Goal: Information Seeking & Learning: Learn about a topic

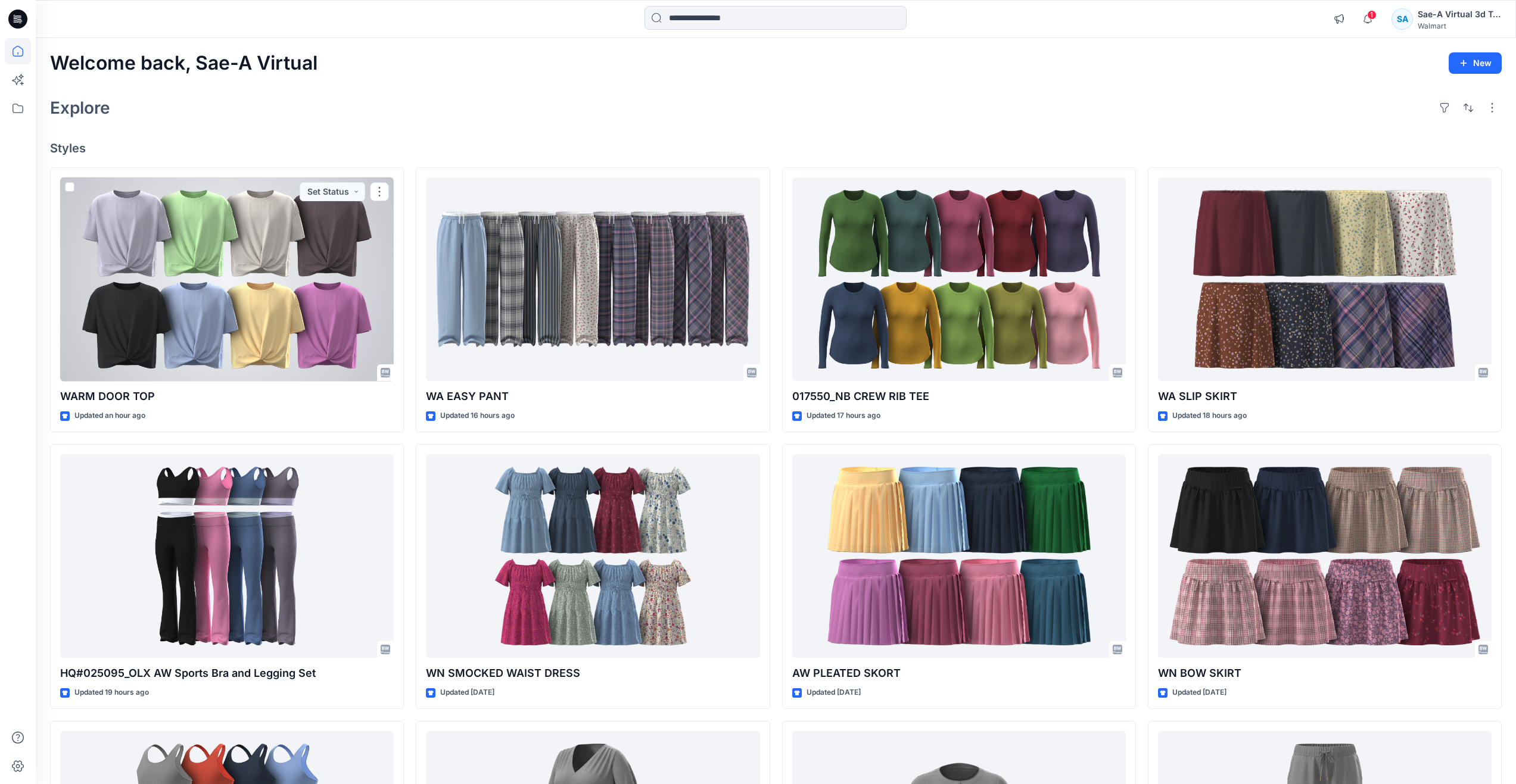
click at [181, 301] on div at bounding box center [227, 280] width 333 height 204
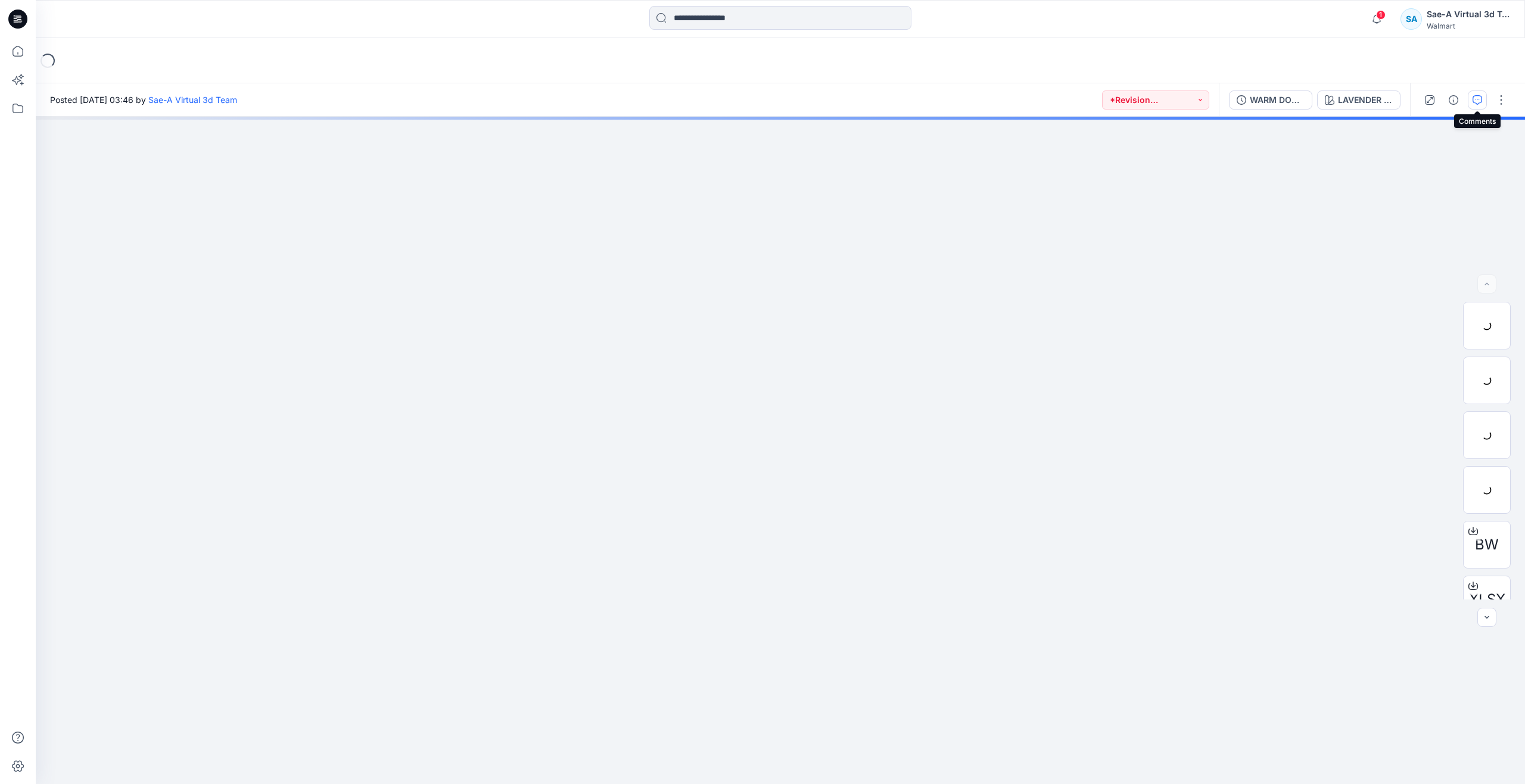
click at [1486, 98] on button "button" at bounding box center [1477, 100] width 19 height 19
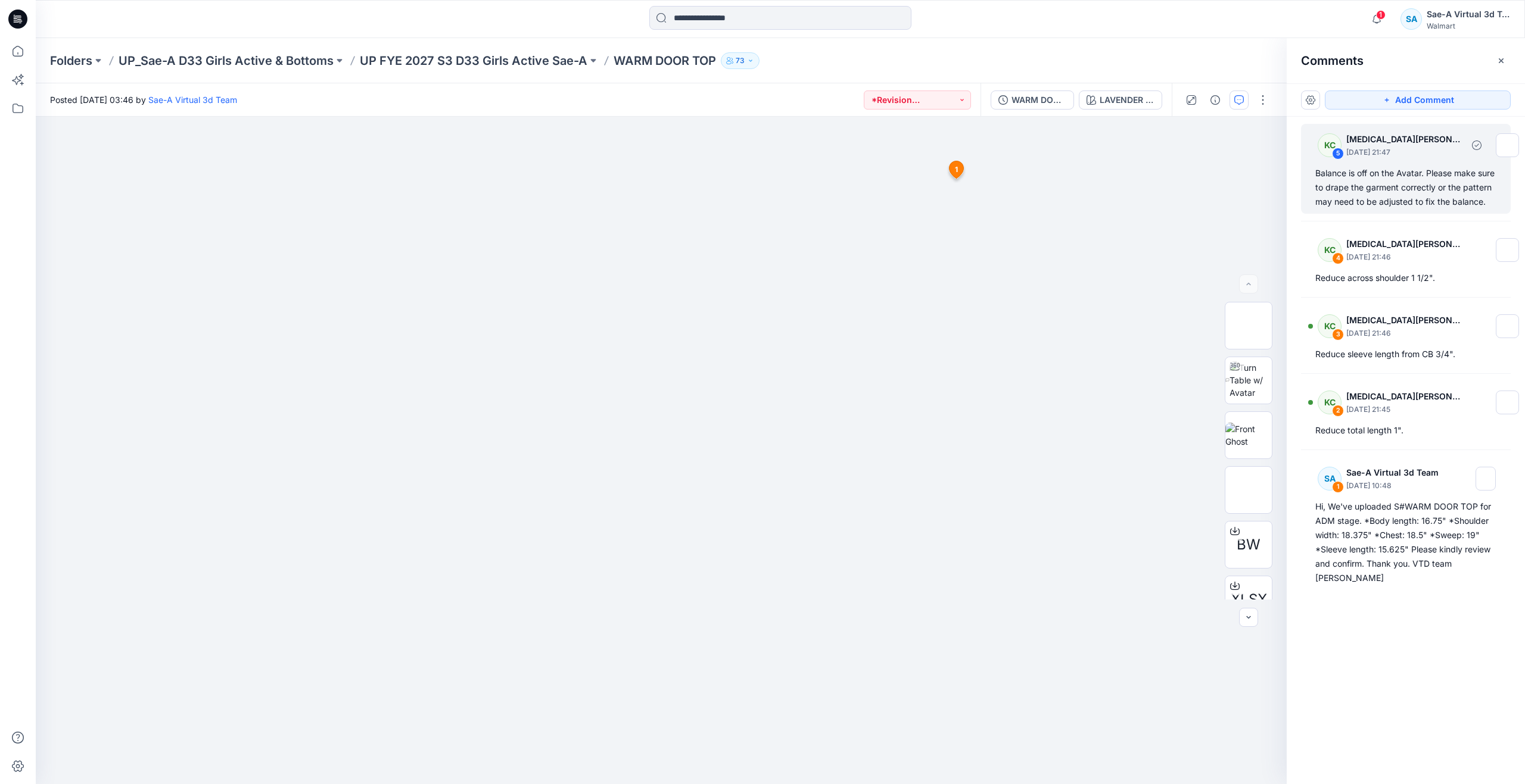
click at [1409, 209] on div "Balance is off on the Avatar. Please make sure to drape the garment correctly o…" at bounding box center [1405, 187] width 181 height 43
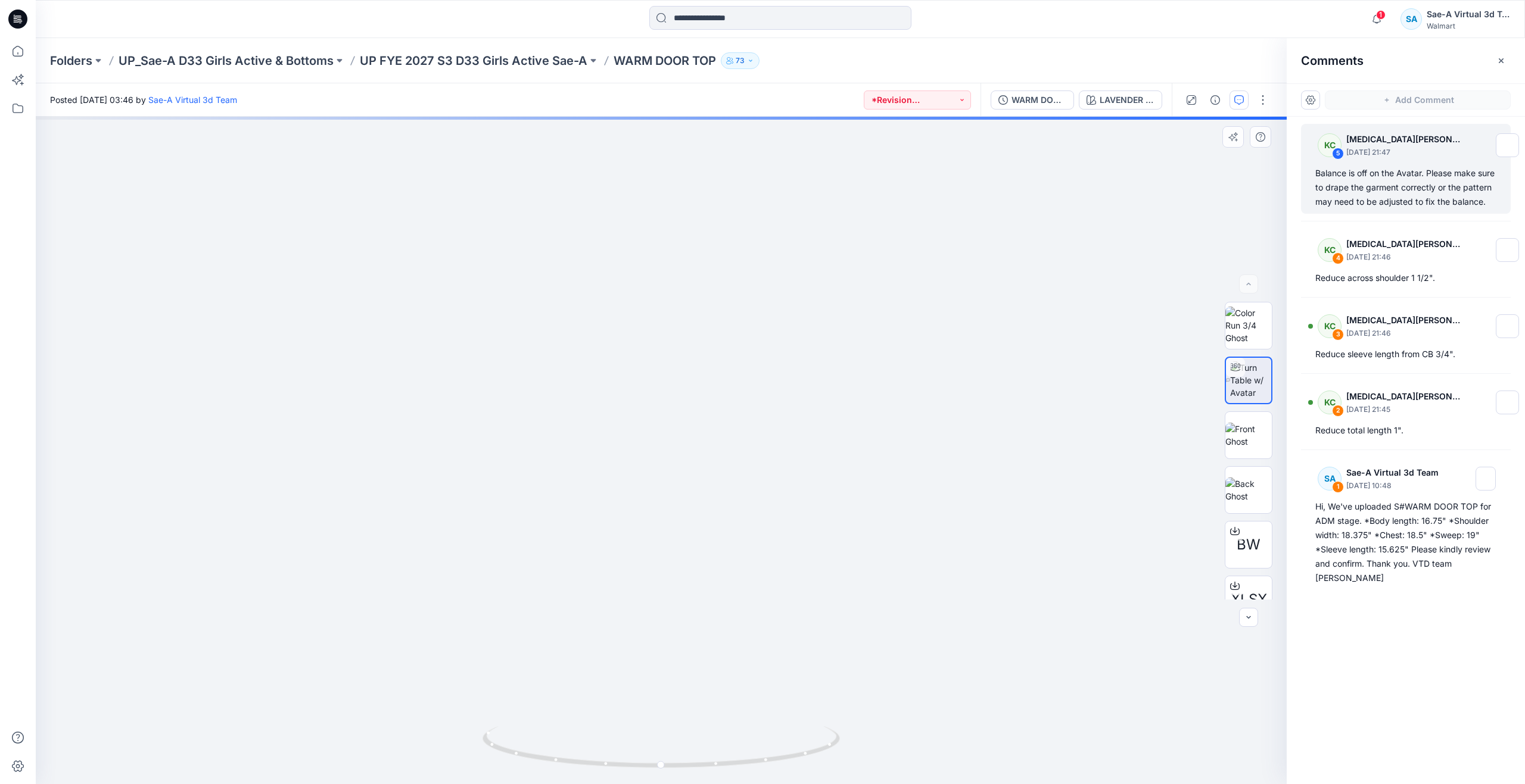
drag, startPoint x: 662, startPoint y: 764, endPoint x: 594, endPoint y: 747, distance: 70.1
click at [594, 747] on div "LAVENDER HORIZON 2062189PW Loading... Material Properties Loading..." at bounding box center [661, 450] width 1251 height 668
drag, startPoint x: 662, startPoint y: 761, endPoint x: 621, endPoint y: 758, distance: 41.1
click at [621, 758] on div "LAVENDER HORIZON 2062189PW Loading... Material Properties Loading..." at bounding box center [661, 450] width 1251 height 668
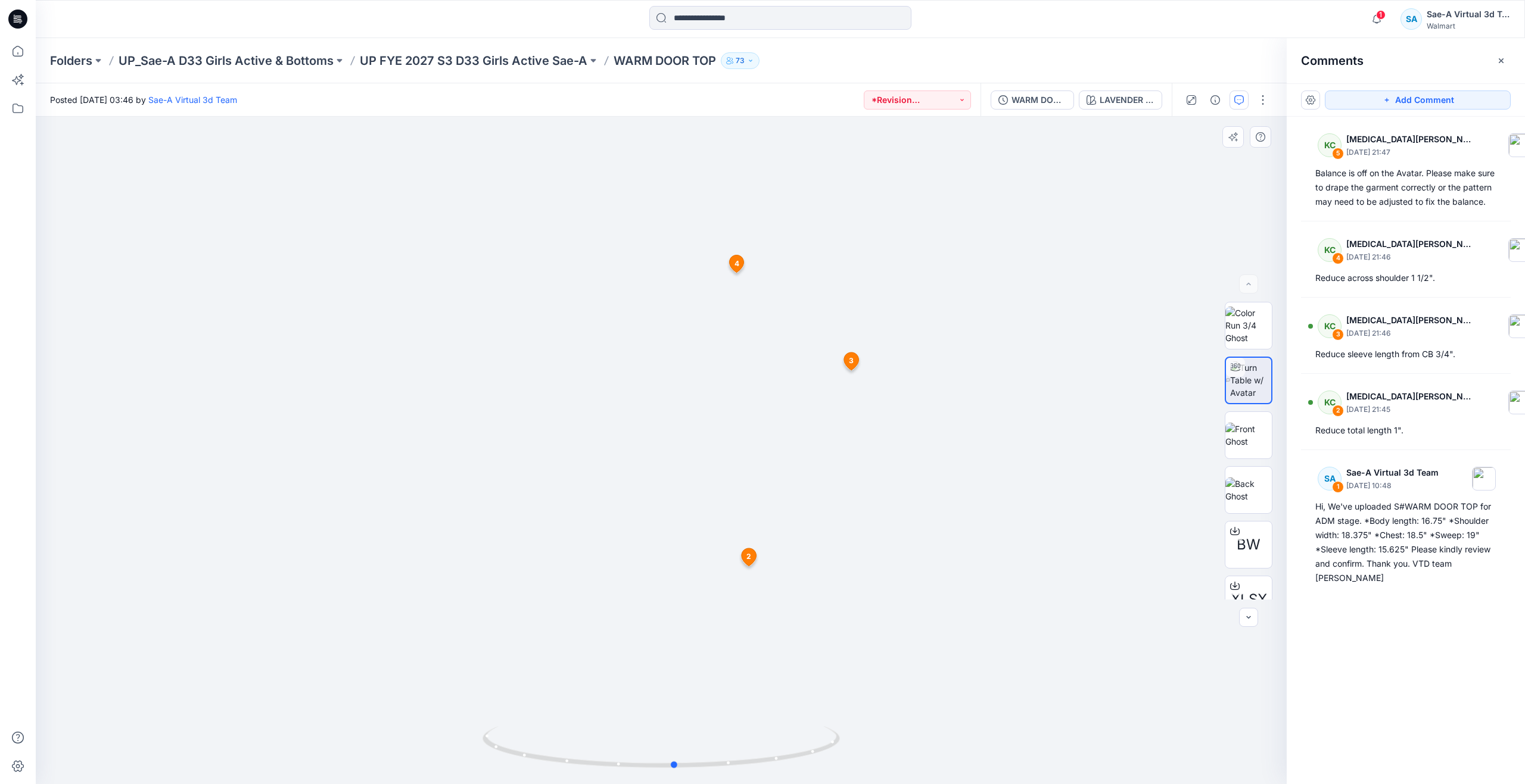
drag, startPoint x: 656, startPoint y: 760, endPoint x: 670, endPoint y: 717, distance: 45.2
click at [670, 717] on div at bounding box center [661, 450] width 1251 height 668
click at [22, 56] on icon at bounding box center [18, 51] width 11 height 11
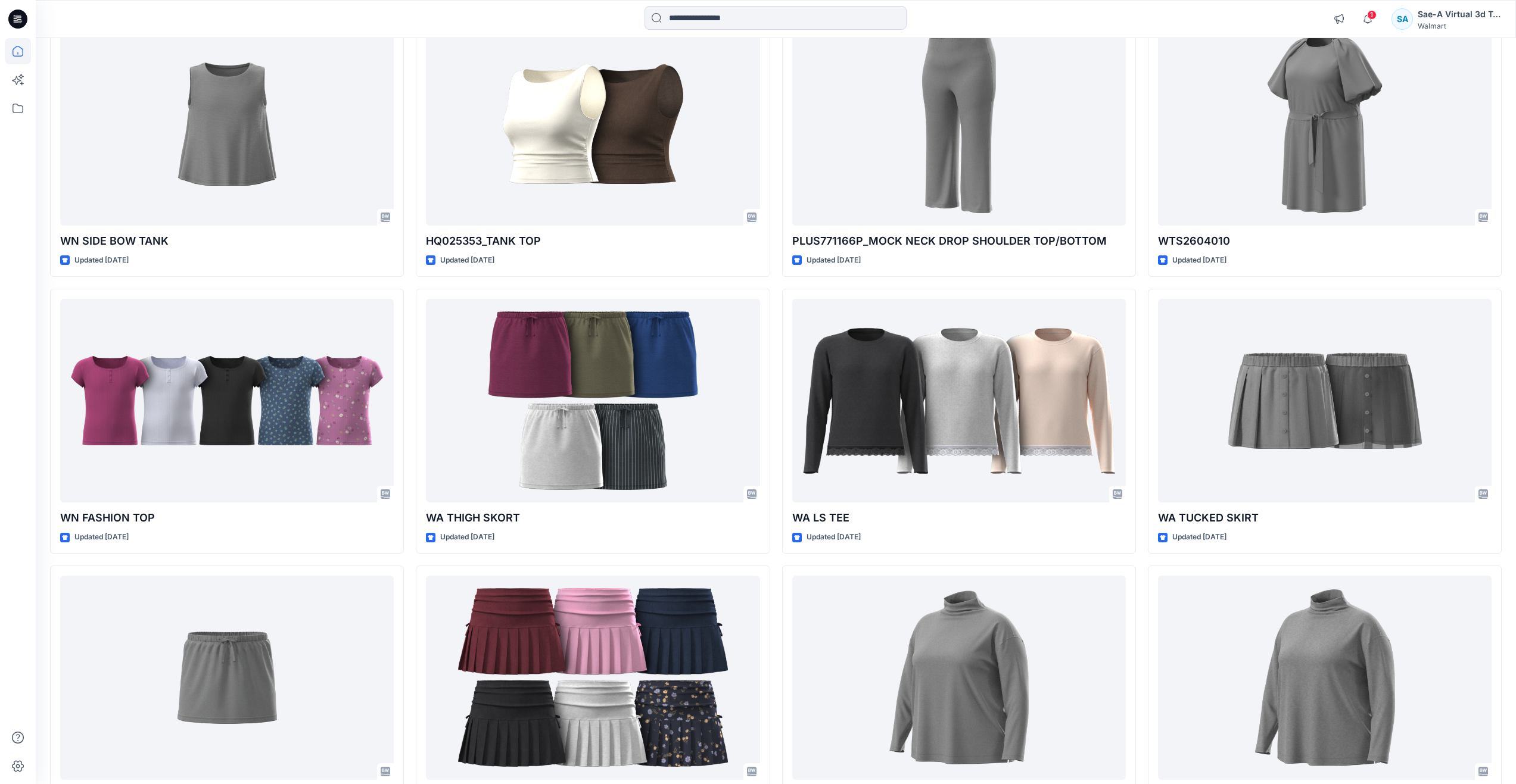
scroll to position [1085, 0]
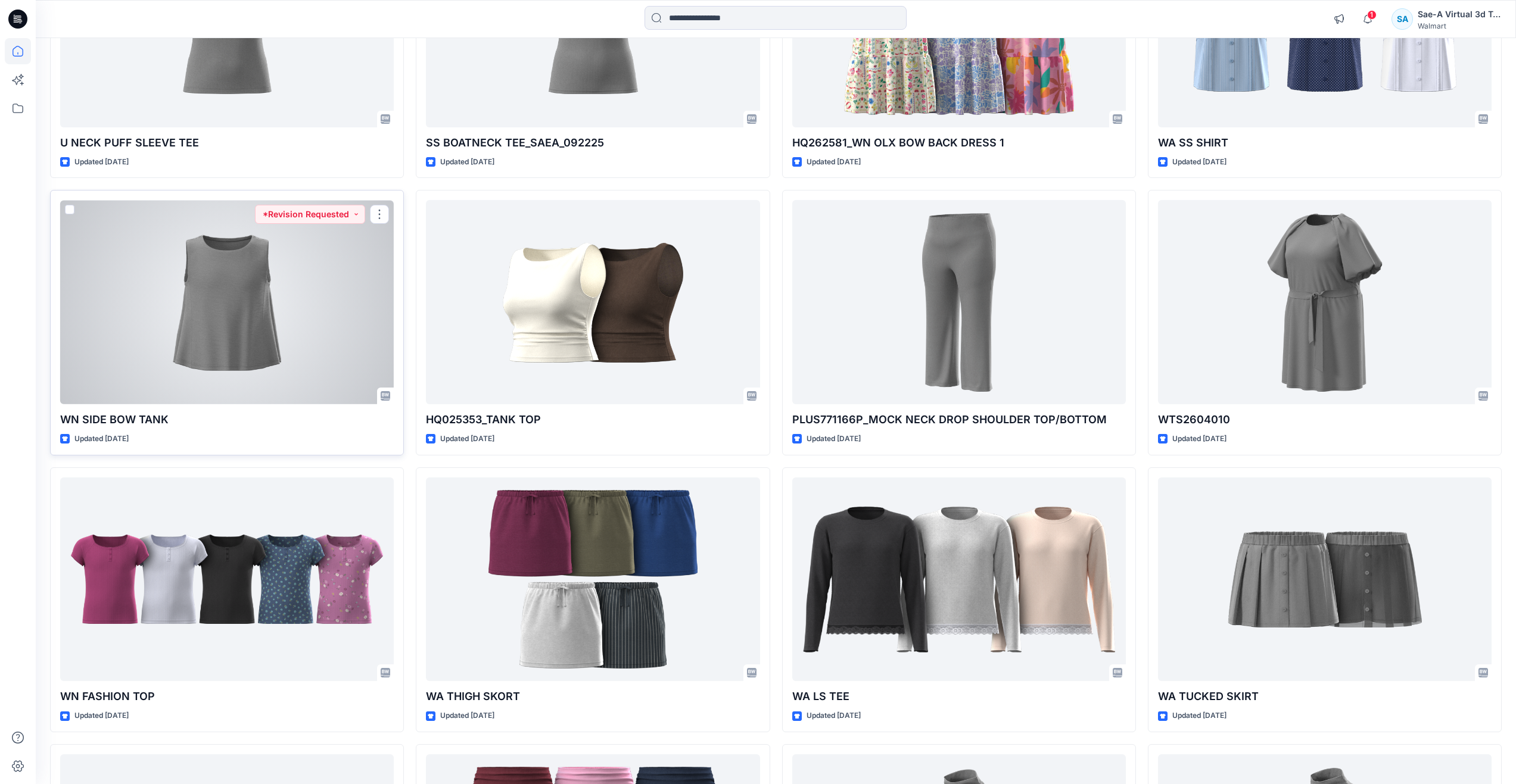
click at [243, 397] on div at bounding box center [227, 302] width 333 height 204
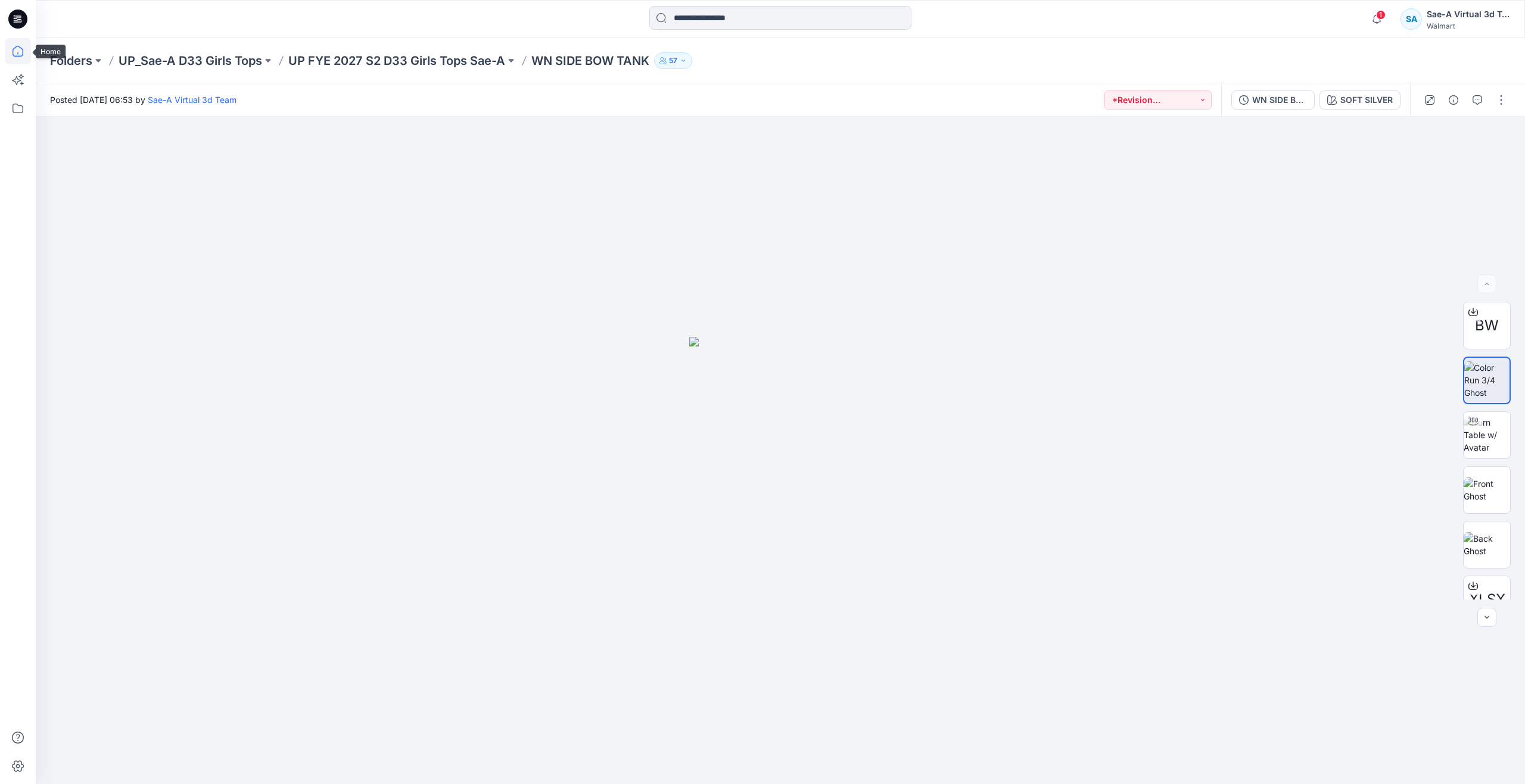
click at [27, 56] on icon at bounding box center [17, 51] width 26 height 26
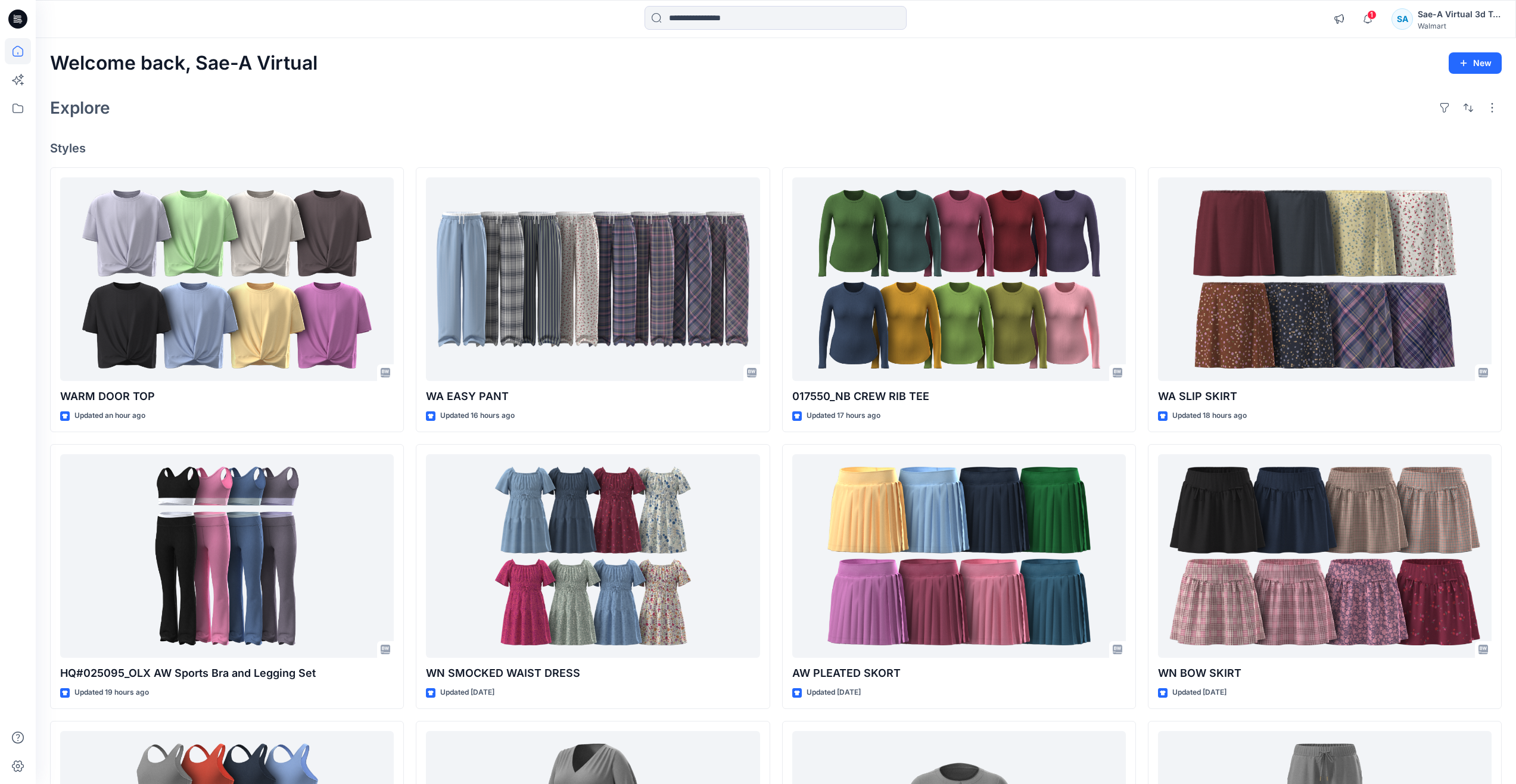
click at [411, 113] on div "Explore" at bounding box center [776, 108] width 1452 height 29
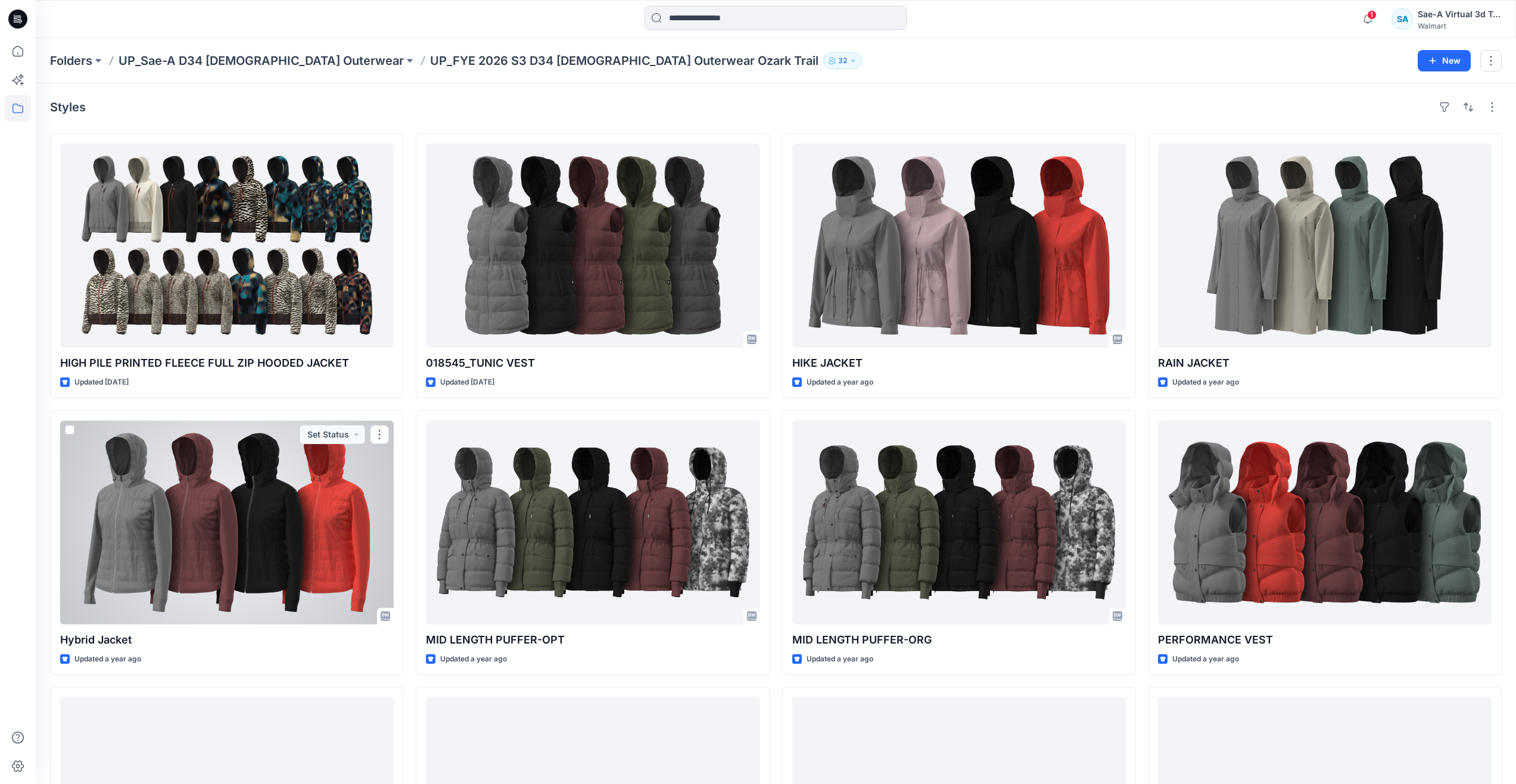
click at [278, 495] on div at bounding box center [227, 522] width 333 height 204
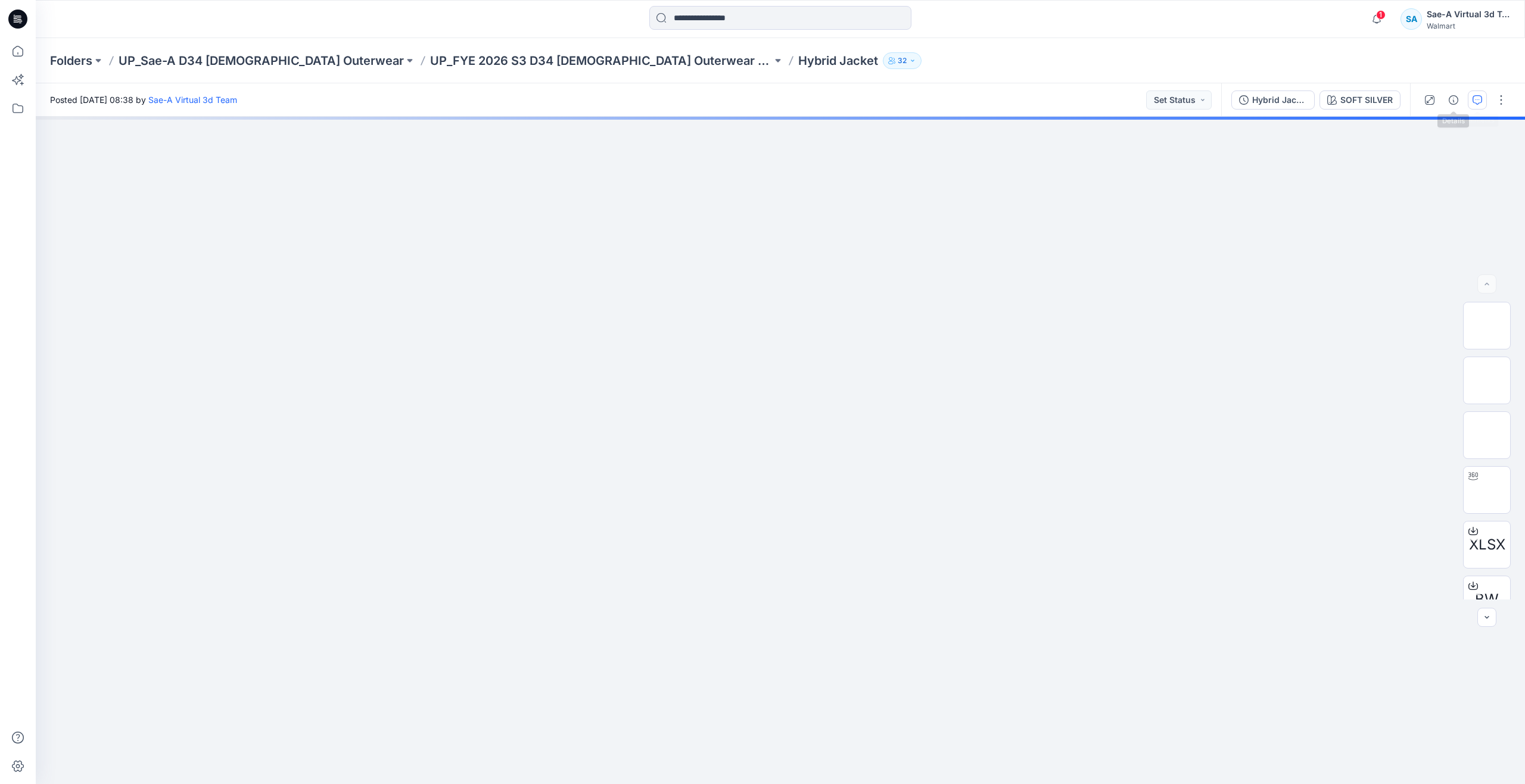
click at [1471, 94] on button "button" at bounding box center [1477, 100] width 19 height 19
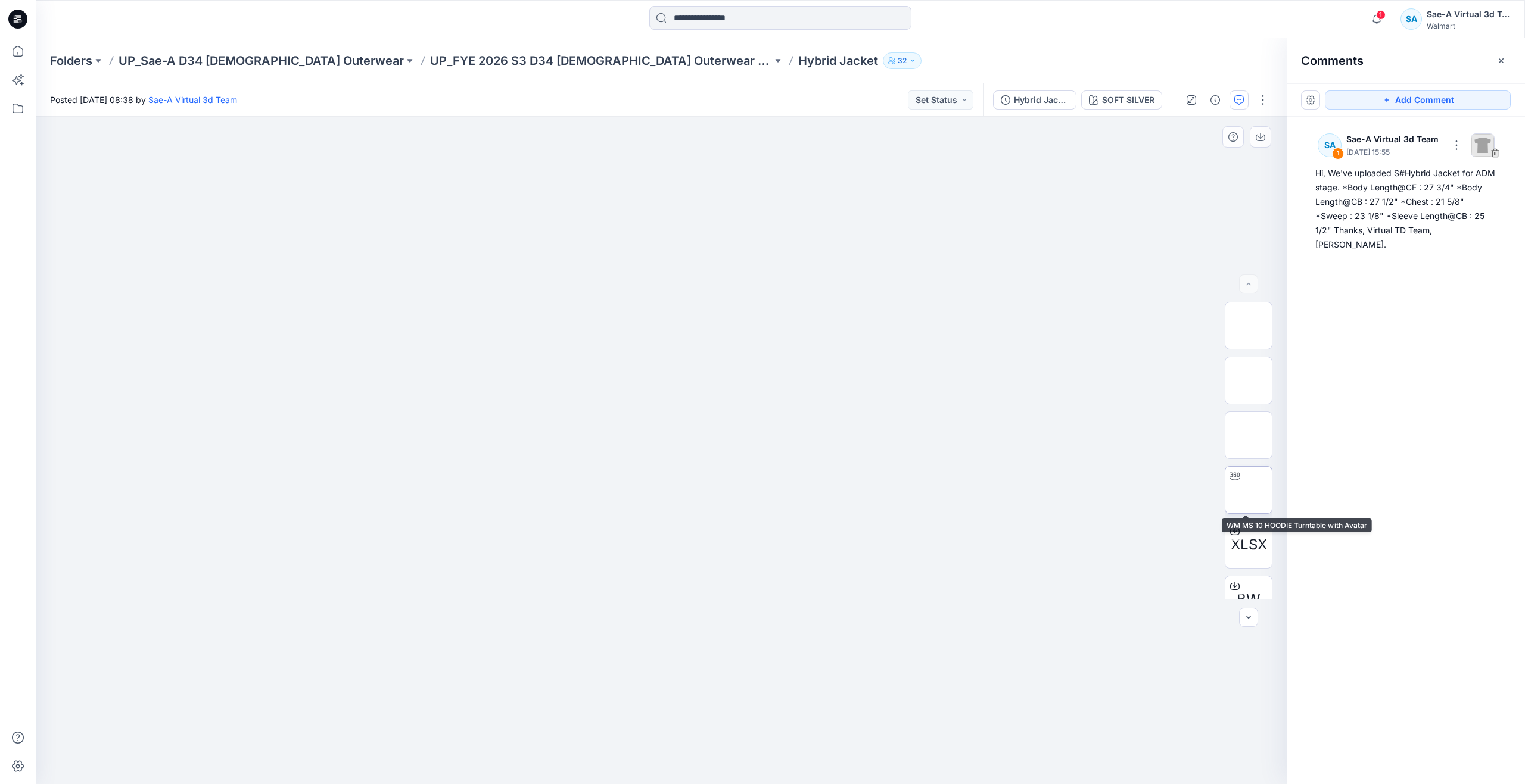
click at [1248, 490] on img at bounding box center [1248, 490] width 0 height 0
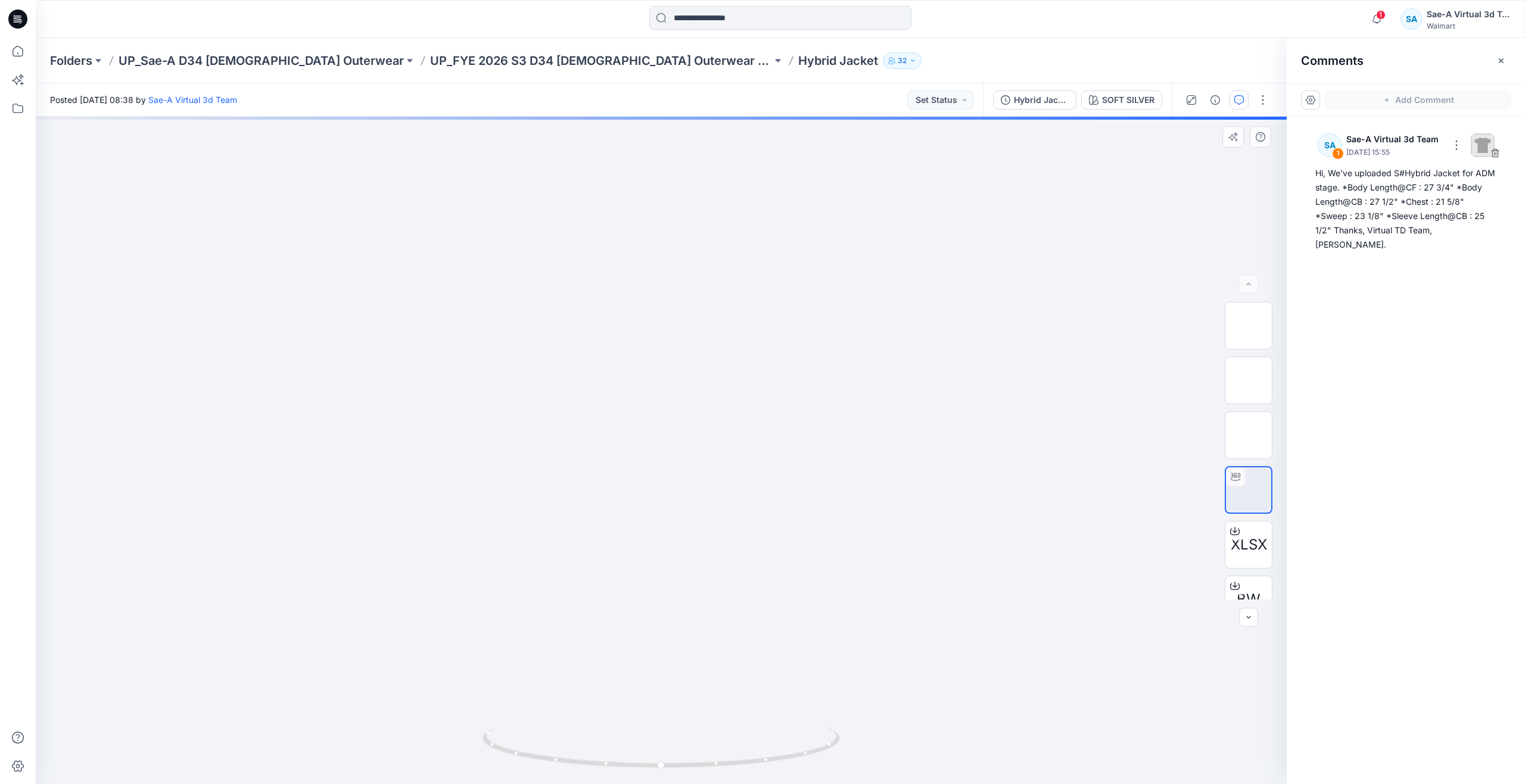
drag, startPoint x: 789, startPoint y: 429, endPoint x: 766, endPoint y: 571, distance: 143.9
drag, startPoint x: 663, startPoint y: 768, endPoint x: 660, endPoint y: 690, distance: 78.1
click at [660, 690] on div at bounding box center [661, 450] width 1251 height 668
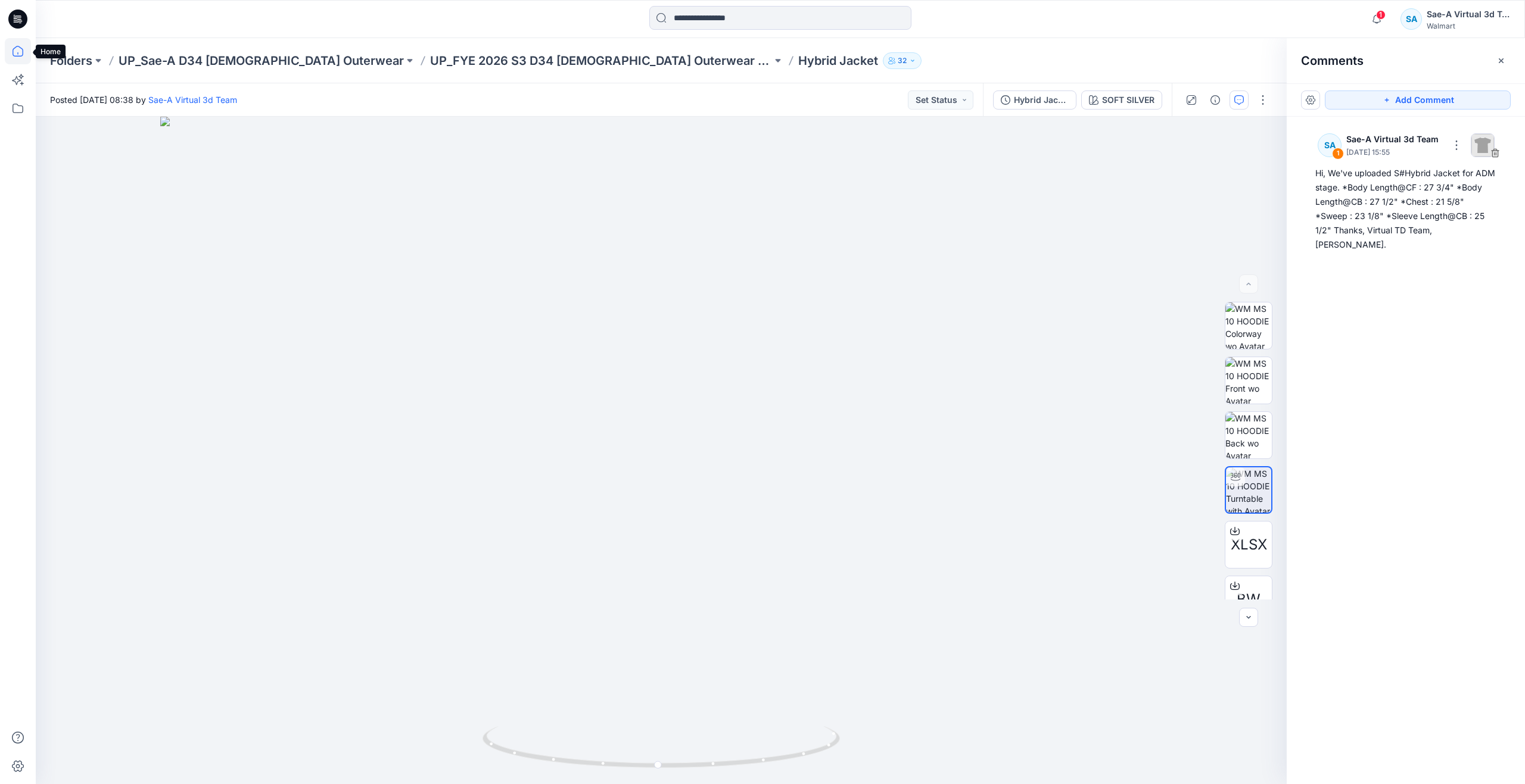
click at [17, 49] on icon at bounding box center [17, 51] width 26 height 26
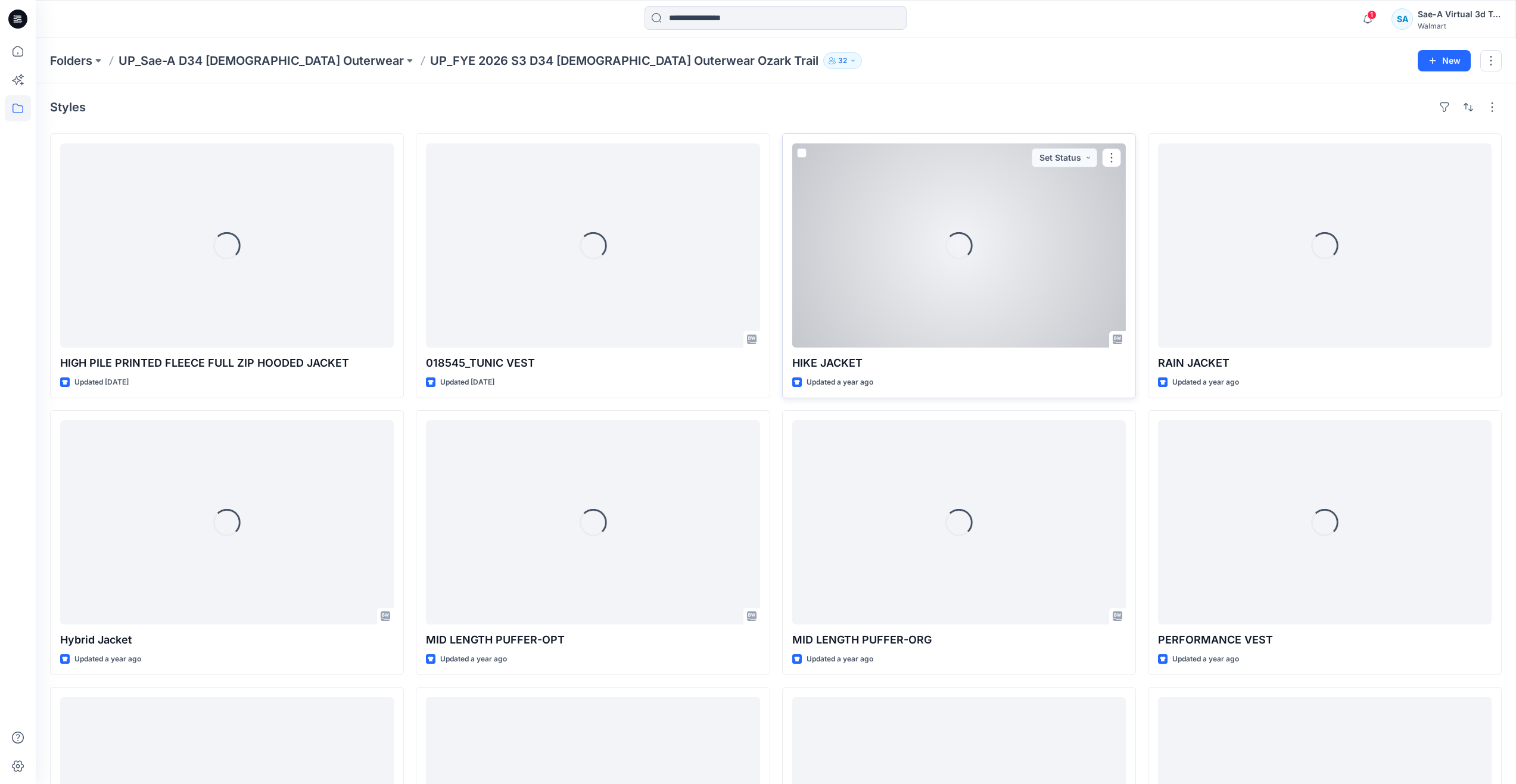
click at [860, 296] on div "Loading..." at bounding box center [959, 246] width 333 height 204
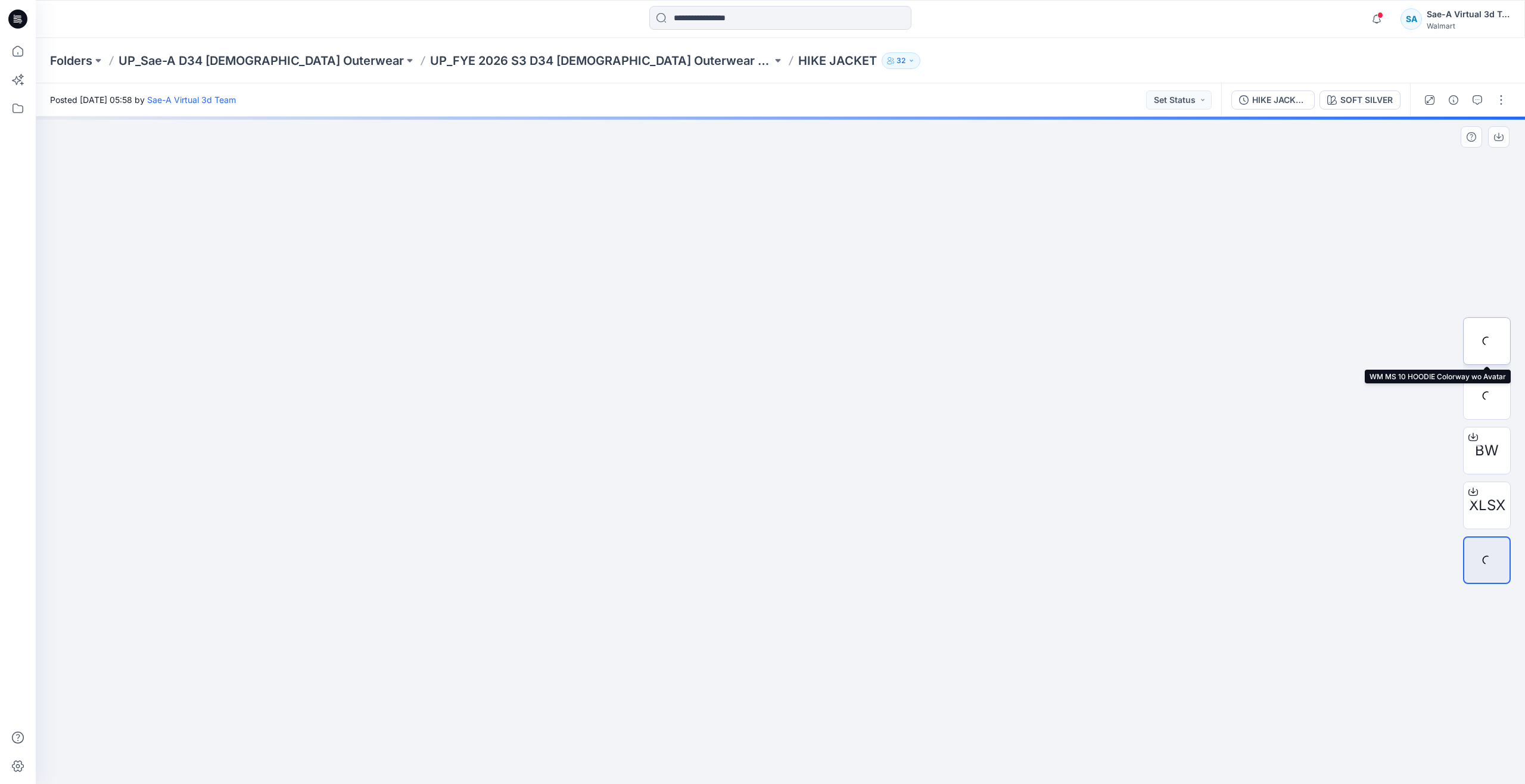
click at [1500, 349] on div at bounding box center [1486, 341] width 48 height 48
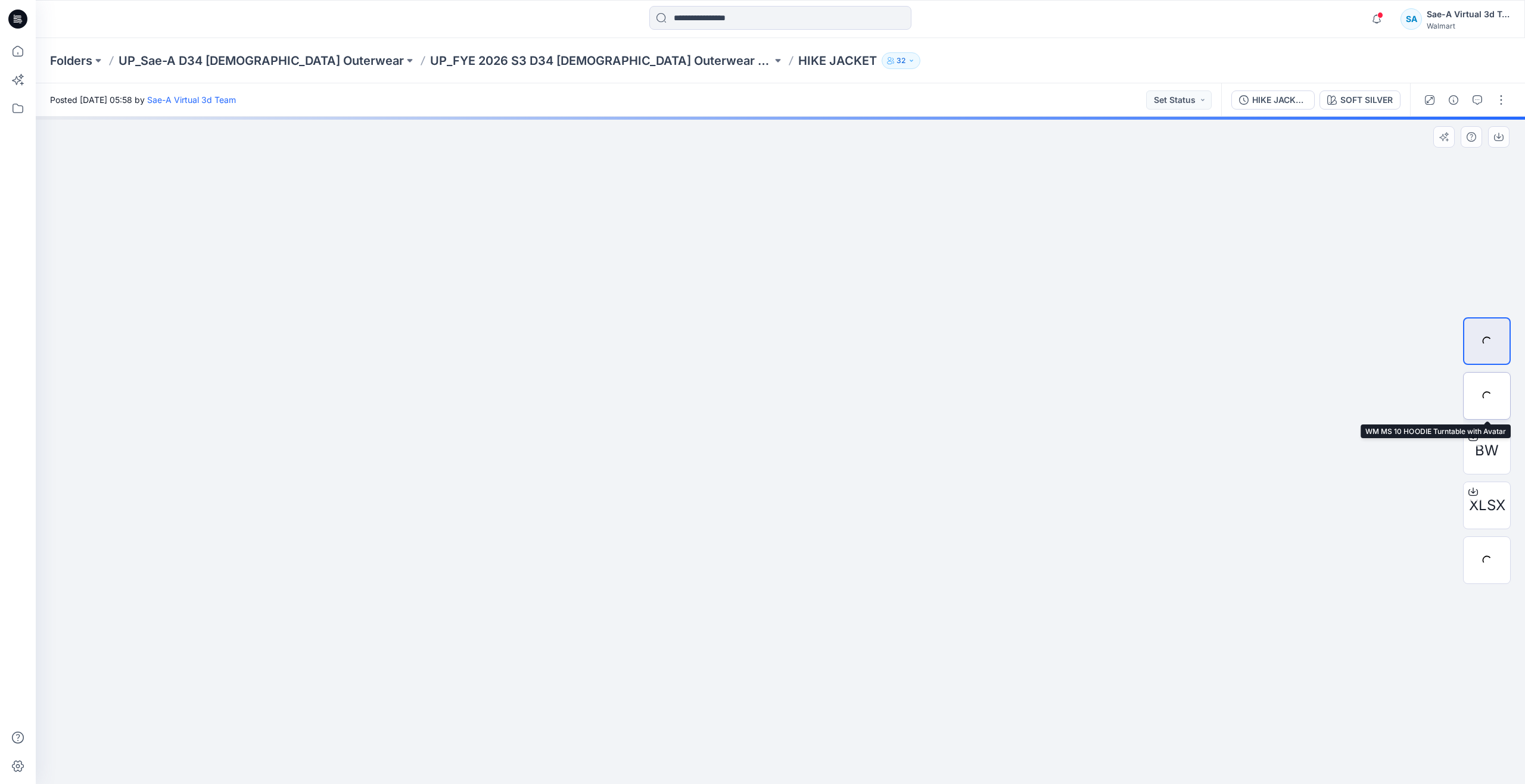
click at [1497, 400] on div at bounding box center [1486, 395] width 48 height 48
click at [462, 60] on p "UP_FYE 2026 S3 D34 Ladies Outerwear Ozark Trail" at bounding box center [601, 60] width 342 height 17
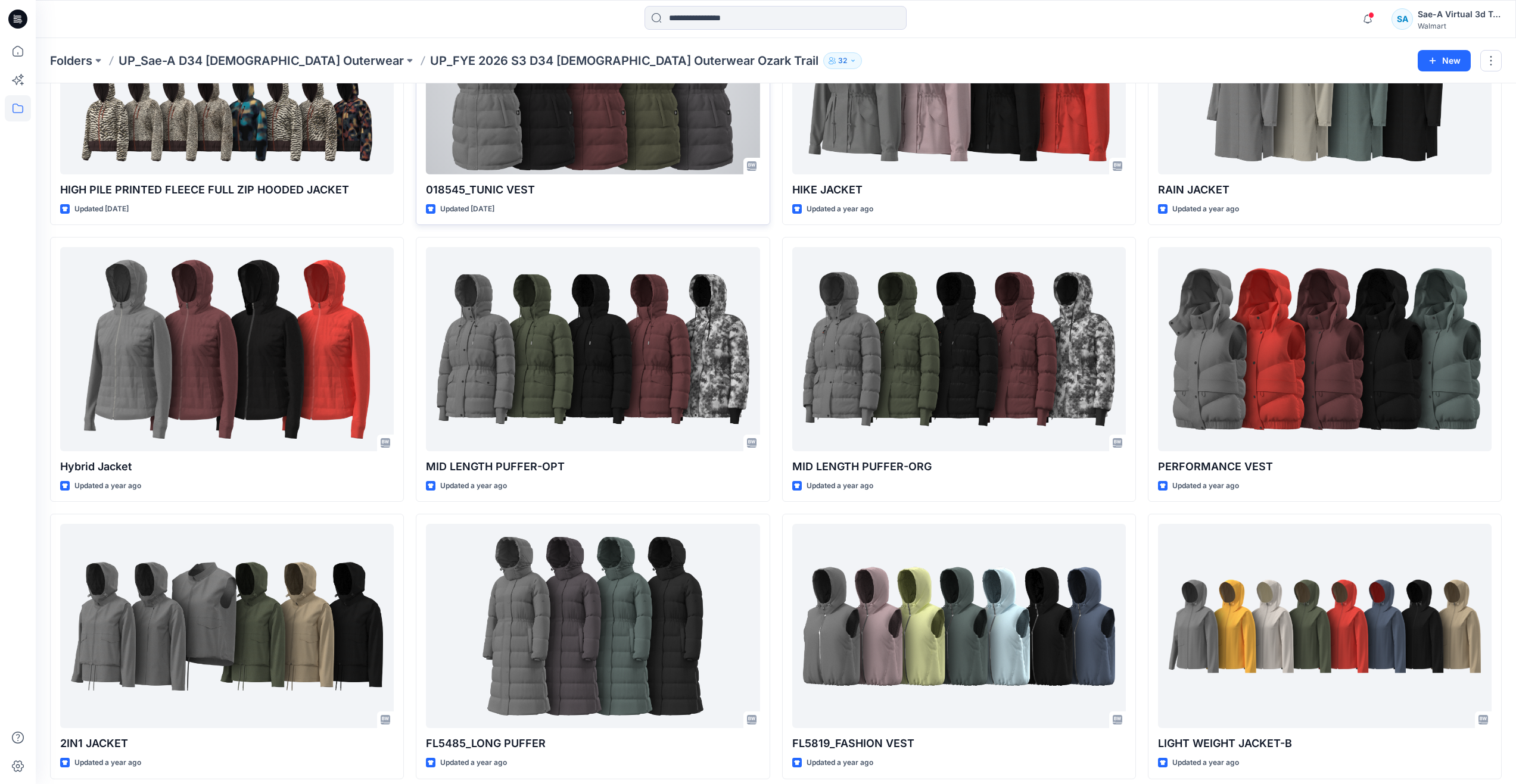
scroll to position [178, 0]
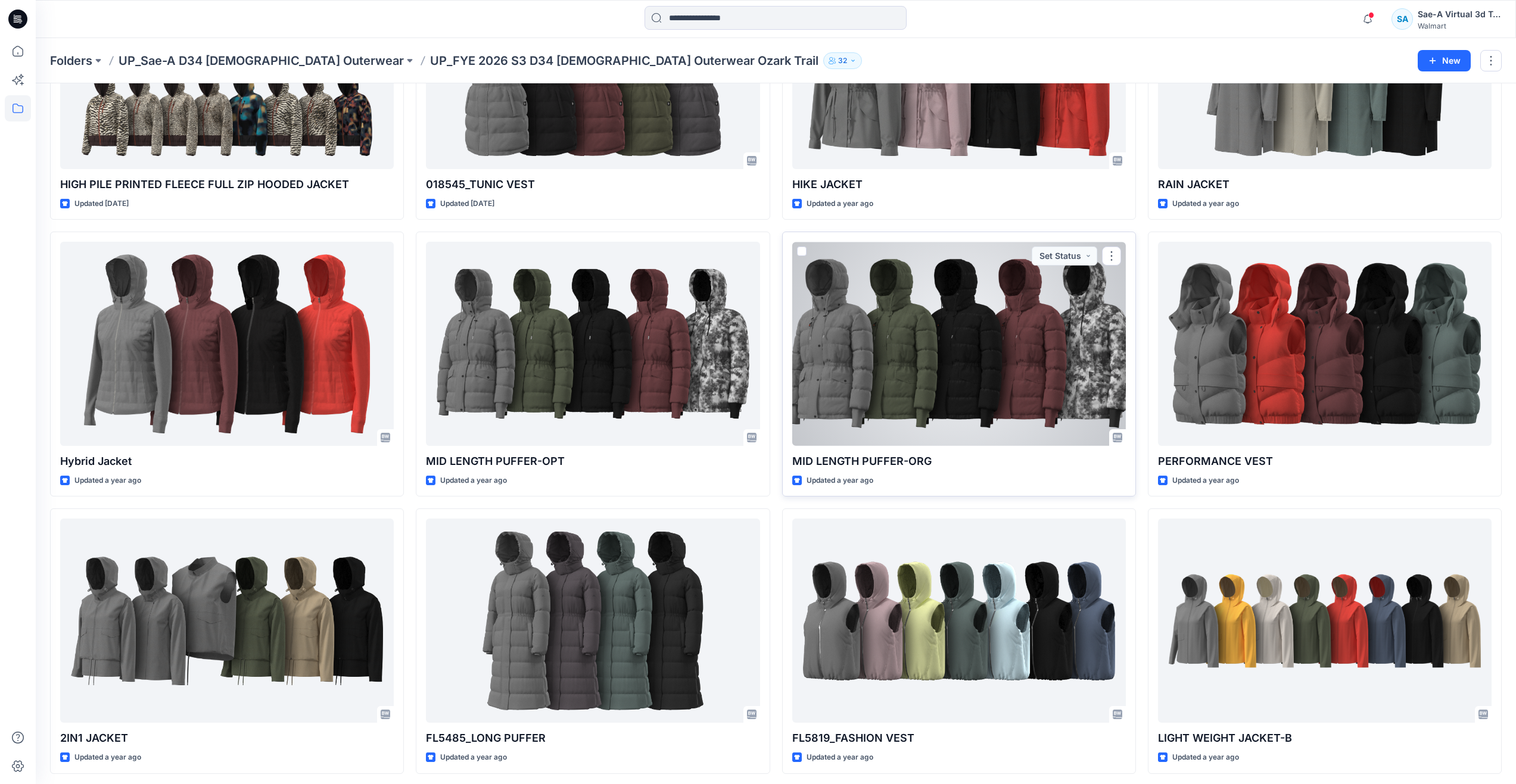
click at [846, 394] on div at bounding box center [959, 344] width 333 height 204
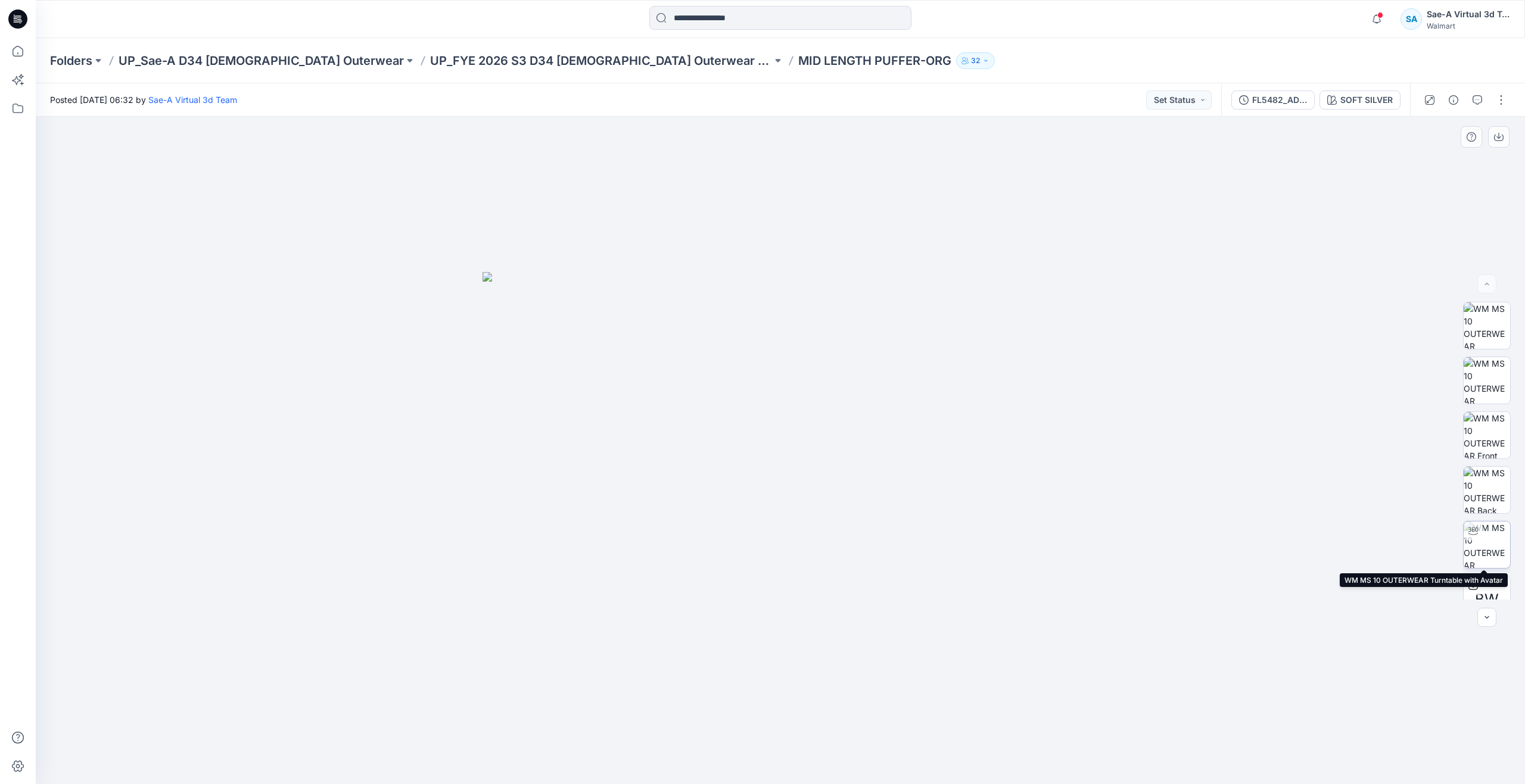
click at [1490, 542] on img at bounding box center [1486, 544] width 46 height 46
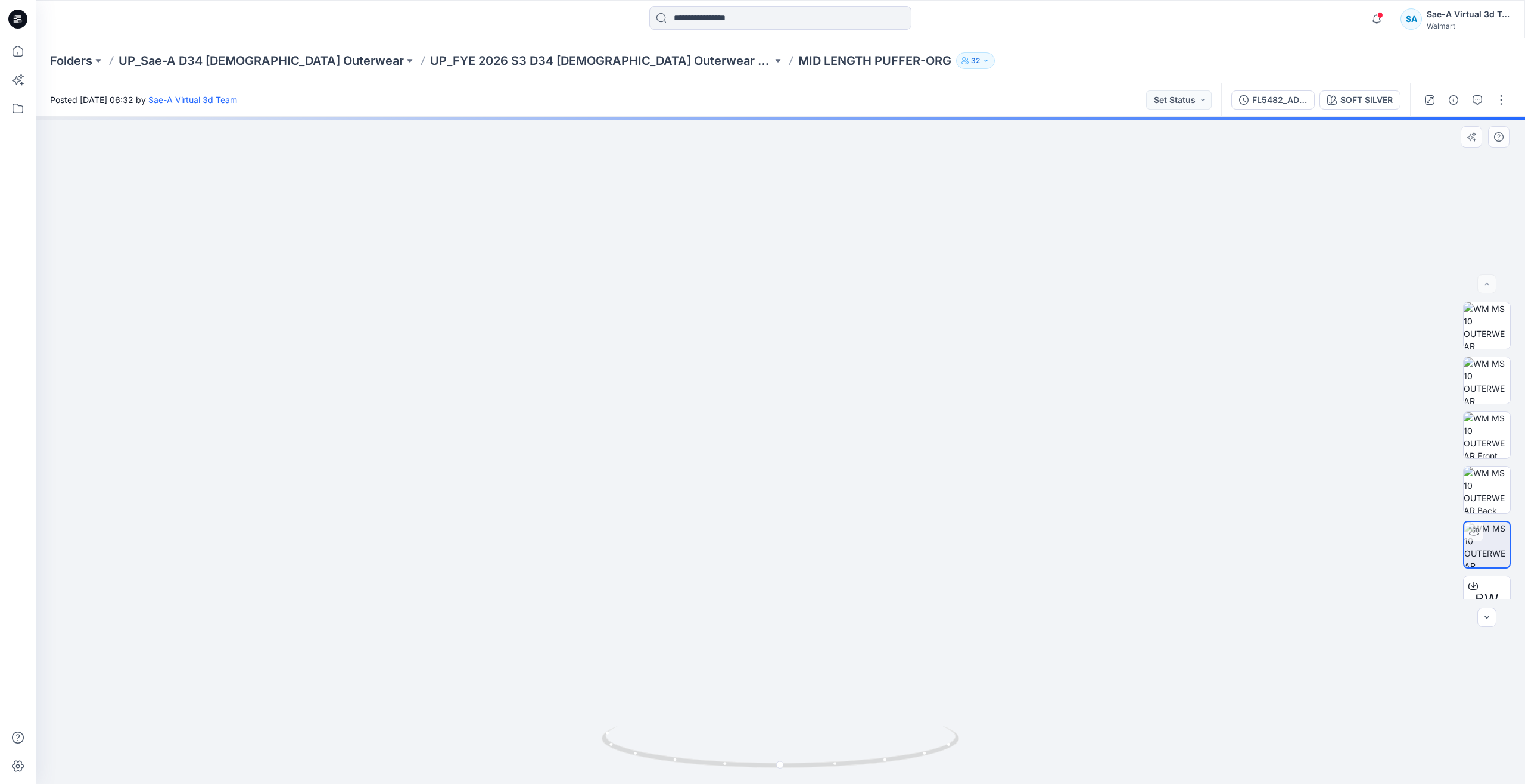
drag, startPoint x: 978, startPoint y: 399, endPoint x: 978, endPoint y: 521, distance: 122.0
drag, startPoint x: 823, startPoint y: 771, endPoint x: 832, endPoint y: 713, distance: 58.7
click at [832, 713] on div at bounding box center [780, 450] width 1489 height 668
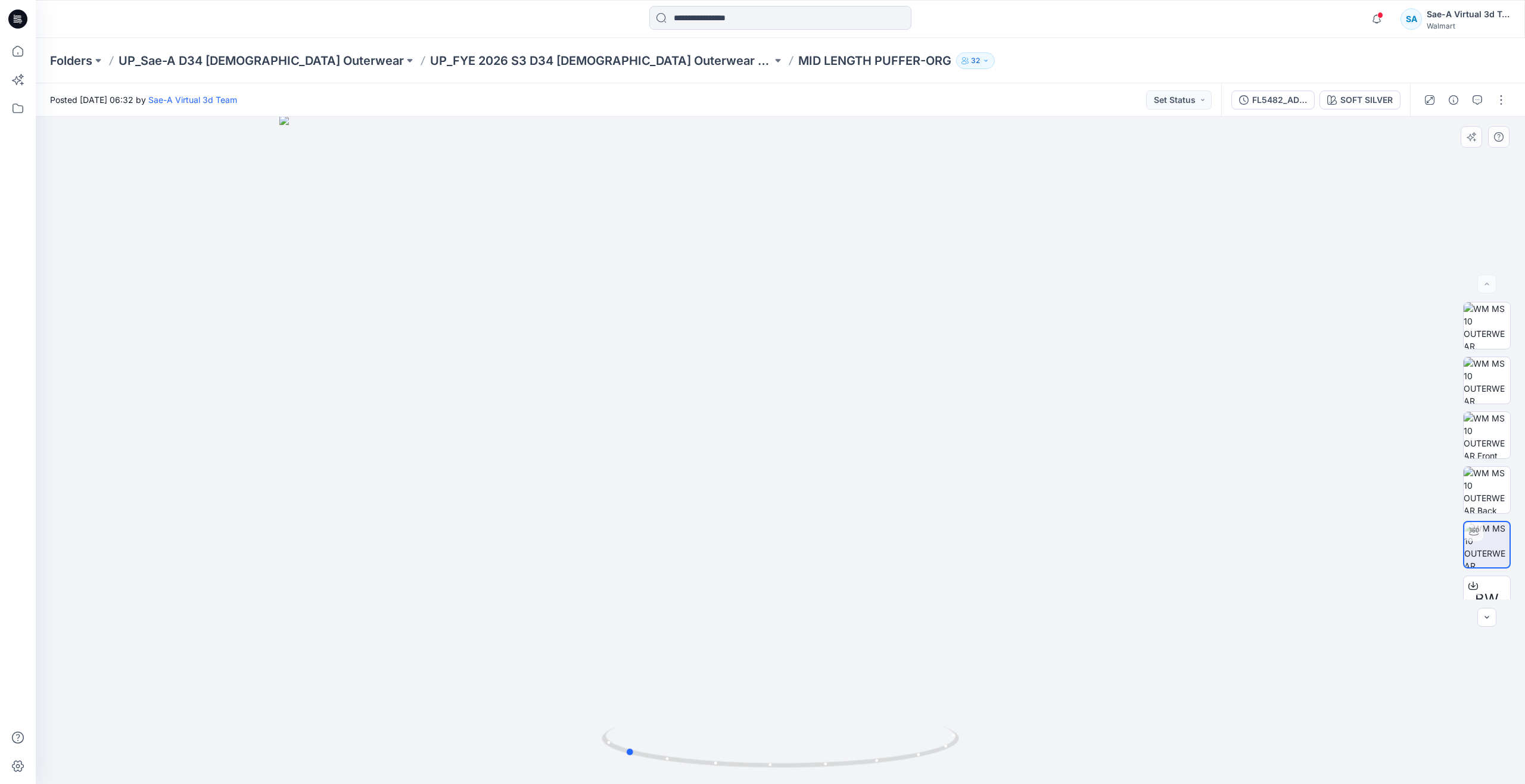
drag, startPoint x: 803, startPoint y: 767, endPoint x: 992, endPoint y: 737, distance: 191.4
click at [992, 737] on div at bounding box center [780, 450] width 1489 height 668
click at [1485, 97] on button "button" at bounding box center [1477, 100] width 19 height 19
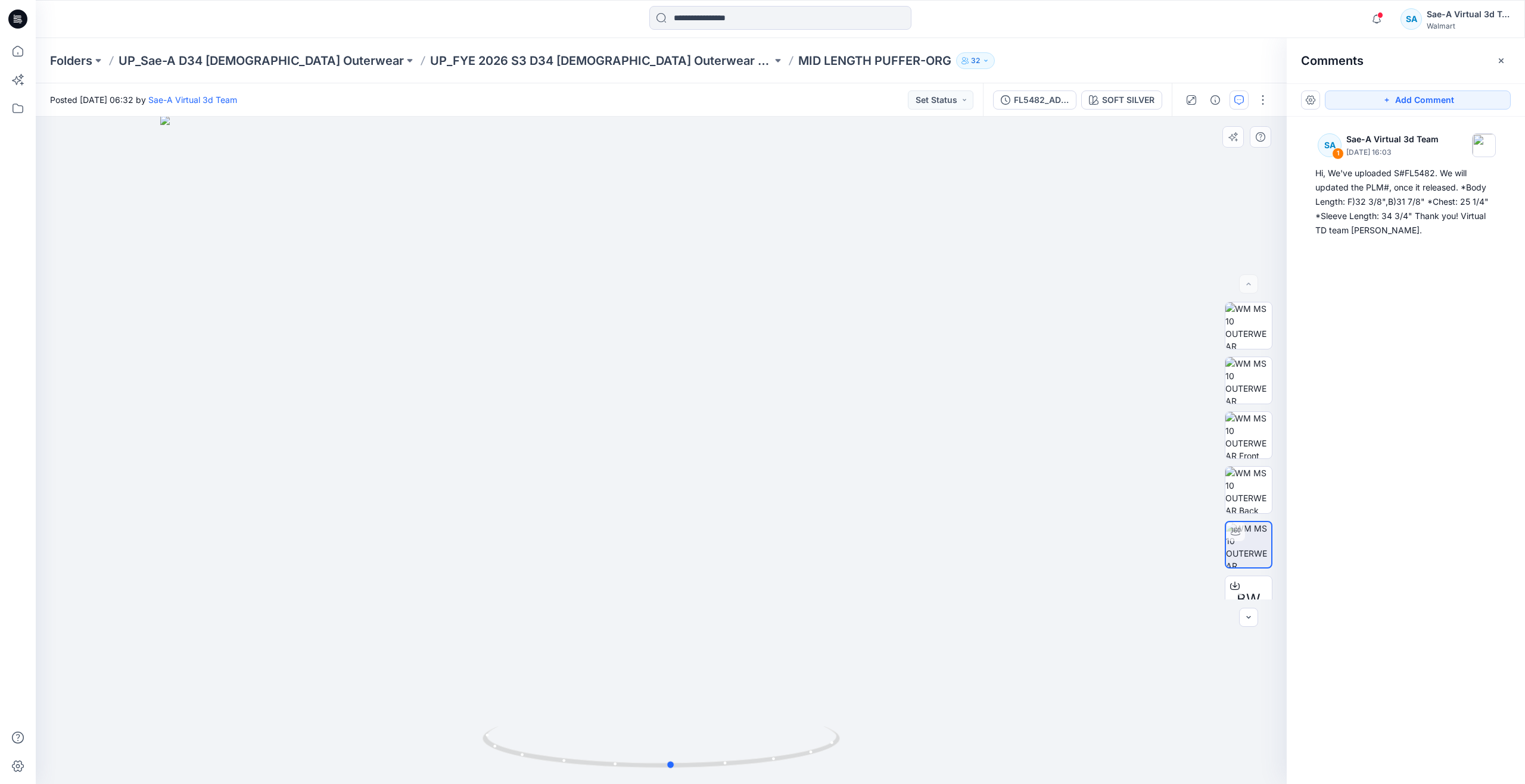
drag, startPoint x: 515, startPoint y: 752, endPoint x: 680, endPoint y: 711, distance: 170.0
click at [680, 711] on div at bounding box center [661, 450] width 1251 height 668
click at [202, 243] on img at bounding box center [662, 450] width 1003 height 669
click at [345, 237] on img at bounding box center [662, 450] width 1003 height 669
click at [563, 53] on p "UP_FYE 2026 S3 D34 Ladies Outerwear Ozark Trail" at bounding box center [601, 60] width 342 height 17
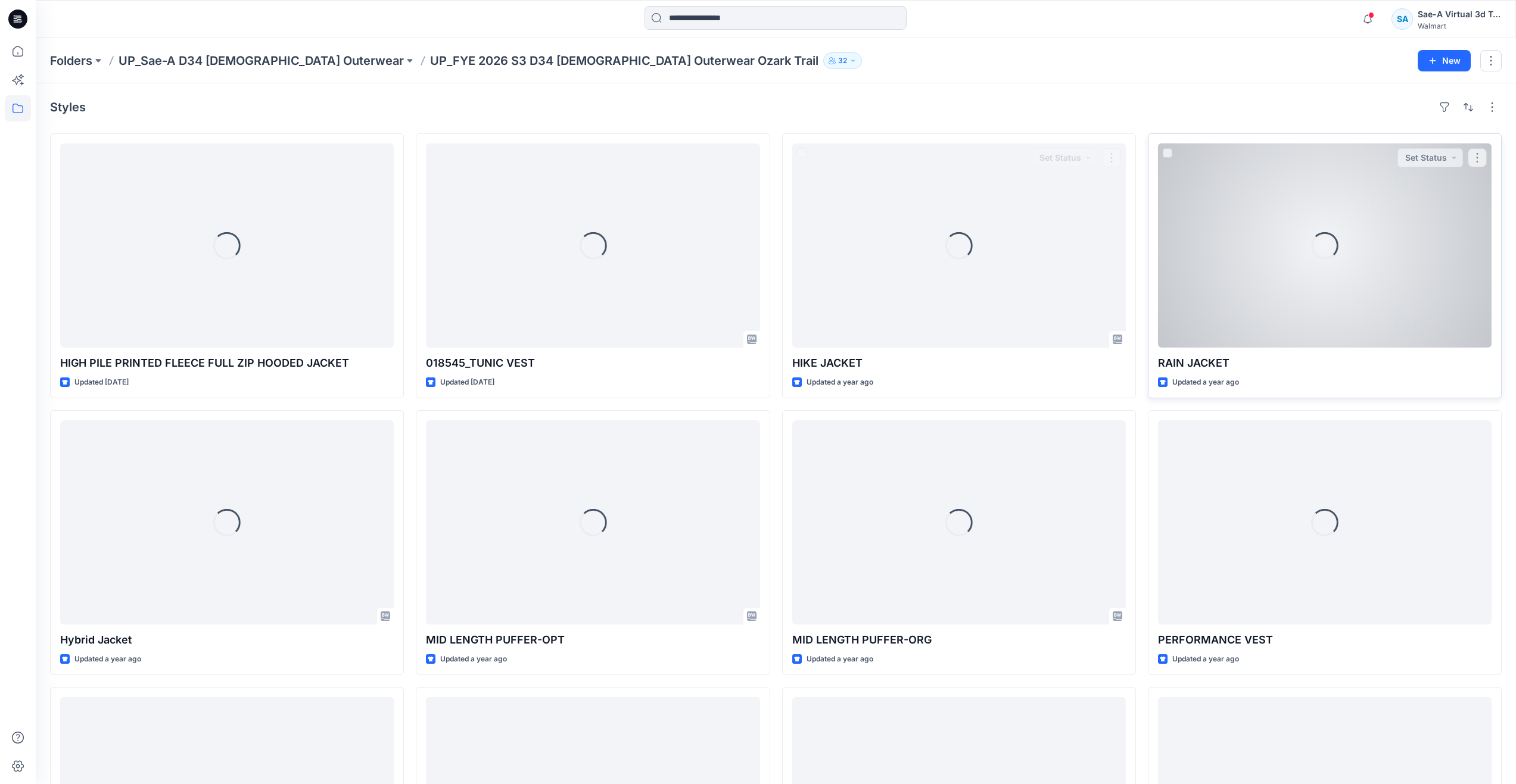
click at [1262, 324] on div "Loading..." at bounding box center [1324, 246] width 333 height 204
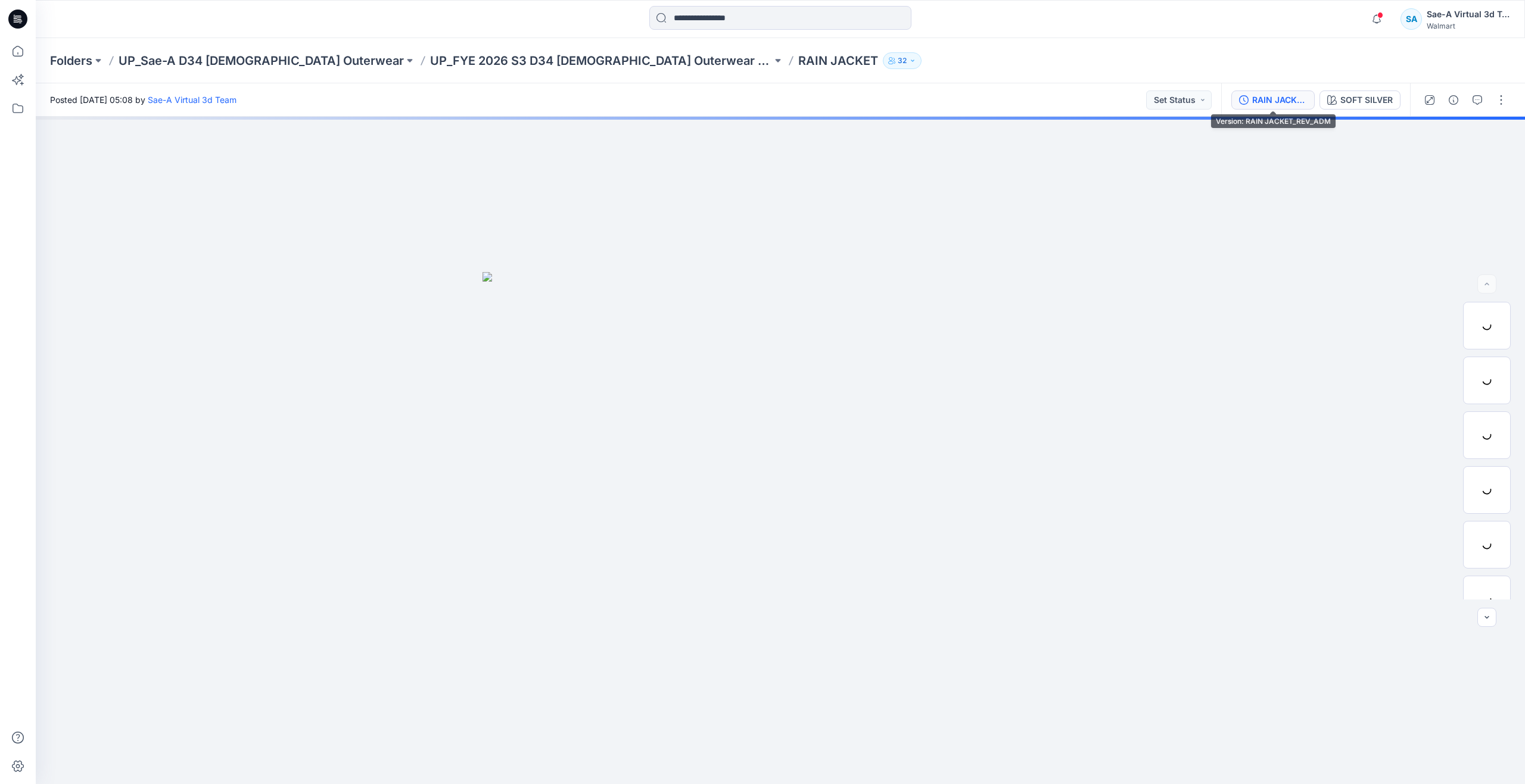
click at [1280, 102] on div "RAIN JACKET_REV_ADM" at bounding box center [1279, 100] width 54 height 13
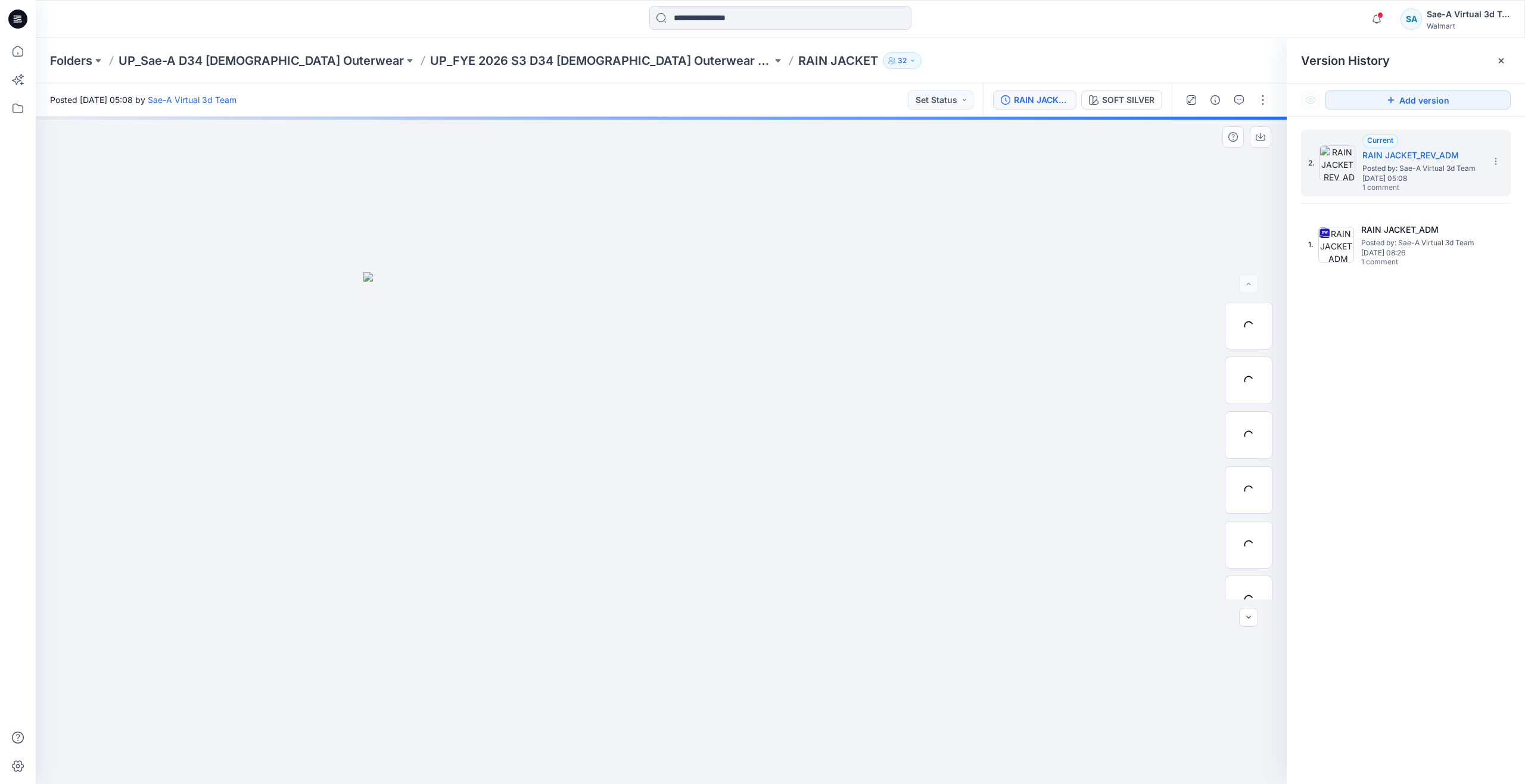
click at [598, 244] on div at bounding box center [661, 450] width 1251 height 668
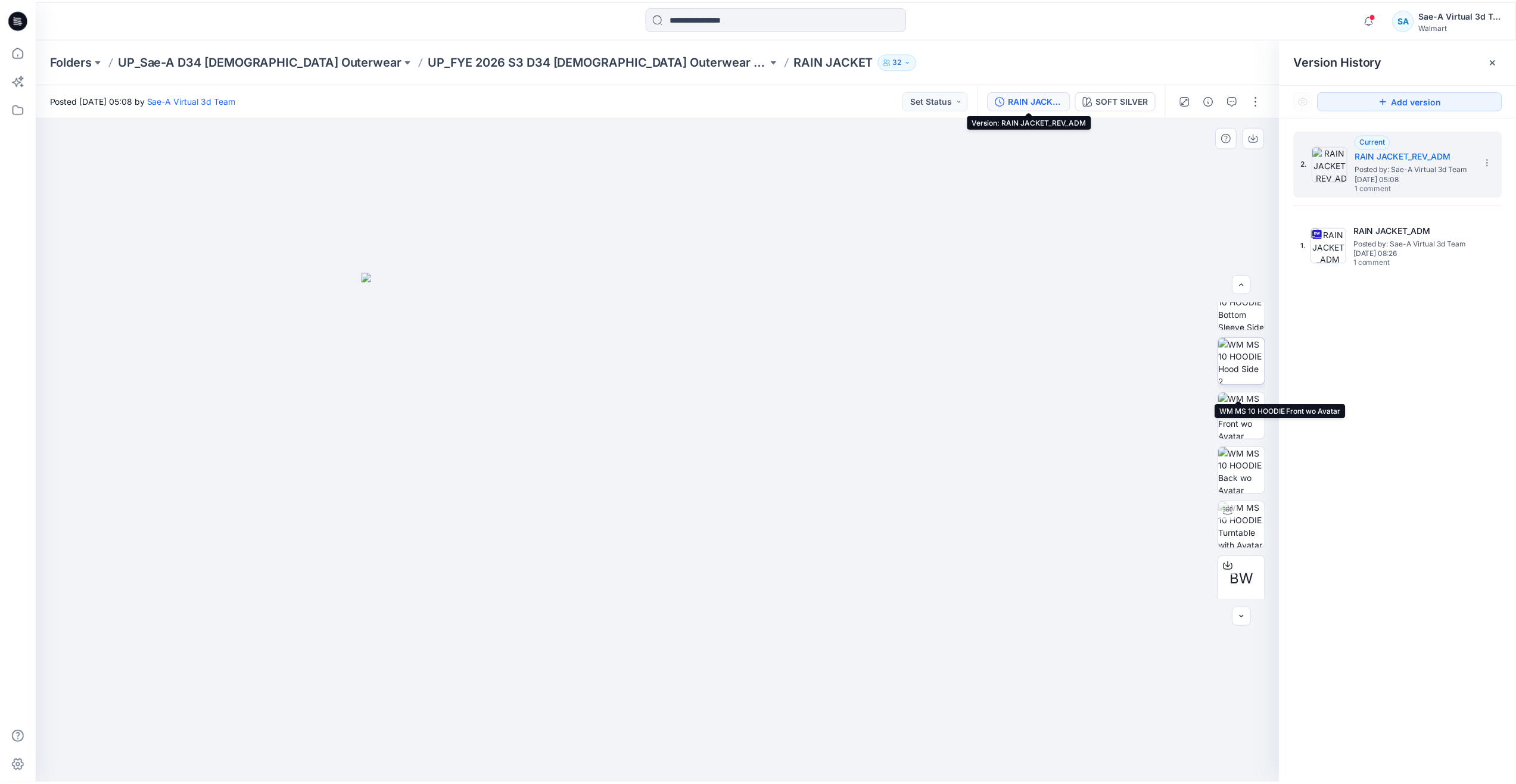
scroll to position [119, 0]
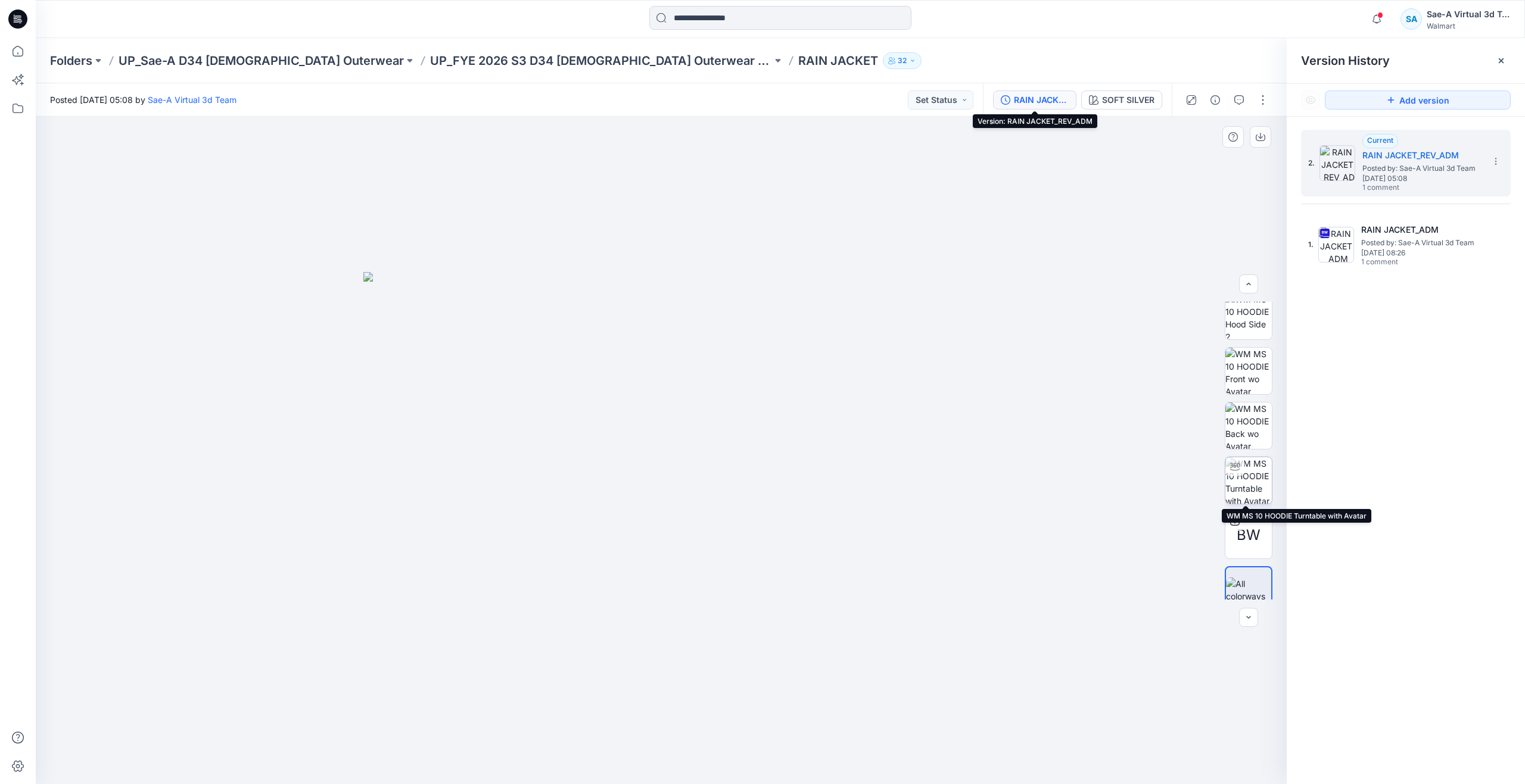
click at [1245, 479] on img at bounding box center [1248, 480] width 46 height 46
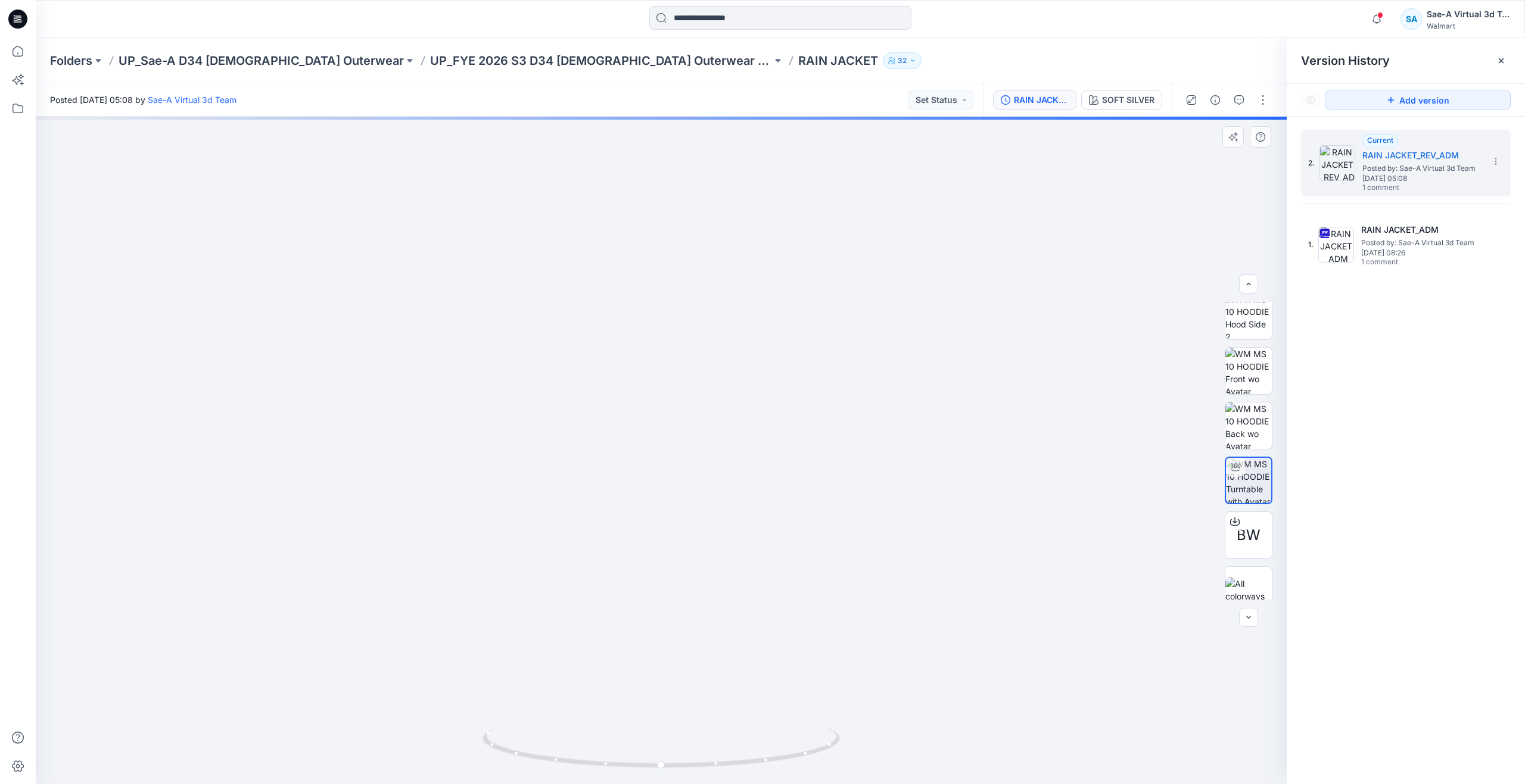
drag, startPoint x: 785, startPoint y: 322, endPoint x: 792, endPoint y: 440, distance: 118.2
drag, startPoint x: 795, startPoint y: 397, endPoint x: 798, endPoint y: 382, distance: 15.3
drag, startPoint x: 664, startPoint y: 769, endPoint x: 361, endPoint y: 689, distance: 313.4
click at [361, 689] on div at bounding box center [661, 450] width 1251 height 668
drag, startPoint x: 683, startPoint y: 590, endPoint x: 686, endPoint y: 634, distance: 44.1
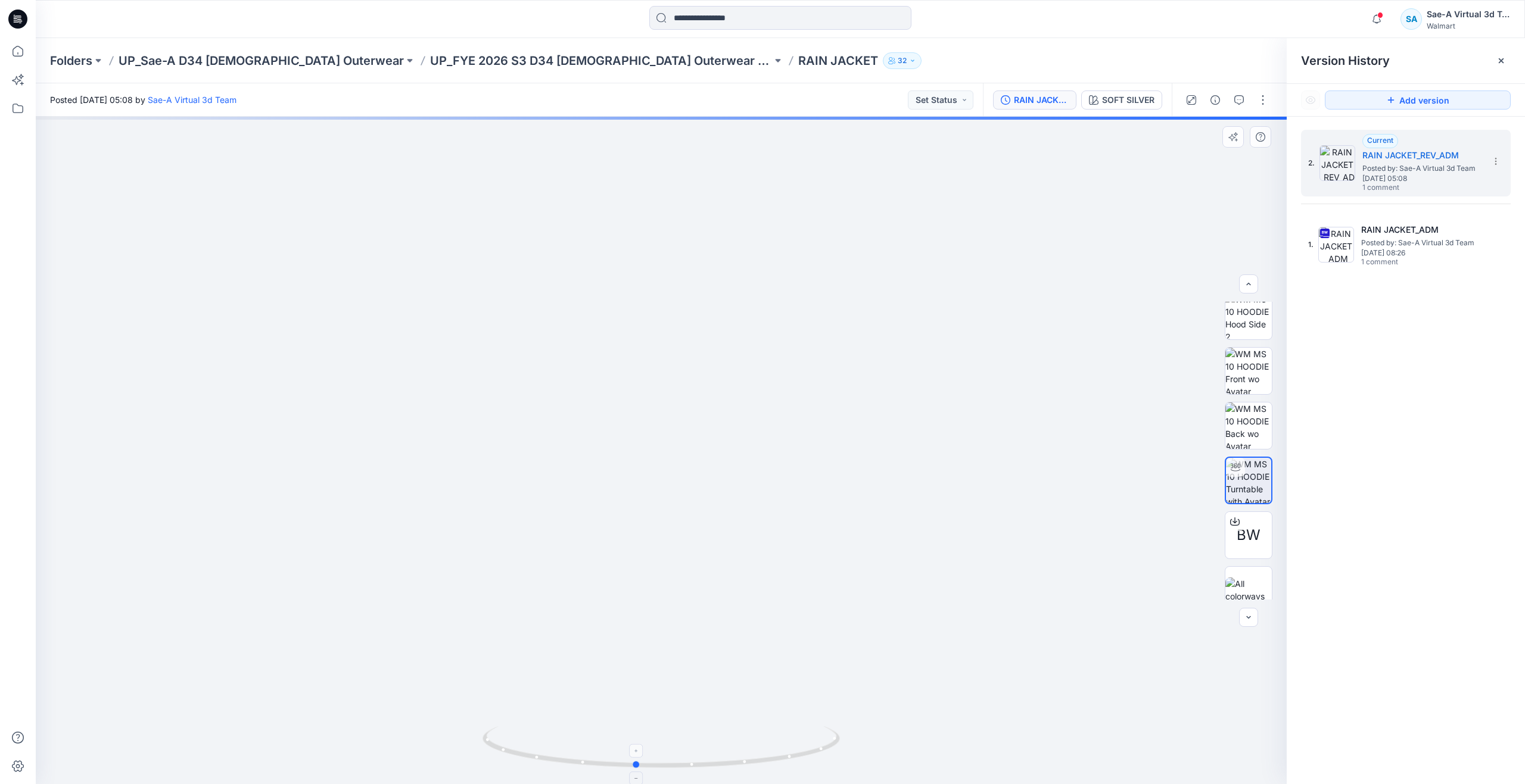
drag, startPoint x: 719, startPoint y: 765, endPoint x: 638, endPoint y: 755, distance: 81.6
click at [638, 755] on icon at bounding box center [662, 748] width 361 height 45
click at [382, 169] on img at bounding box center [660, 441] width 920 height 688
drag, startPoint x: 640, startPoint y: 767, endPoint x: 719, endPoint y: 756, distance: 79.8
click at [719, 756] on icon at bounding box center [662, 748] width 361 height 45
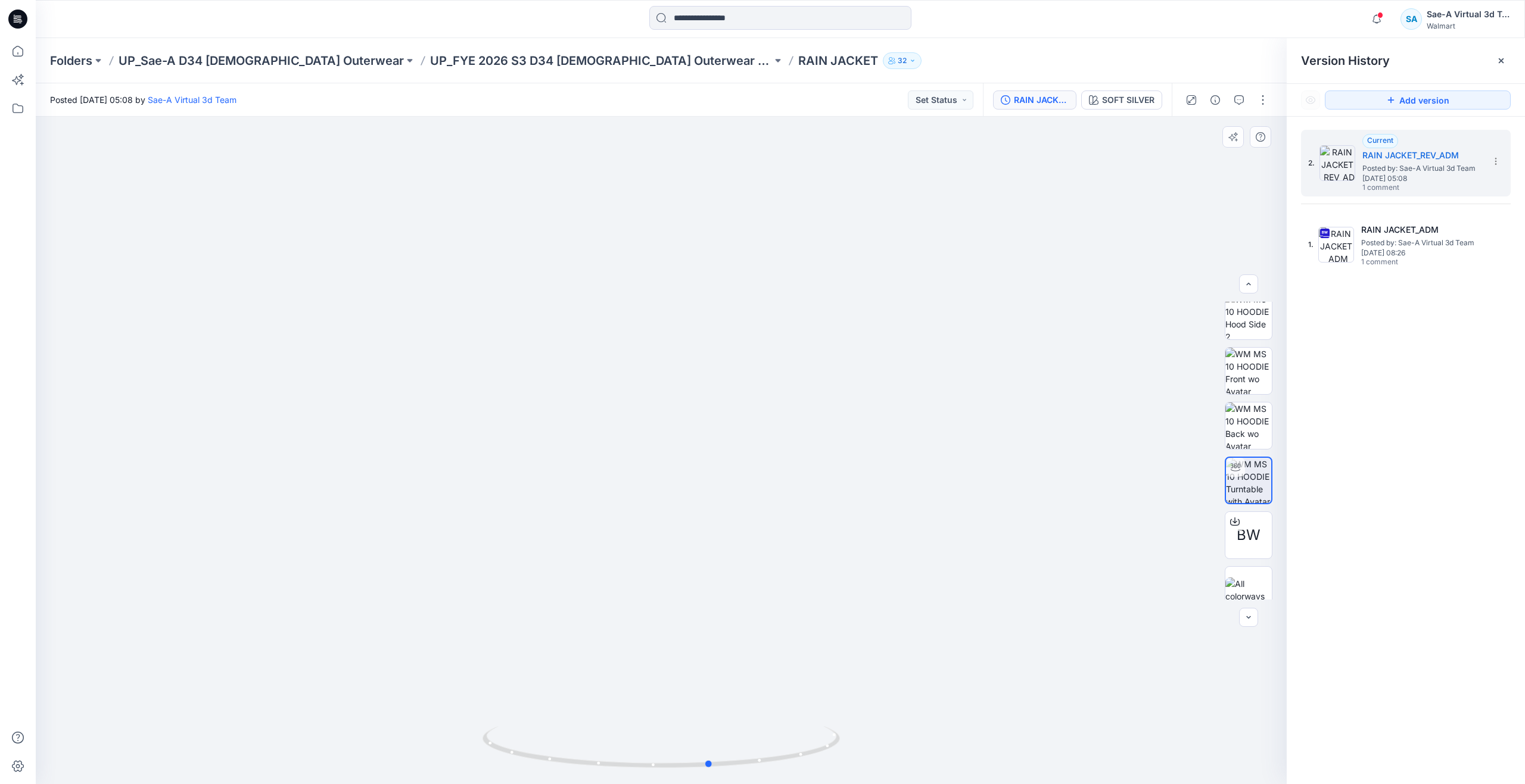
drag, startPoint x: 714, startPoint y: 761, endPoint x: 355, endPoint y: 631, distance: 381.8
click at [355, 631] on div at bounding box center [661, 450] width 1251 height 668
click at [562, 64] on p "UP_FYE 2026 S3 D34 Ladies Outerwear Ozark Trail" at bounding box center [601, 60] width 342 height 17
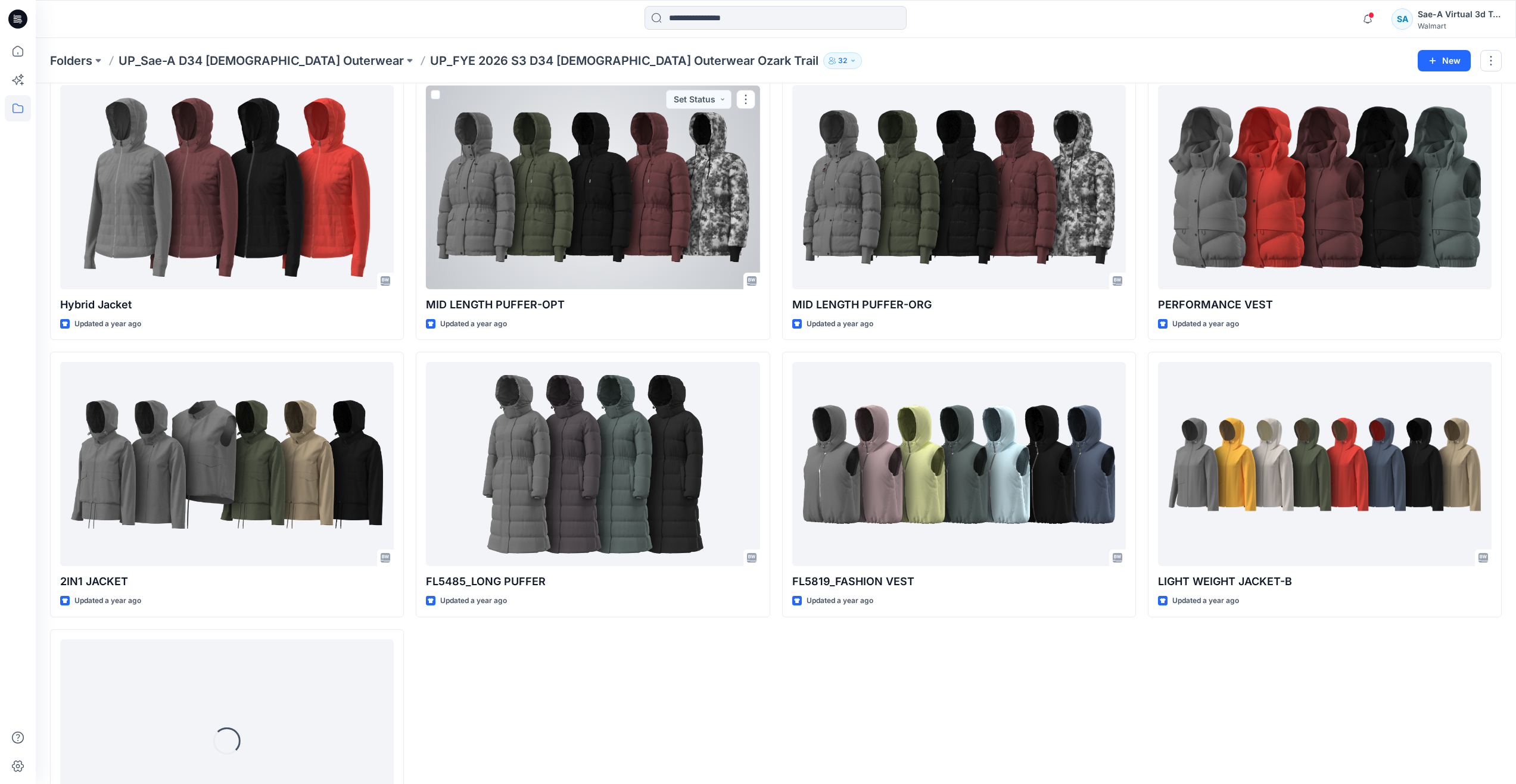
scroll to position [345, 0]
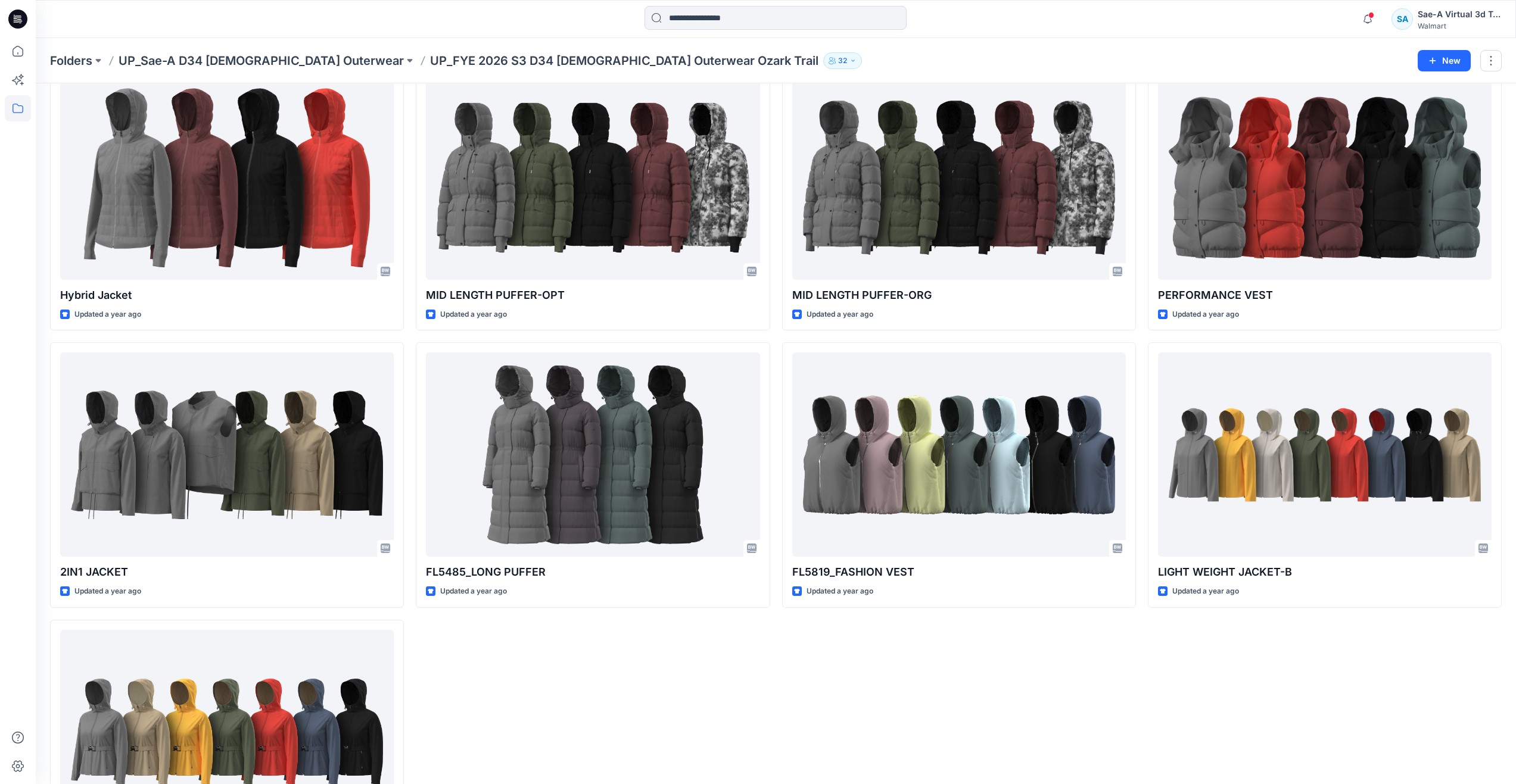
click at [1104, 684] on div "HIKE JACKET Updated a year ago MID LENGTH PUFFER-ORG Updated a year ago FL5819_…" at bounding box center [959, 336] width 354 height 1096
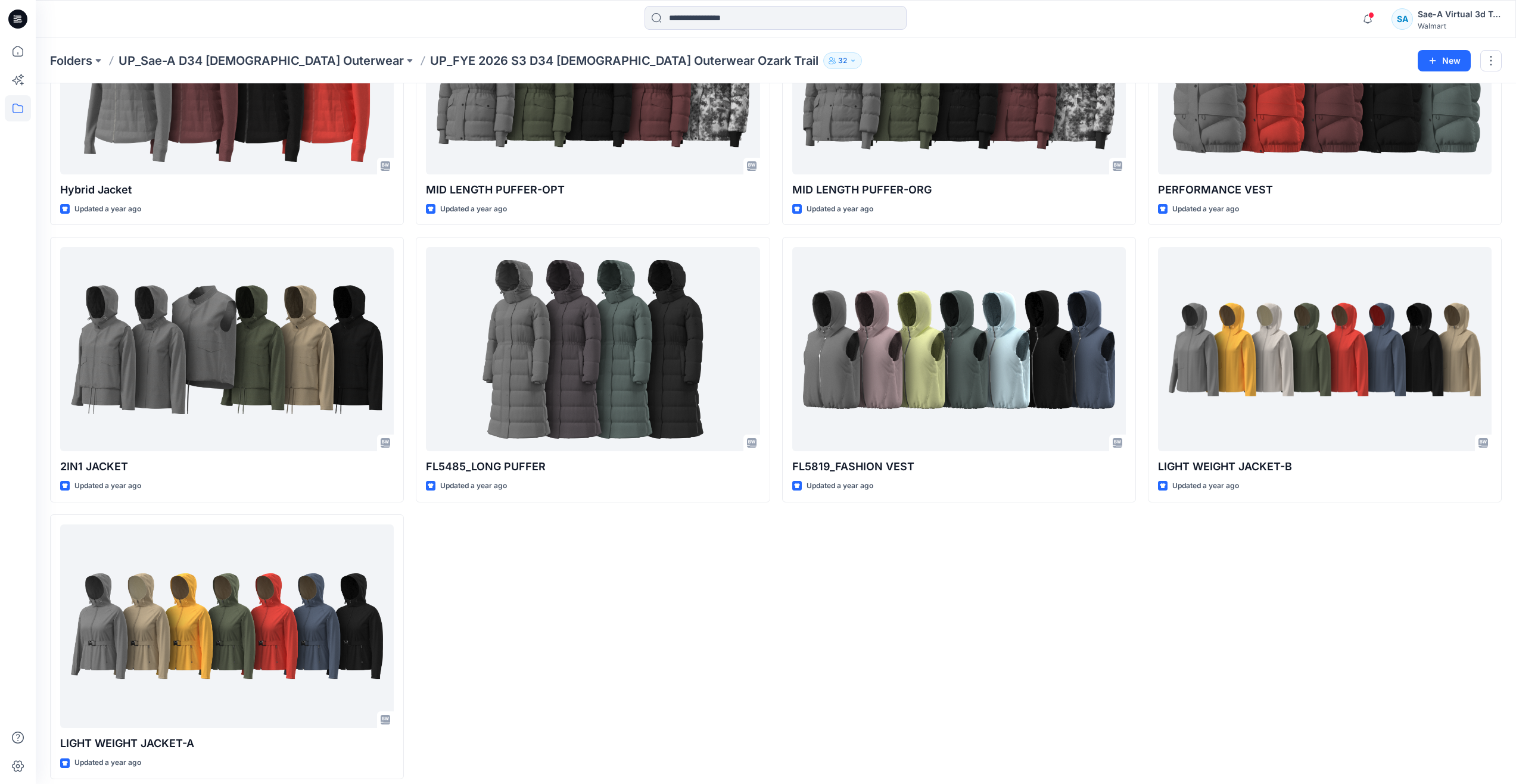
scroll to position [460, 0]
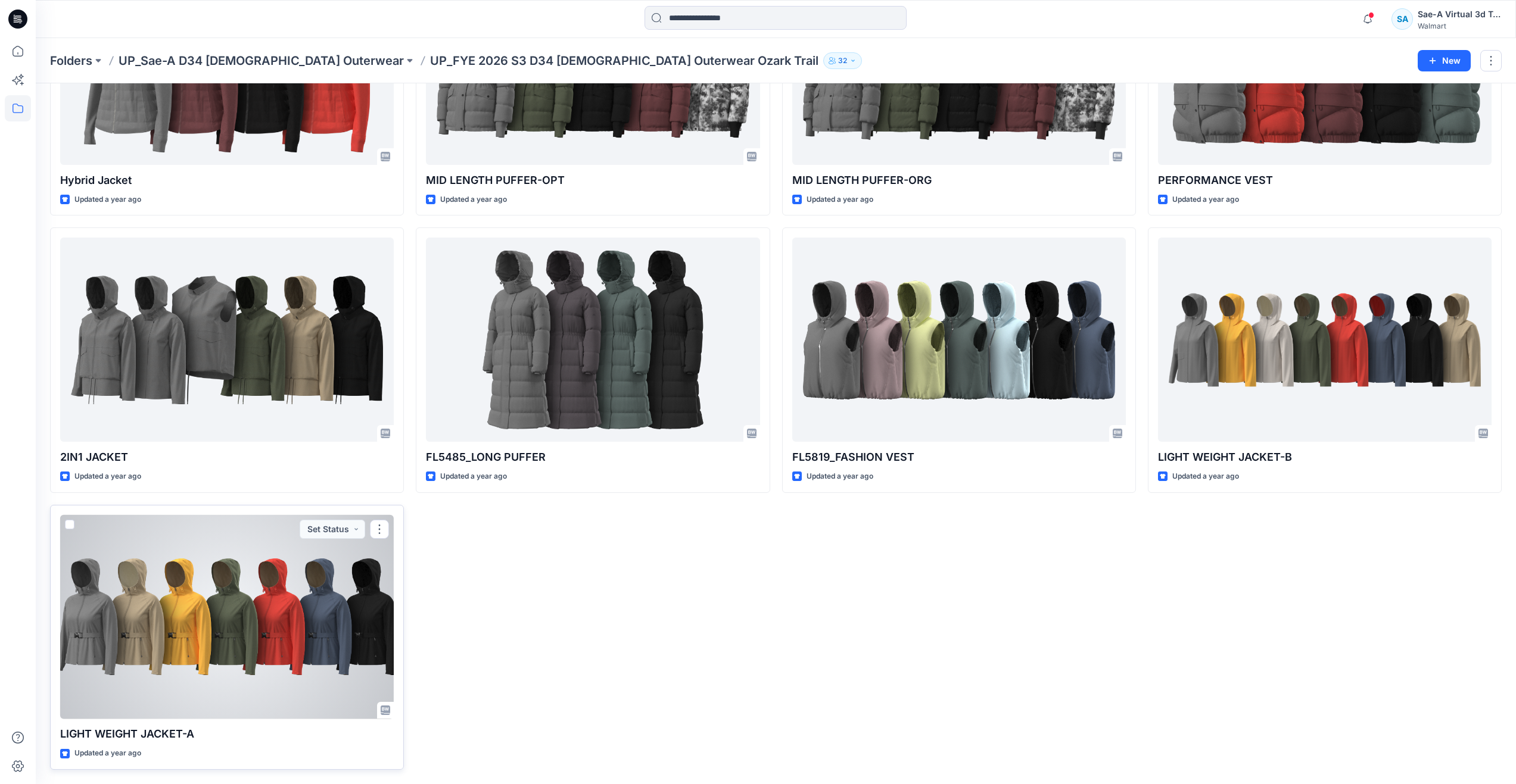
click at [265, 621] on div at bounding box center [227, 617] width 333 height 204
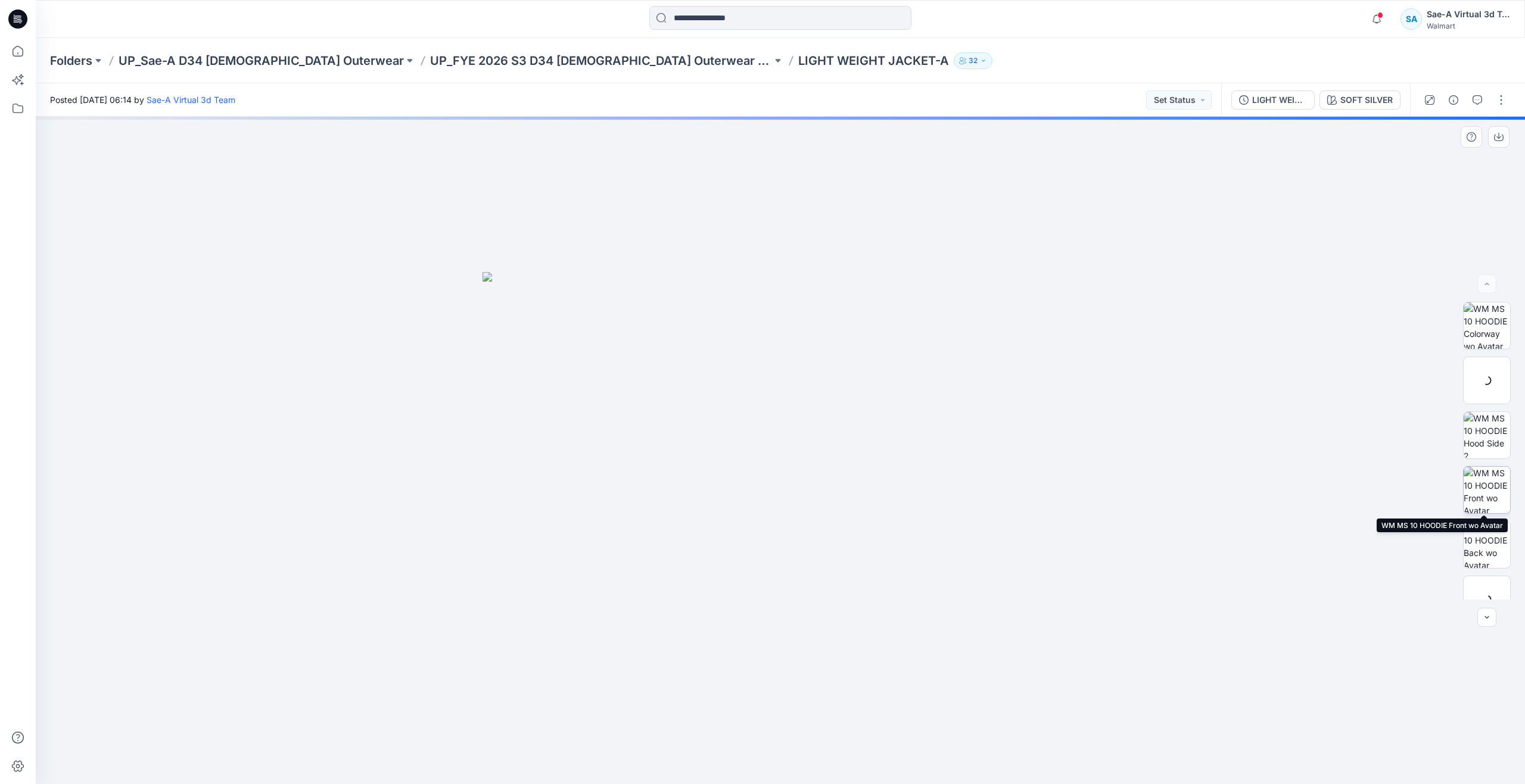
click at [1487, 479] on img at bounding box center [1486, 490] width 46 height 46
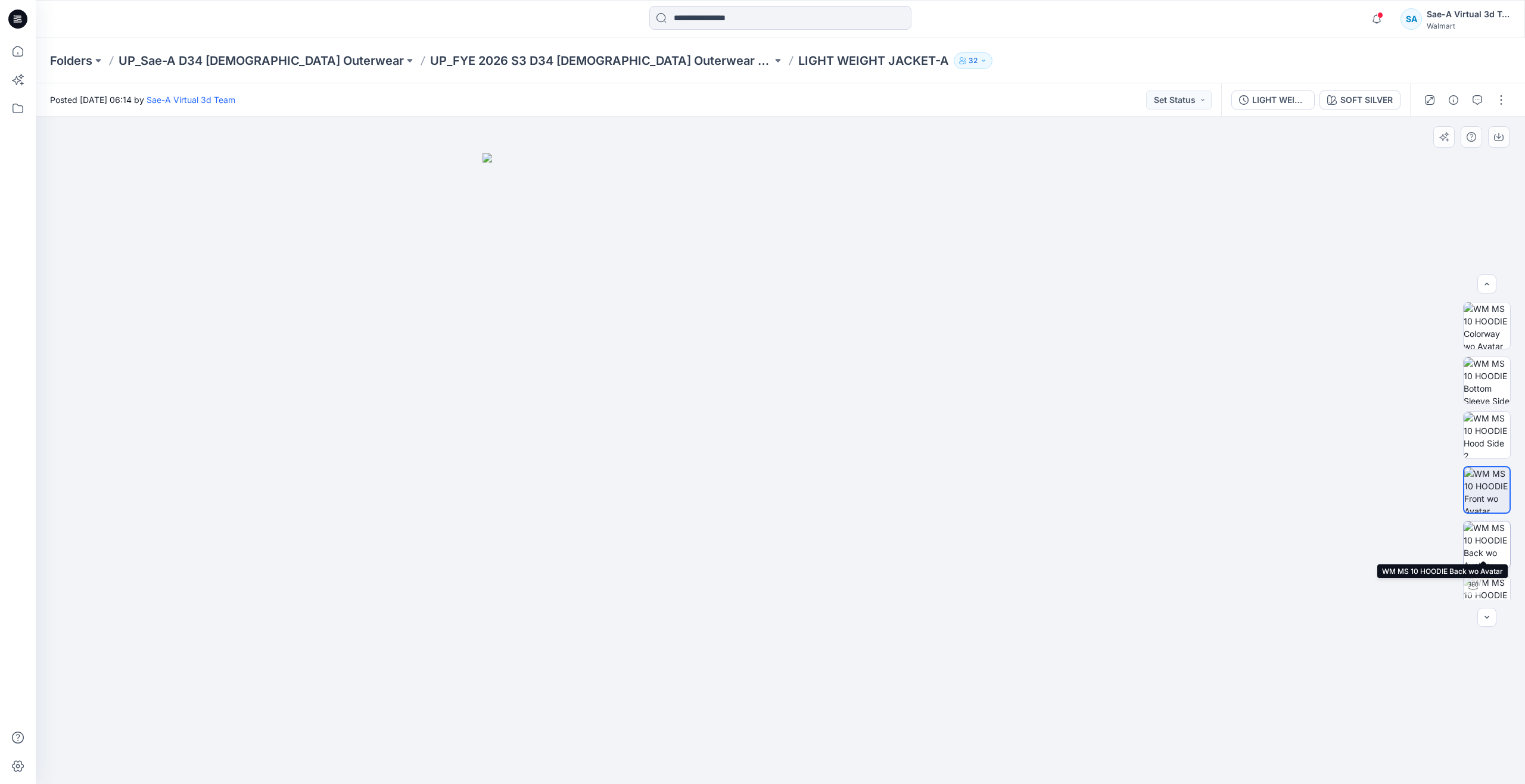
scroll to position [119, 0]
click at [1483, 485] on img at bounding box center [1486, 480] width 46 height 46
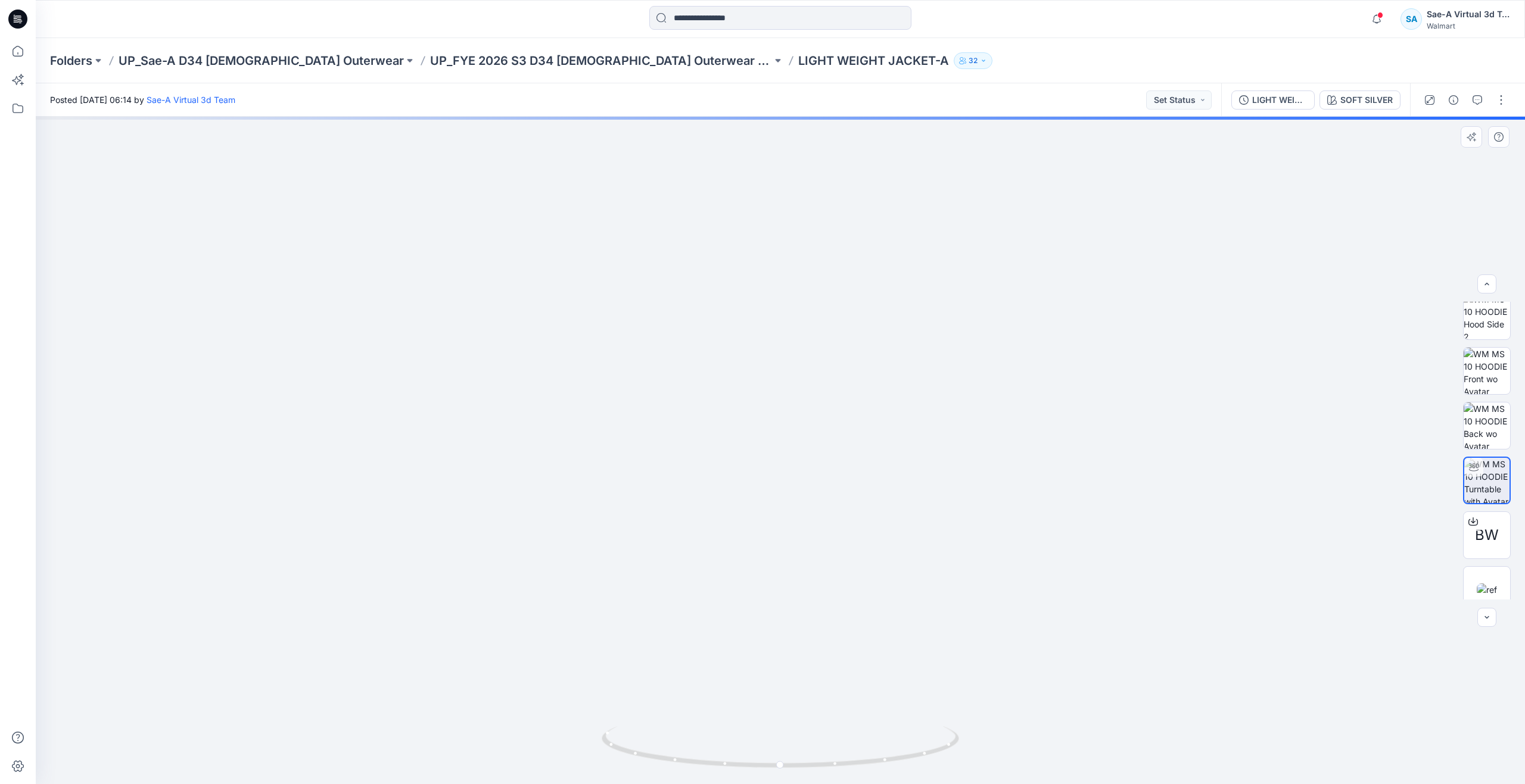
drag, startPoint x: 823, startPoint y: 320, endPoint x: 810, endPoint y: 490, distance: 170.5
drag, startPoint x: 777, startPoint y: 770, endPoint x: 787, endPoint y: 702, distance: 68.7
click at [787, 702] on div at bounding box center [780, 450] width 1489 height 668
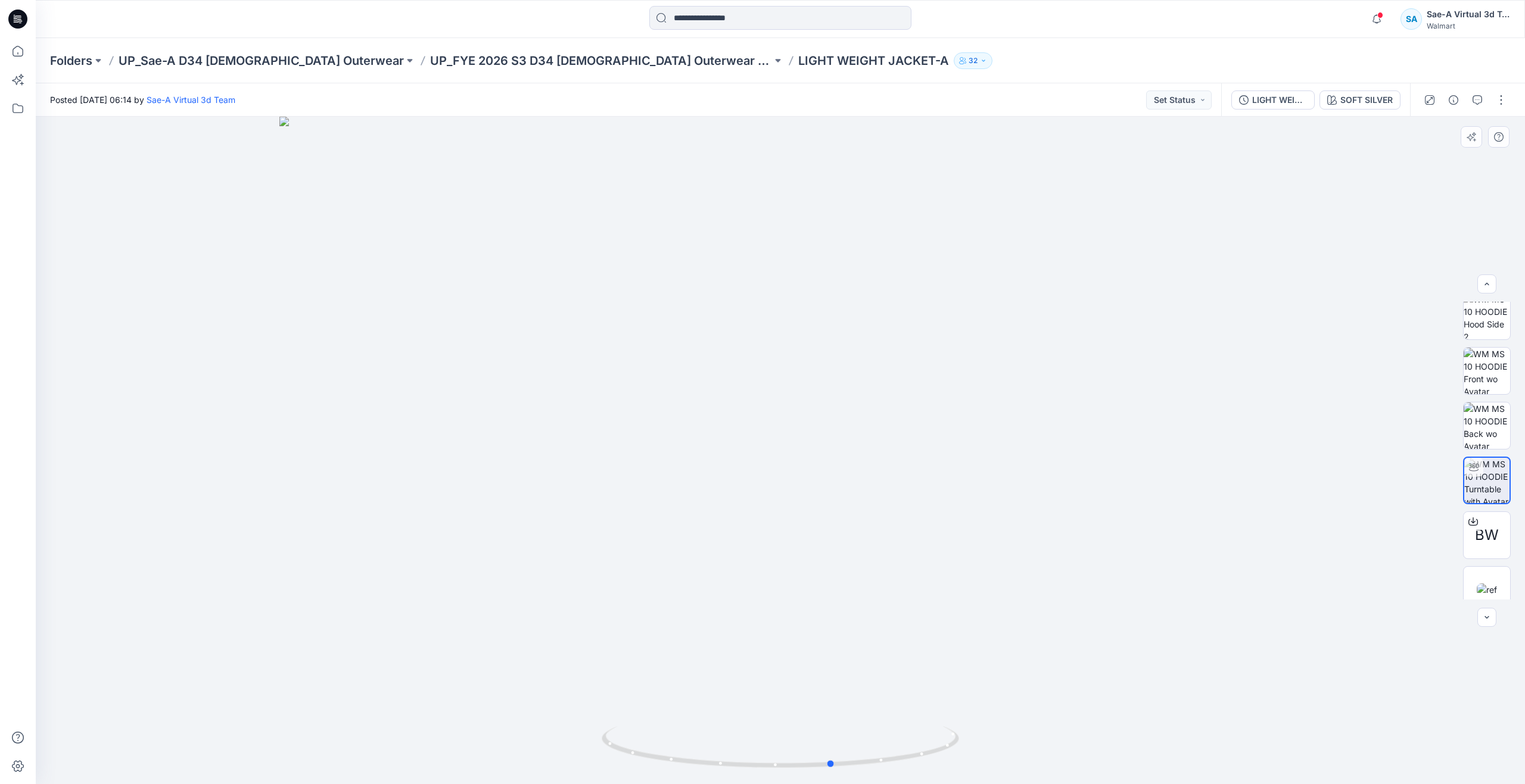
drag, startPoint x: 790, startPoint y: 769, endPoint x: 832, endPoint y: 613, distance: 161.6
click at [832, 613] on div at bounding box center [780, 450] width 1489 height 668
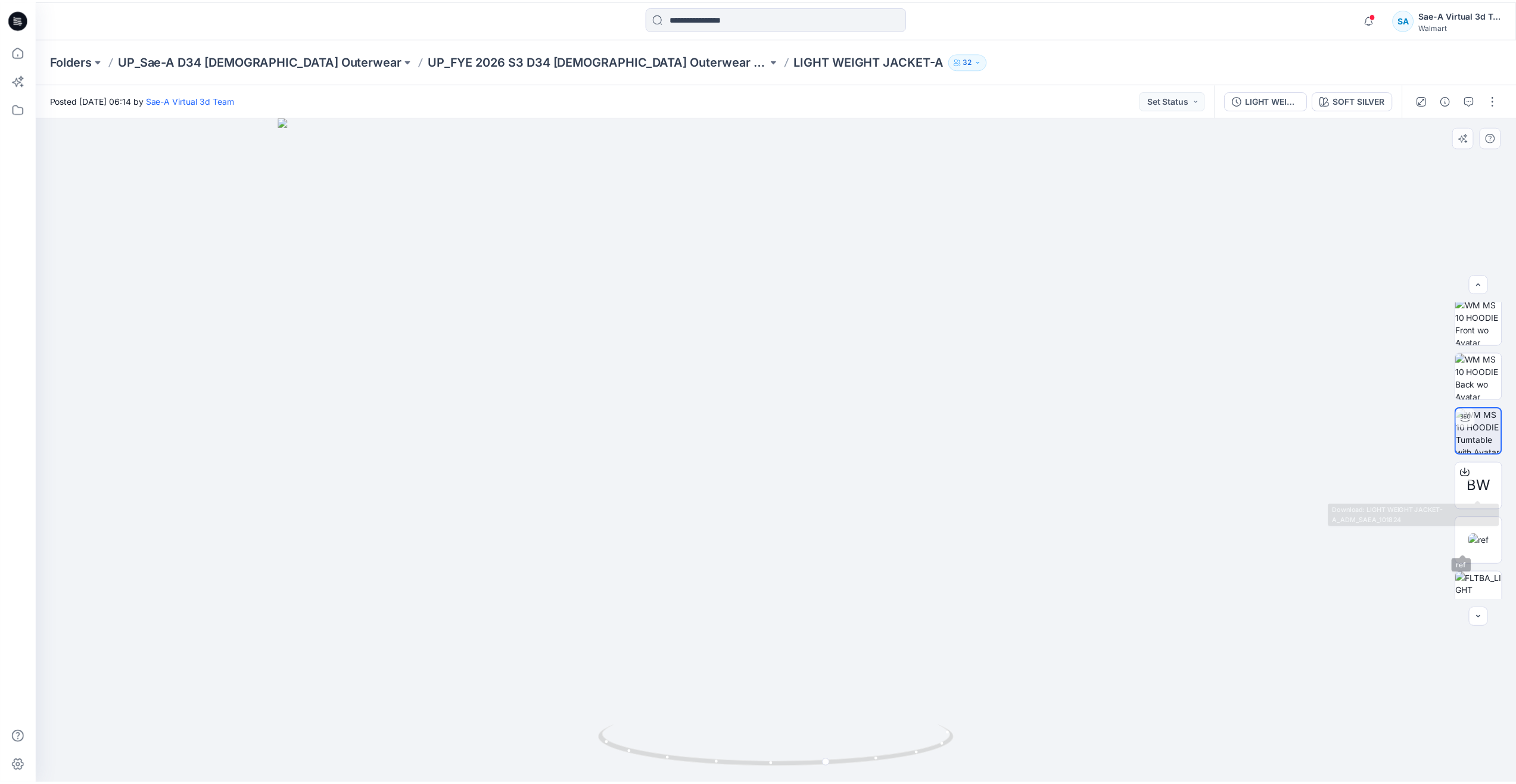
scroll to position [178, 0]
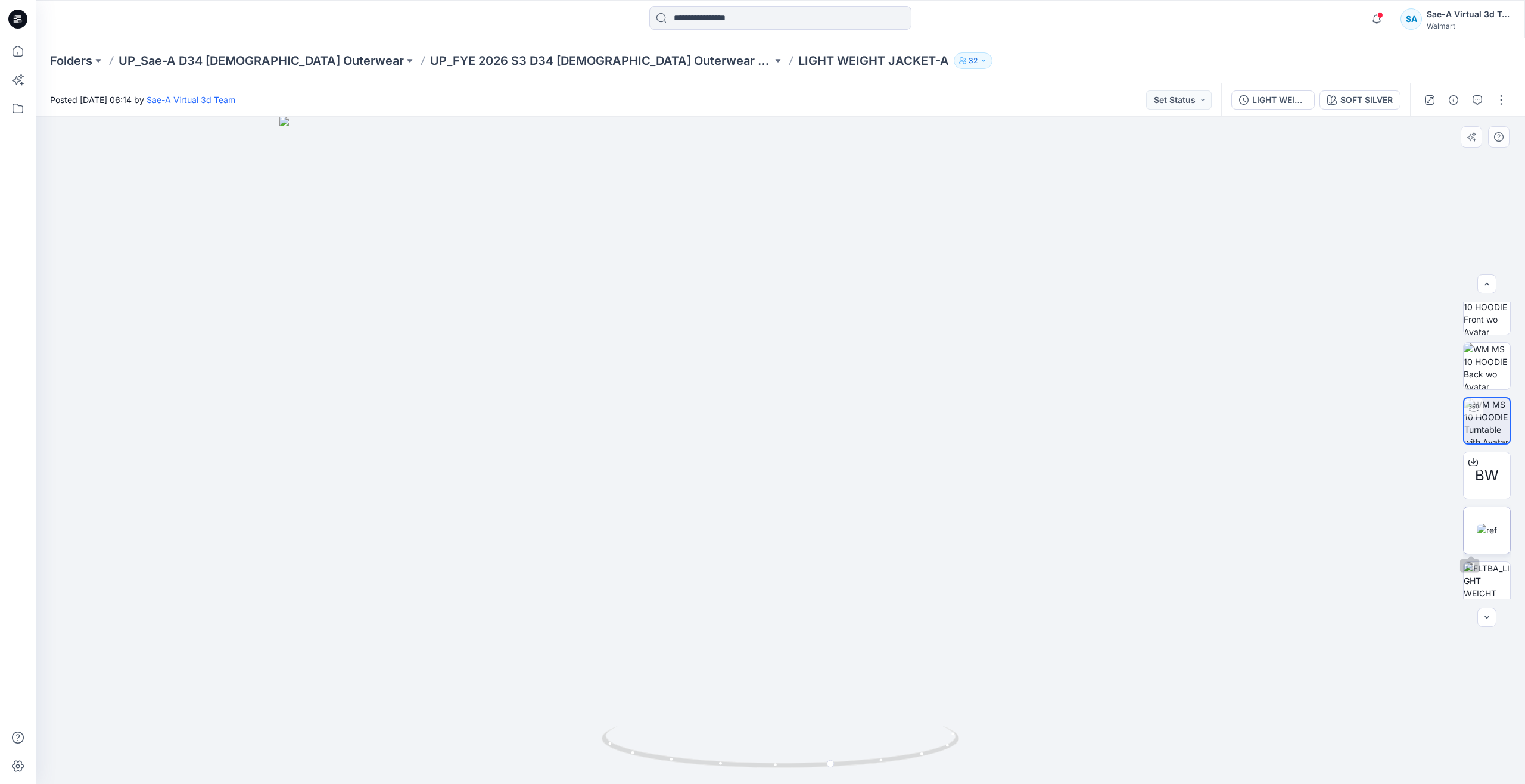
click at [1477, 533] on img at bounding box center [1486, 530] width 20 height 13
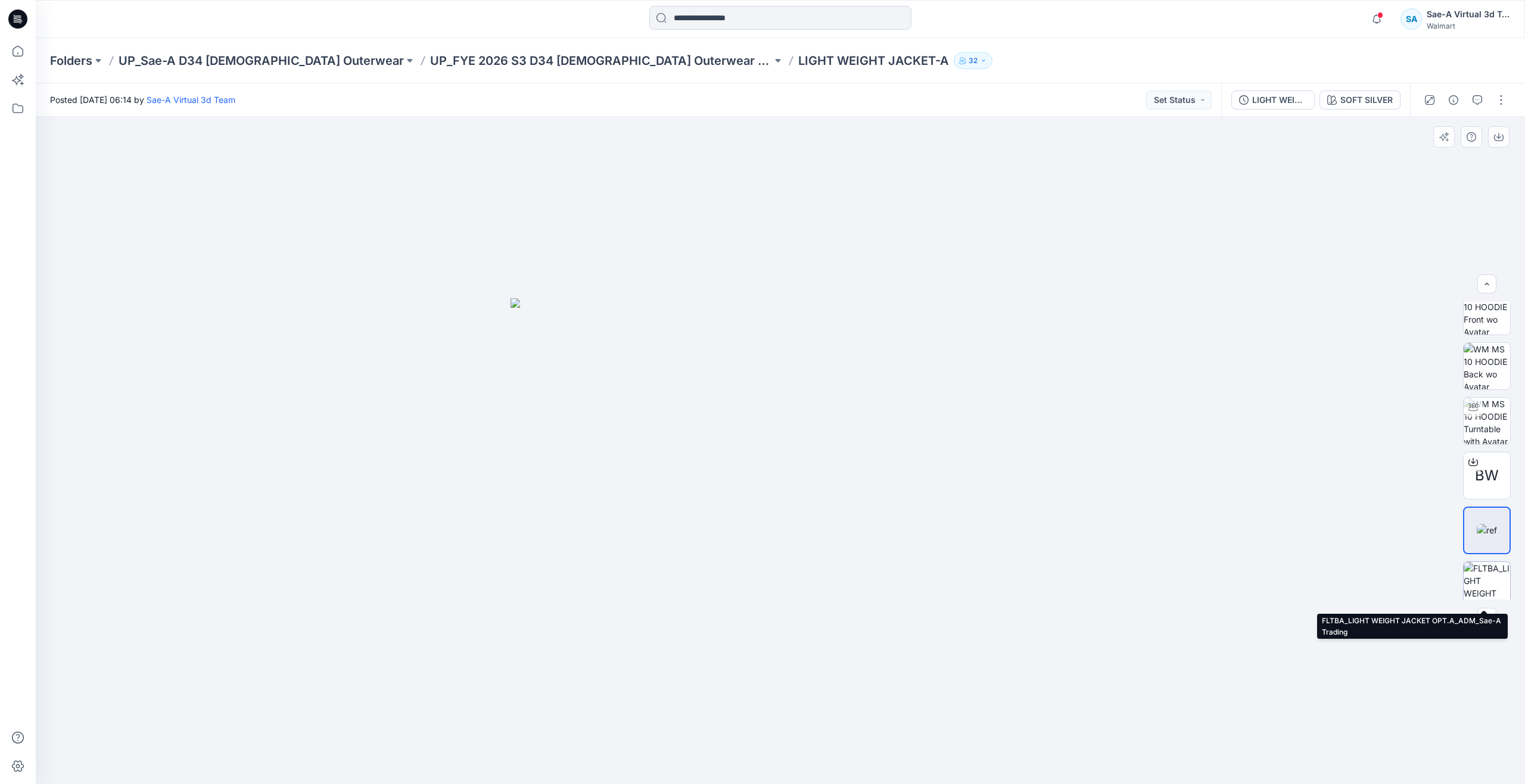
click at [1474, 577] on img at bounding box center [1486, 585] width 46 height 46
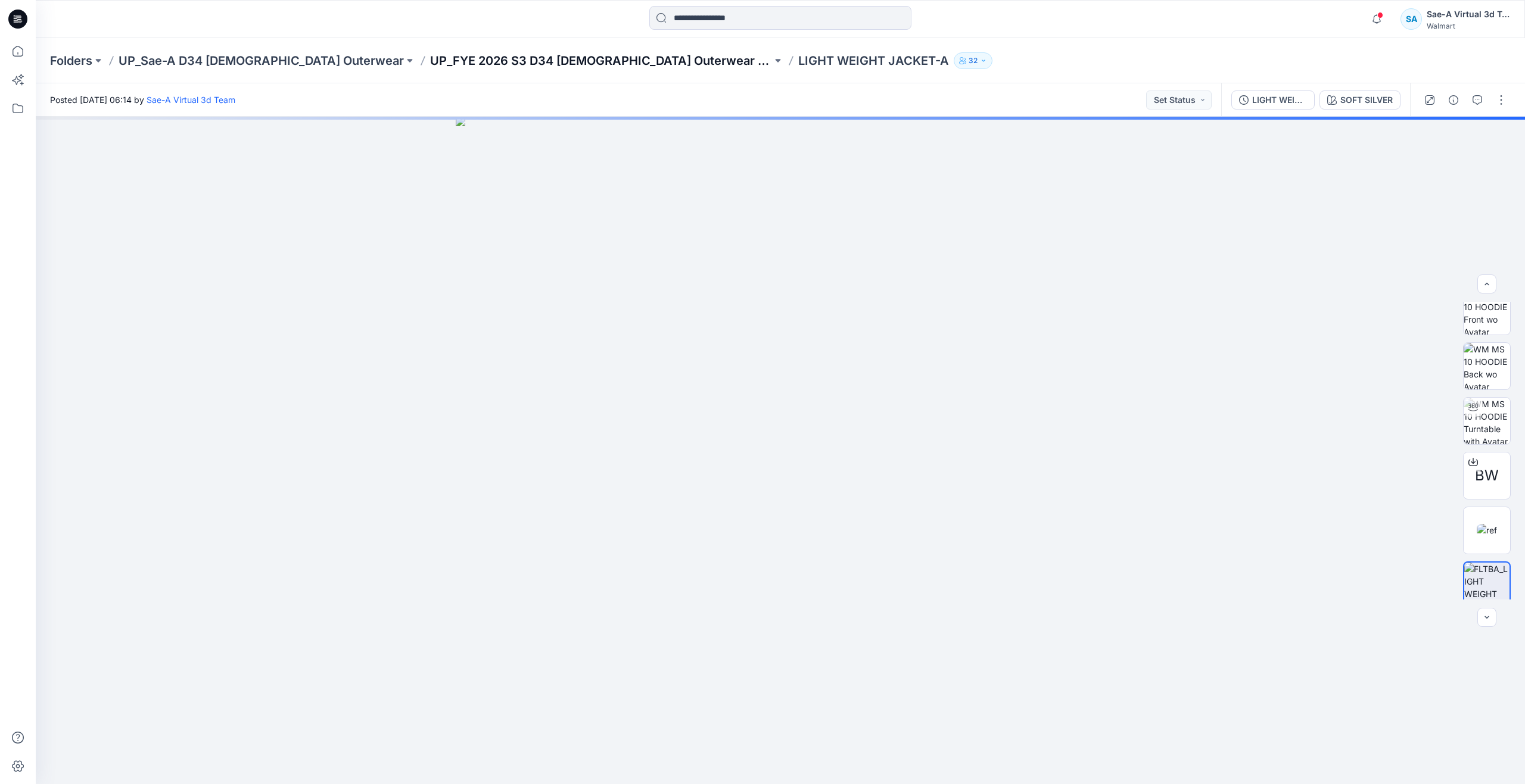
click at [574, 54] on p "UP_FYE 2026 S3 D34 Ladies Outerwear Ozark Trail" at bounding box center [601, 60] width 342 height 17
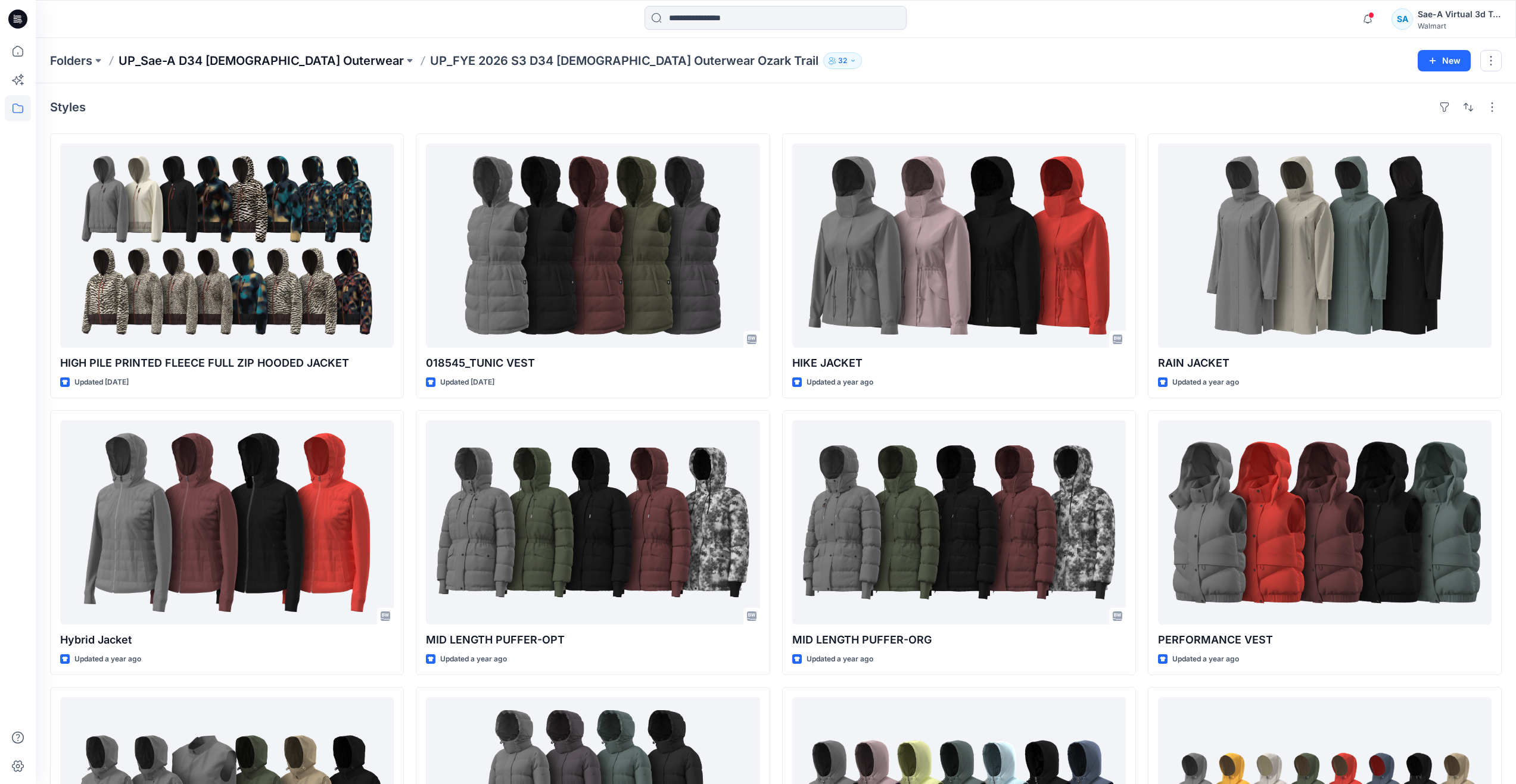
click at [260, 57] on p "UP_Sae-A D34 Ladies Outerwear" at bounding box center [261, 60] width 285 height 17
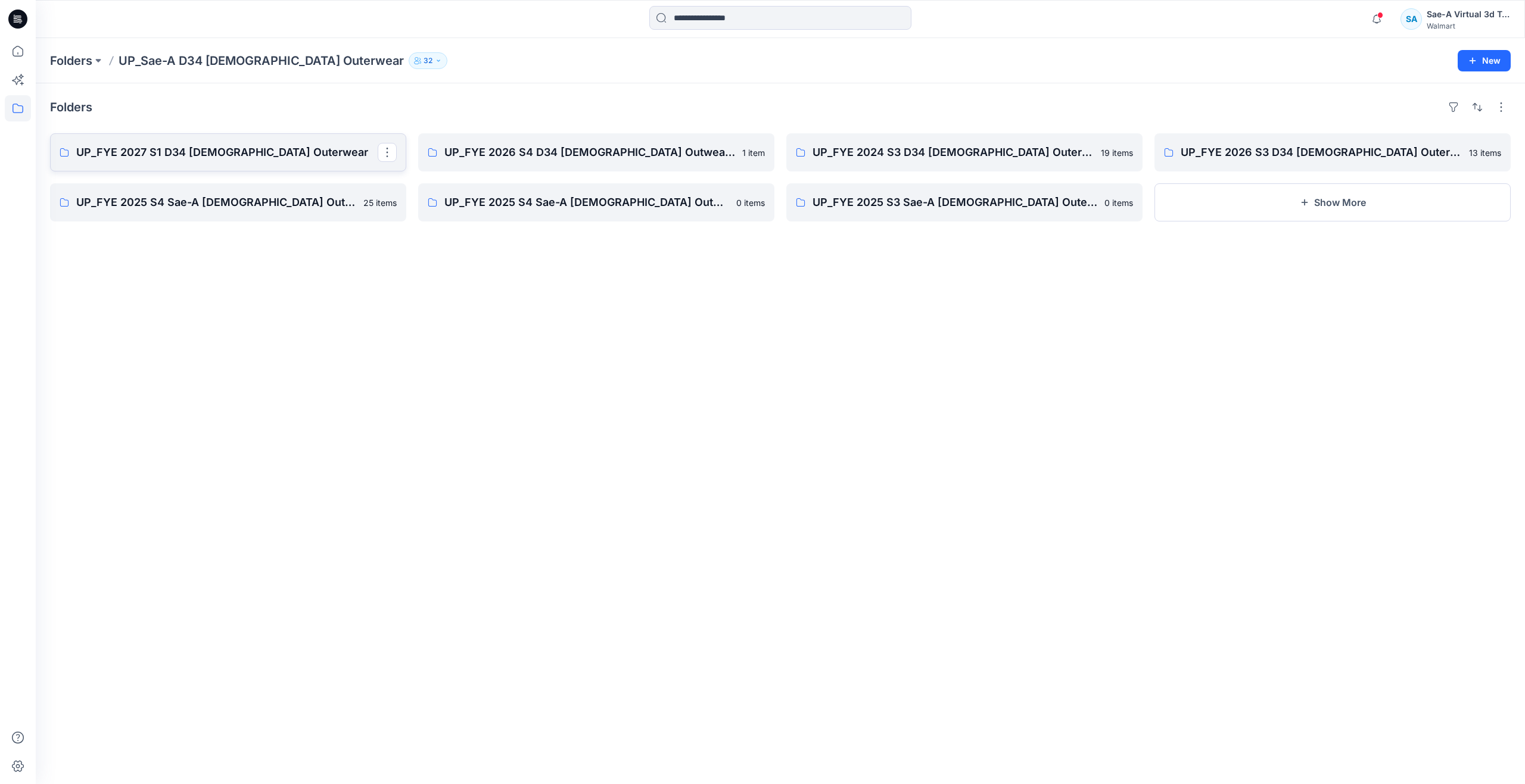
click at [202, 150] on p "UP_FYE 2027 S1 D34 Ladies Outerwear" at bounding box center [227, 153] width 302 height 17
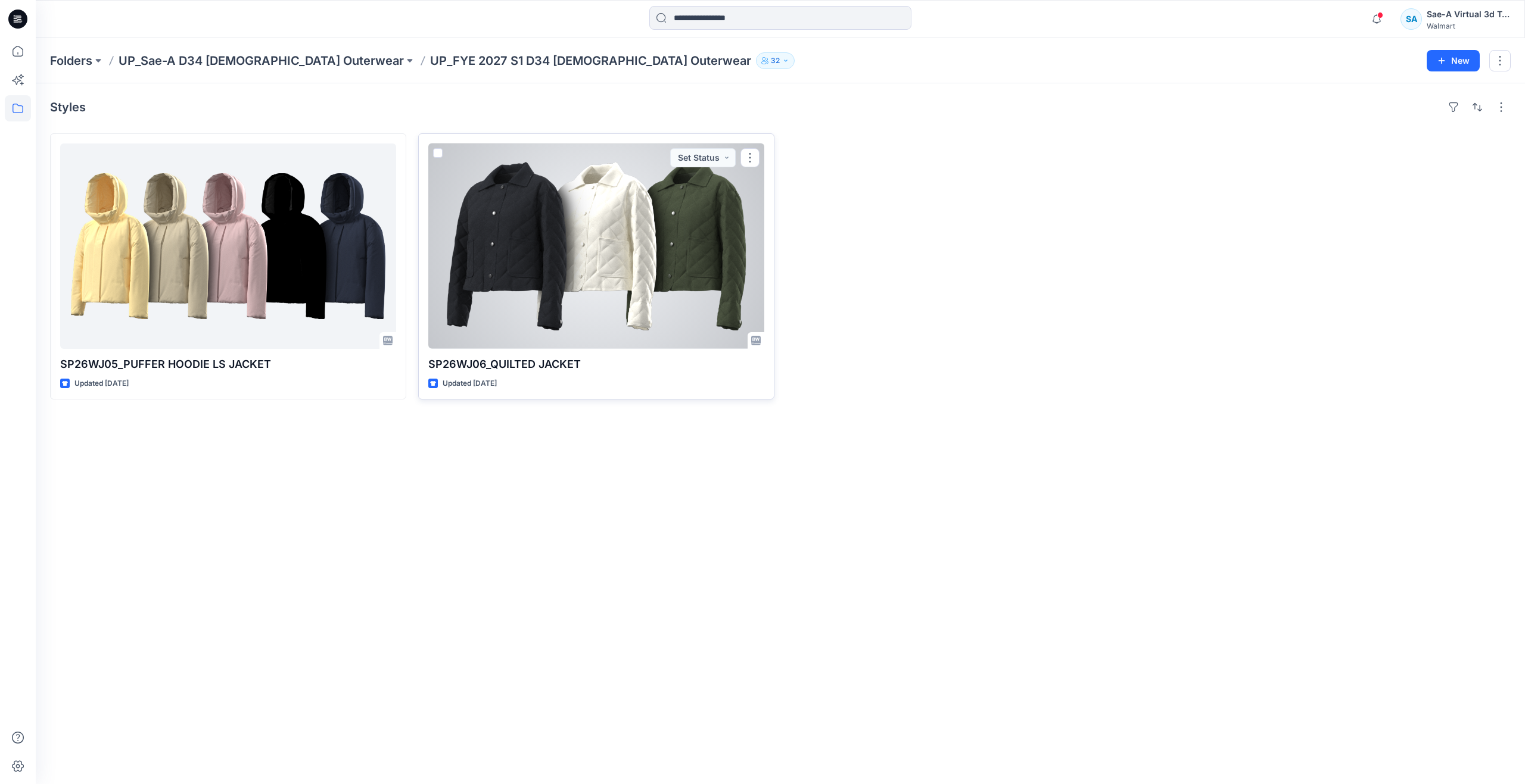
click at [657, 271] on div at bounding box center [596, 246] width 336 height 206
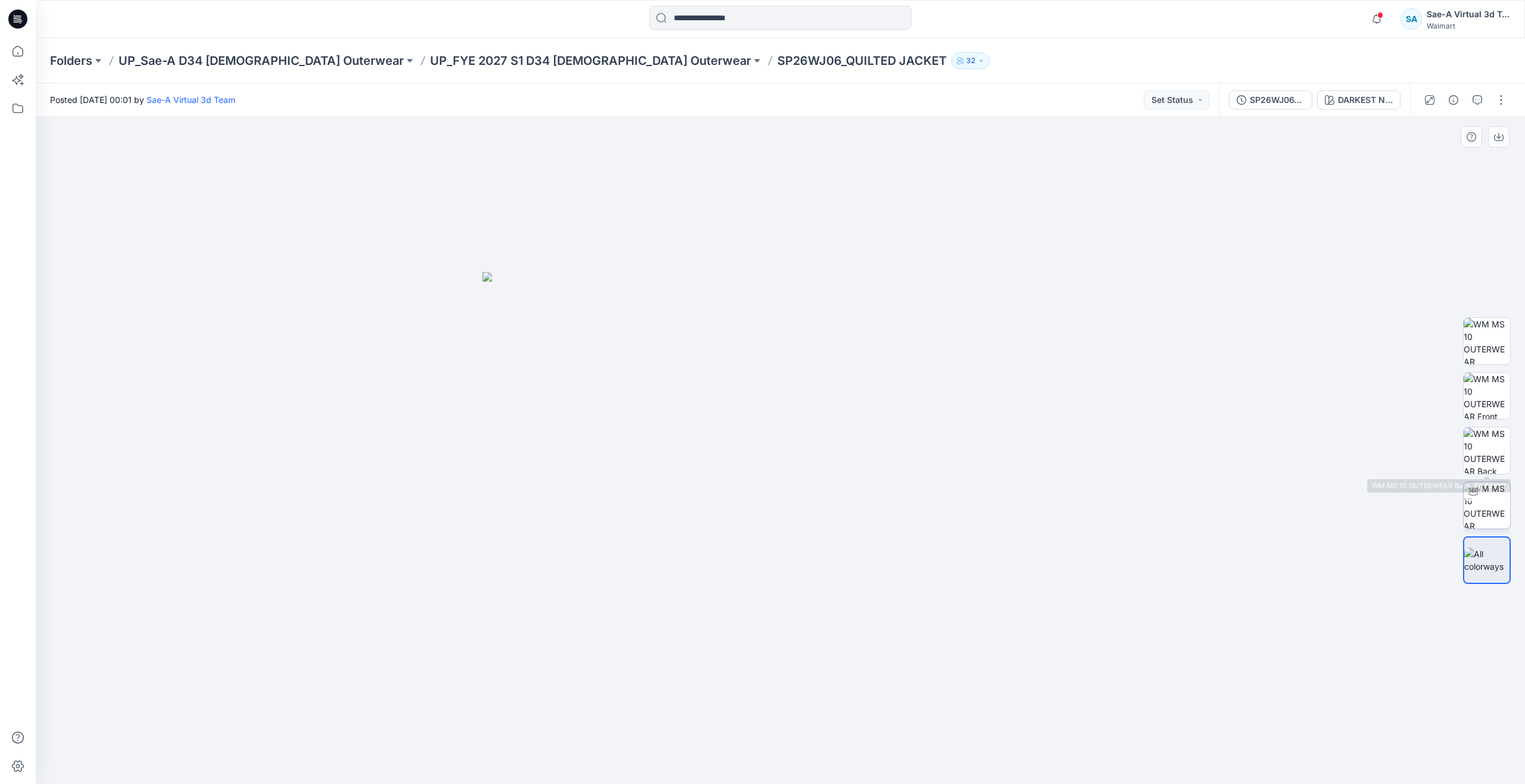
click at [1488, 496] on img at bounding box center [1486, 505] width 46 height 46
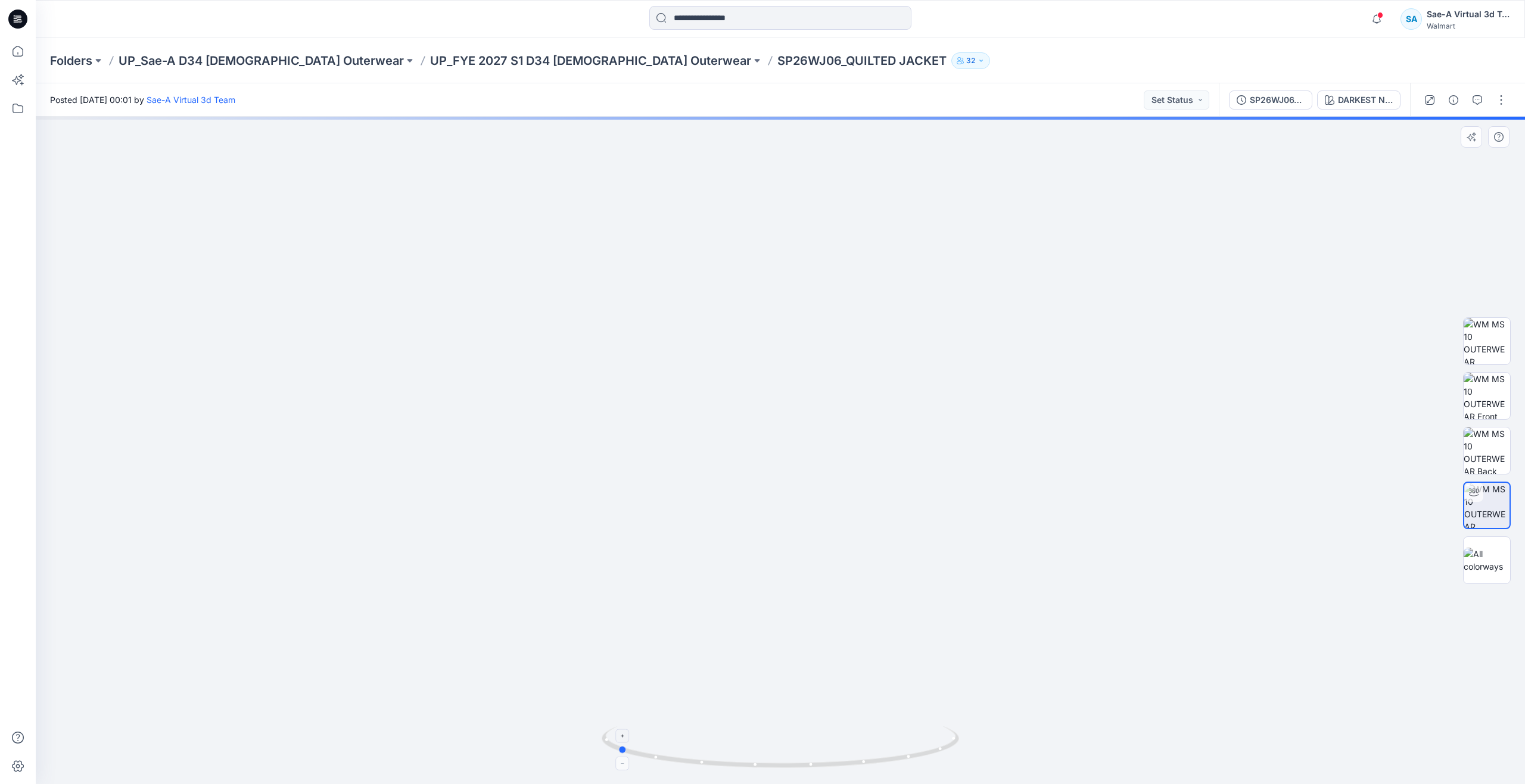
drag, startPoint x: 787, startPoint y: 767, endPoint x: 625, endPoint y: 735, distance: 165.1
click at [625, 735] on icon at bounding box center [782, 748] width 361 height 45
drag, startPoint x: 846, startPoint y: 505, endPoint x: 851, endPoint y: 670, distance: 165.1
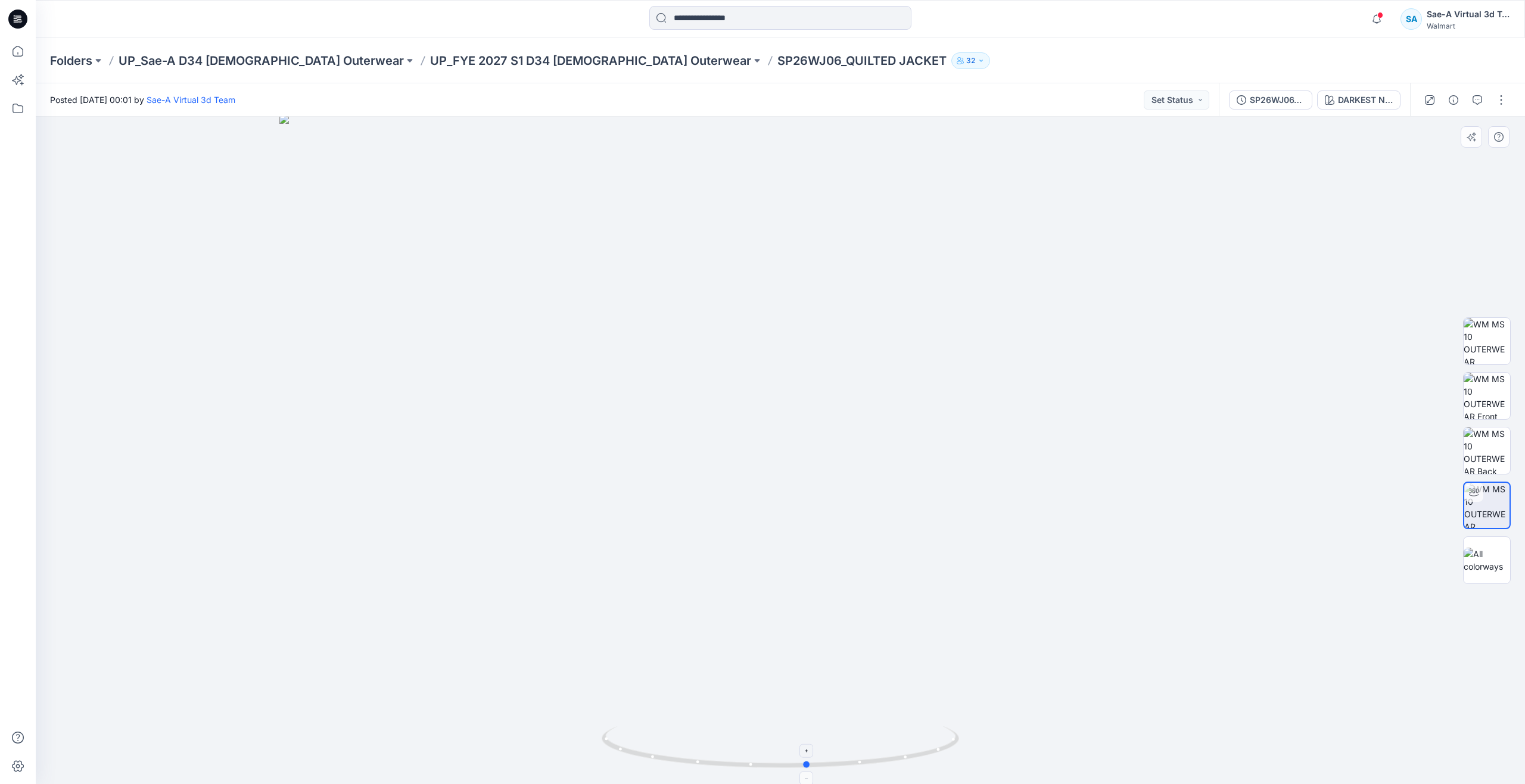
drag, startPoint x: 625, startPoint y: 751, endPoint x: 816, endPoint y: 736, distance: 191.6
click at [816, 736] on icon at bounding box center [782, 748] width 361 height 45
click at [356, 287] on img at bounding box center [780, 449] width 1003 height 670
drag, startPoint x: 781, startPoint y: 559, endPoint x: 781, endPoint y: 575, distance: 16.0
click at [1473, 98] on icon "button" at bounding box center [1477, 100] width 10 height 10
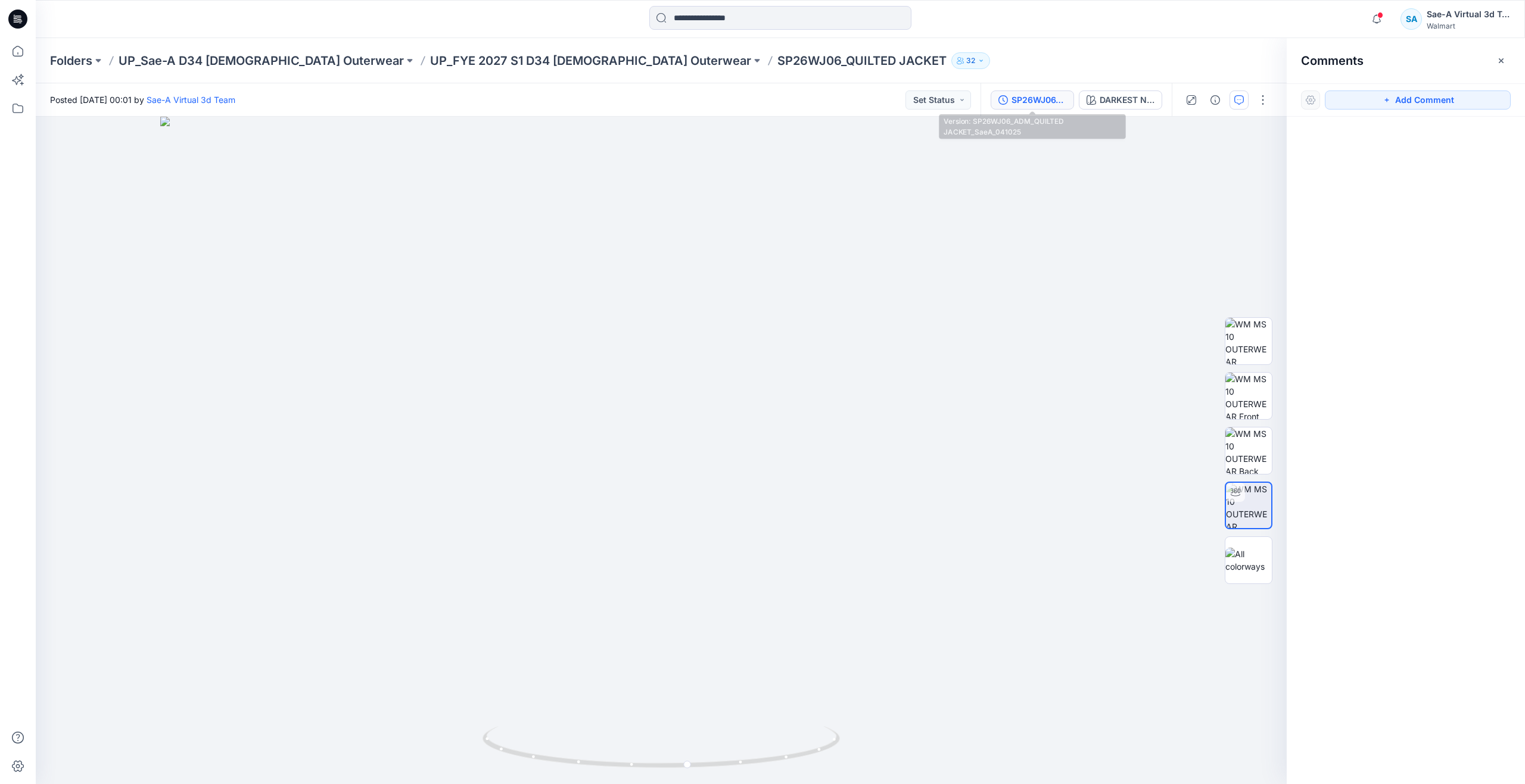
click at [1032, 100] on div "SP26WJ06_ADM_QUILTED JACKET_SaeA_041025" at bounding box center [1039, 100] width 54 height 13
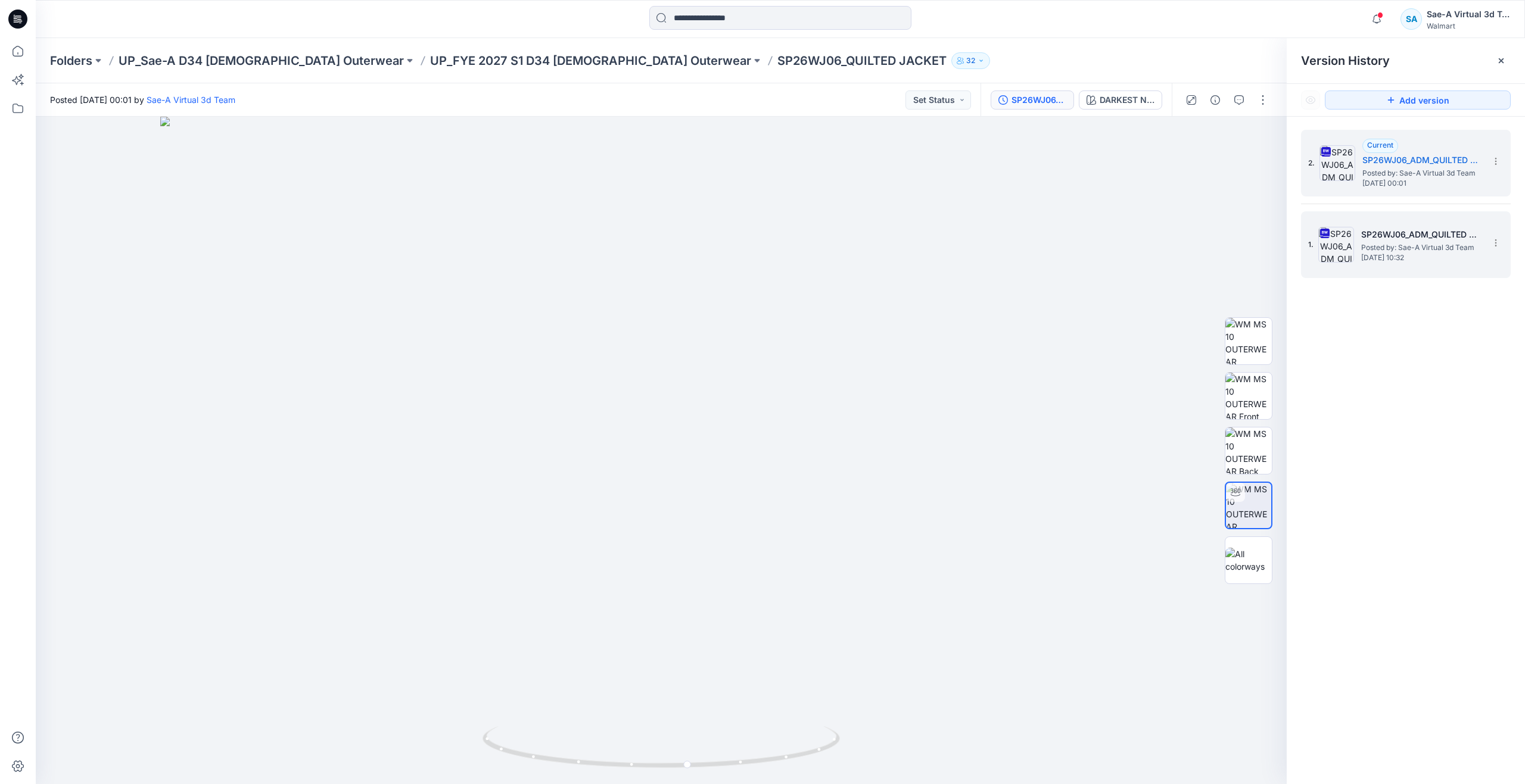
click at [1404, 248] on span "Posted by: Sae-A Virtual 3d Team" at bounding box center [1421, 248] width 119 height 12
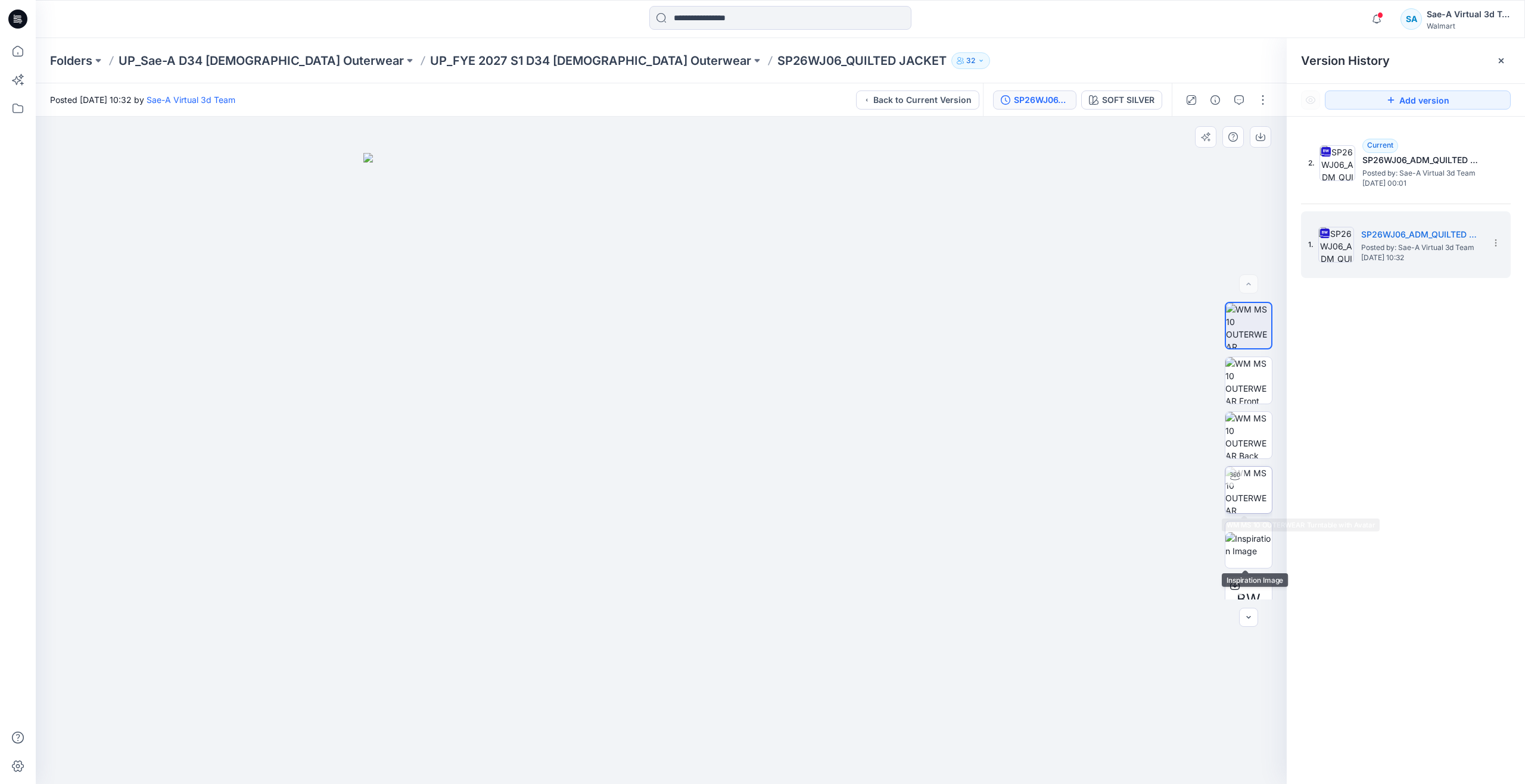
click at [1232, 495] on img at bounding box center [1248, 490] width 46 height 46
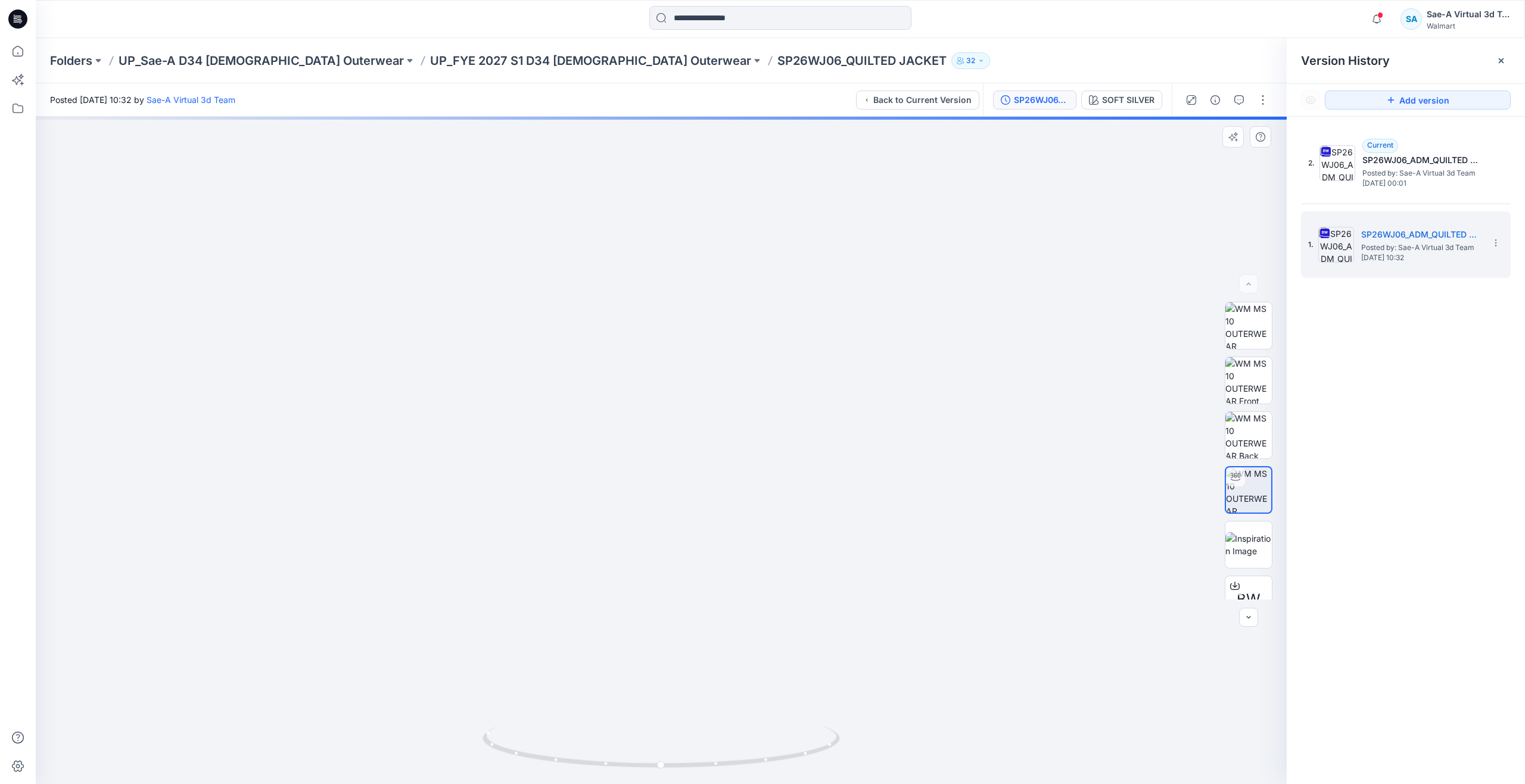
drag, startPoint x: 694, startPoint y: 559, endPoint x: 690, endPoint y: 616, distance: 57.1
drag, startPoint x: 668, startPoint y: 767, endPoint x: 313, endPoint y: 683, distance: 364.8
click at [313, 683] on div at bounding box center [661, 450] width 1251 height 668
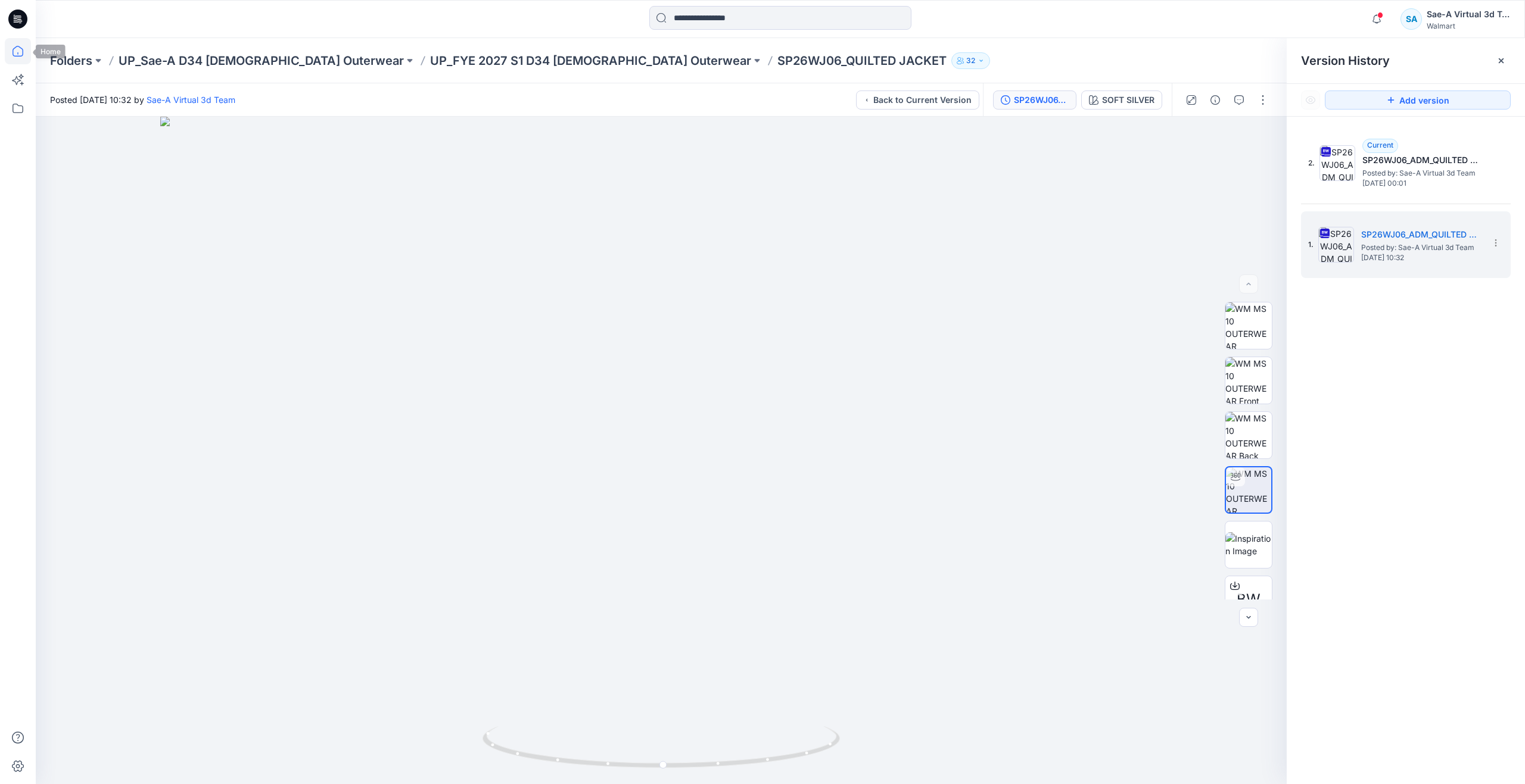
drag, startPoint x: 8, startPoint y: 46, endPoint x: 20, endPoint y: 47, distance: 12.0
click at [8, 46] on icon at bounding box center [17, 51] width 26 height 26
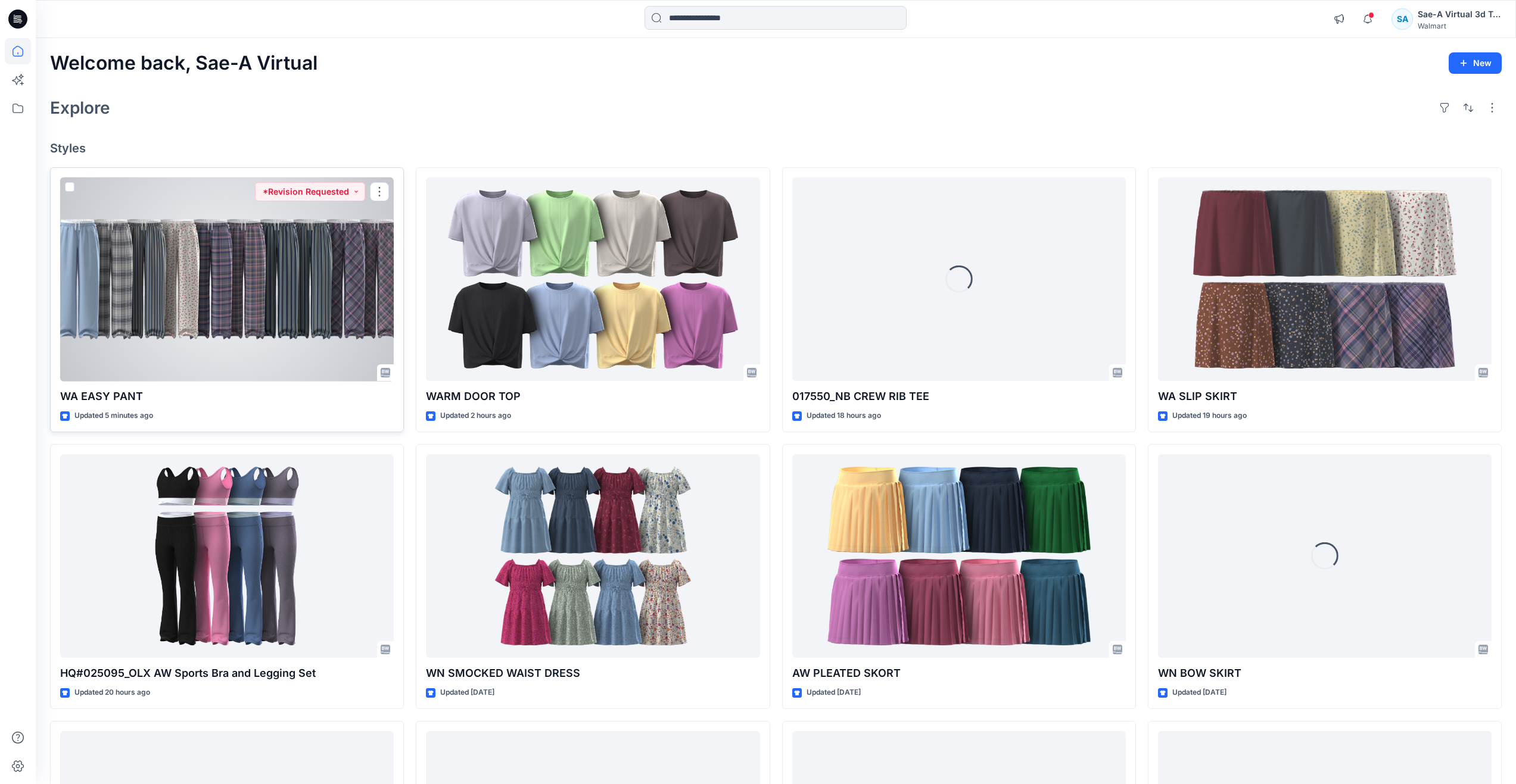
click at [253, 312] on div at bounding box center [227, 280] width 333 height 204
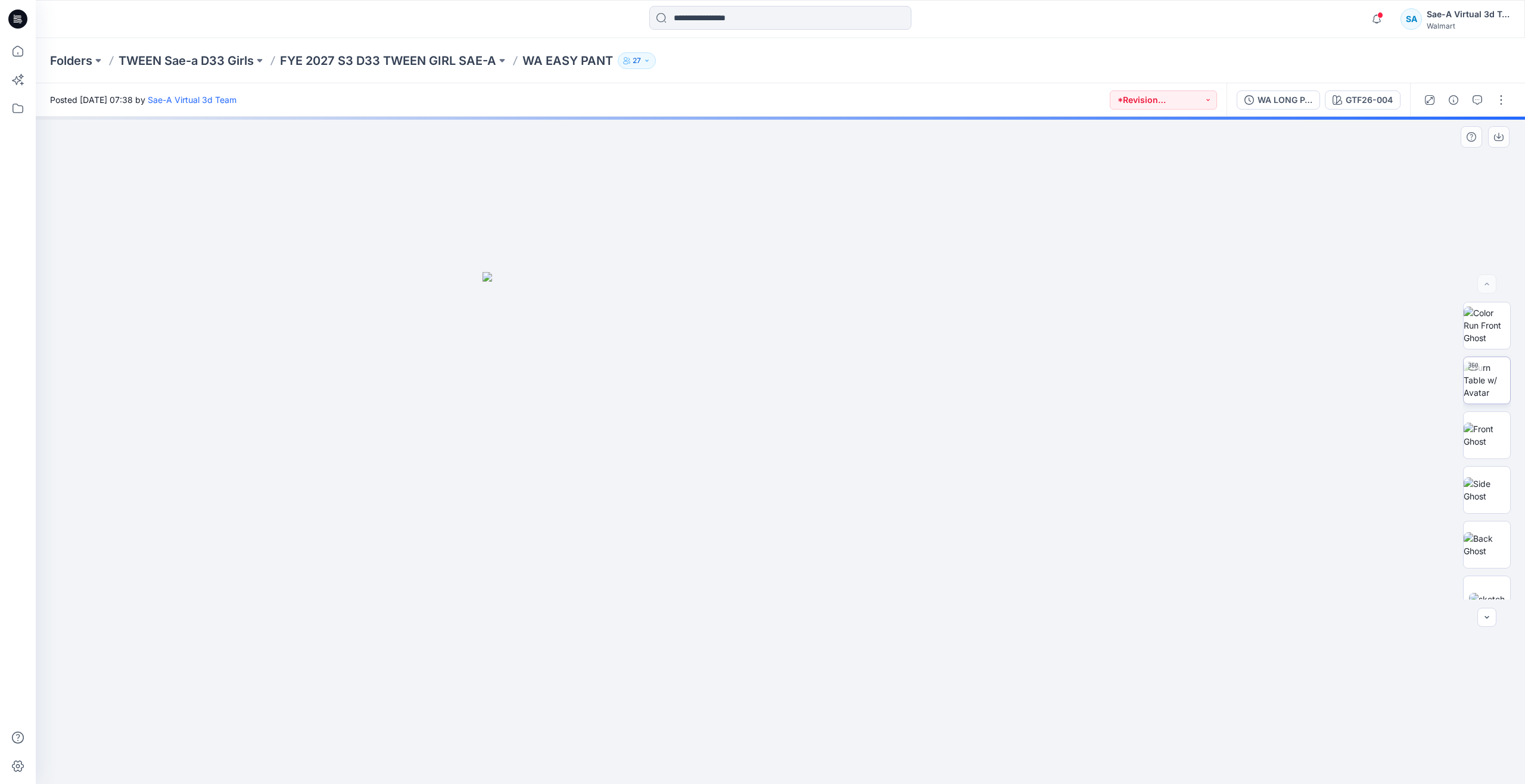
click at [1475, 380] on img at bounding box center [1486, 380] width 46 height 38
drag, startPoint x: 783, startPoint y: 764, endPoint x: 781, endPoint y: 703, distance: 61.0
click at [781, 703] on div at bounding box center [780, 450] width 1489 height 668
drag, startPoint x: 789, startPoint y: 722, endPoint x: 794, endPoint y: 526, distance: 196.1
drag, startPoint x: 794, startPoint y: 526, endPoint x: 797, endPoint y: 655, distance: 129.0
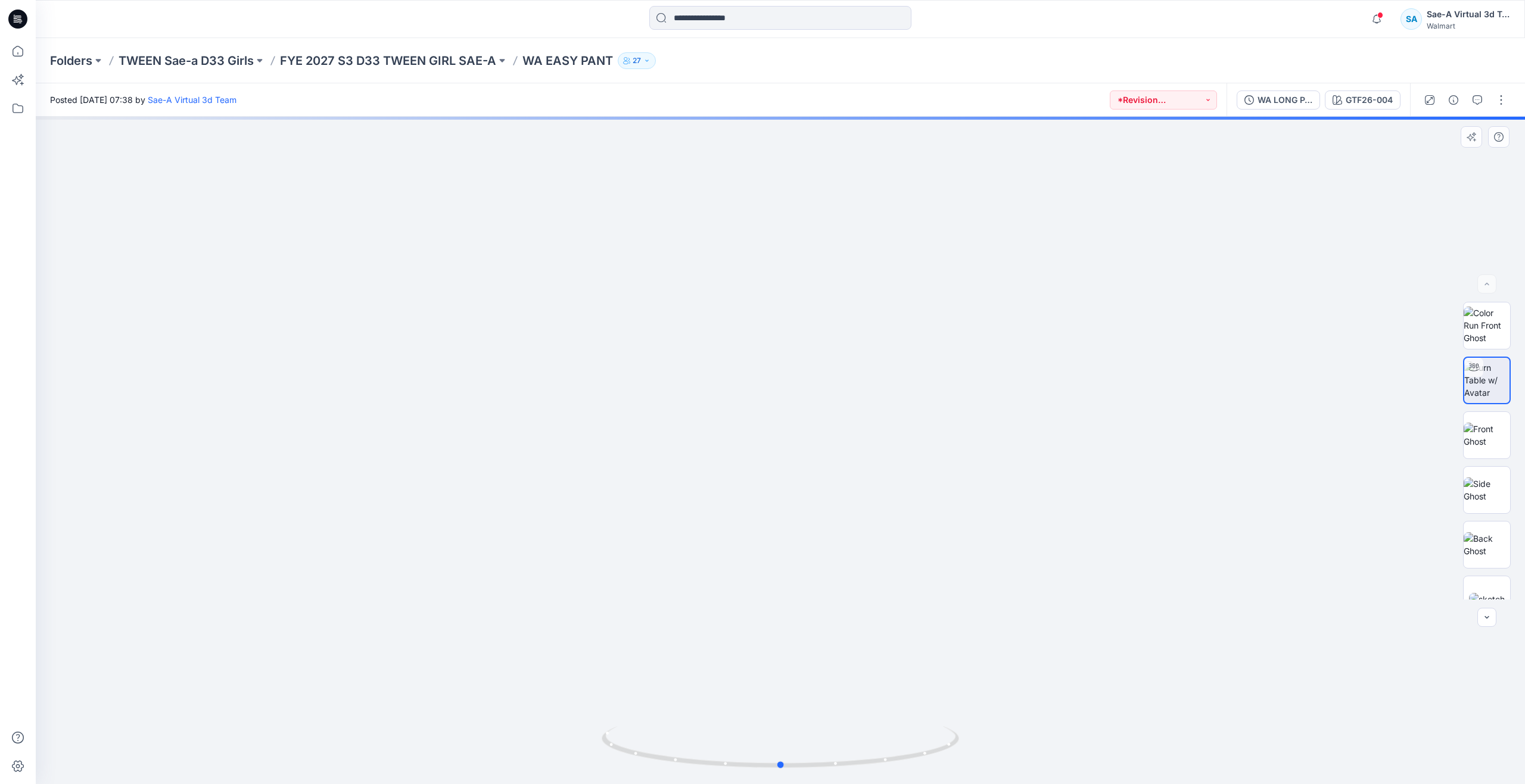
drag, startPoint x: 785, startPoint y: 764, endPoint x: 783, endPoint y: 693, distance: 71.0
click at [783, 693] on div at bounding box center [780, 450] width 1489 height 668
click at [24, 50] on icon at bounding box center [17, 51] width 26 height 26
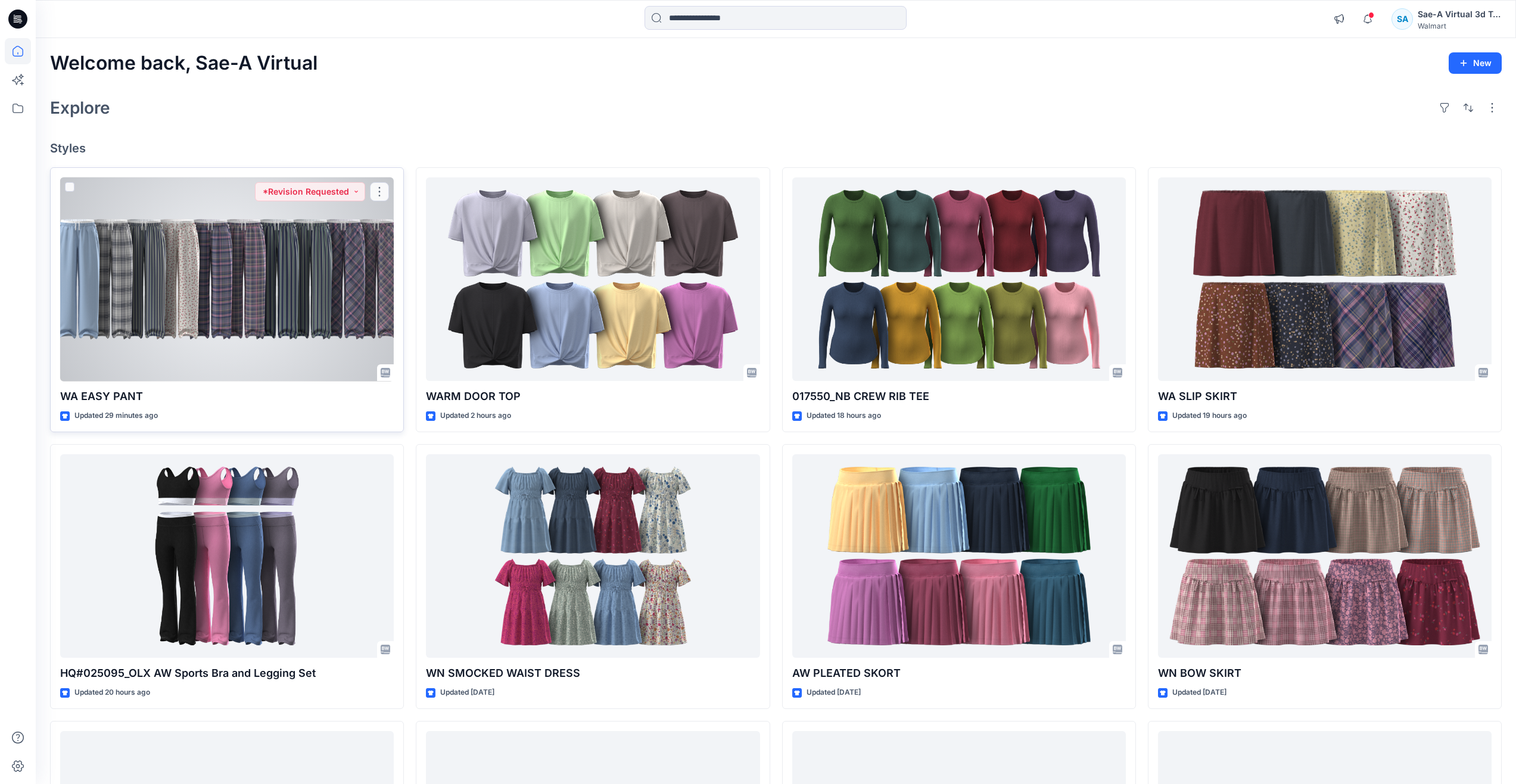
click at [157, 313] on div at bounding box center [227, 280] width 333 height 204
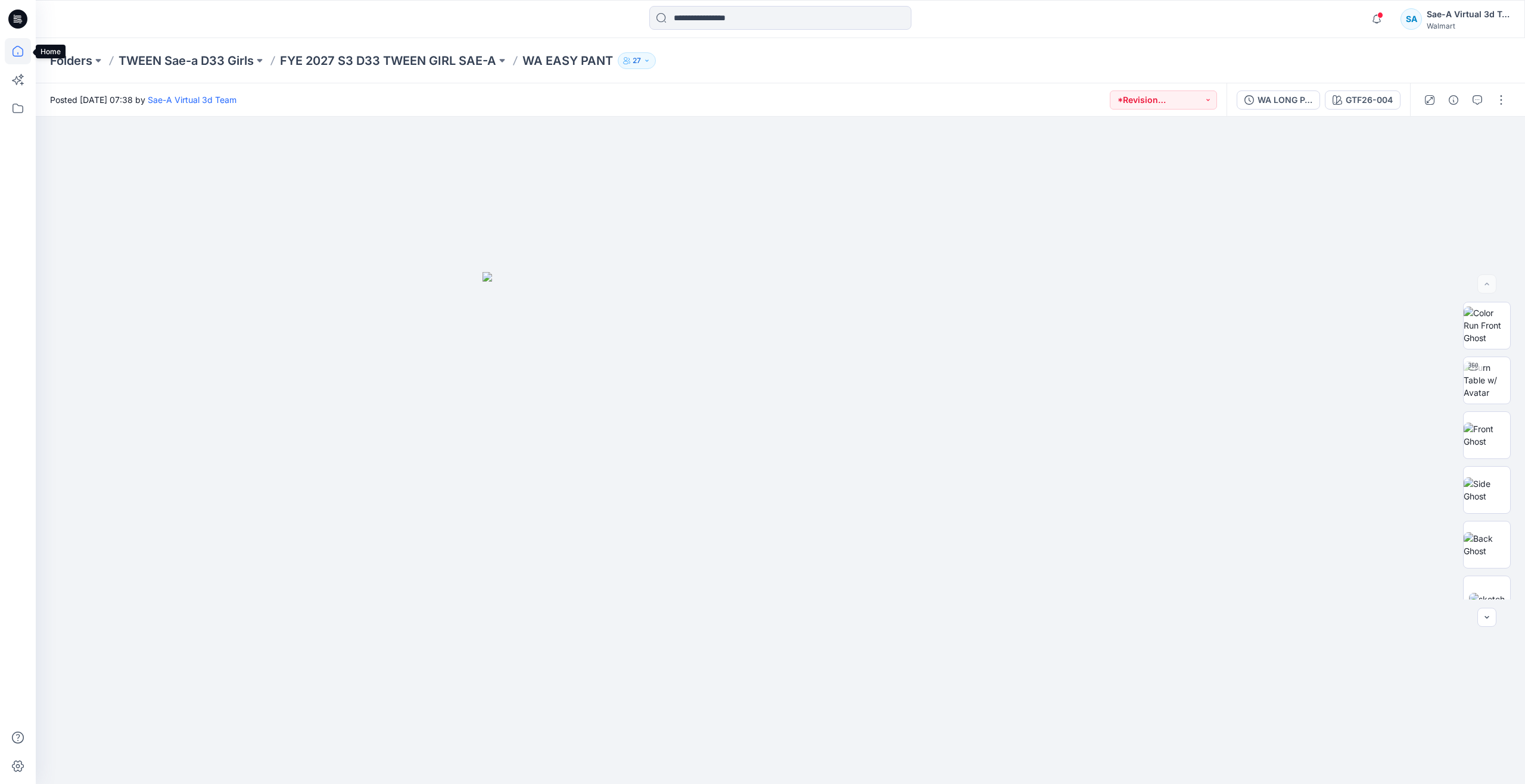
click at [17, 54] on icon at bounding box center [17, 51] width 26 height 26
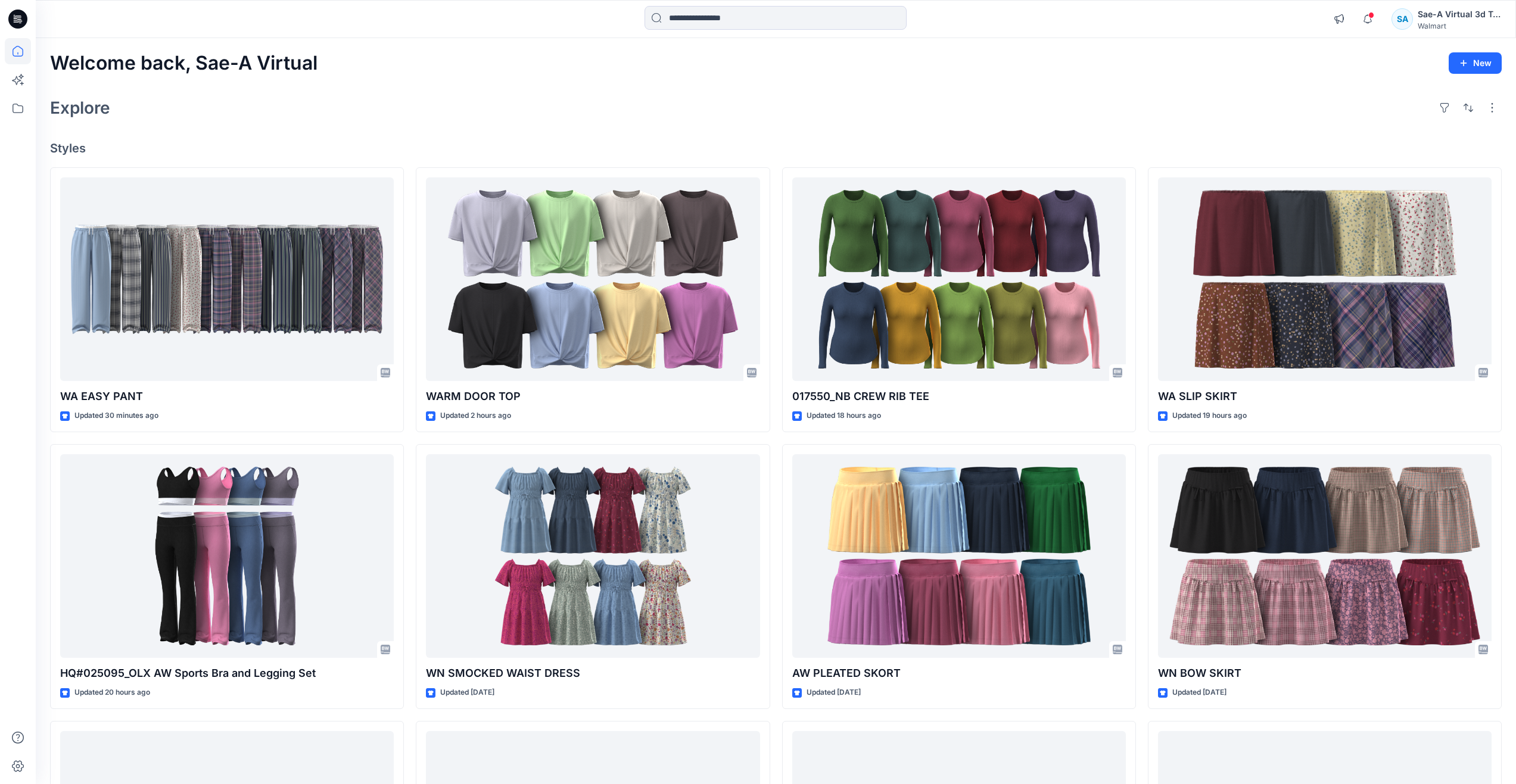
click at [395, 113] on div "Explore" at bounding box center [776, 108] width 1452 height 29
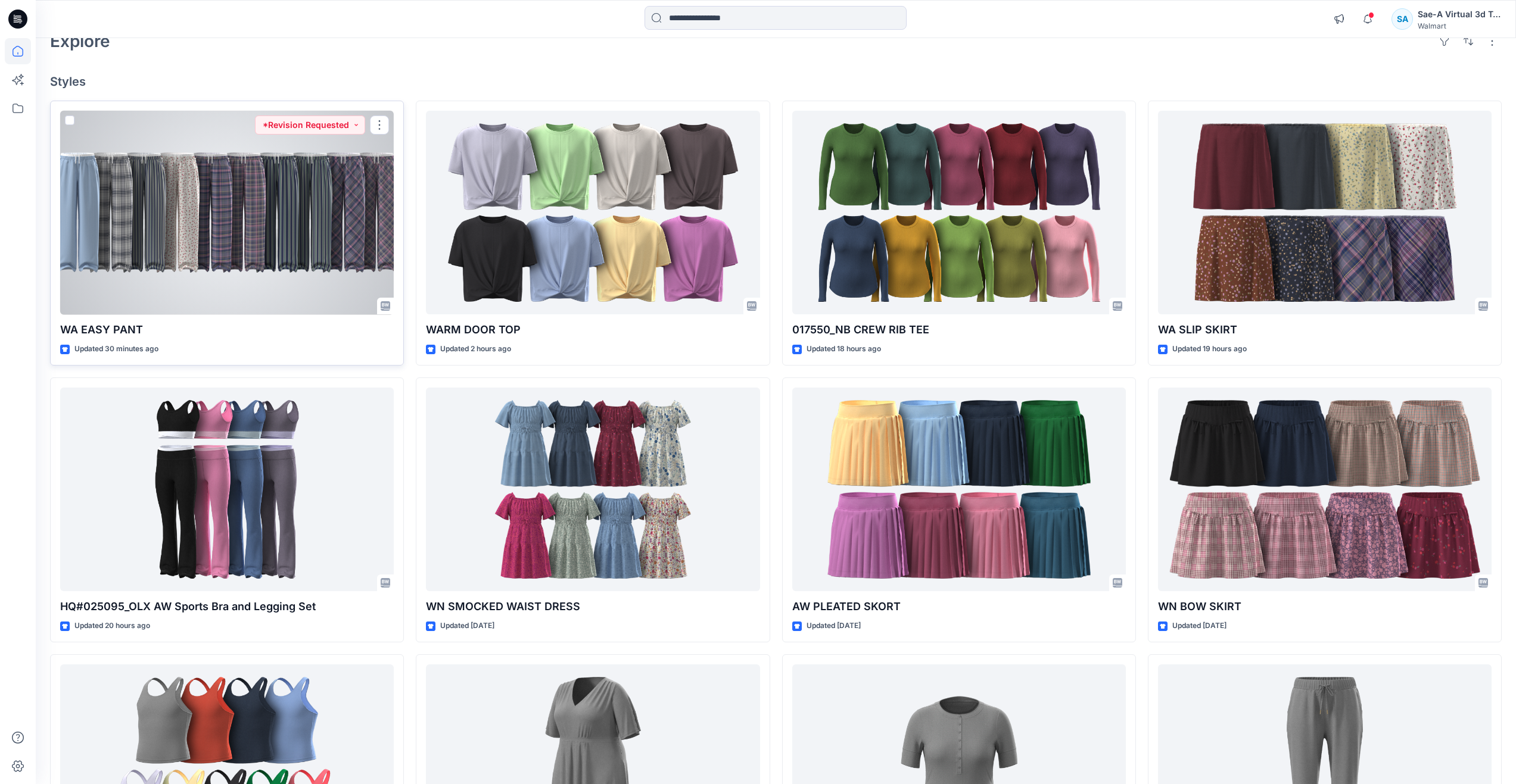
scroll to position [178, 0]
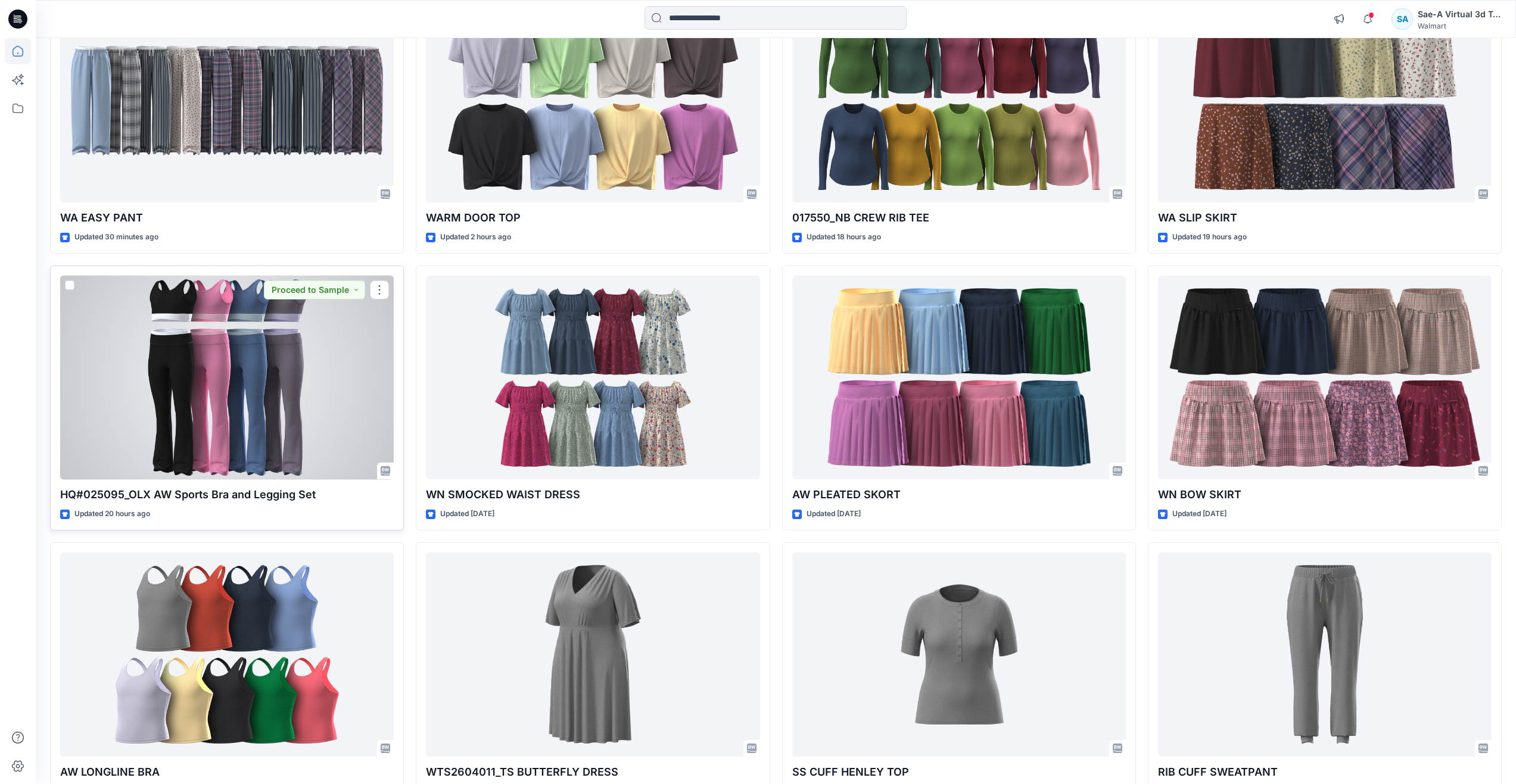
click at [237, 412] on div at bounding box center [227, 378] width 333 height 204
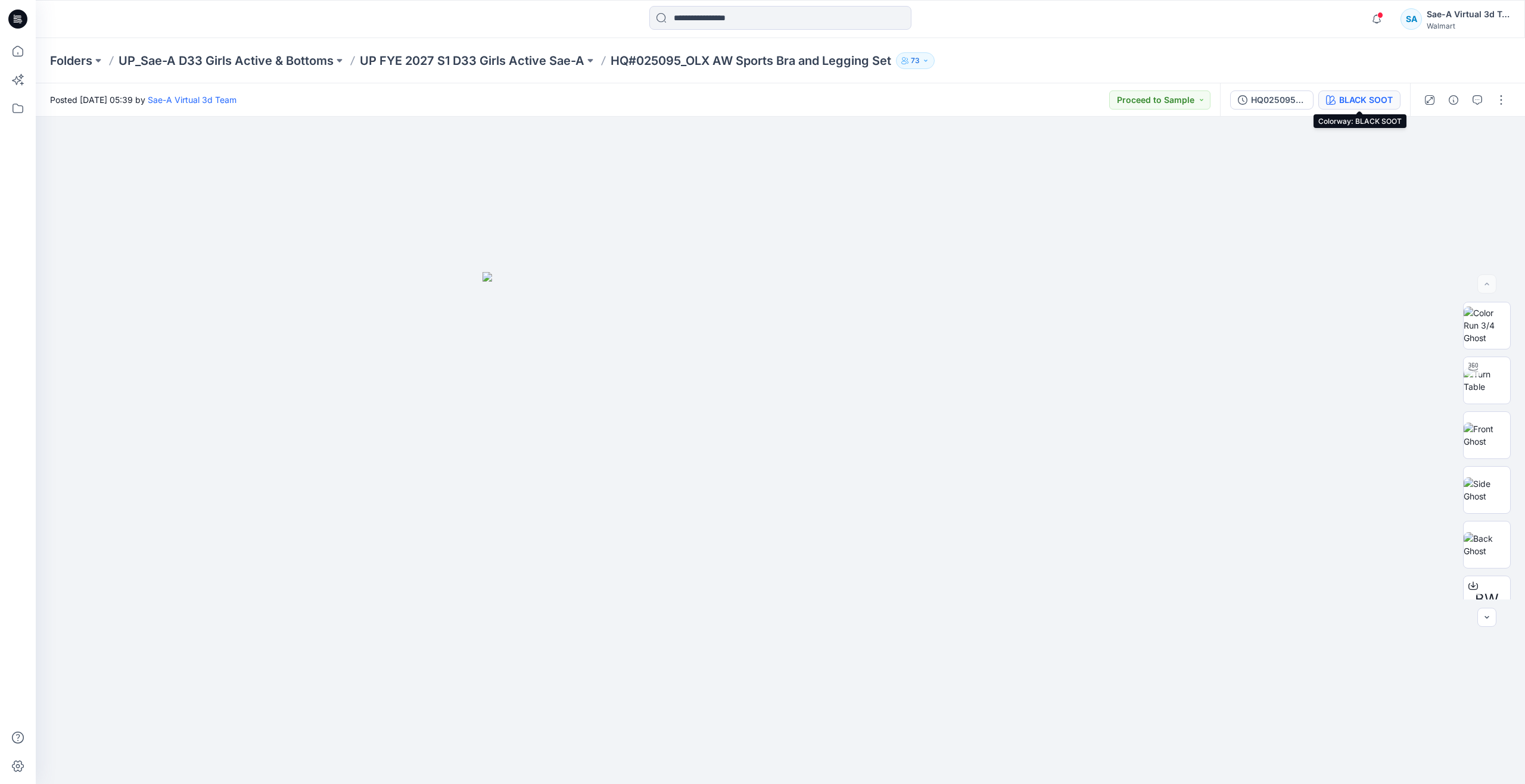
click at [1356, 98] on div "BLACK SOOT" at bounding box center [1365, 100] width 54 height 13
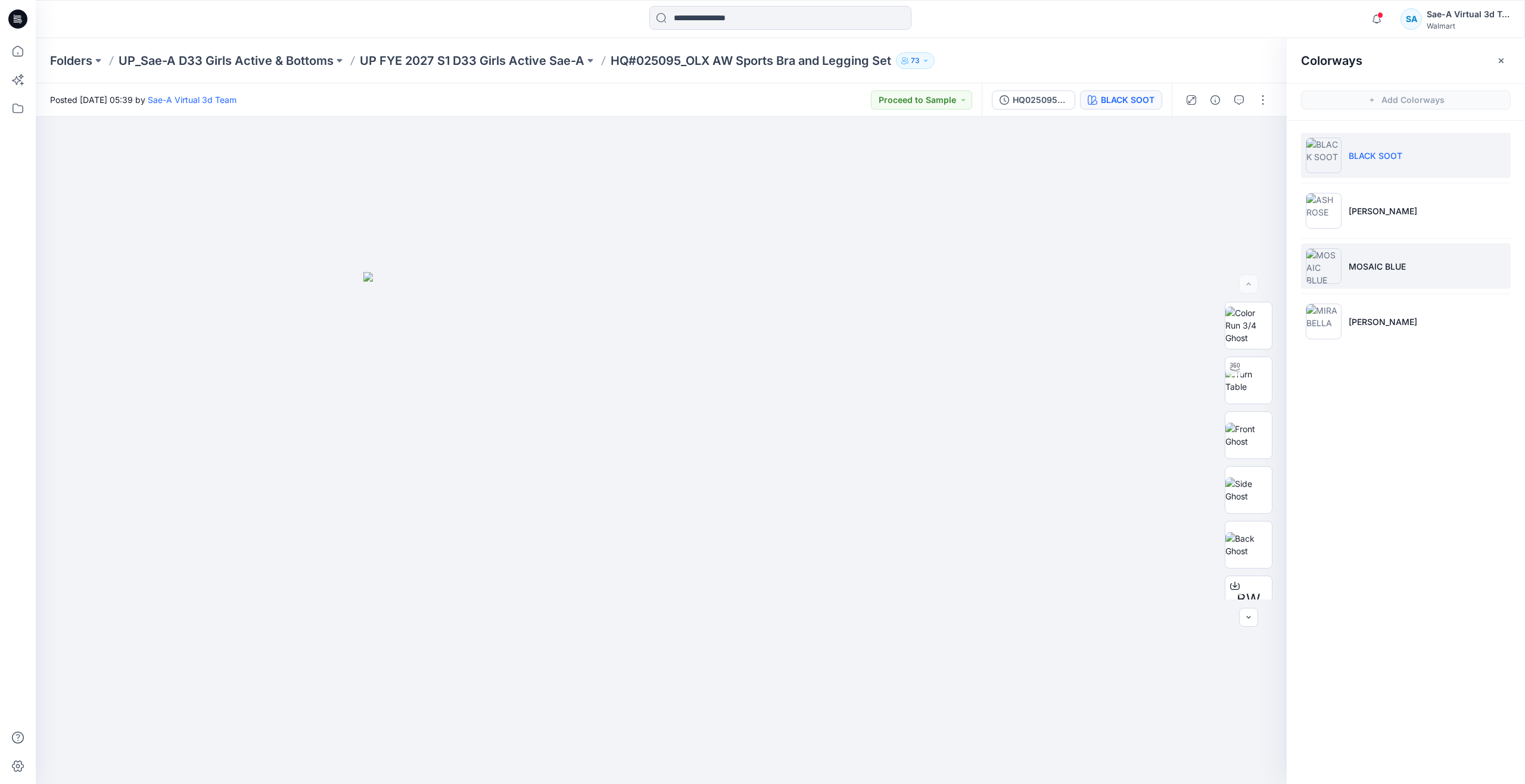
click at [1343, 261] on li "MOSAIC BLUE" at bounding box center [1405, 266] width 209 height 45
click at [1239, 389] on img at bounding box center [1248, 380] width 46 height 25
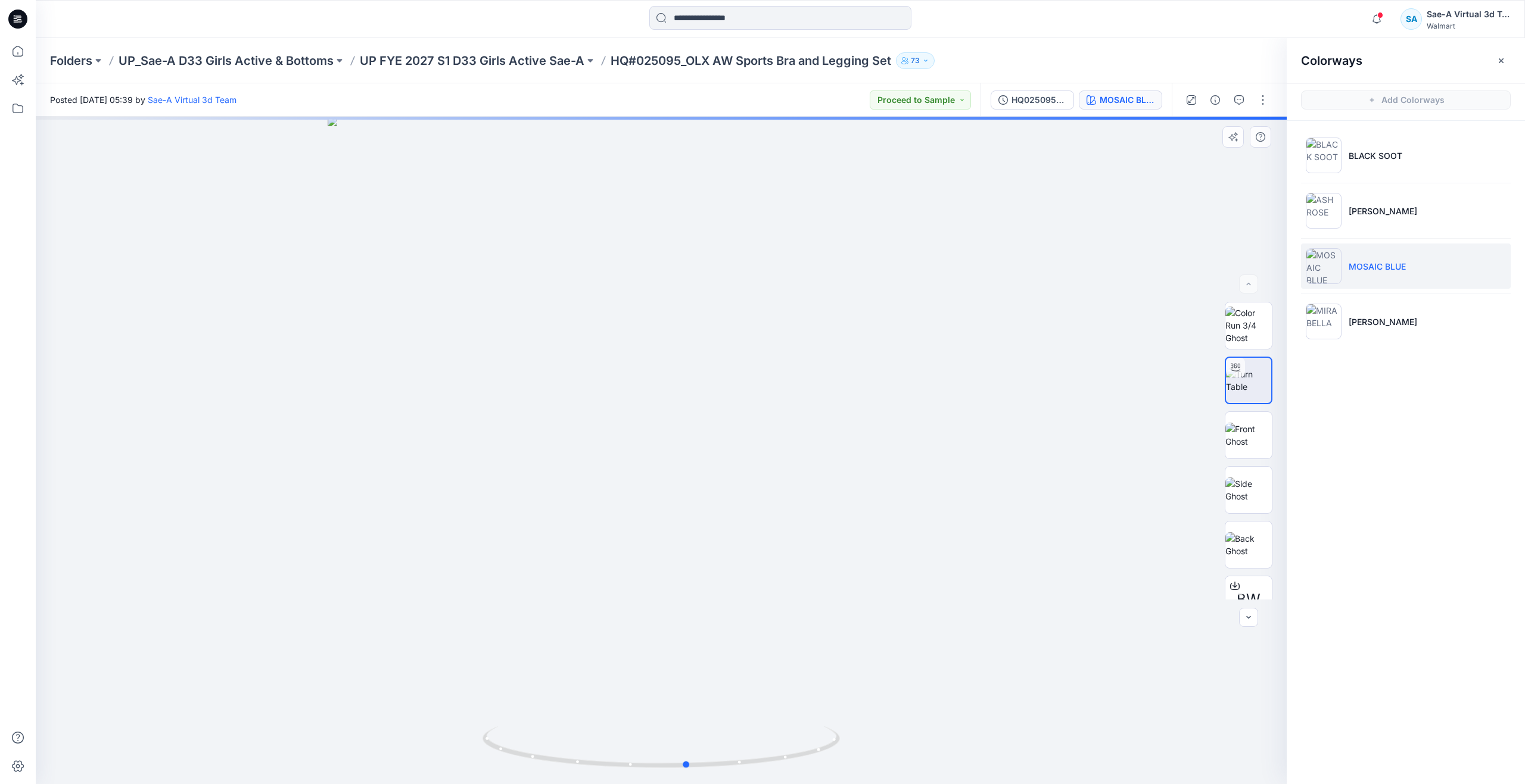
drag, startPoint x: 668, startPoint y: 764, endPoint x: 1052, endPoint y: 683, distance: 392.4
click at [1052, 683] on div at bounding box center [661, 450] width 1251 height 668
click at [1368, 329] on li "MIRABELLA" at bounding box center [1405, 321] width 209 height 45
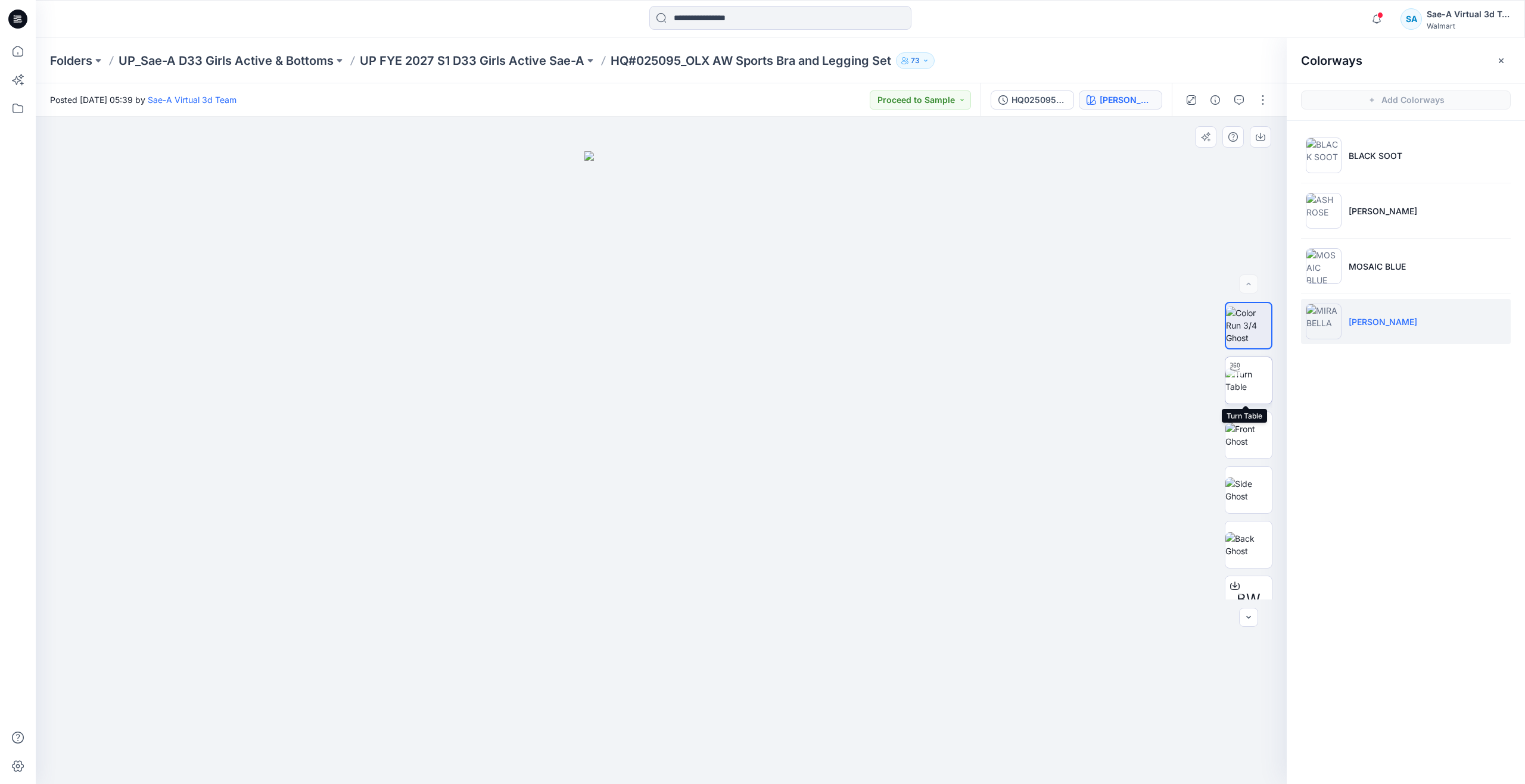
click at [1244, 380] on img at bounding box center [1248, 380] width 46 height 25
drag, startPoint x: 666, startPoint y: 768, endPoint x: 364, endPoint y: 677, distance: 315.4
click at [364, 677] on div at bounding box center [661, 450] width 1251 height 668
click at [20, 55] on icon at bounding box center [17, 51] width 26 height 26
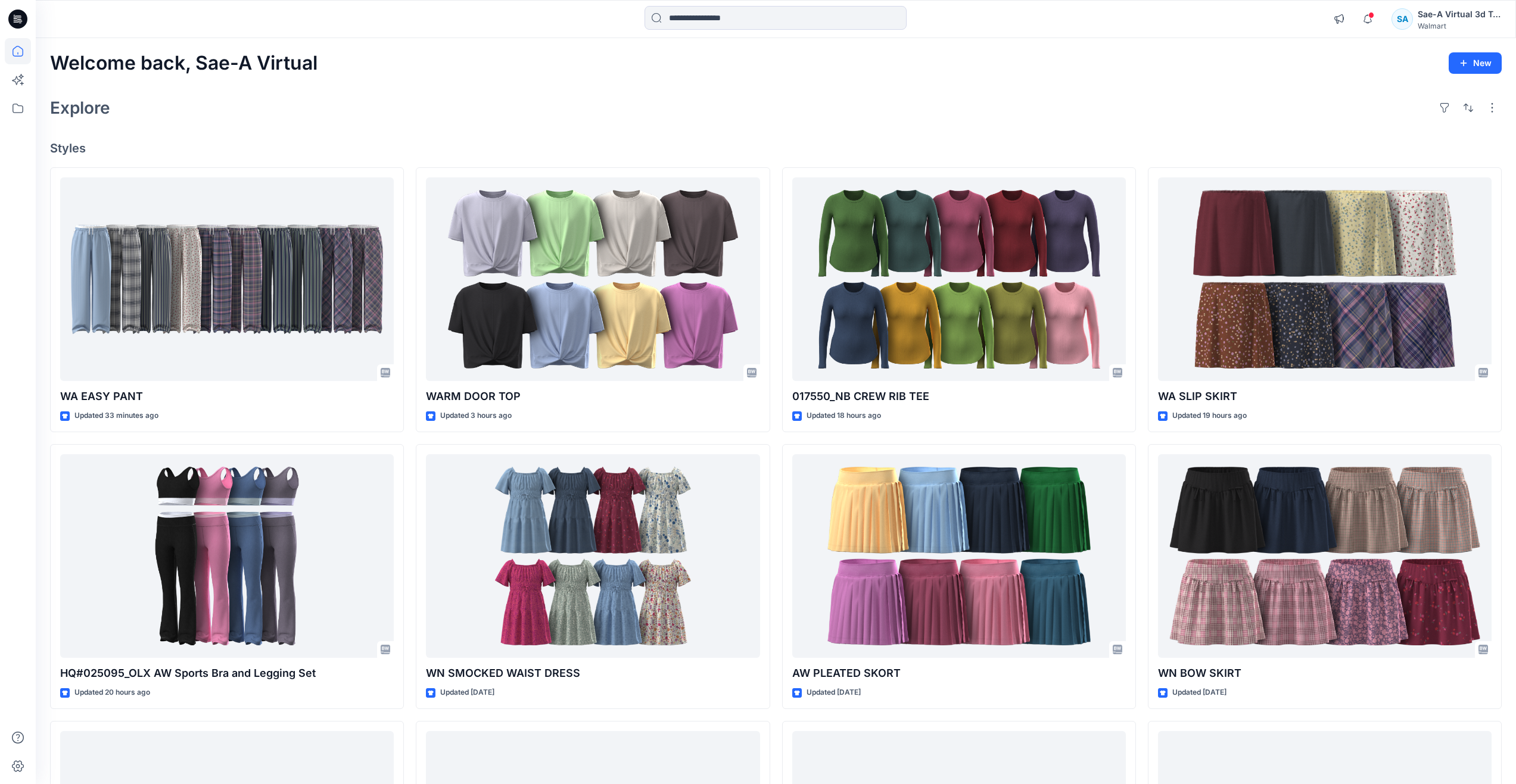
click at [276, 120] on div "Explore" at bounding box center [776, 108] width 1452 height 29
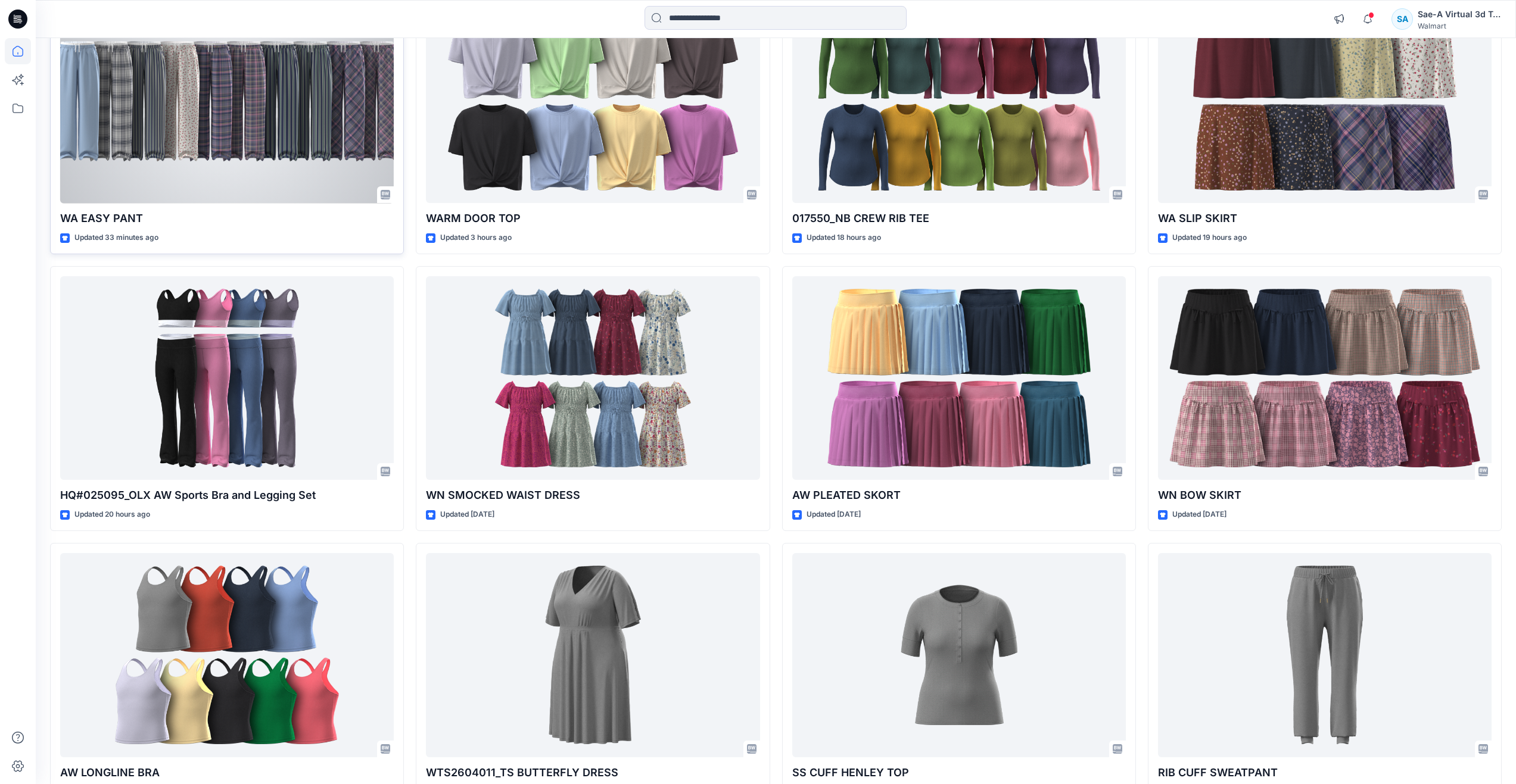
scroll to position [238, 0]
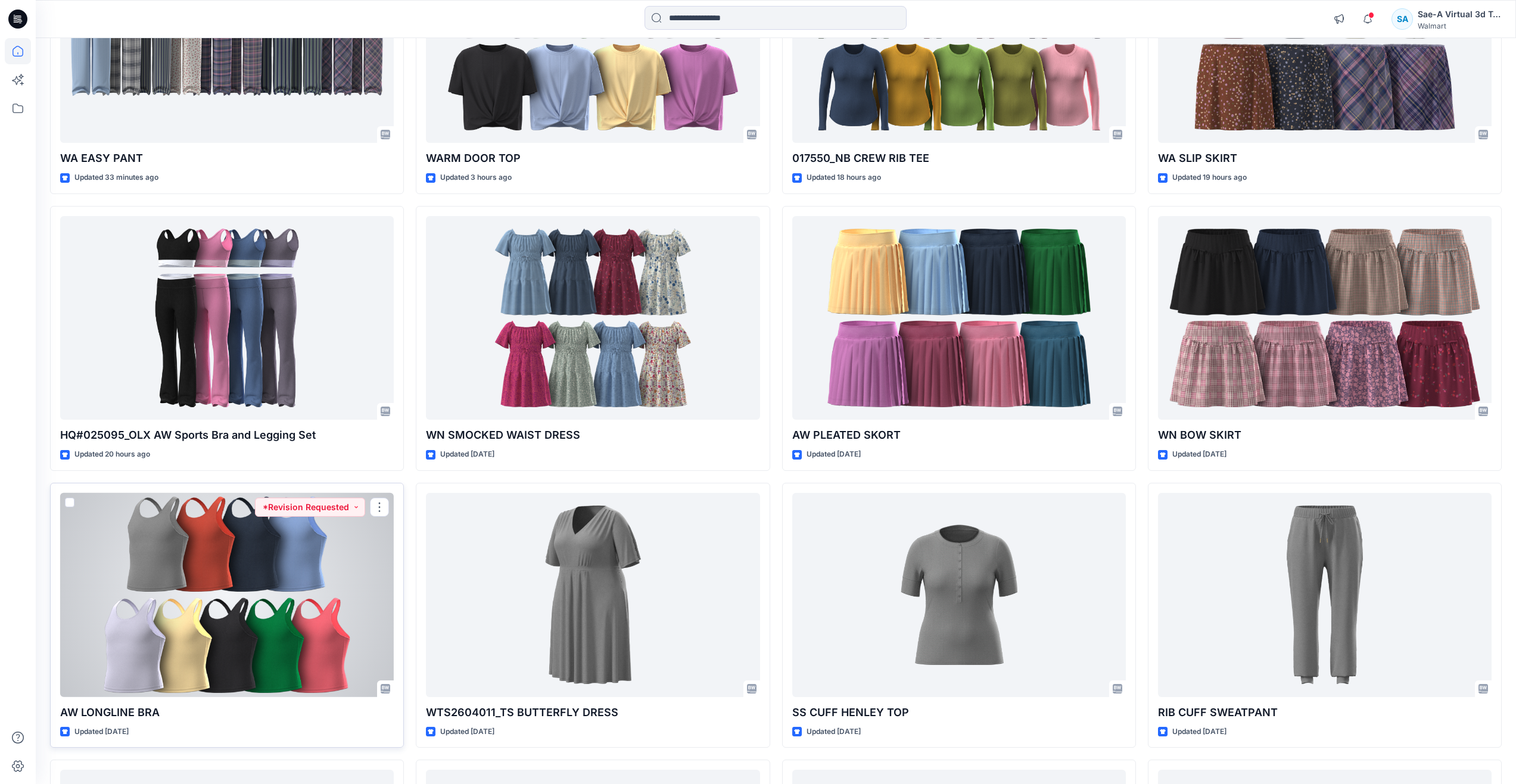
click at [302, 569] on div at bounding box center [227, 595] width 333 height 204
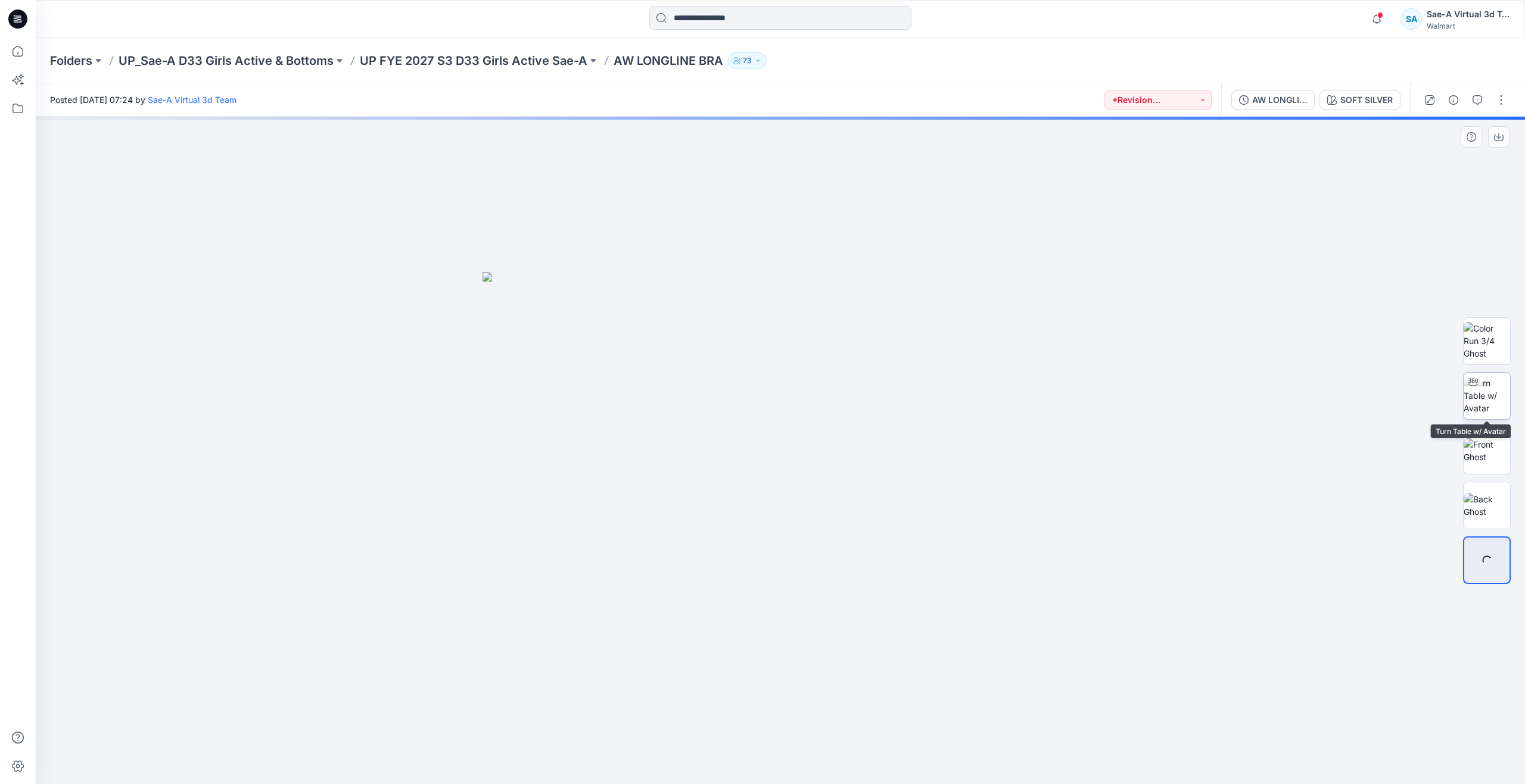
click at [1480, 394] on img at bounding box center [1486, 396] width 46 height 38
click at [1482, 495] on img at bounding box center [1486, 505] width 46 height 25
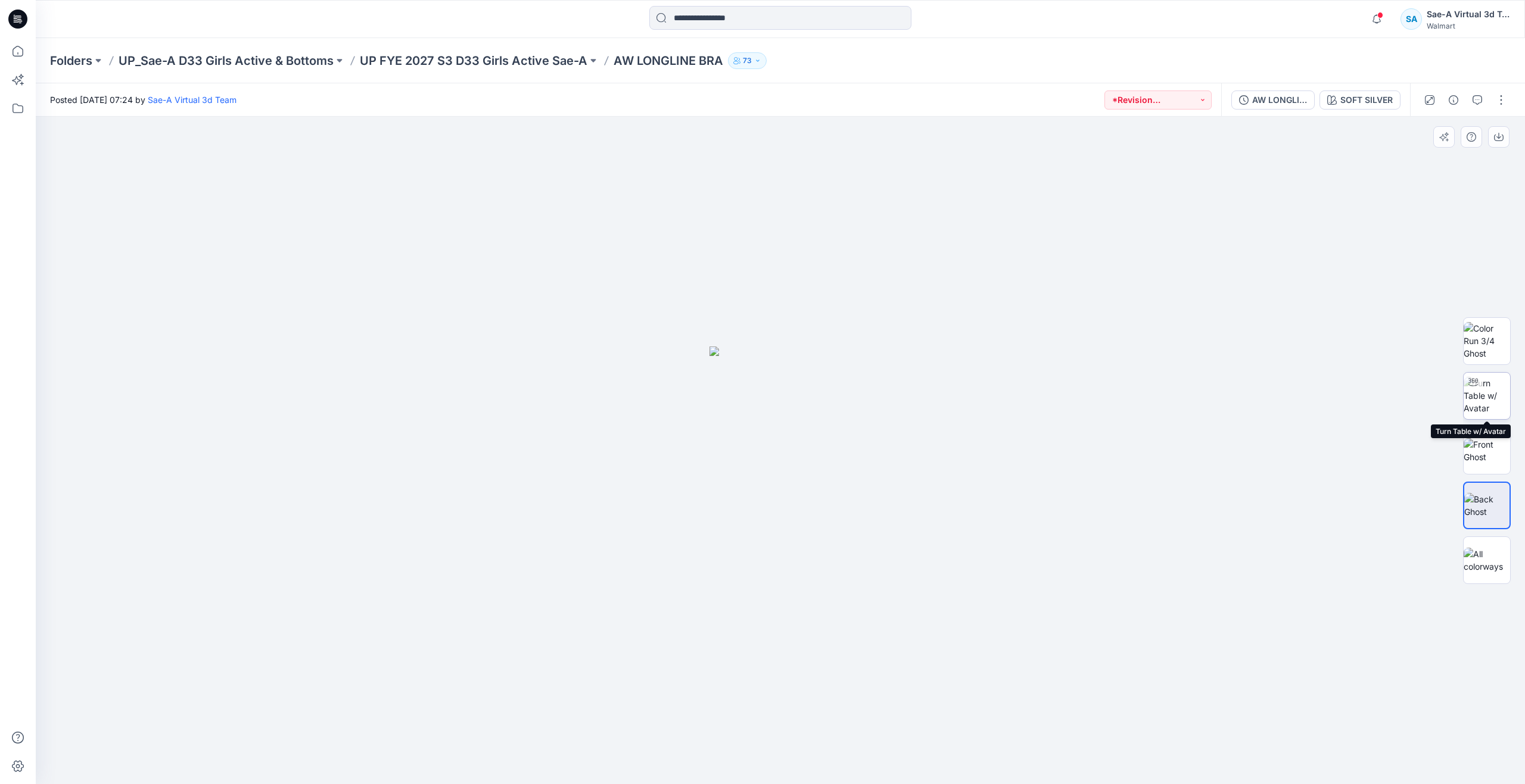
click at [1488, 389] on img at bounding box center [1486, 396] width 46 height 38
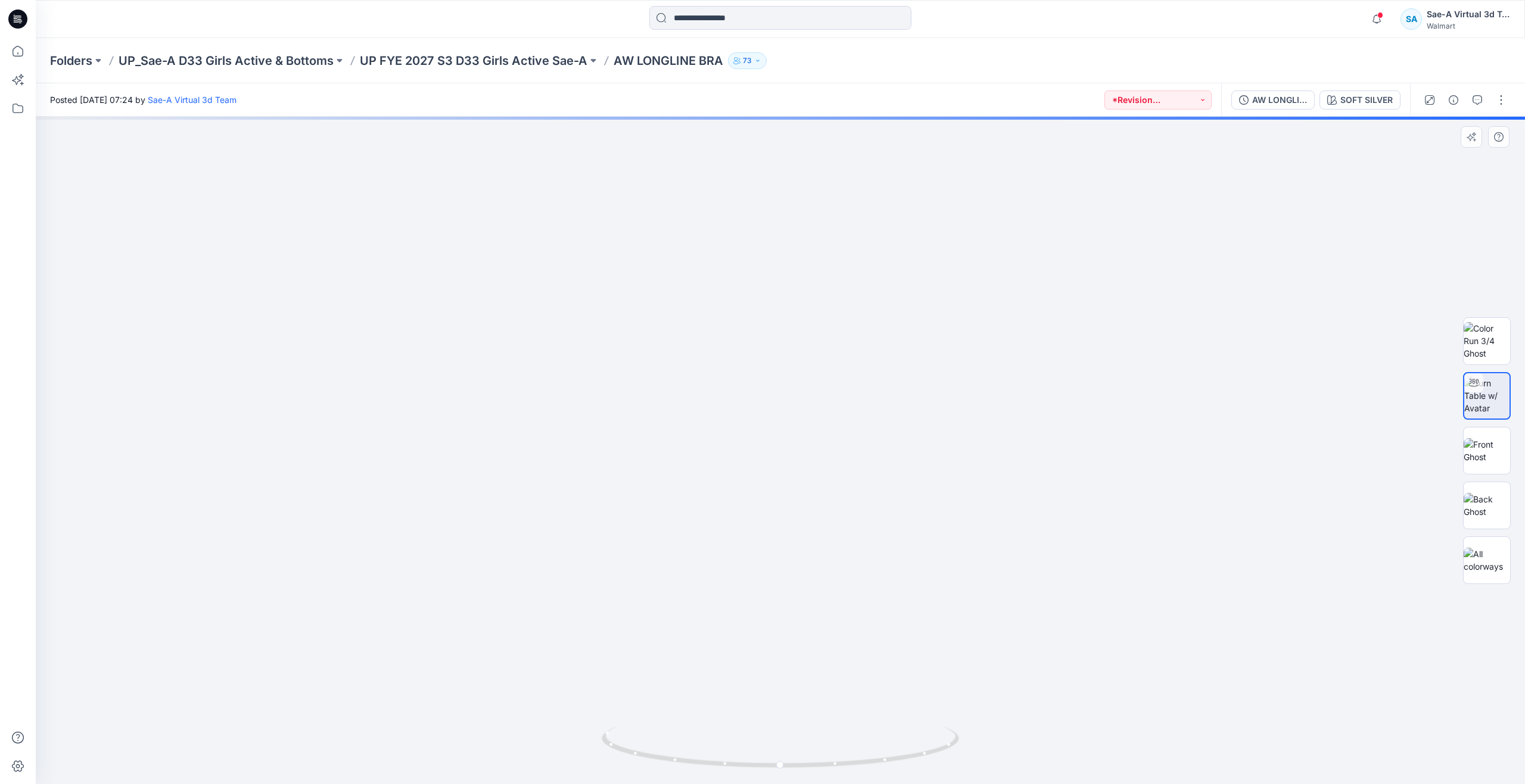
drag, startPoint x: 795, startPoint y: 507, endPoint x: 794, endPoint y: 634, distance: 127.0
drag, startPoint x: 807, startPoint y: 584, endPoint x: 810, endPoint y: 571, distance: 13.3
drag, startPoint x: 784, startPoint y: 768, endPoint x: 971, endPoint y: 708, distance: 196.4
click at [971, 708] on div at bounding box center [780, 450] width 1489 height 668
click at [23, 54] on icon at bounding box center [17, 51] width 26 height 26
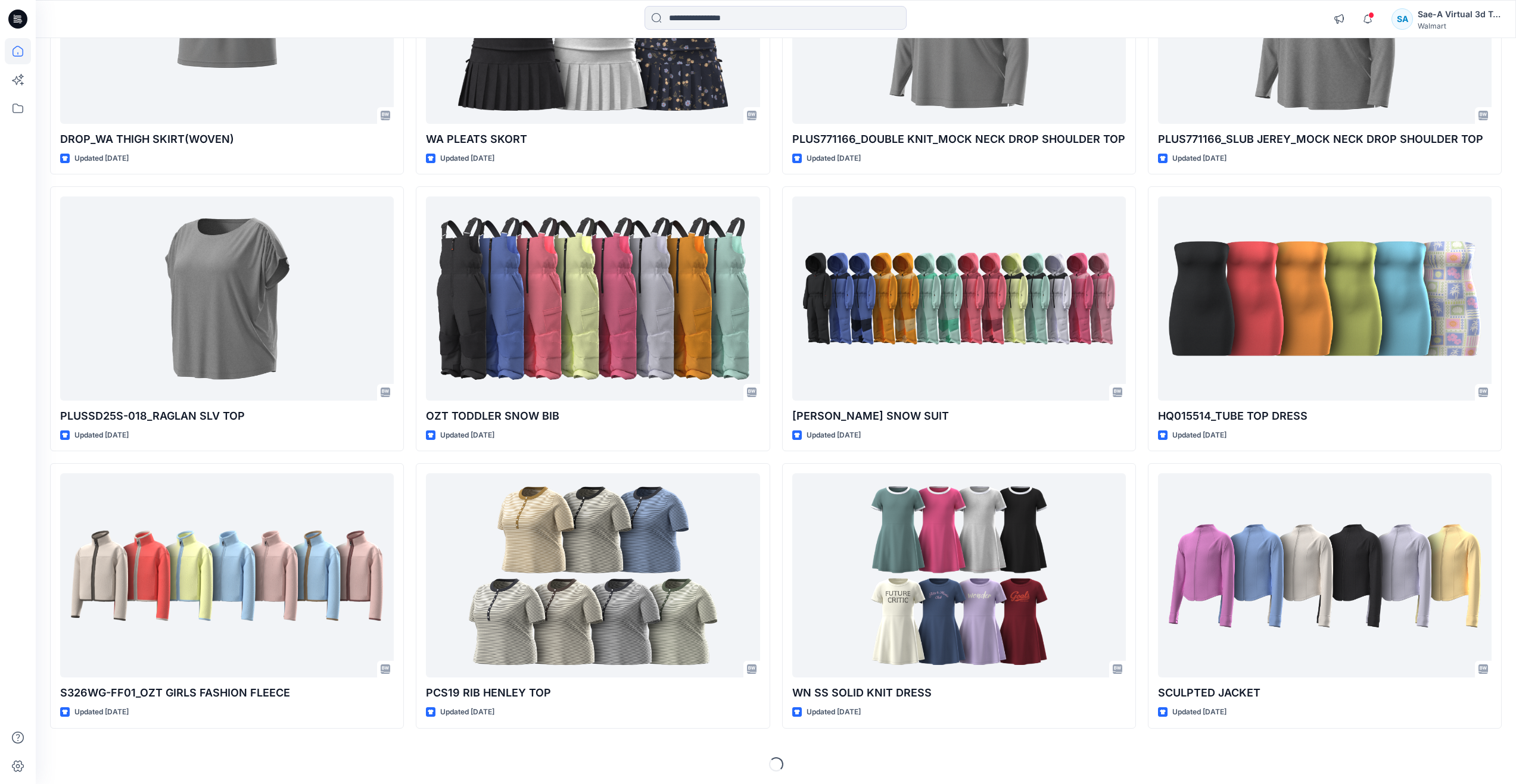
scroll to position [1922, 0]
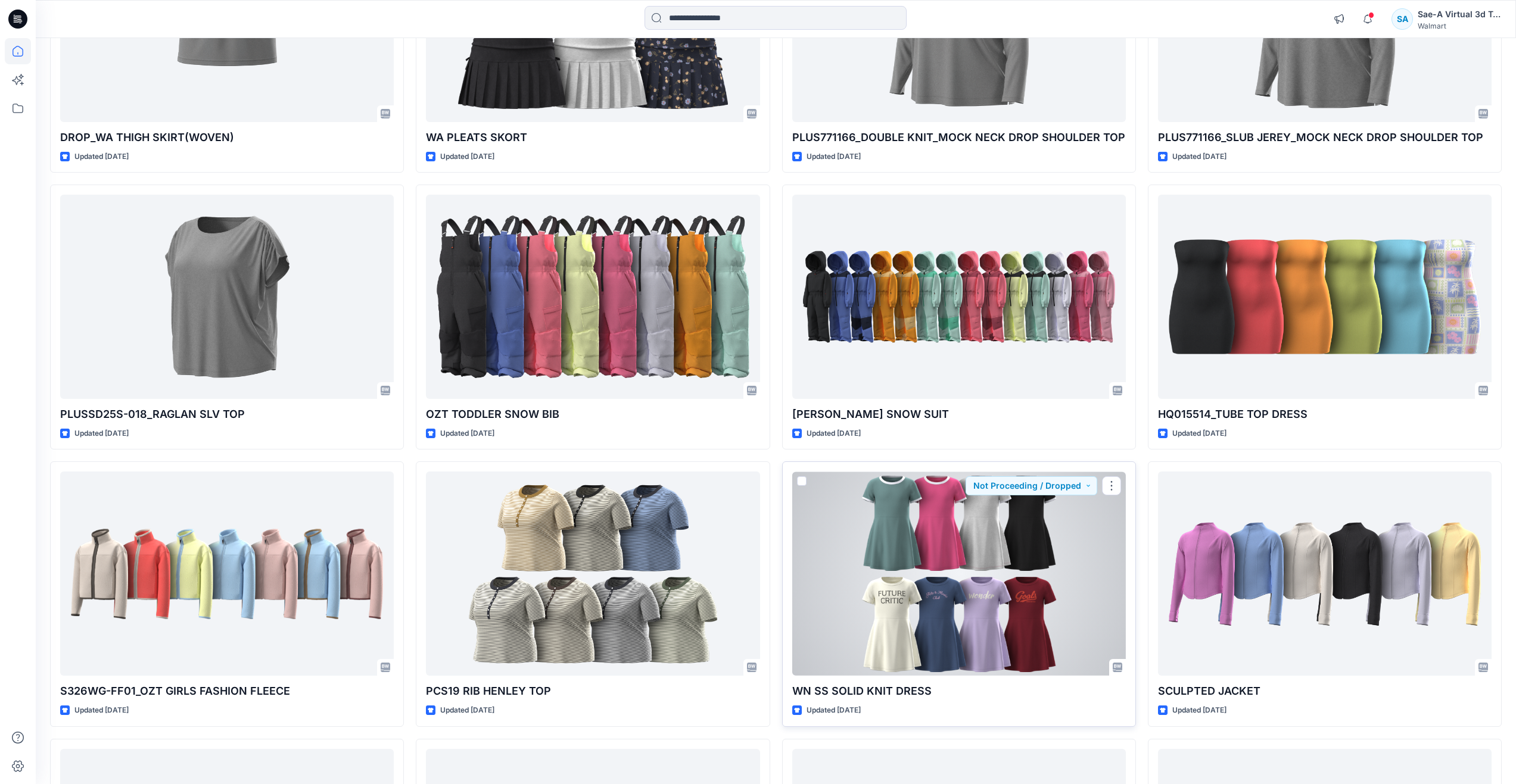
click at [1059, 643] on div at bounding box center [959, 574] width 333 height 204
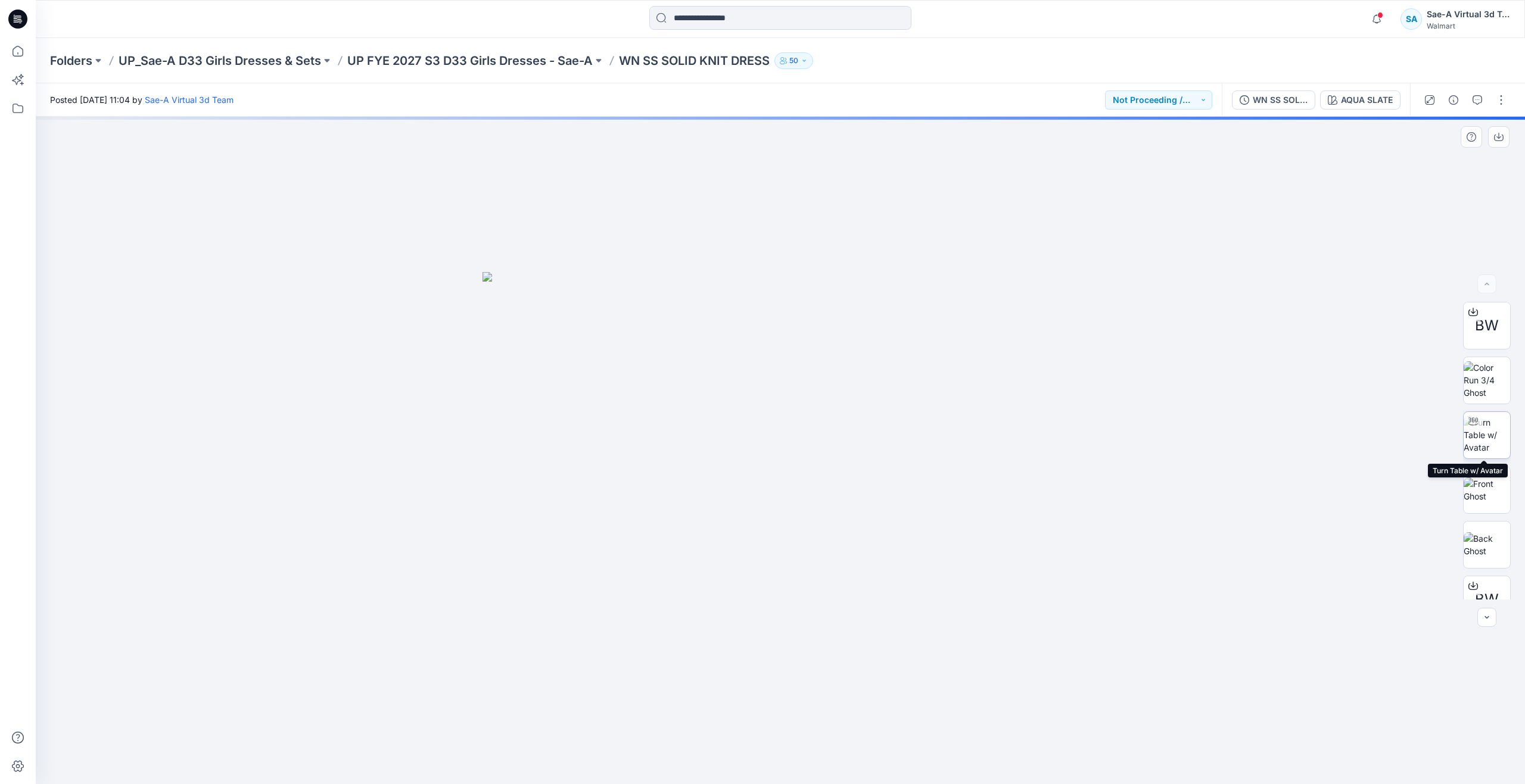
click at [1474, 439] on img at bounding box center [1486, 435] width 46 height 38
drag, startPoint x: 781, startPoint y: 761, endPoint x: 673, endPoint y: 720, distance: 115.5
click at [687, 725] on div at bounding box center [780, 755] width 358 height 60
drag, startPoint x: 687, startPoint y: 759, endPoint x: 898, endPoint y: 748, distance: 211.3
click at [898, 748] on icon at bounding box center [782, 748] width 361 height 45
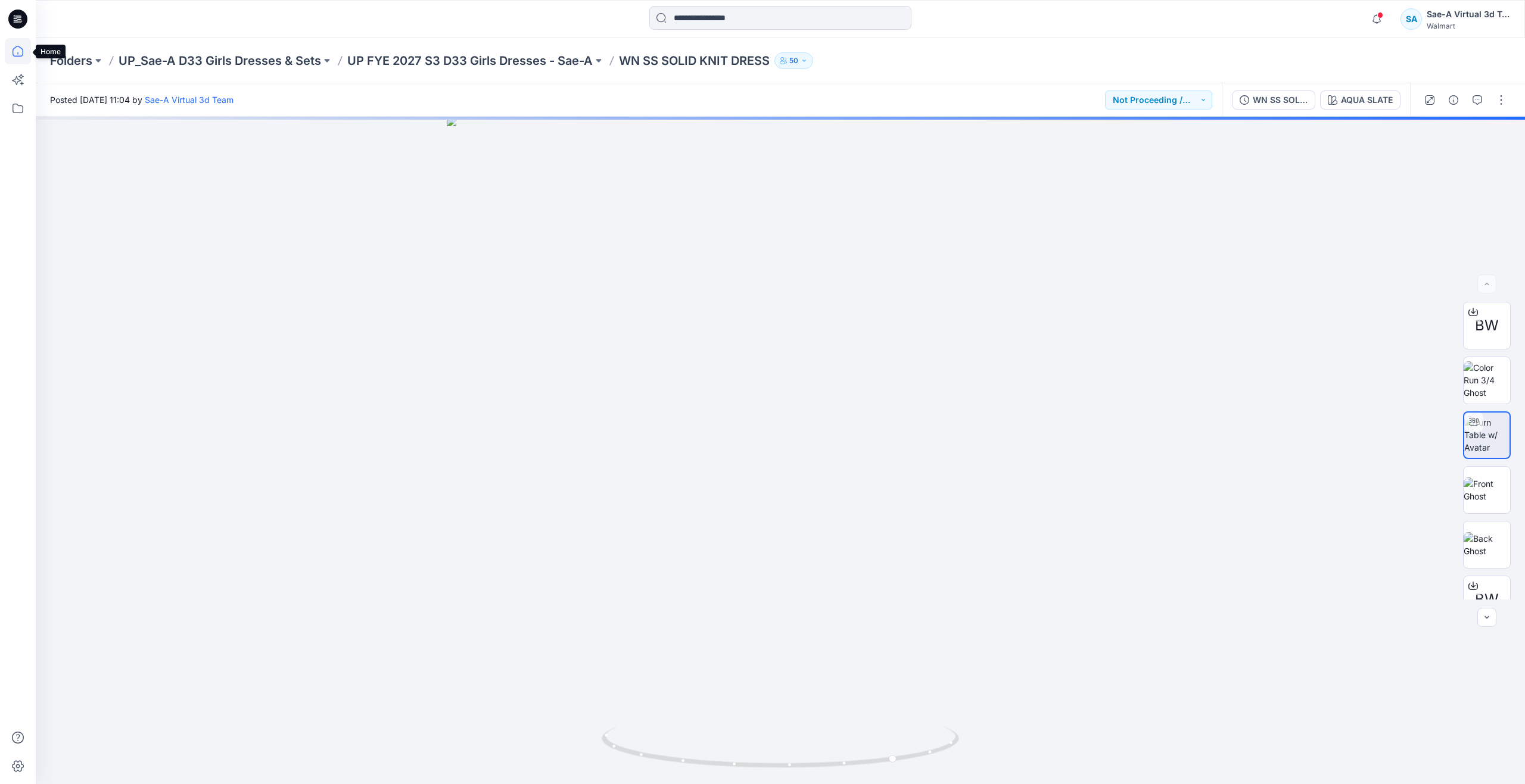
click at [28, 54] on icon at bounding box center [17, 51] width 26 height 26
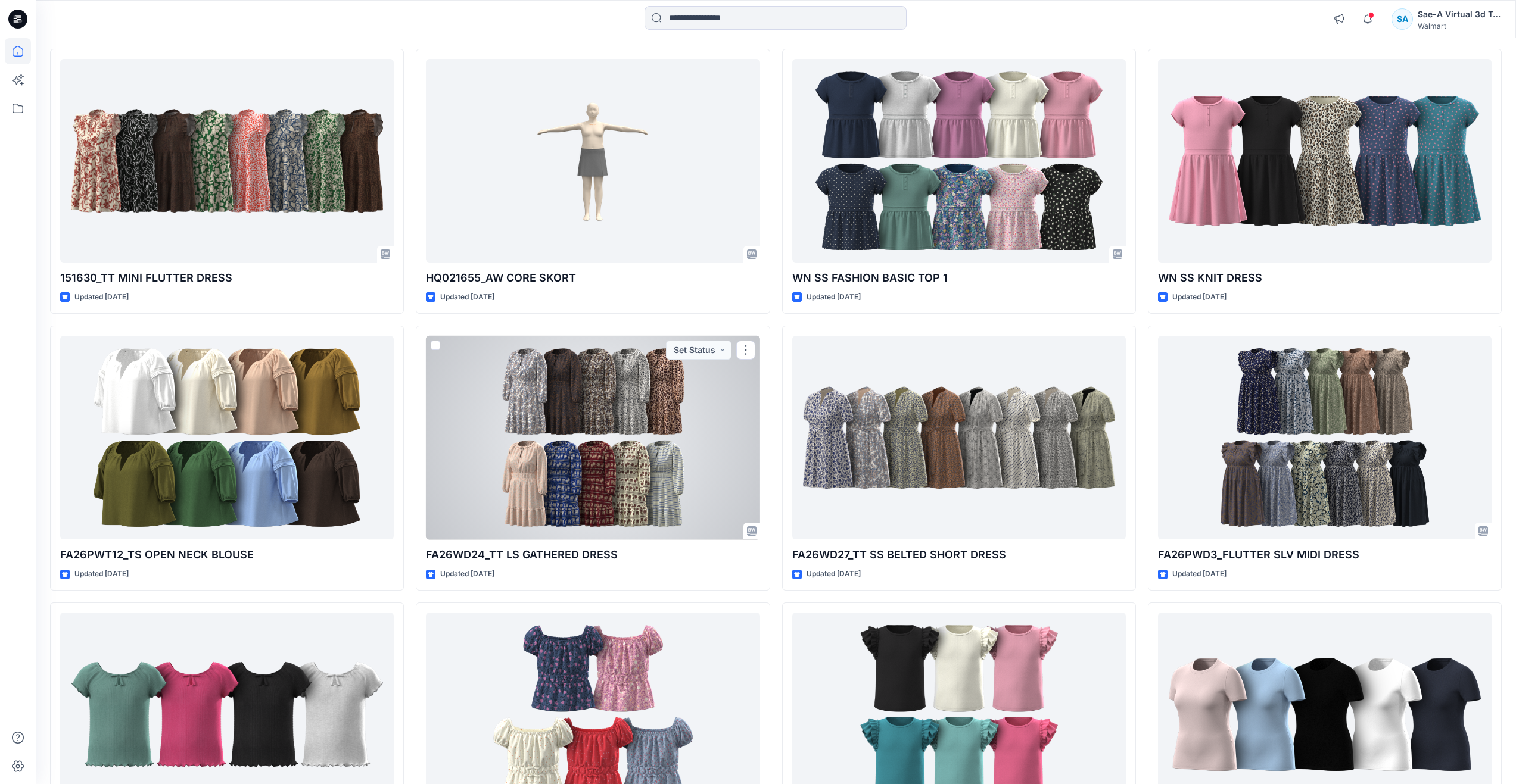
scroll to position [2620, 0]
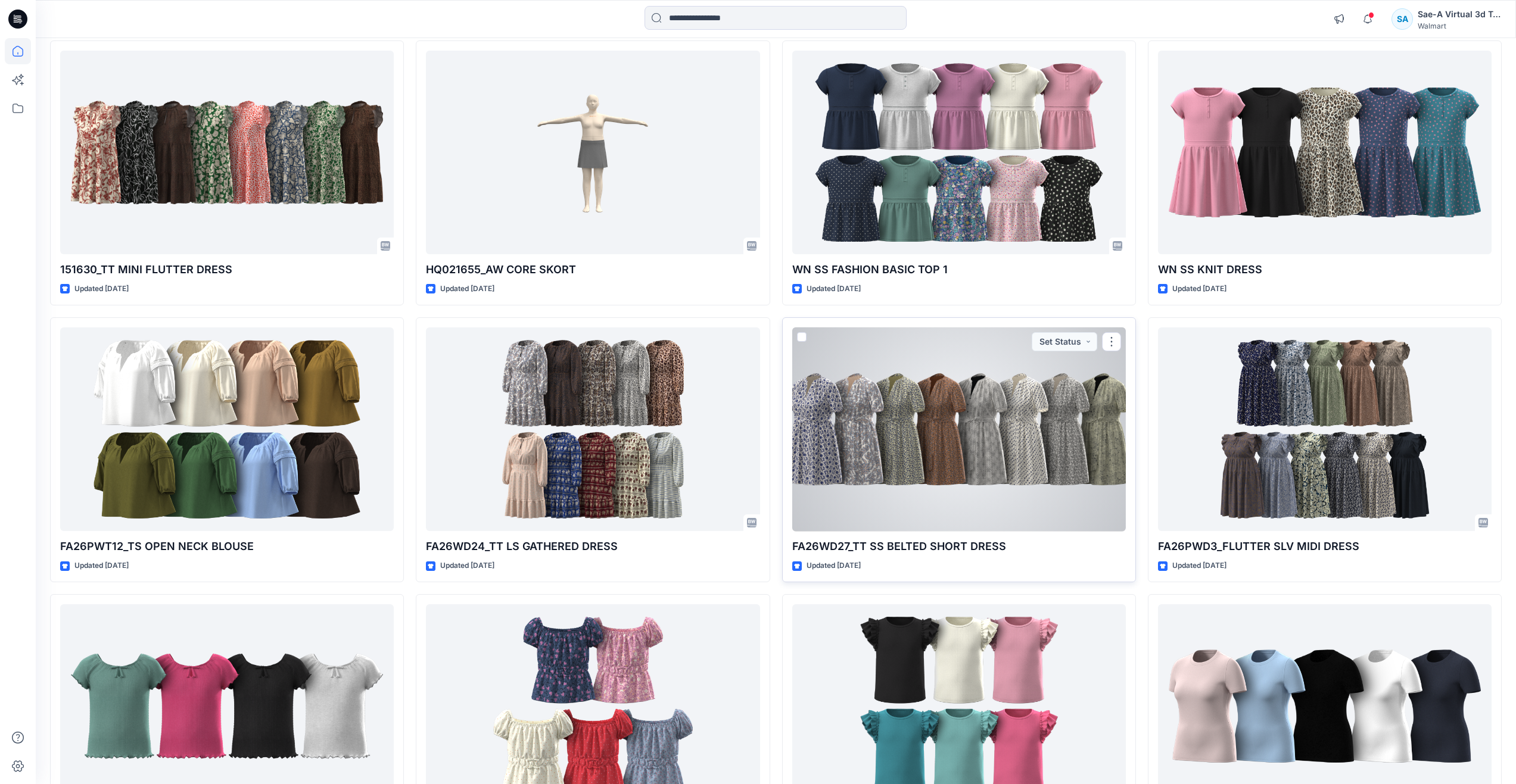
click at [922, 437] on div at bounding box center [959, 429] width 333 height 204
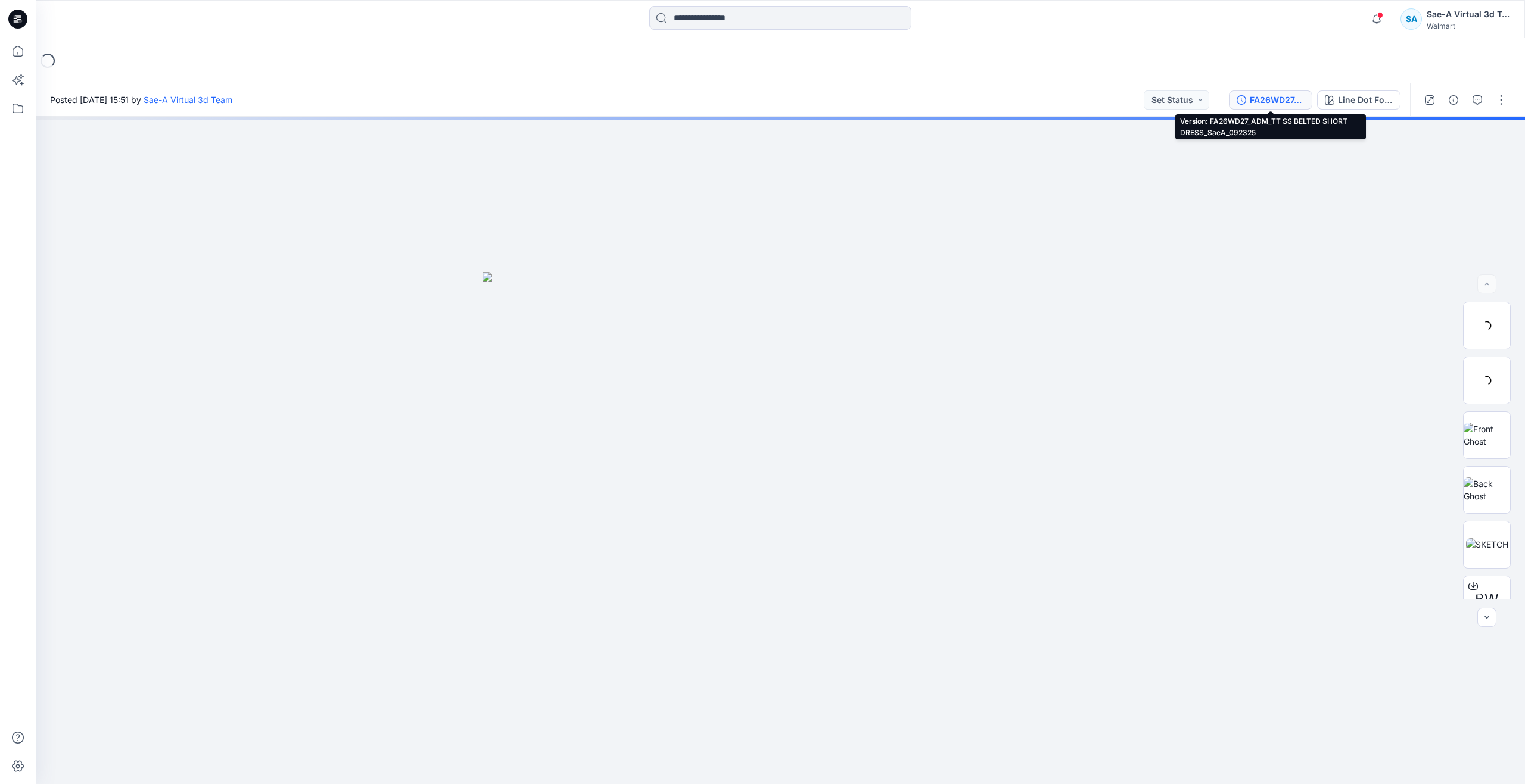
click at [1281, 101] on div "FA26WD27_ADM_TT SS BELTED SHORT DRESS_SaeA_092325" at bounding box center [1277, 100] width 54 height 13
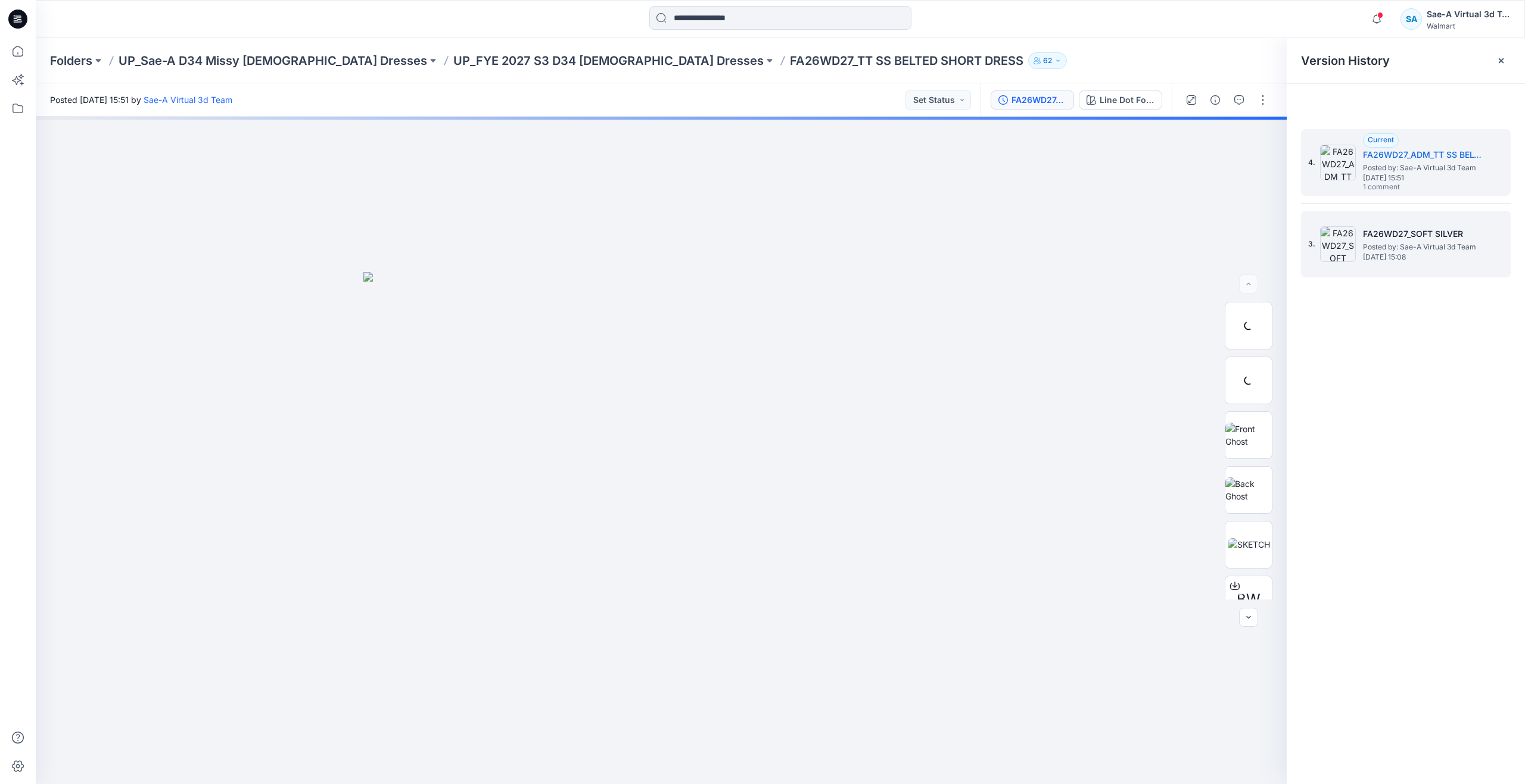
click at [1373, 247] on span "Posted by: Sae-A Virtual 3d Team" at bounding box center [1422, 247] width 119 height 12
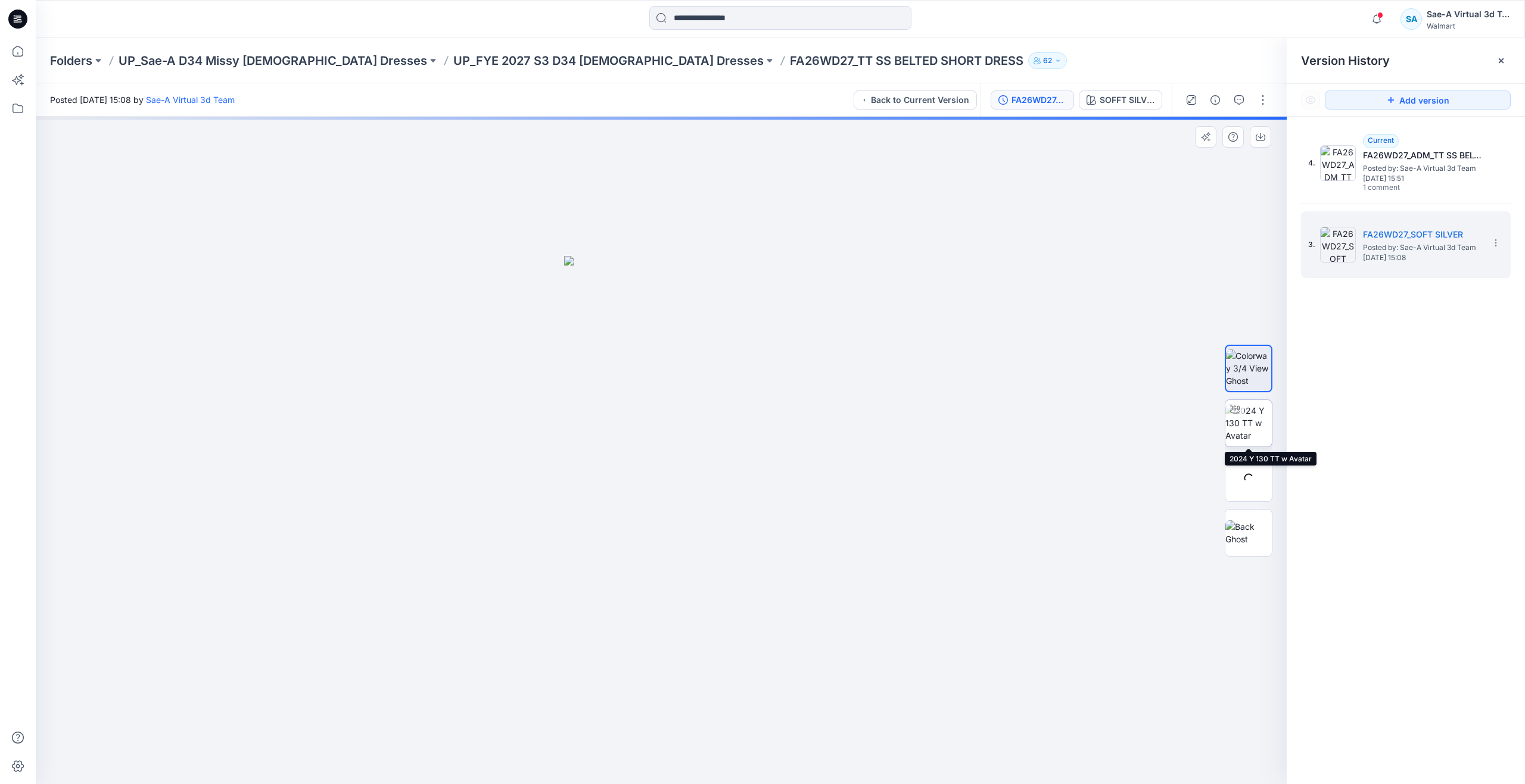
click at [1254, 436] on img at bounding box center [1248, 423] width 46 height 38
drag, startPoint x: 663, startPoint y: 762, endPoint x: 787, endPoint y: 717, distance: 131.9
click at [787, 717] on div at bounding box center [661, 450] width 1251 height 668
drag, startPoint x: 787, startPoint y: 687, endPoint x: 784, endPoint y: 660, distance: 27.2
drag, startPoint x: 789, startPoint y: 758, endPoint x: 710, endPoint y: 636, distance: 145.3
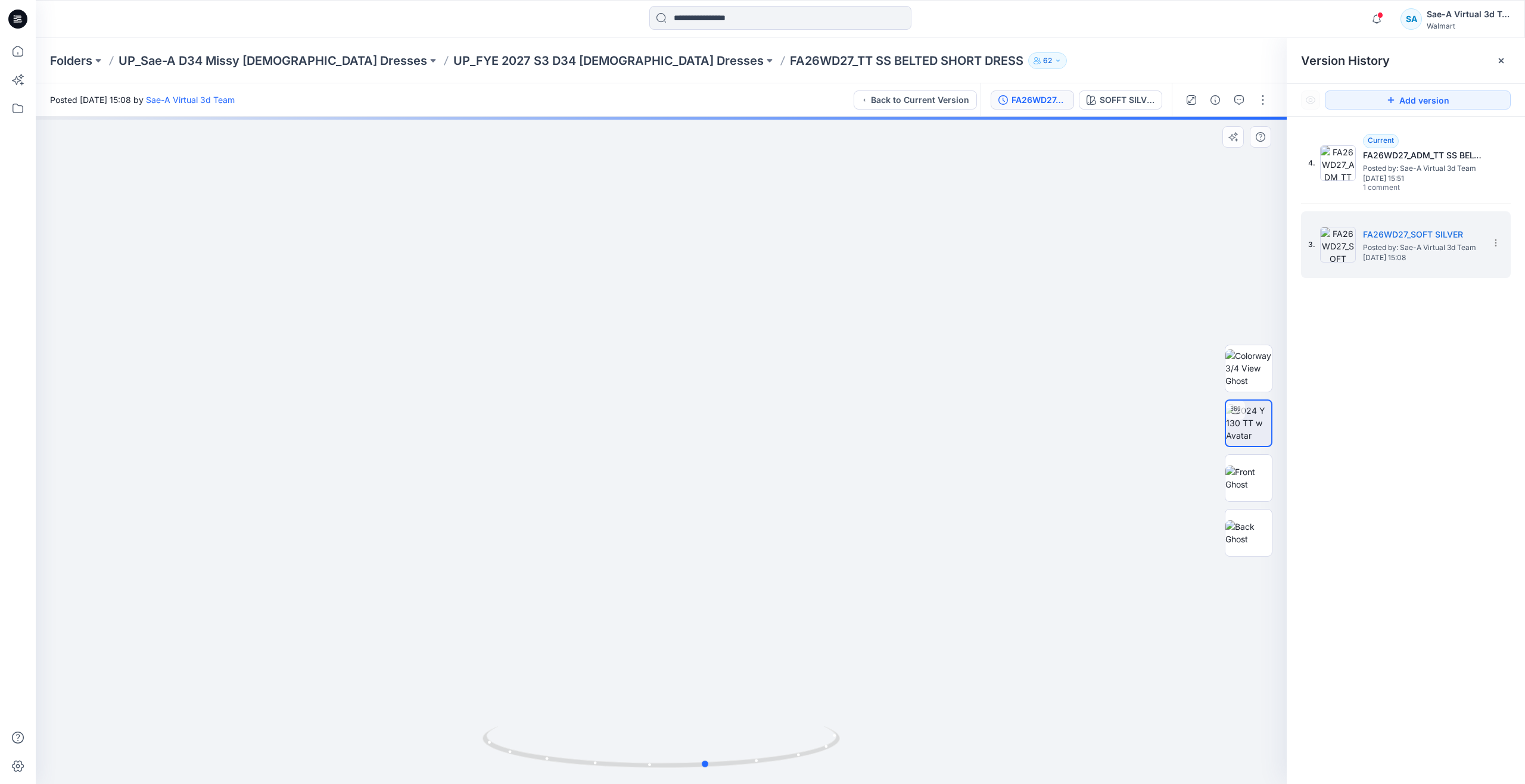
click at [710, 636] on div at bounding box center [661, 450] width 1251 height 668
drag, startPoint x: 709, startPoint y: 636, endPoint x: 706, endPoint y: 624, distance: 12.4
drag, startPoint x: 708, startPoint y: 767, endPoint x: 658, endPoint y: 703, distance: 81.2
click at [658, 703] on div at bounding box center [661, 450] width 1251 height 668
drag, startPoint x: 722, startPoint y: 584, endPoint x: 721, endPoint y: 693, distance: 109.0
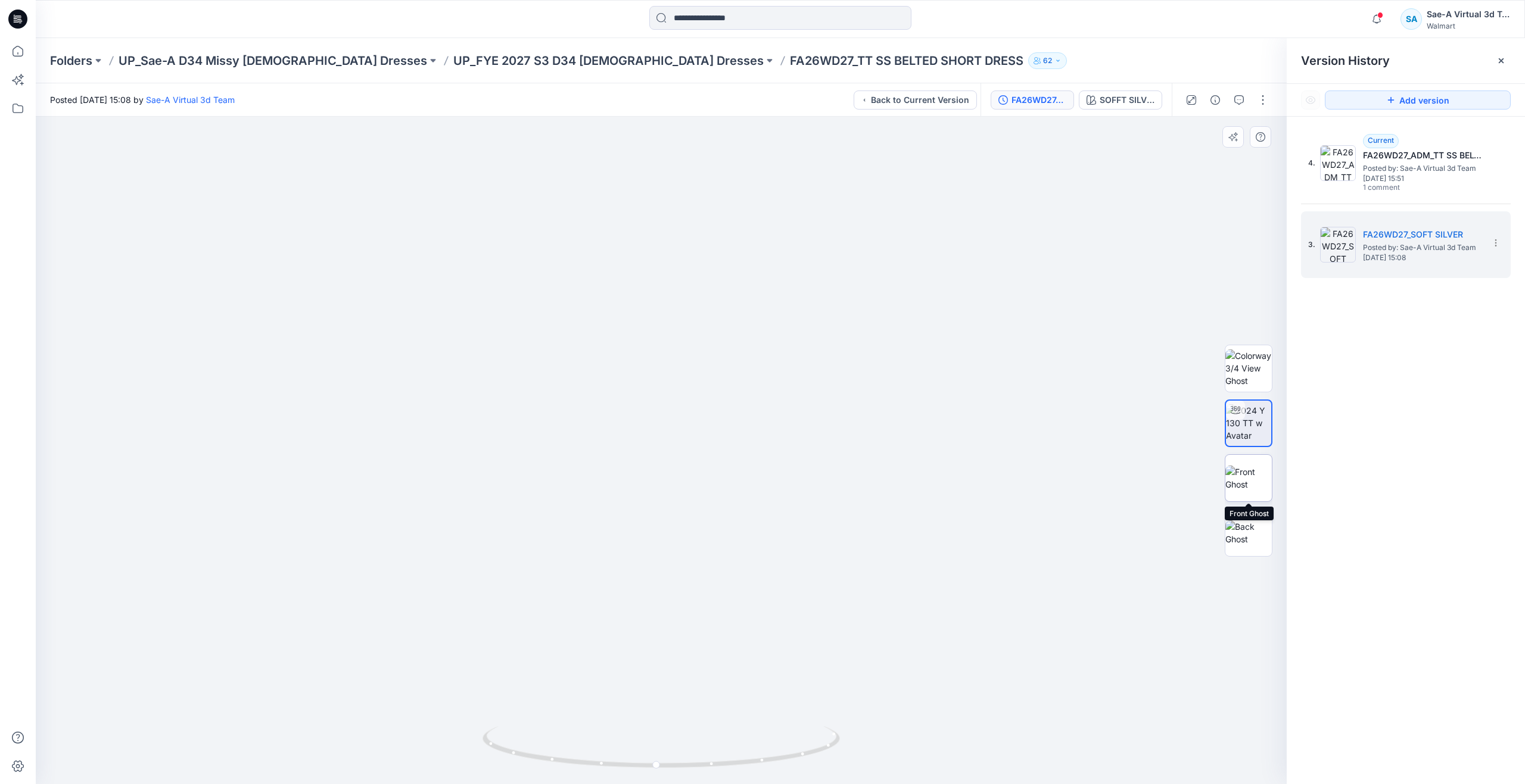
click at [1257, 487] on img at bounding box center [1248, 478] width 46 height 25
click at [23, 47] on icon at bounding box center [17, 51] width 26 height 26
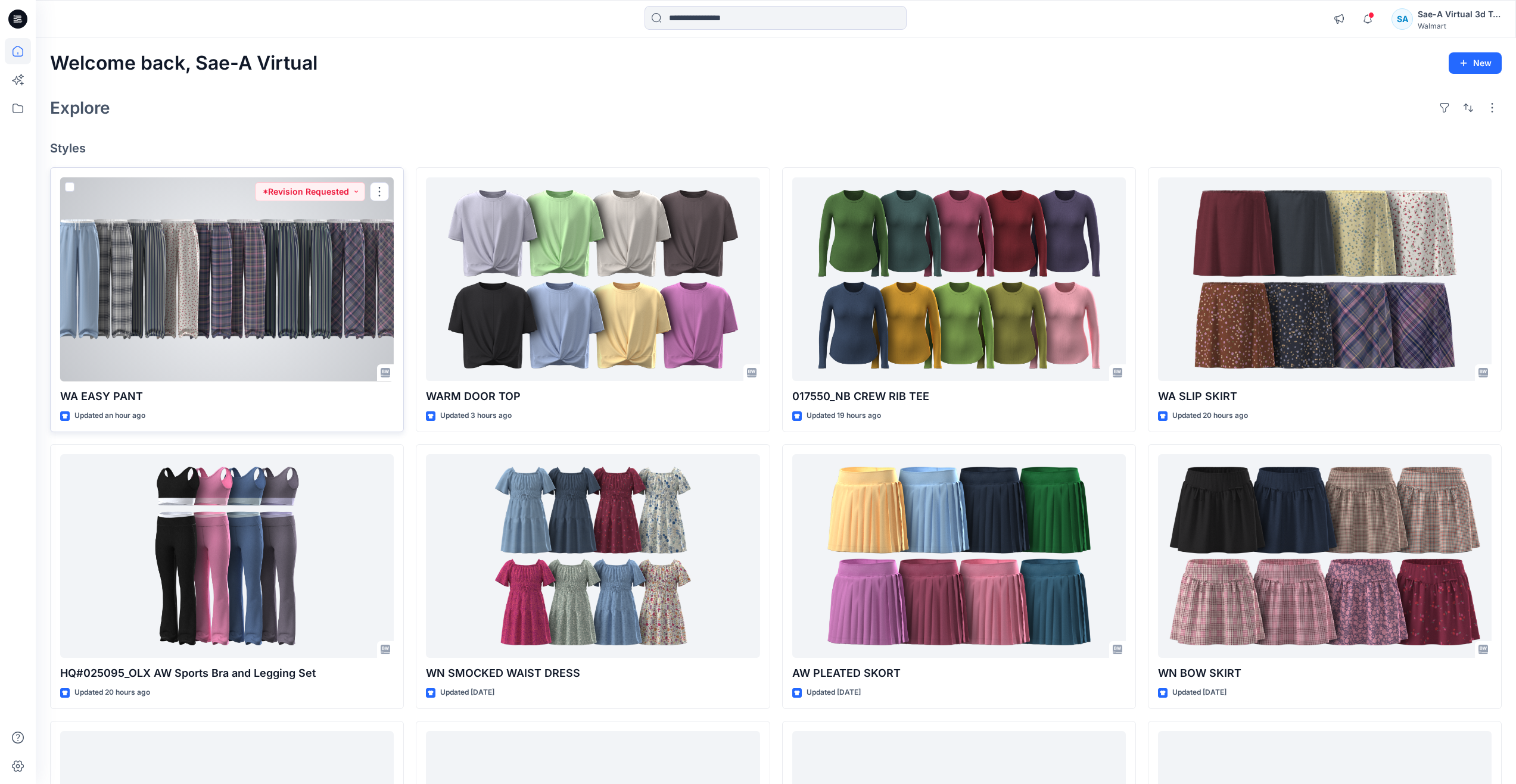
click at [181, 320] on div at bounding box center [227, 280] width 333 height 204
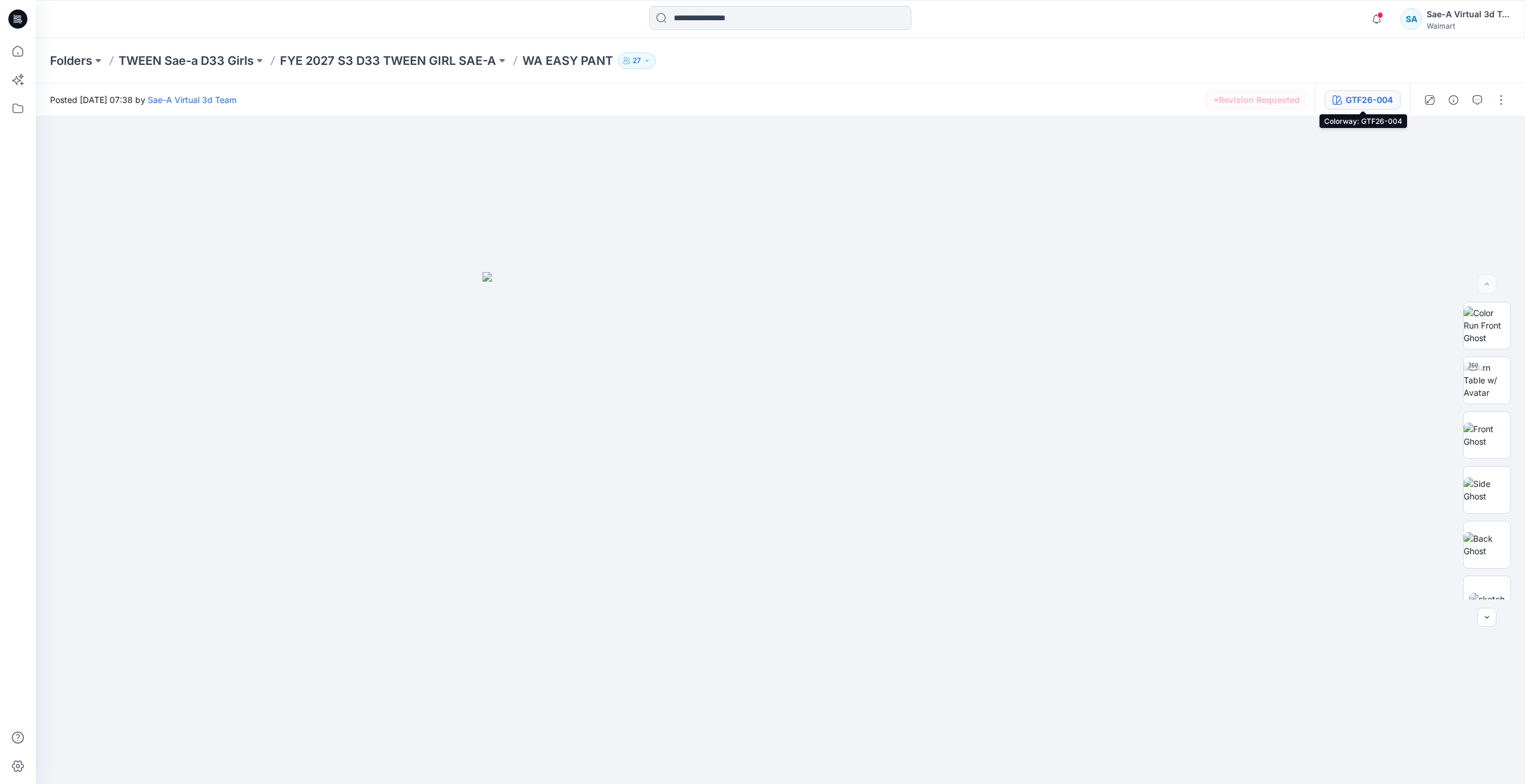
click at [1333, 96] on icon "button" at bounding box center [1337, 100] width 10 height 10
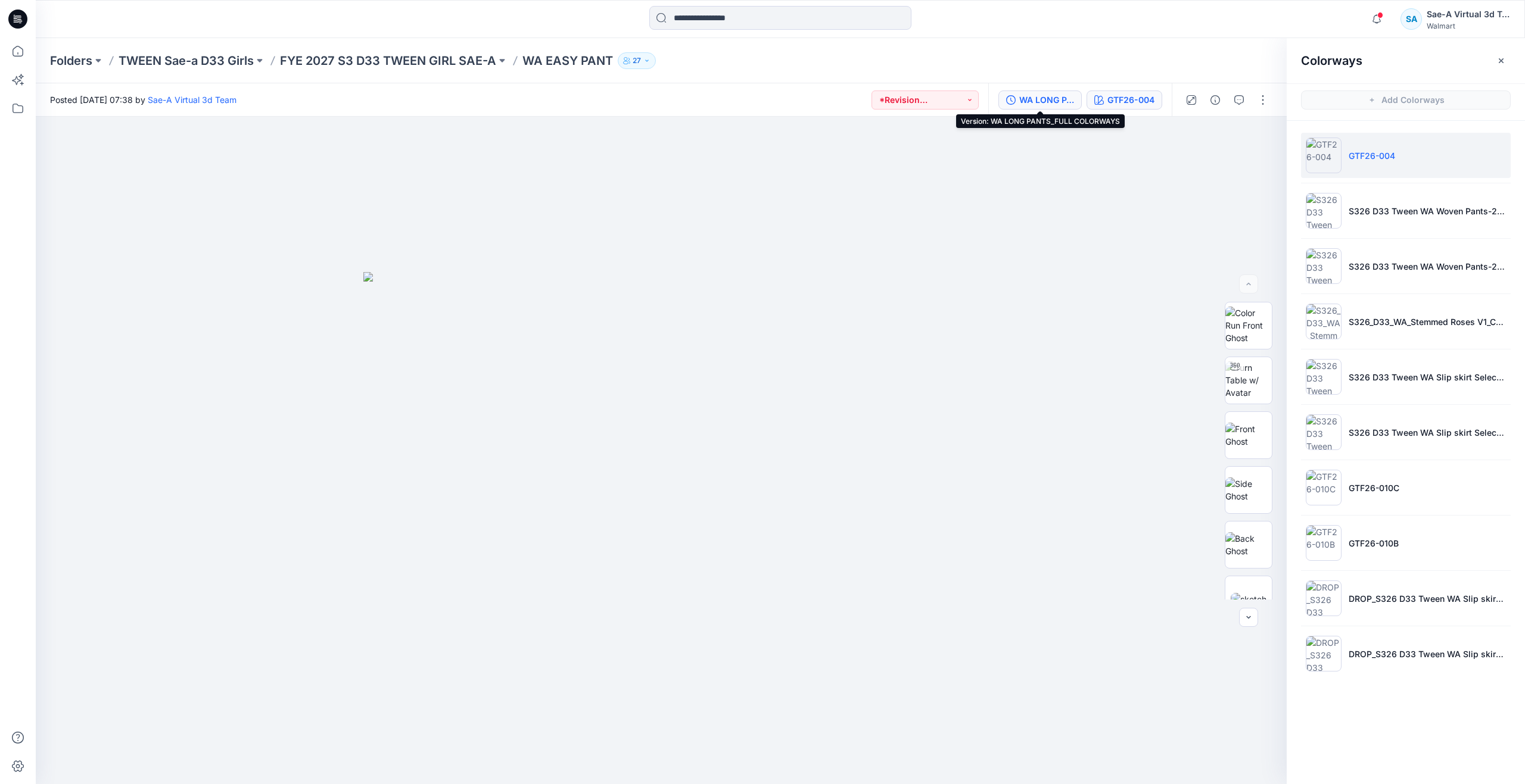
click at [1042, 105] on div "WA LONG PANTS_FULL COLORWAYS" at bounding box center [1046, 100] width 54 height 13
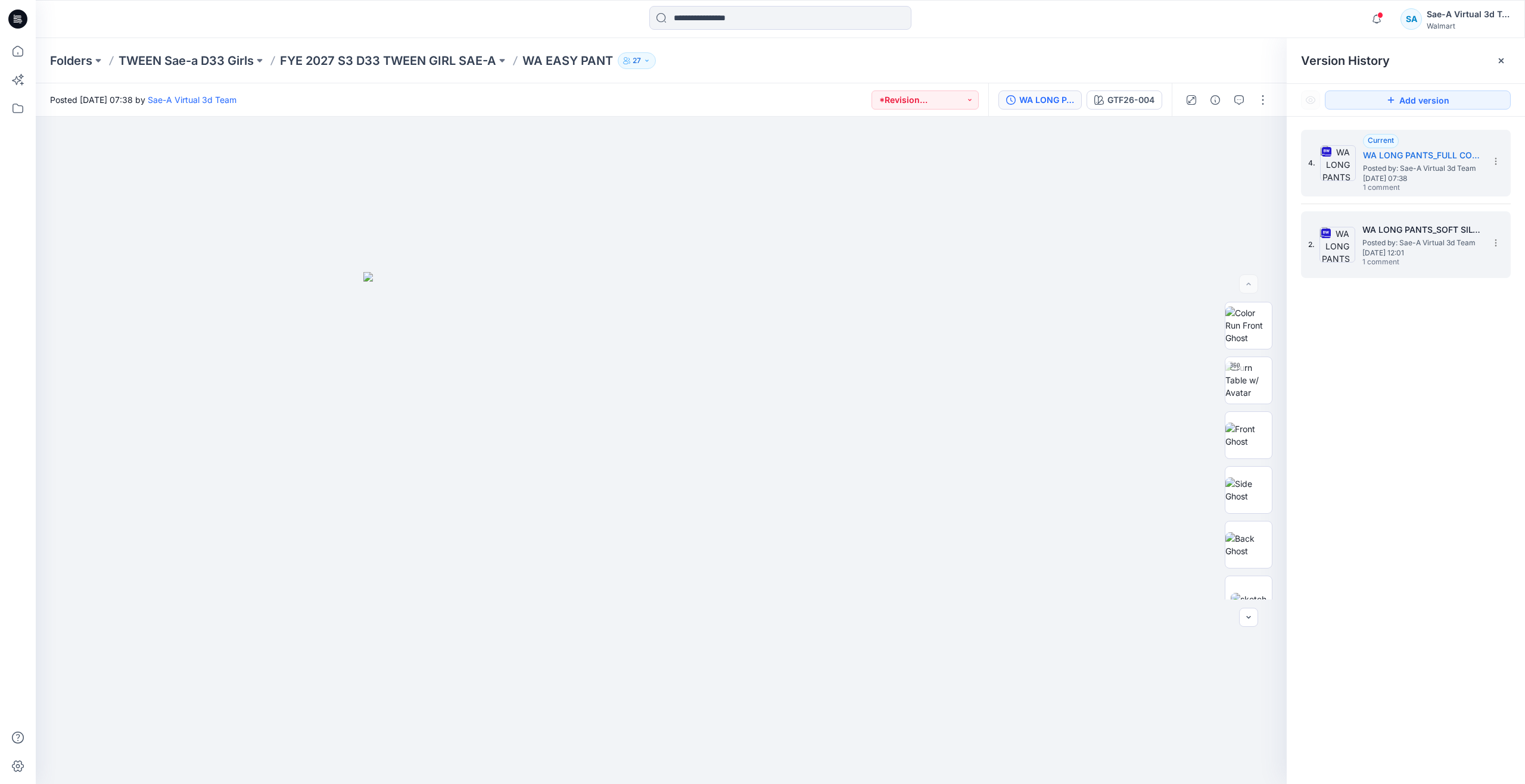
click at [1381, 232] on h5 "WA LONG PANTS_SOFT SILVER" at bounding box center [1422, 230] width 119 height 14
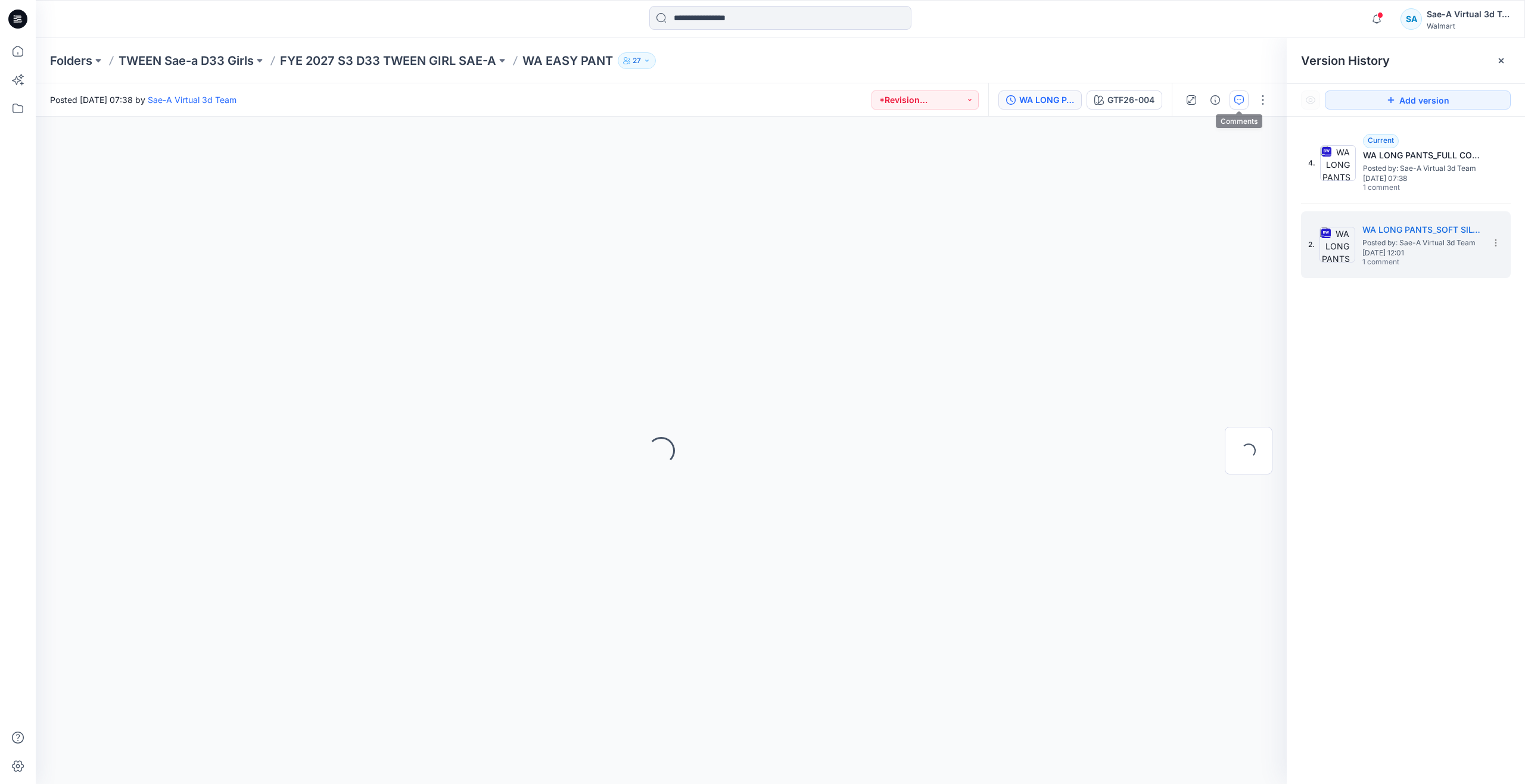
click at [1238, 98] on icon "button" at bounding box center [1238, 100] width 10 height 10
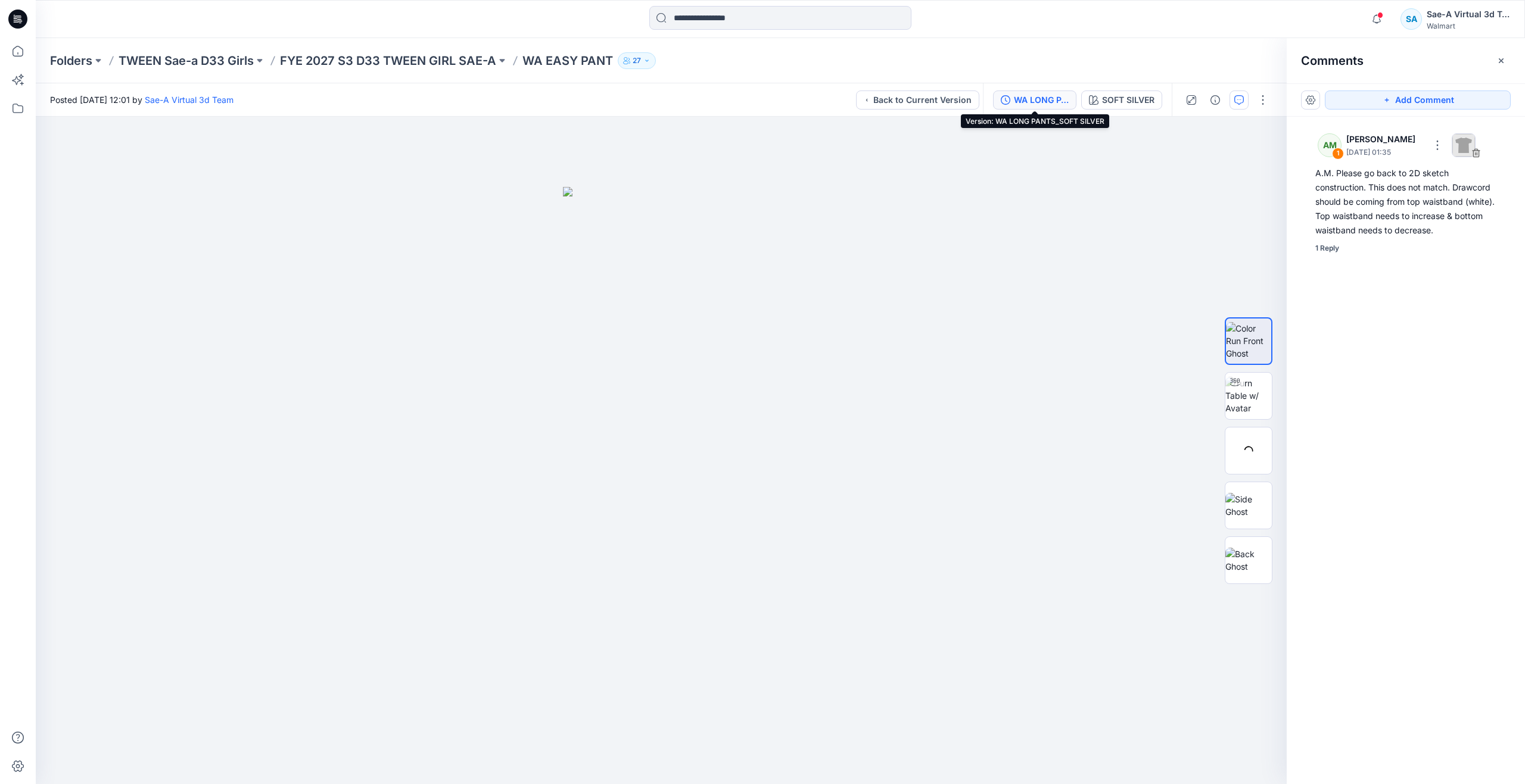
click at [1058, 95] on div "WA LONG PANTS_SOFT SILVER" at bounding box center [1041, 100] width 54 height 13
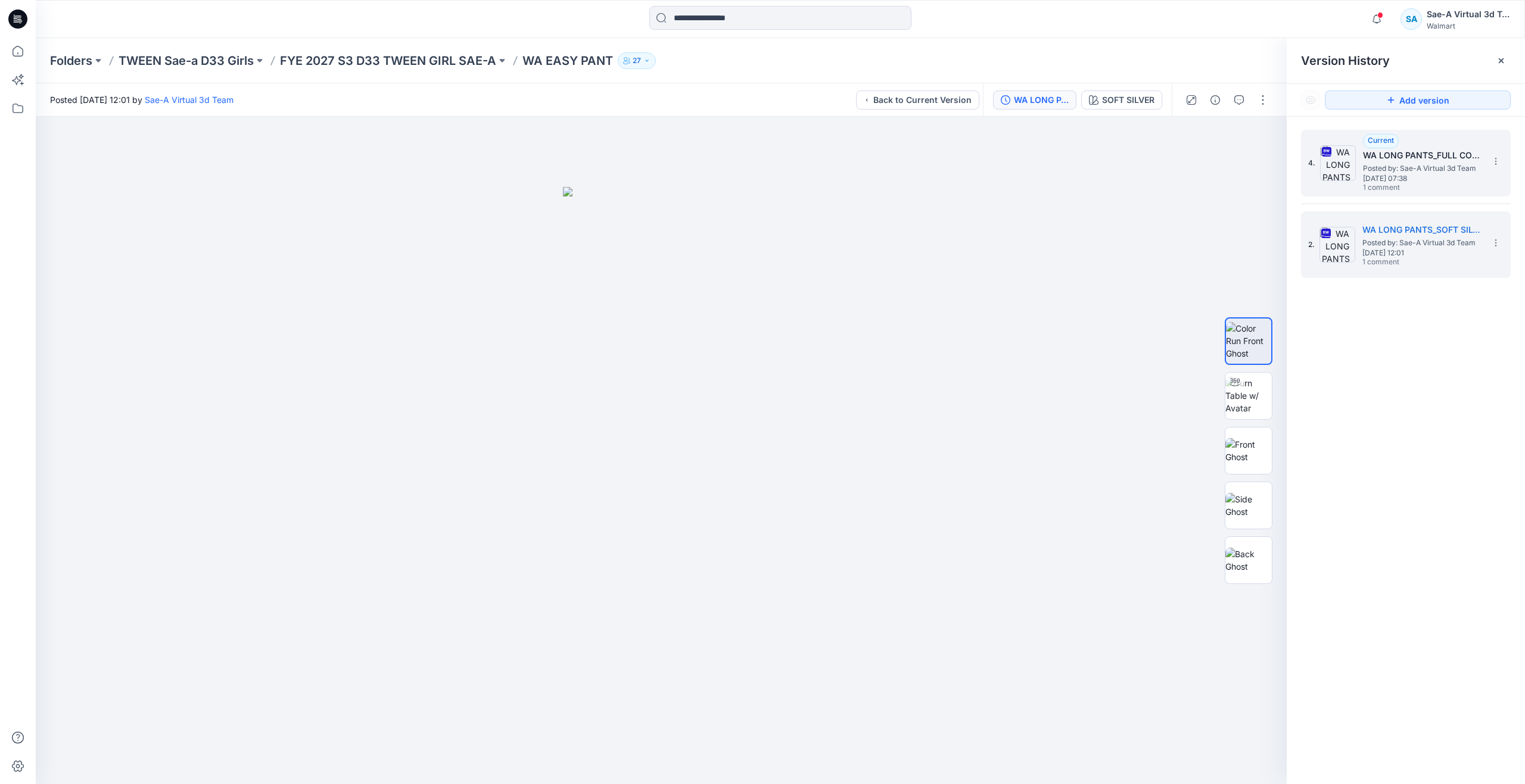
click at [1362, 186] on span "1 comment" at bounding box center [1404, 188] width 83 height 10
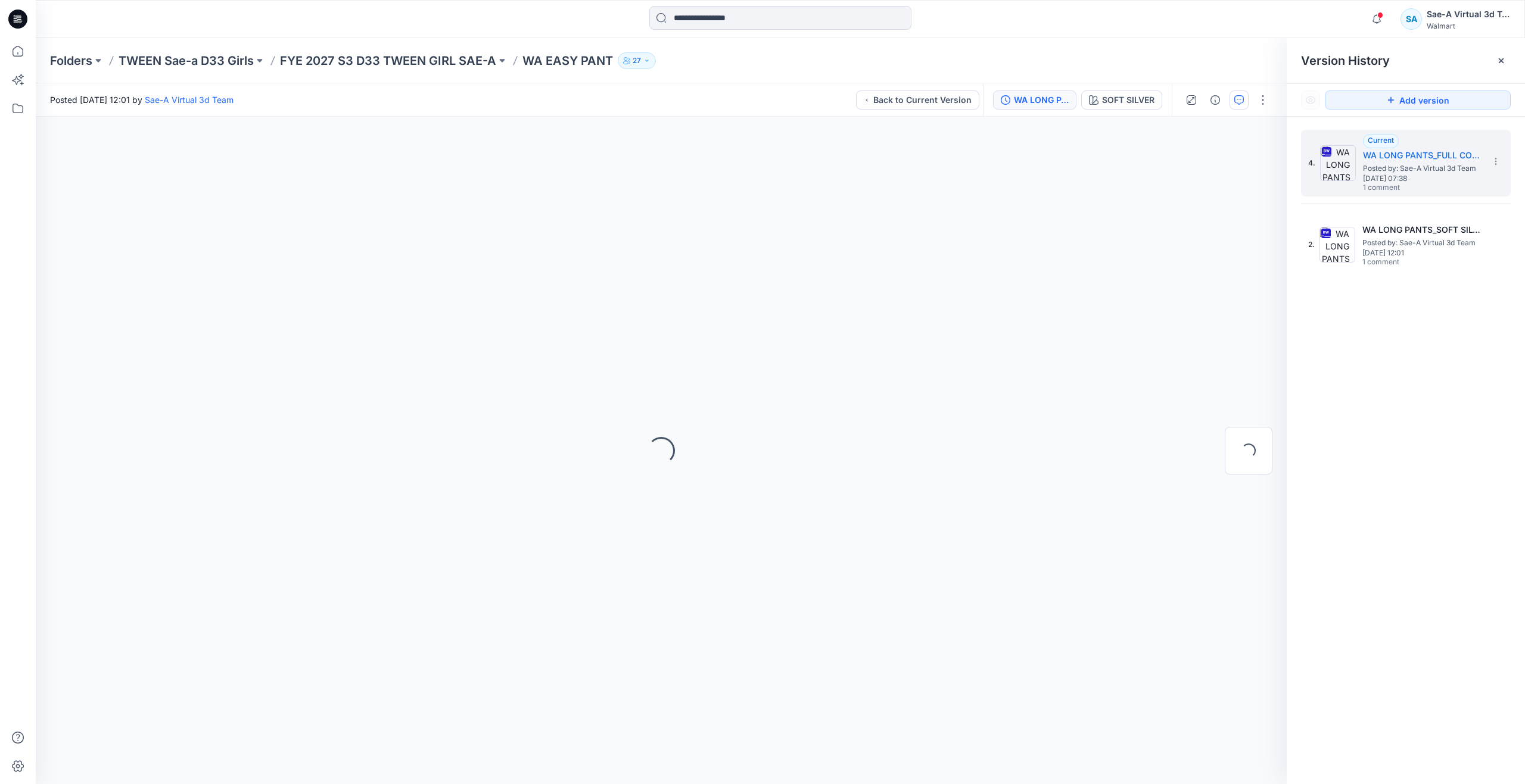
click at [1244, 102] on button "button" at bounding box center [1238, 100] width 19 height 19
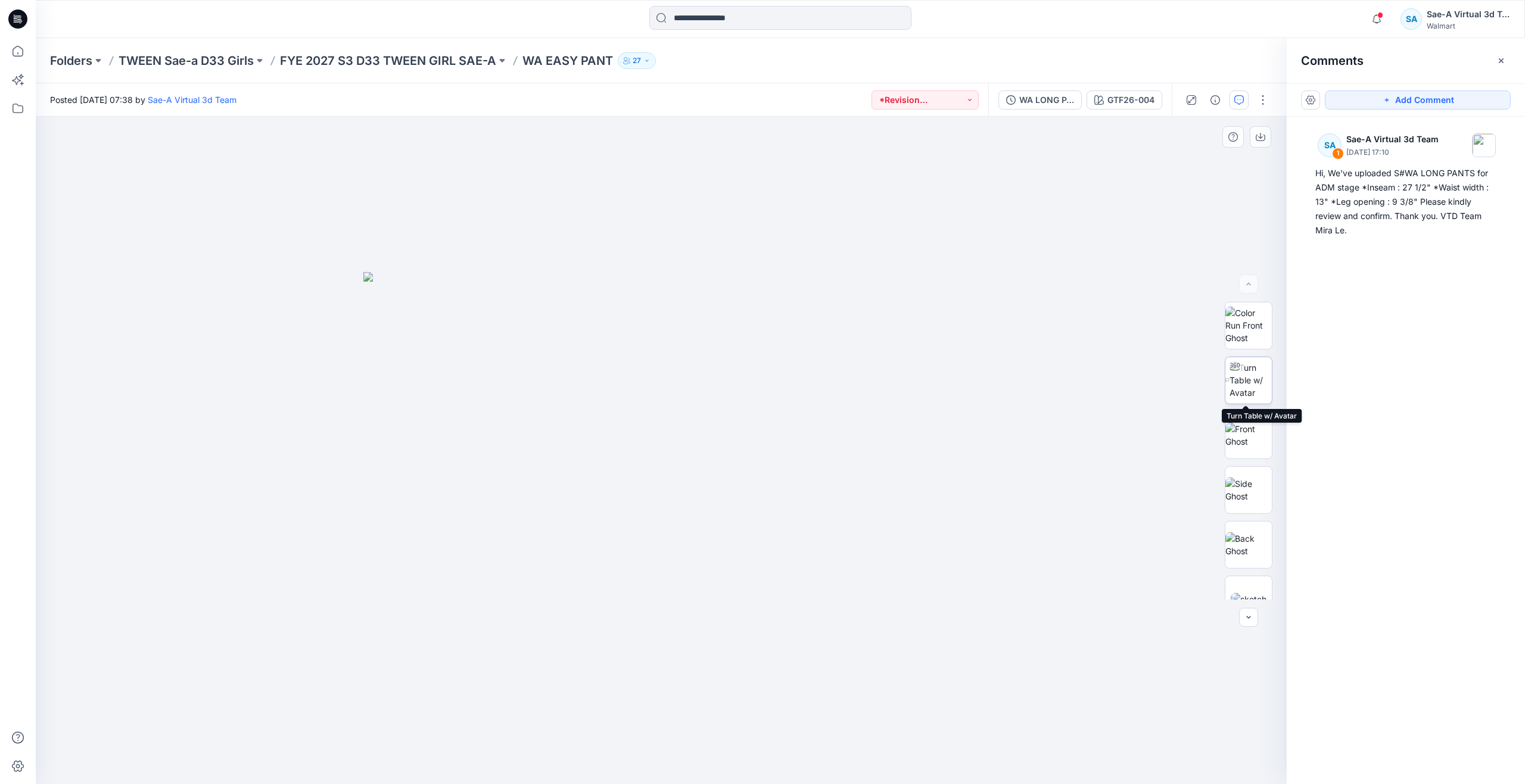
click at [1235, 379] on img at bounding box center [1251, 380] width 42 height 38
drag, startPoint x: 661, startPoint y: 767, endPoint x: 334, endPoint y: 658, distance: 344.7
click at [334, 658] on div at bounding box center [661, 450] width 1251 height 668
click at [1037, 98] on div "WA LONG PANTS_FULL COLORWAYS" at bounding box center [1046, 100] width 54 height 13
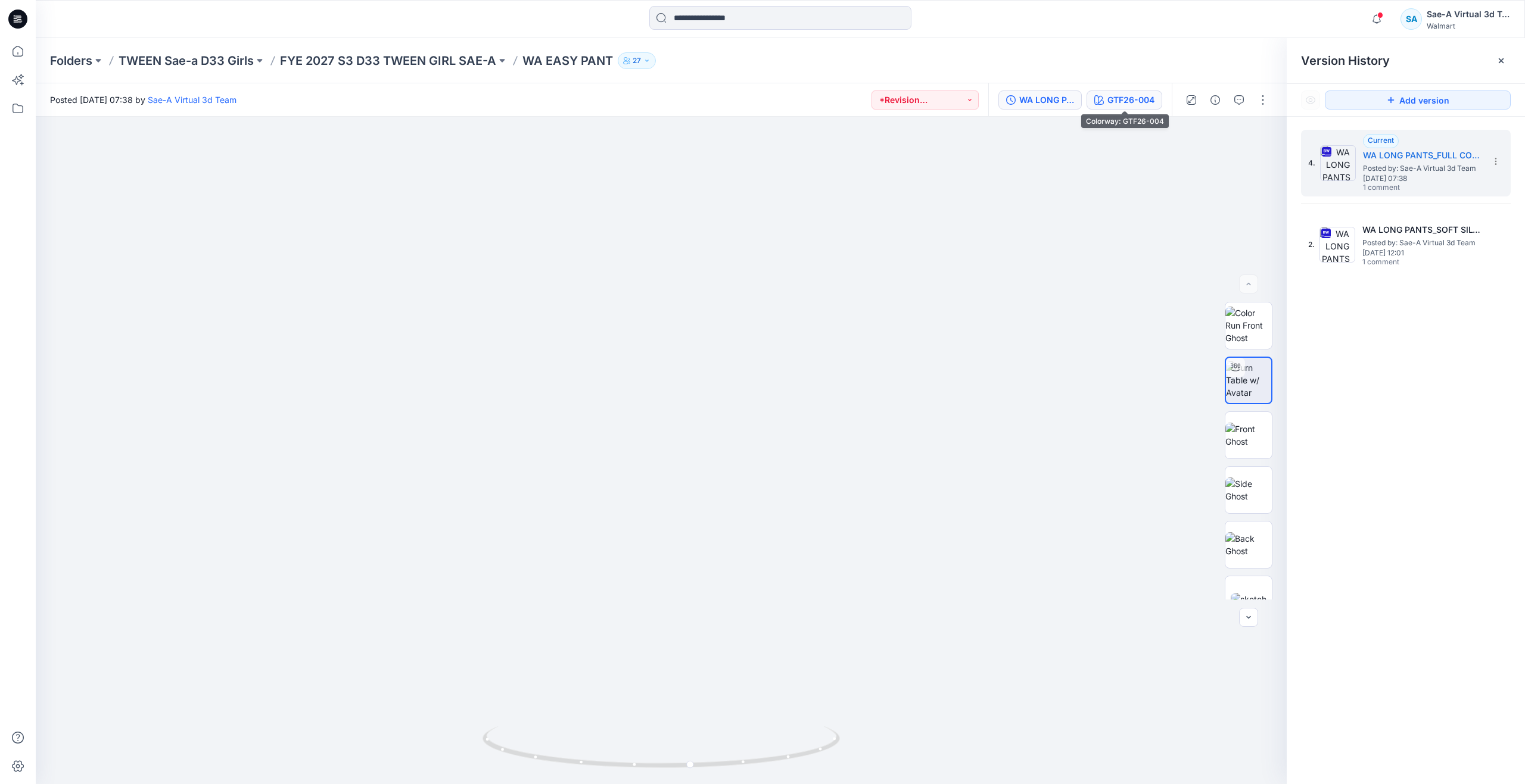
click at [1146, 102] on div "GTF26-004" at bounding box center [1130, 100] width 47 height 13
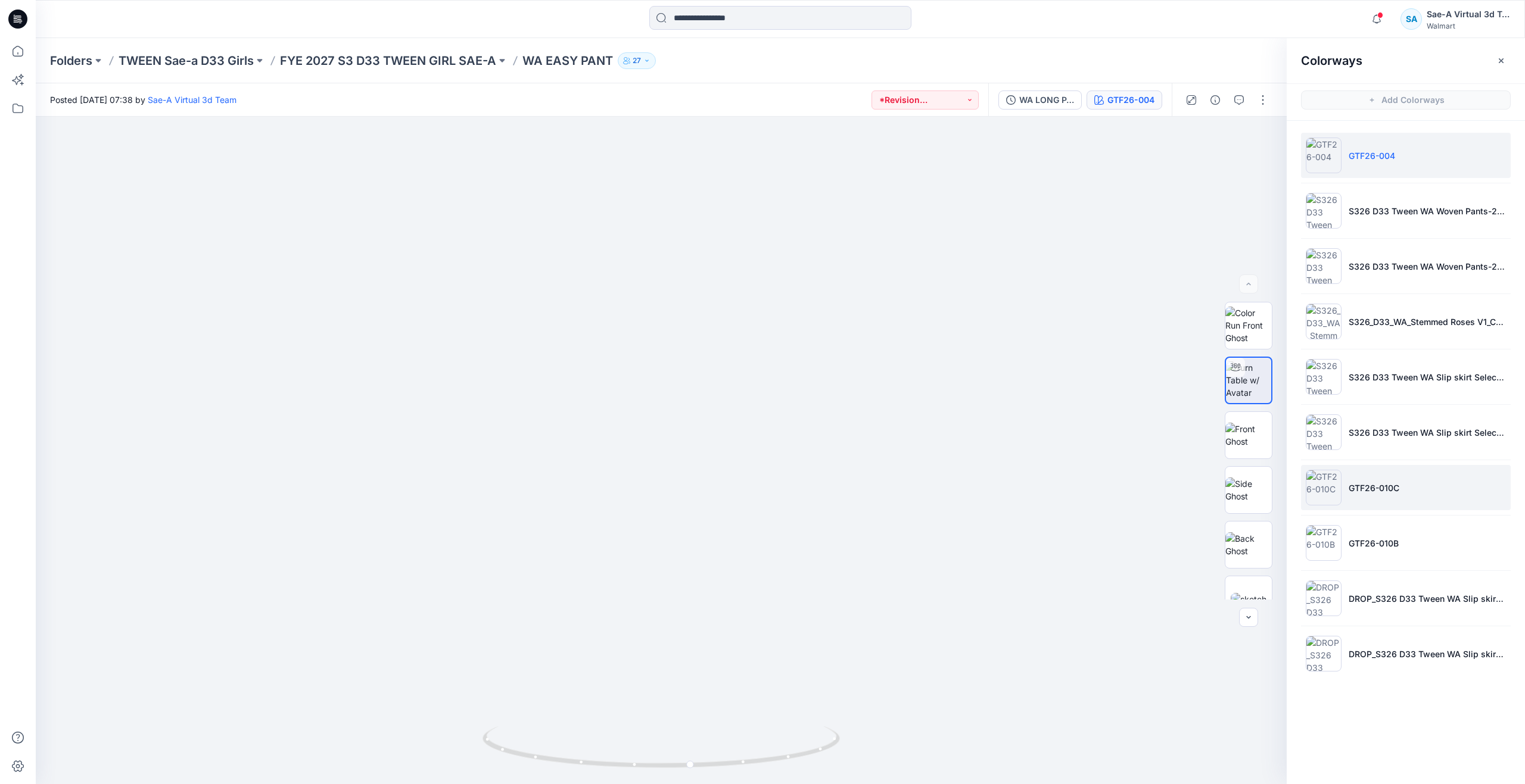
click at [1343, 494] on li "GTF26-010C" at bounding box center [1405, 488] width 209 height 45
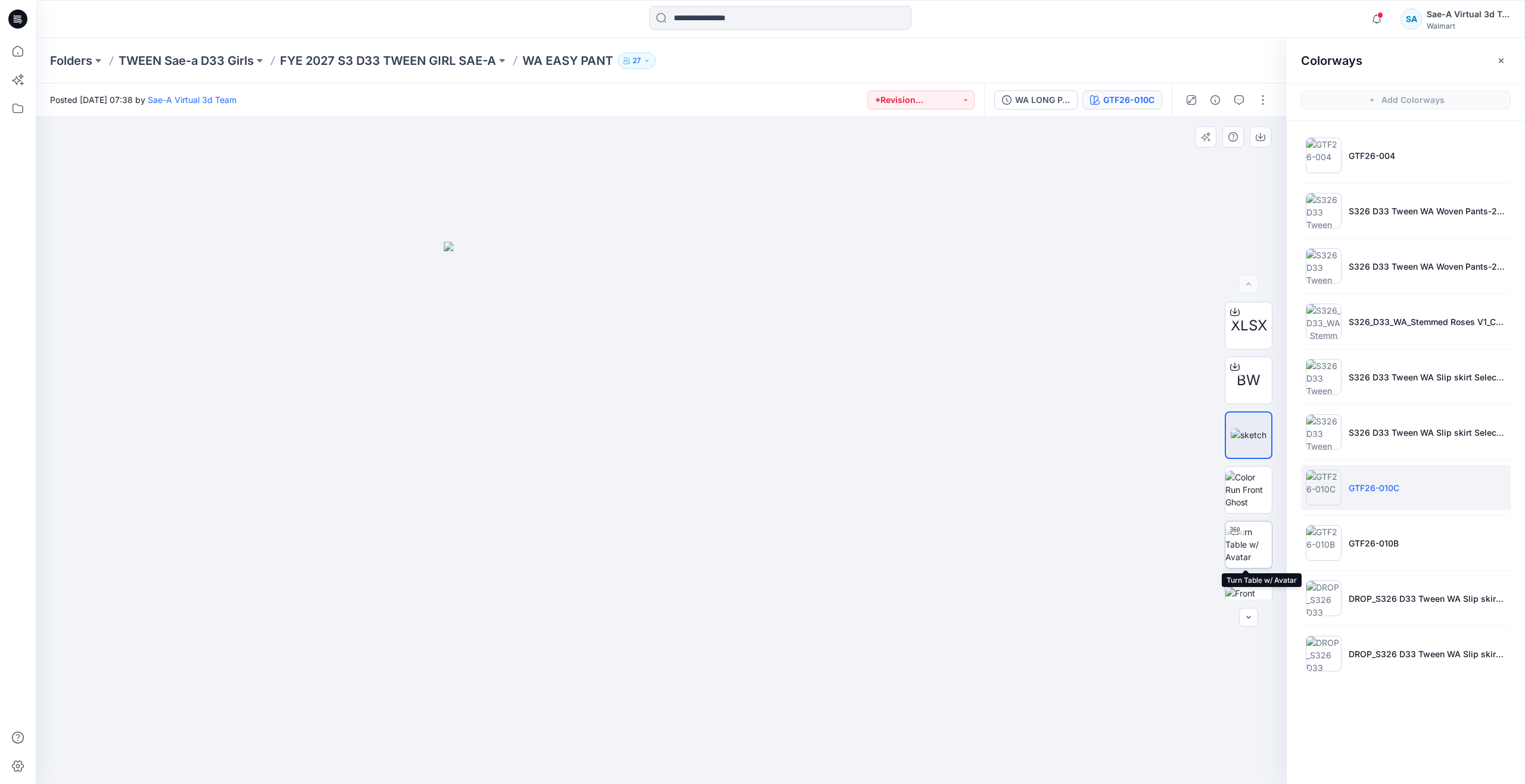
click at [1239, 536] on div at bounding box center [1234, 531] width 19 height 19
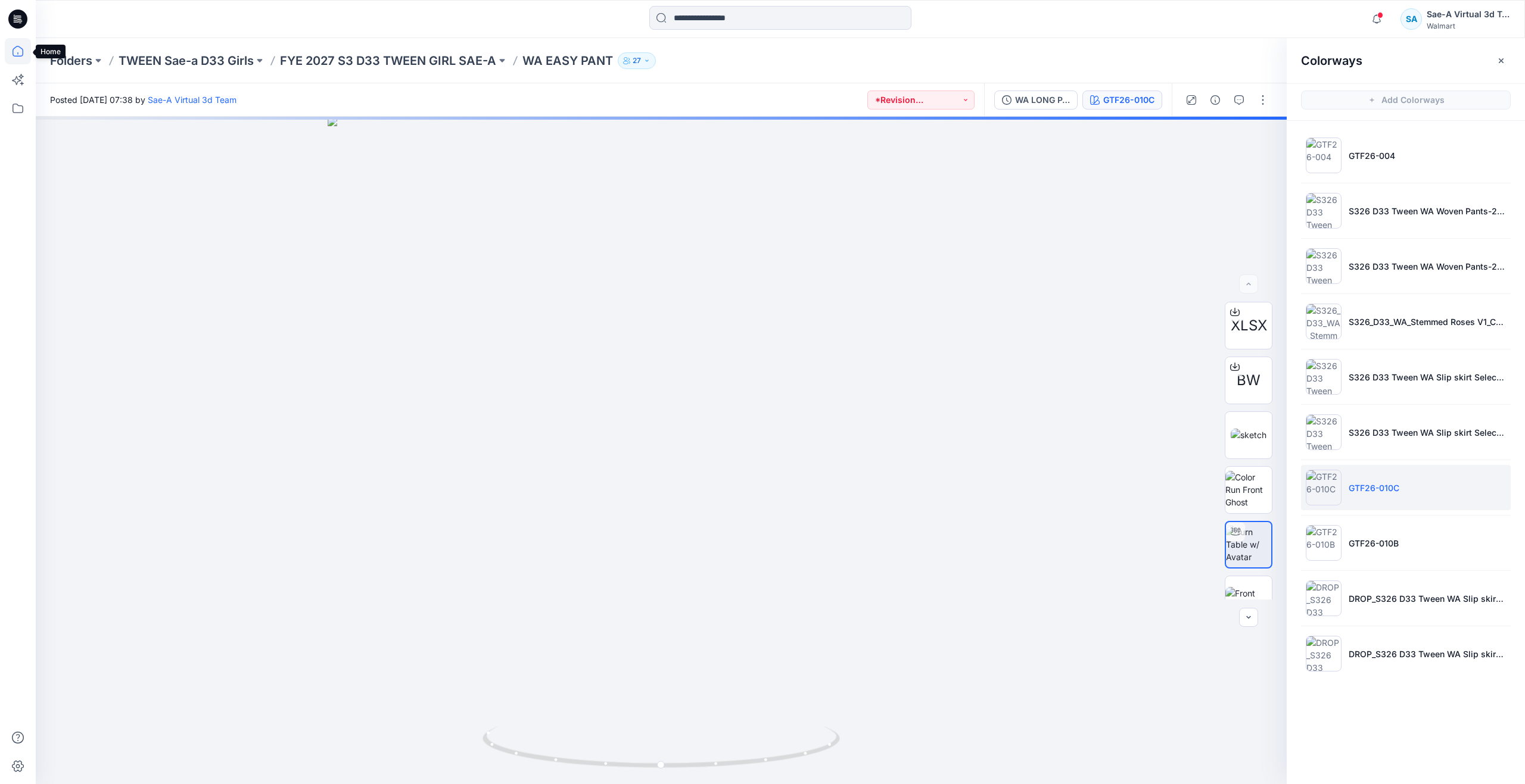
click at [29, 57] on icon at bounding box center [17, 51] width 26 height 26
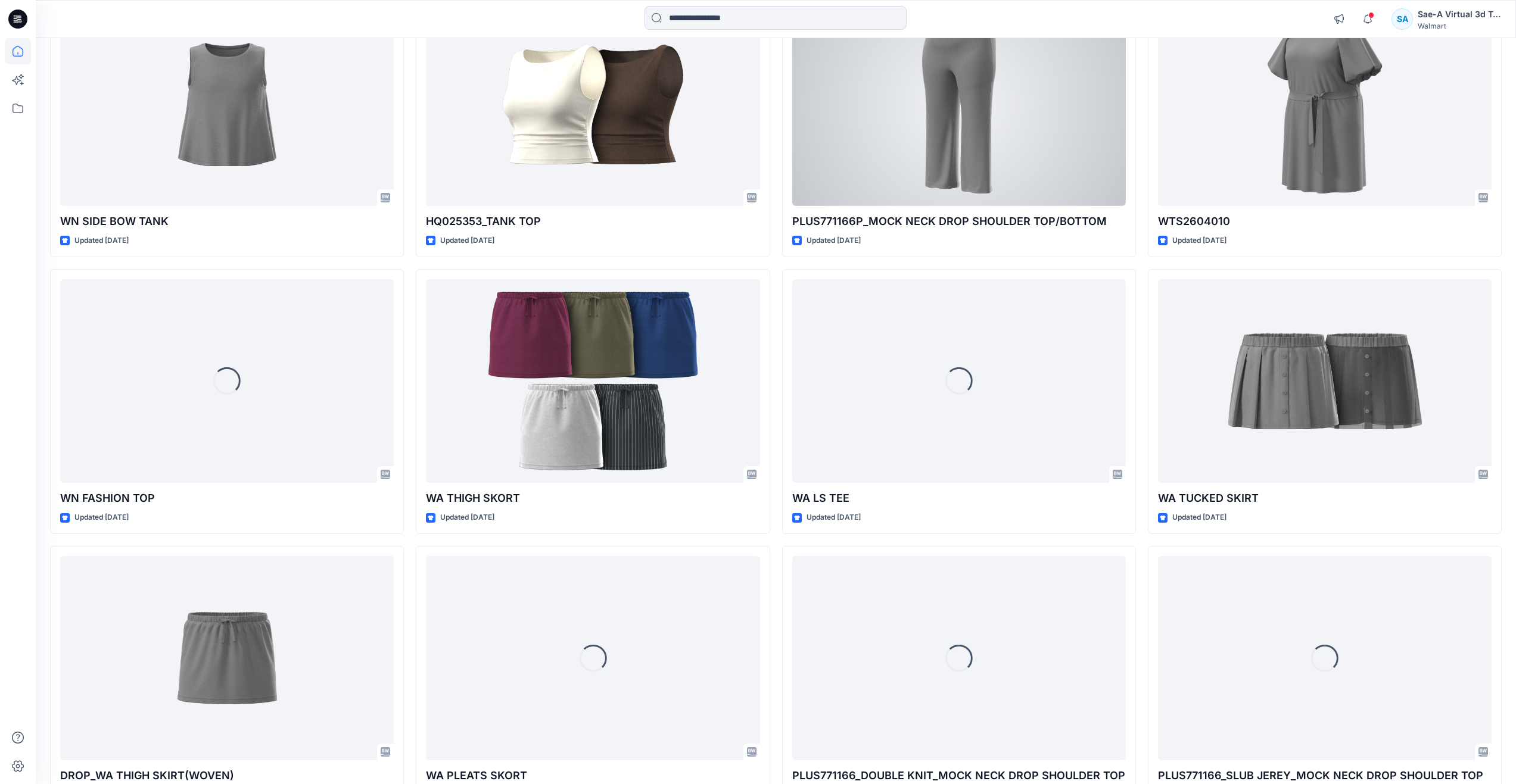
scroll to position [1448, 0]
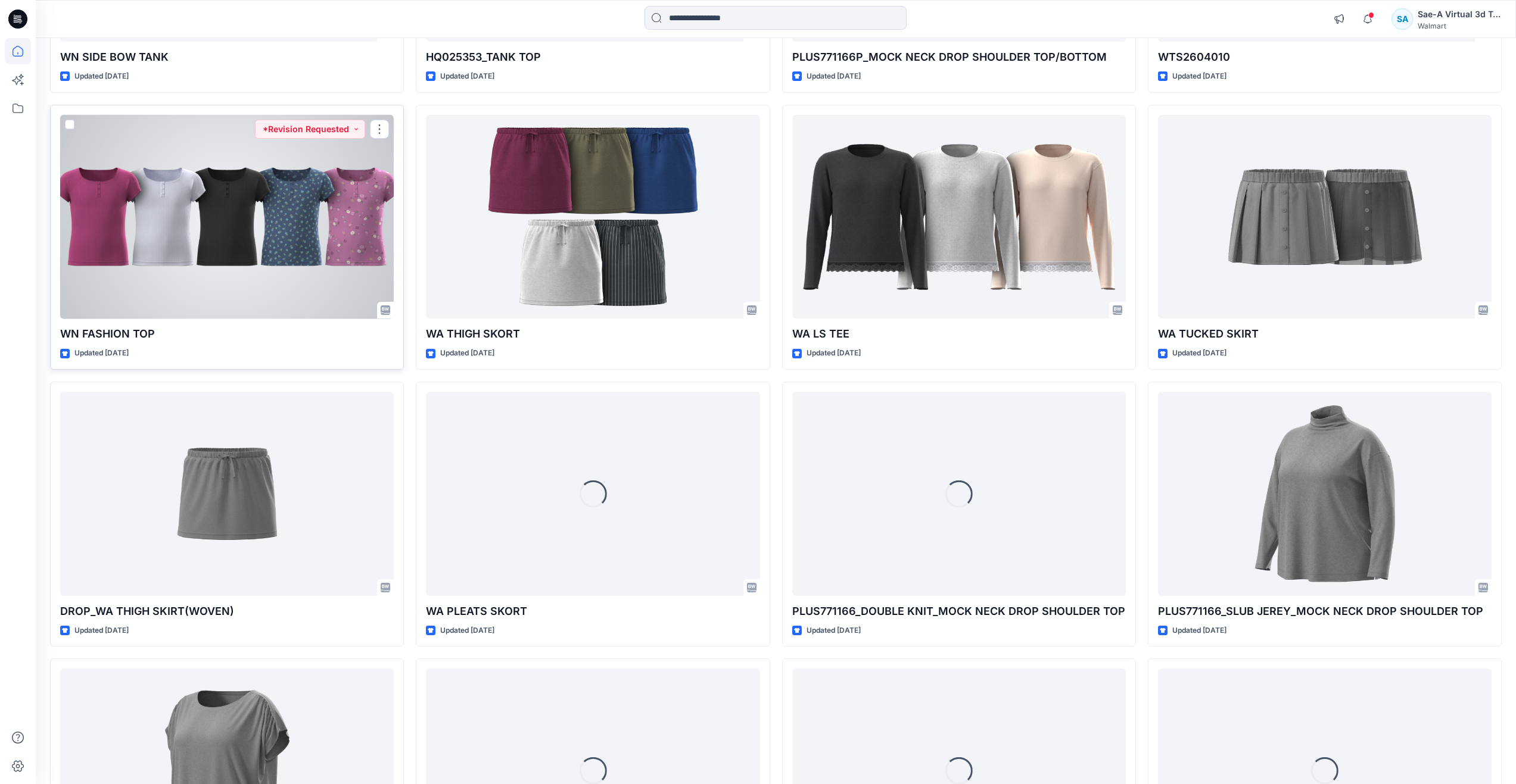
click at [292, 234] on div at bounding box center [227, 217] width 333 height 204
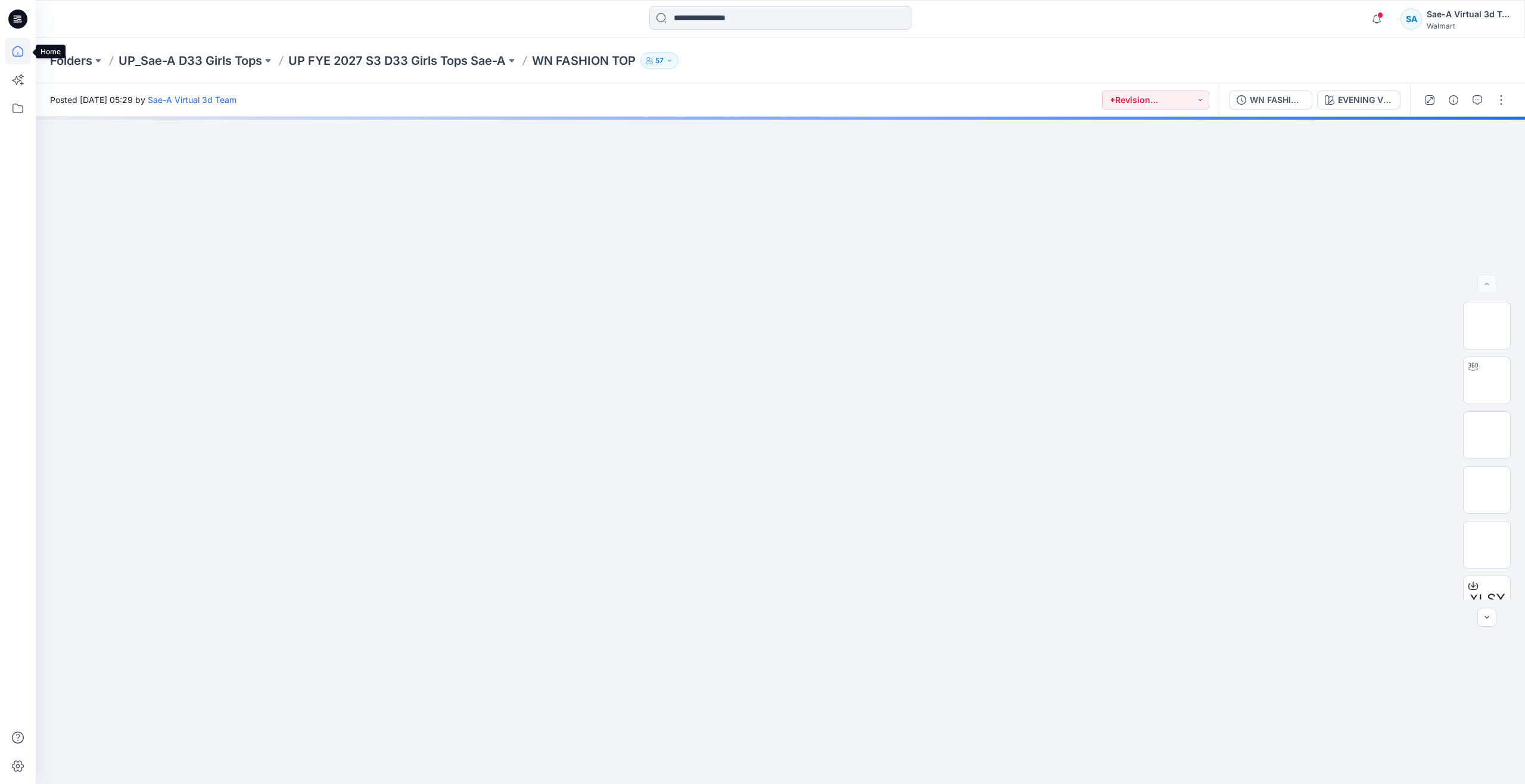
click at [23, 52] on icon at bounding box center [18, 51] width 11 height 11
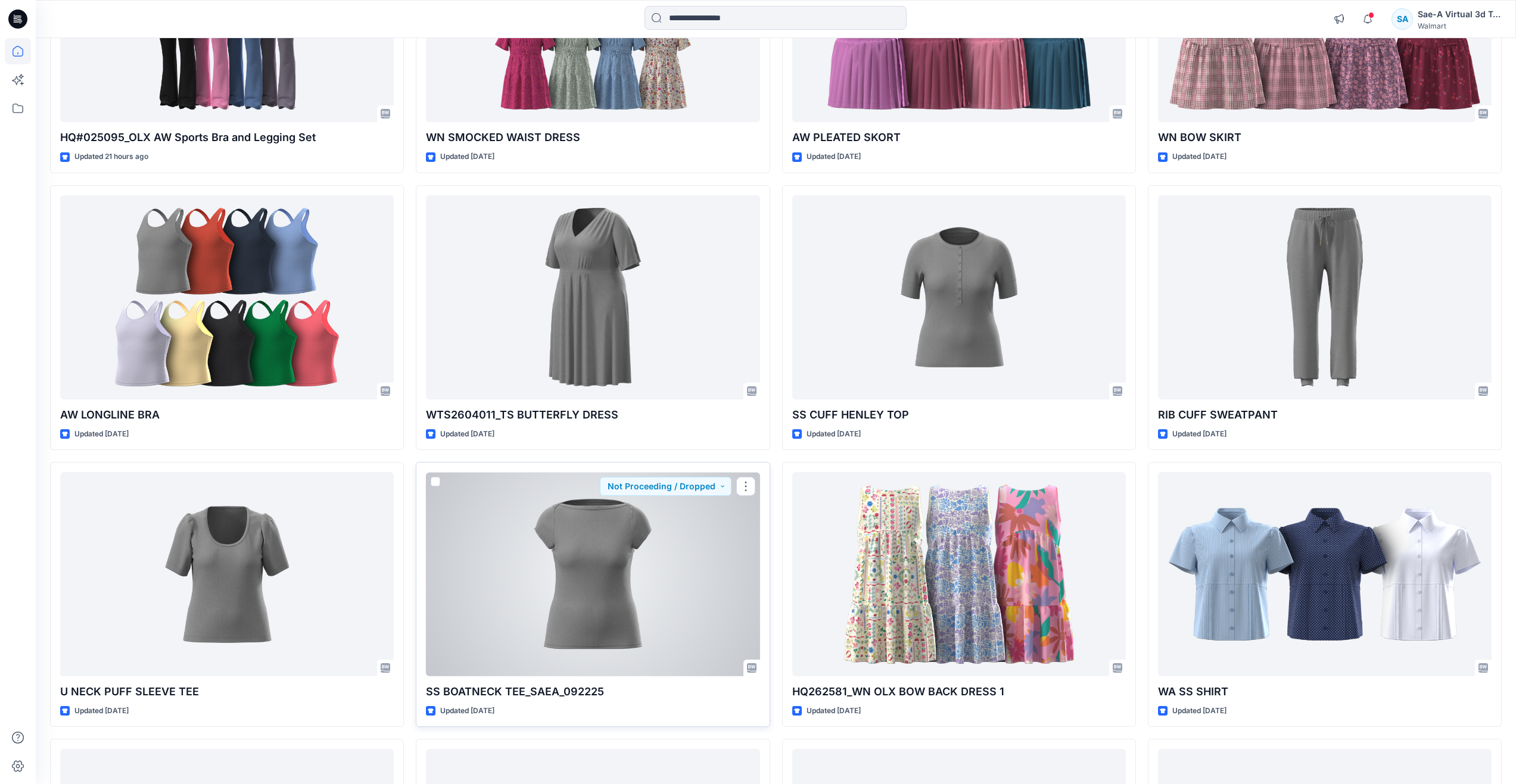
scroll to position [358, 0]
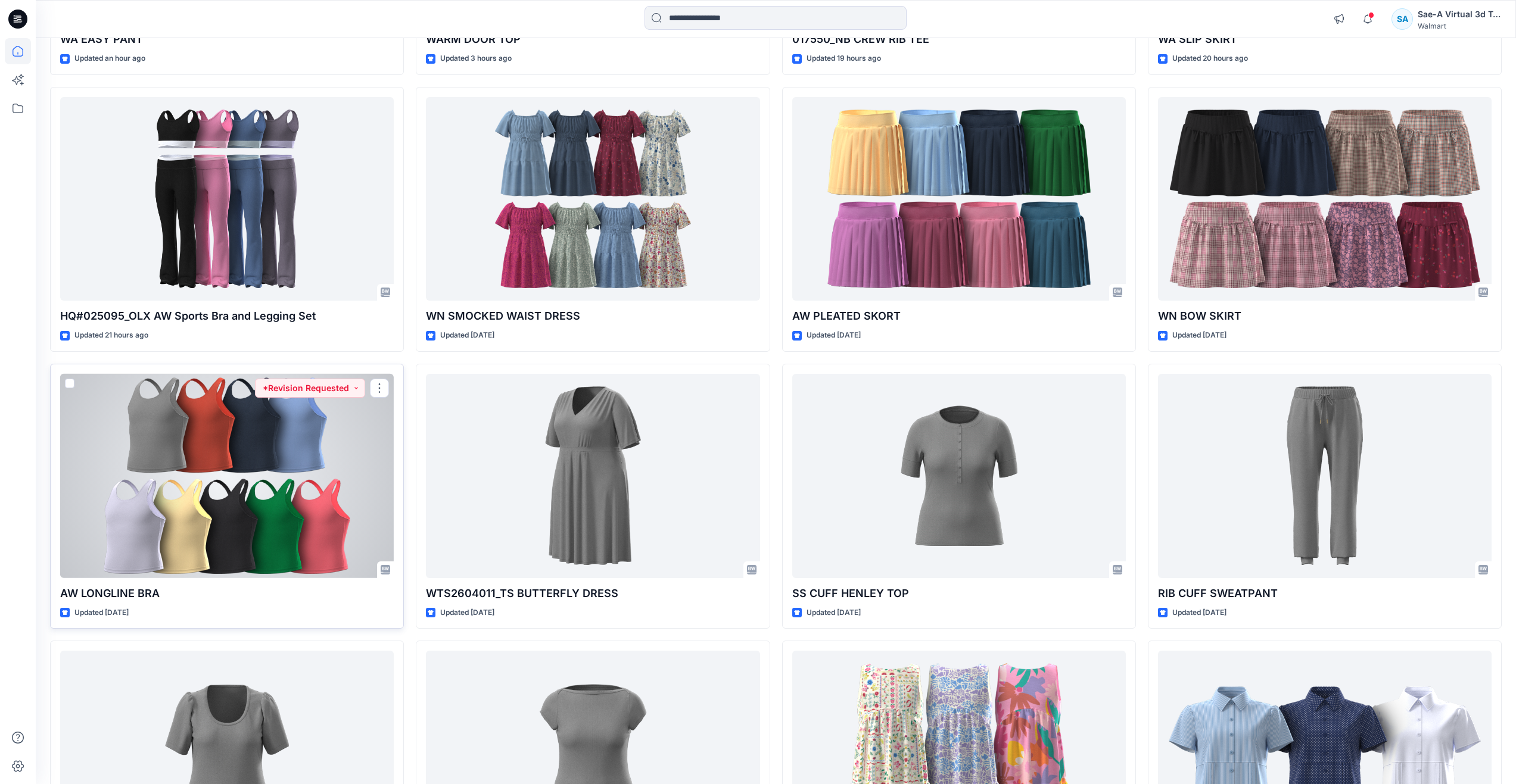
click at [259, 500] on div at bounding box center [227, 476] width 333 height 204
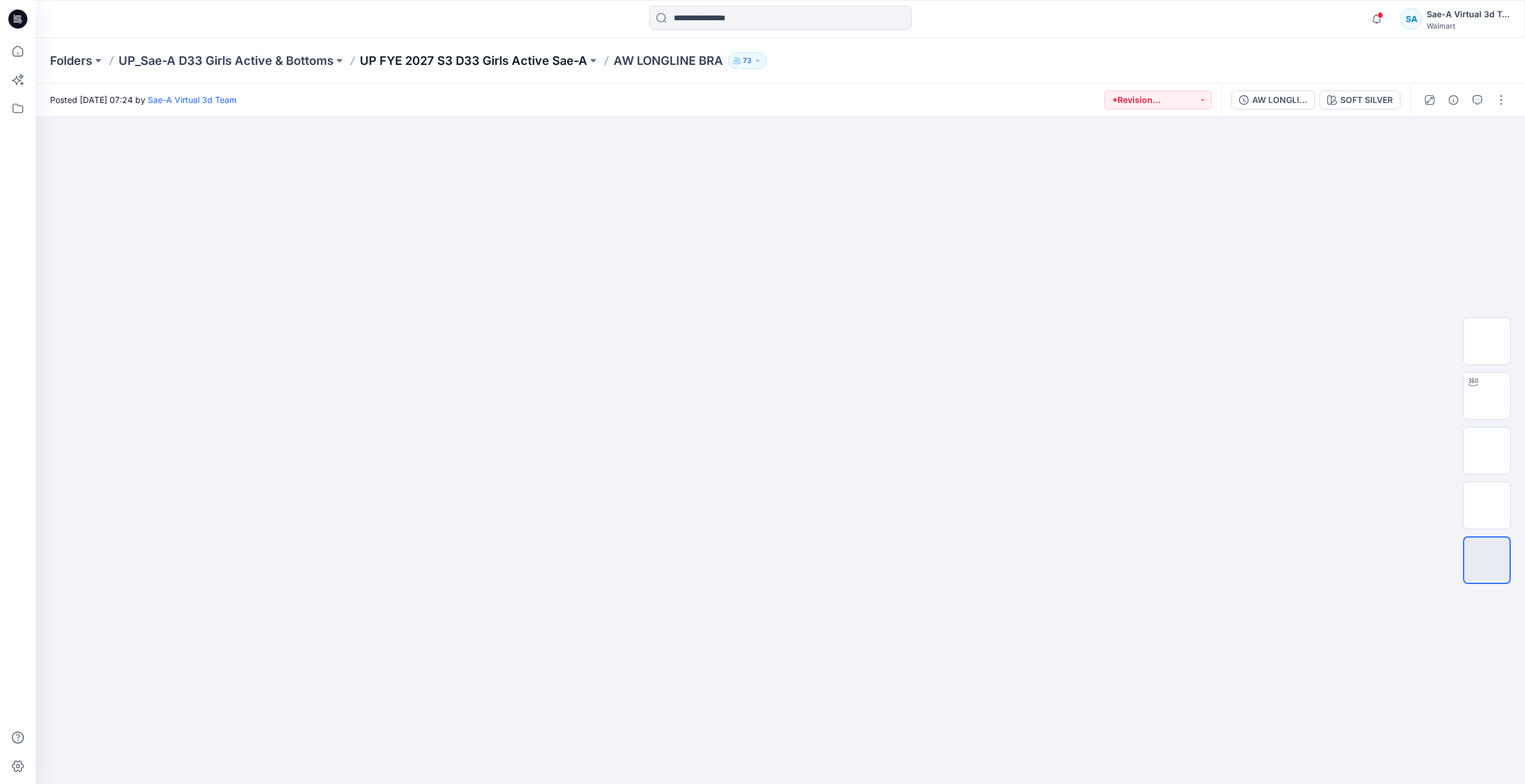
click at [425, 60] on p "UP FYE 2027 S3 D33 Girls Active Sae-A" at bounding box center [473, 60] width 228 height 17
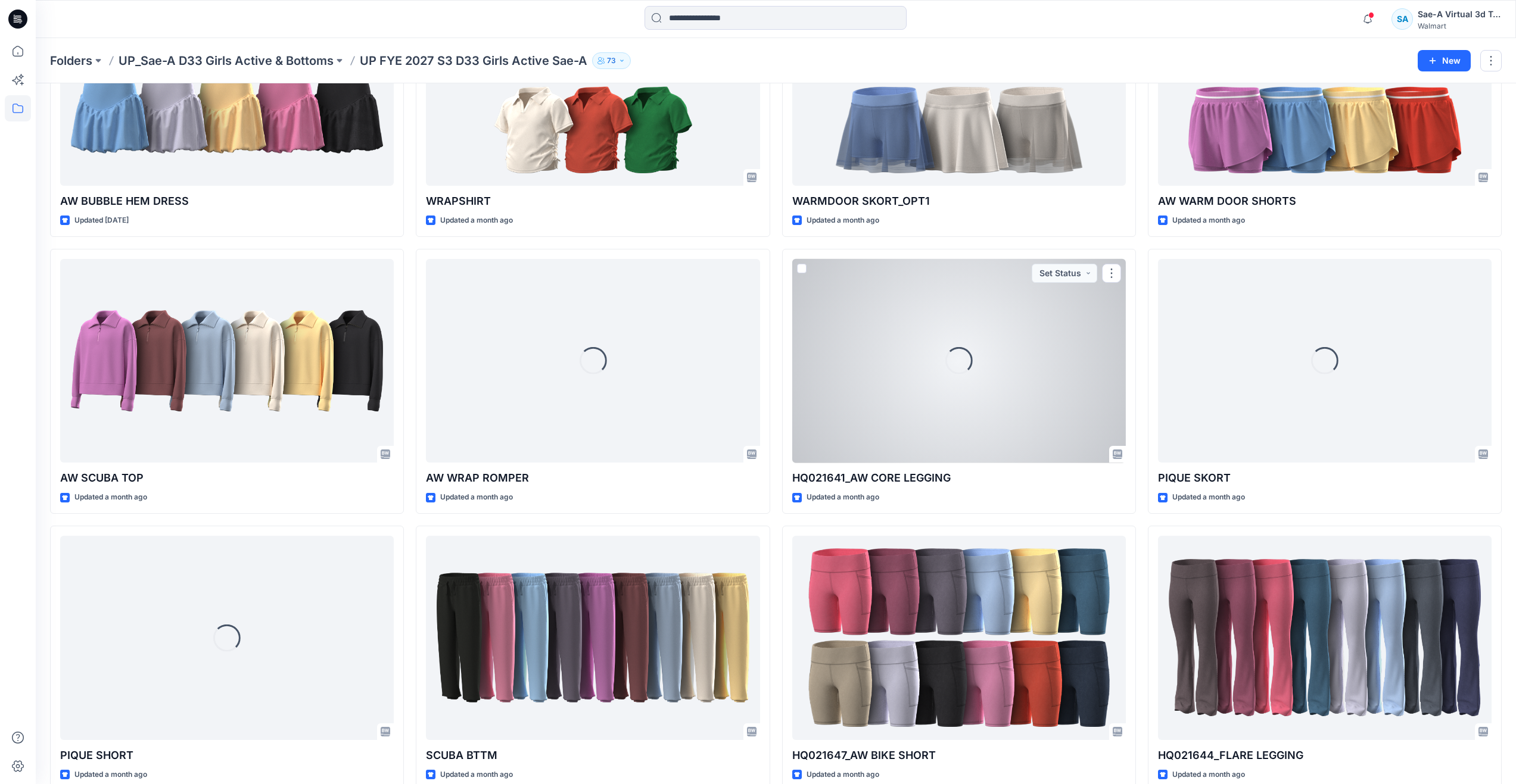
scroll to position [1014, 0]
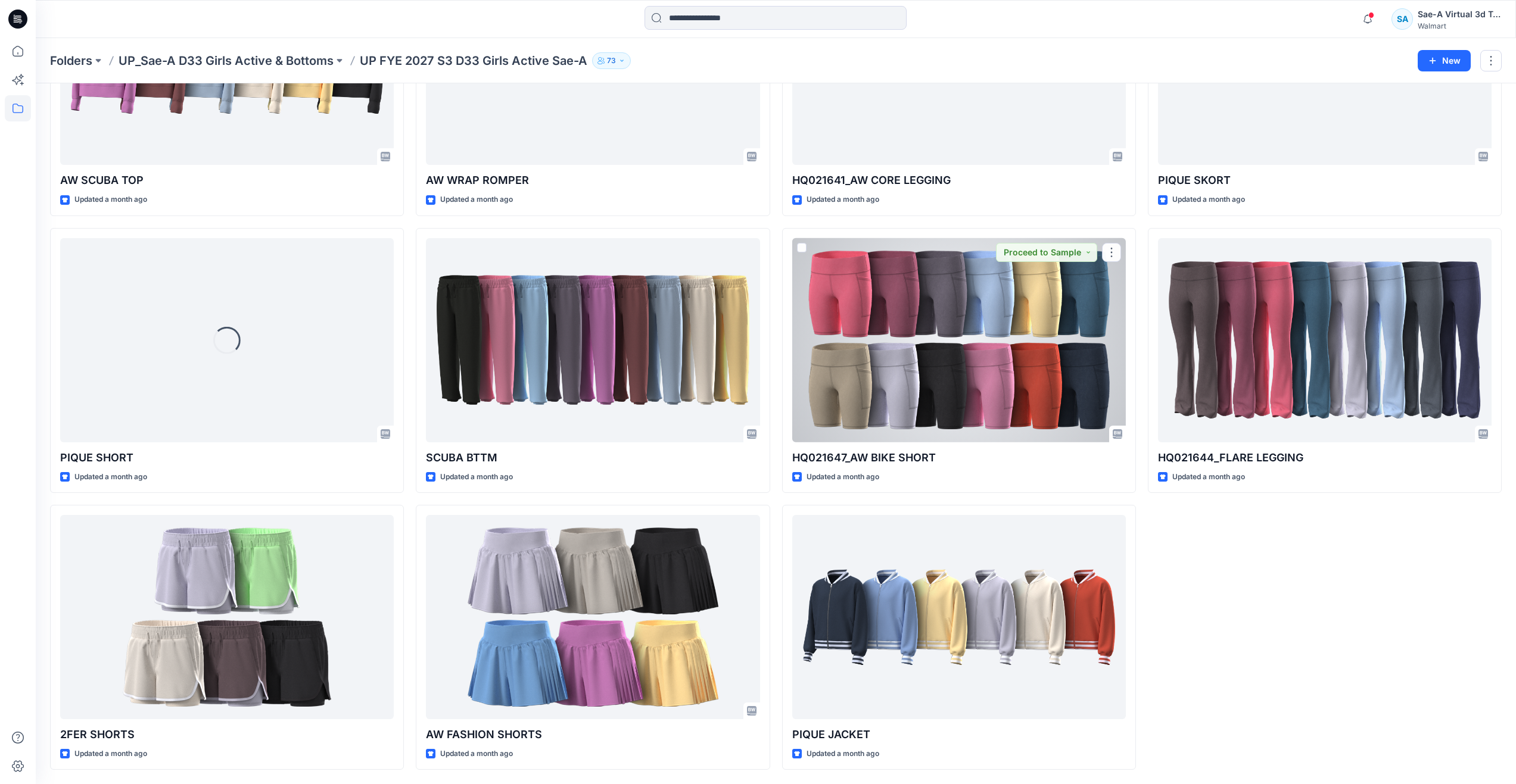
click at [851, 339] on div at bounding box center [959, 340] width 333 height 204
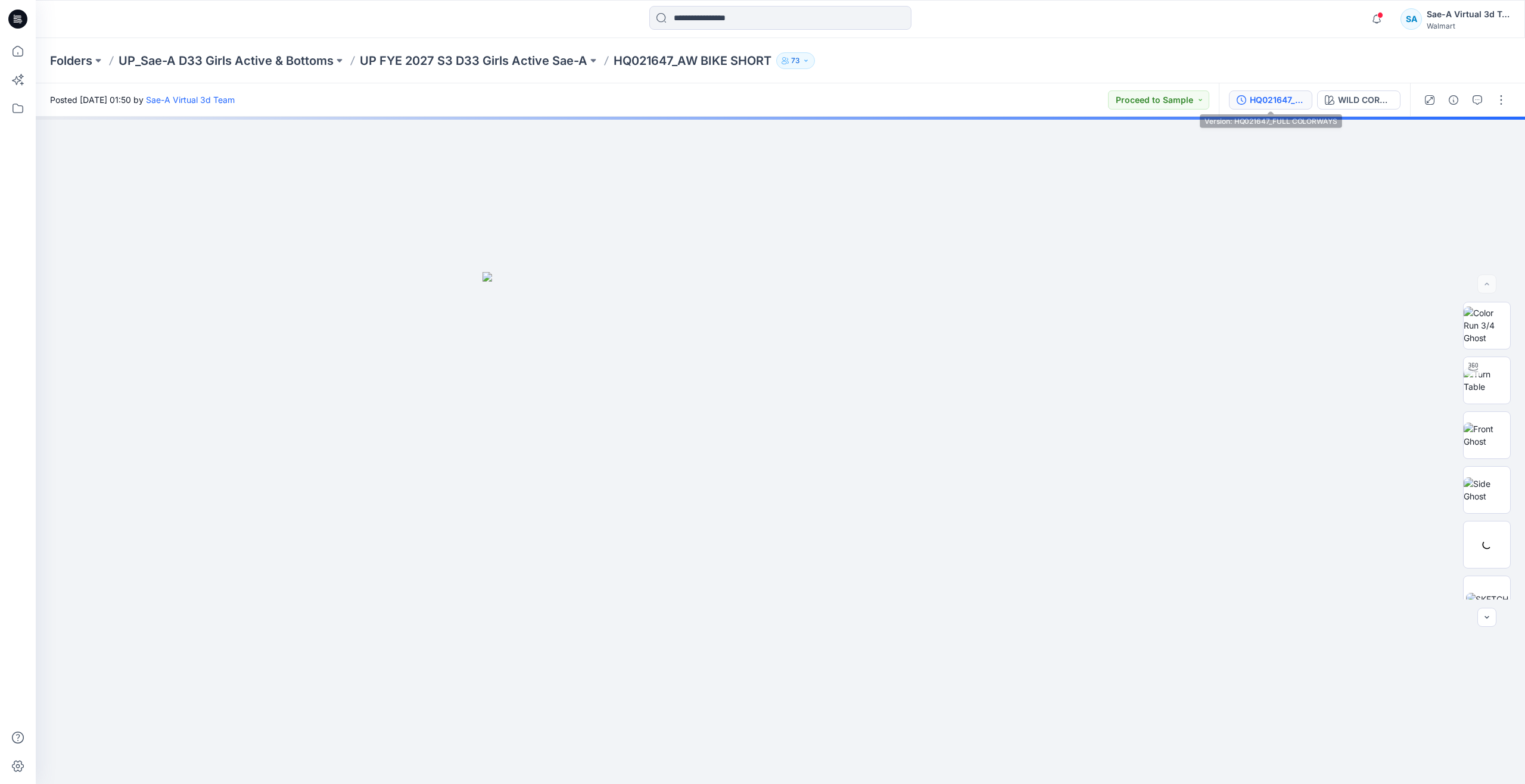
click at [1278, 105] on div "HQ021647_FULL COLORWAYS" at bounding box center [1277, 100] width 54 height 13
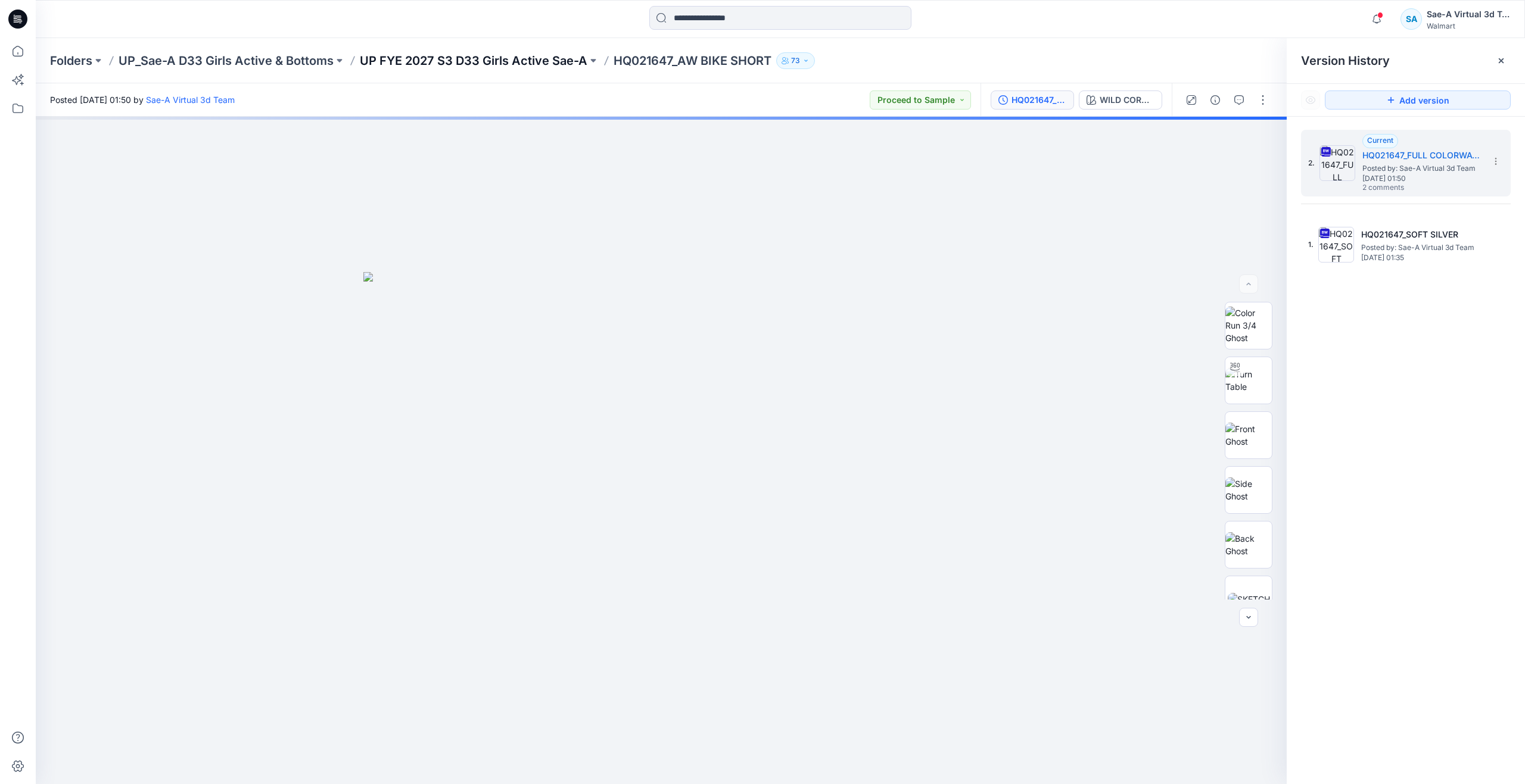
click at [501, 59] on p "UP FYE 2027 S3 D33 Girls Active Sae-A" at bounding box center [473, 60] width 228 height 17
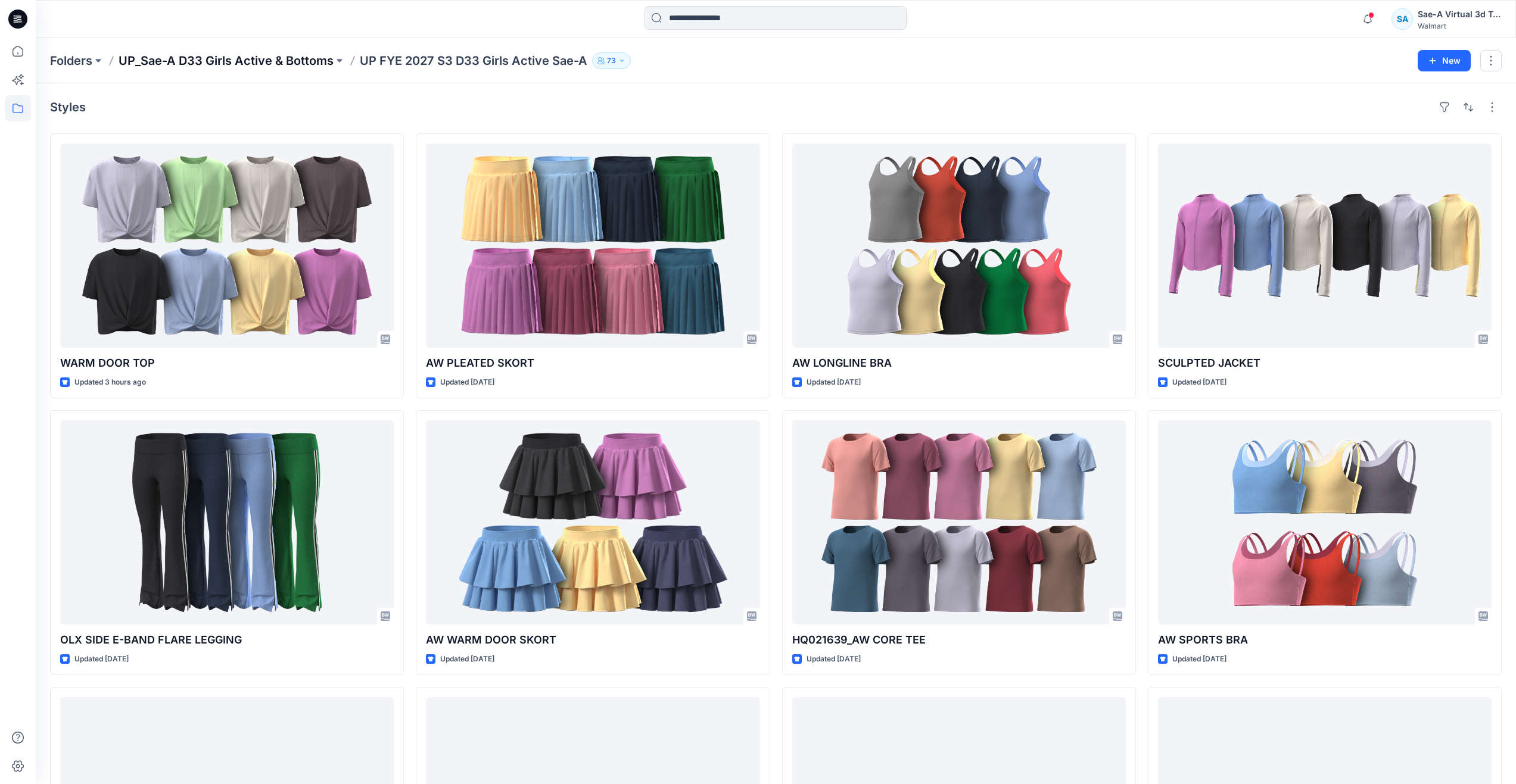
click at [254, 61] on p "UP_Sae-A D33 Girls Active & Bottoms" at bounding box center [226, 60] width 215 height 17
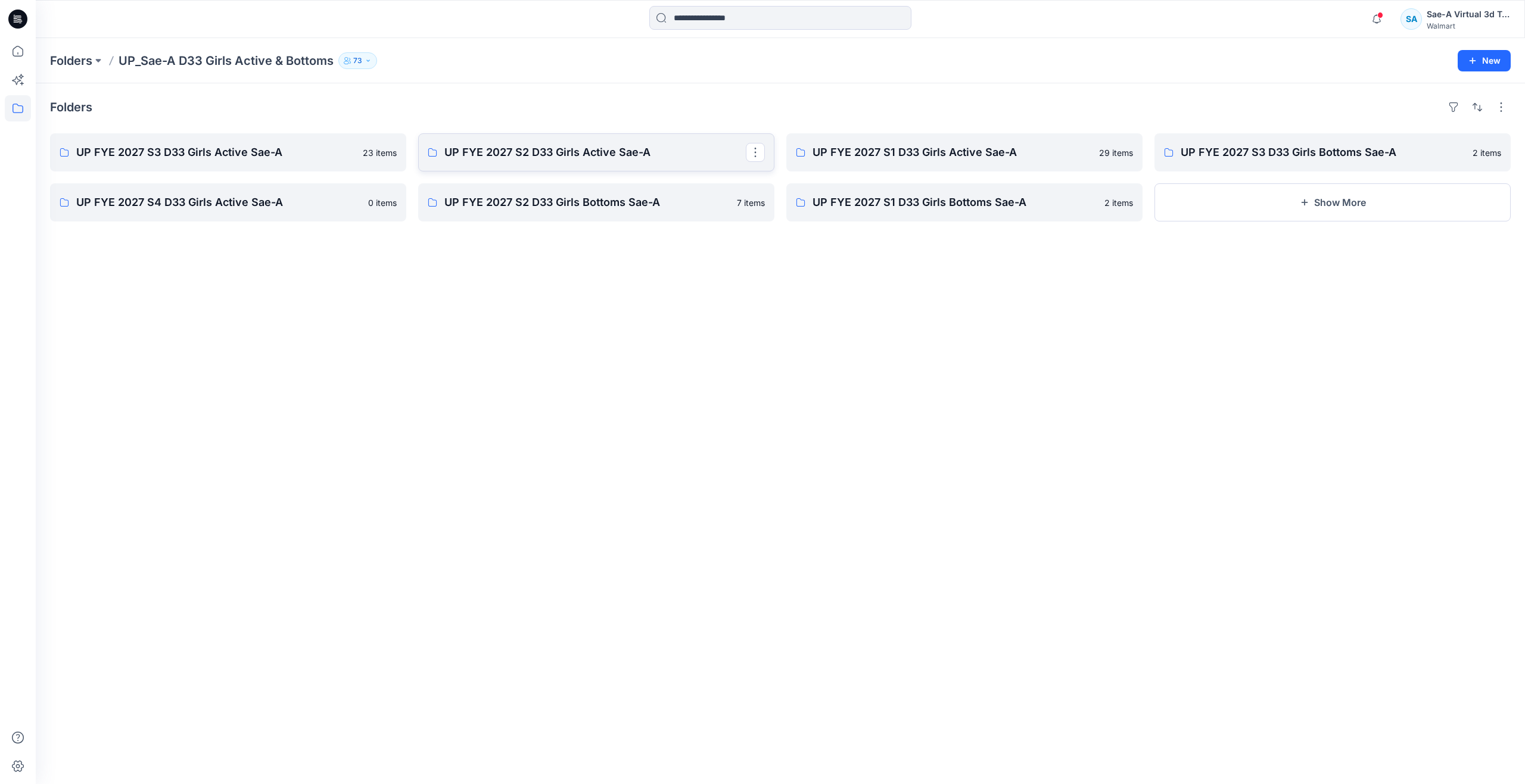
click at [507, 144] on link "UP FYE 2027 S2 D33 Girls Active Sae-A" at bounding box center [596, 152] width 356 height 38
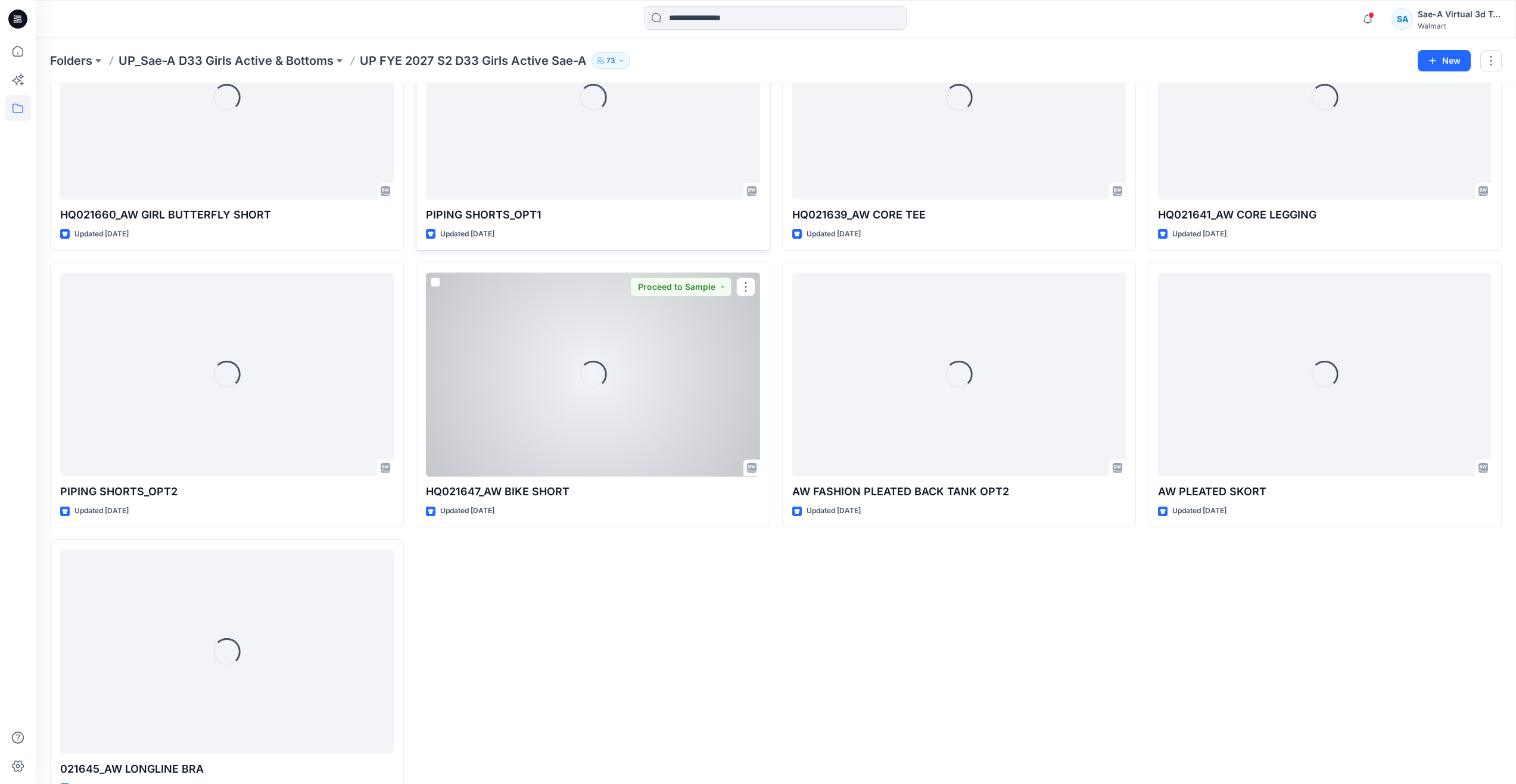
scroll to position [736, 0]
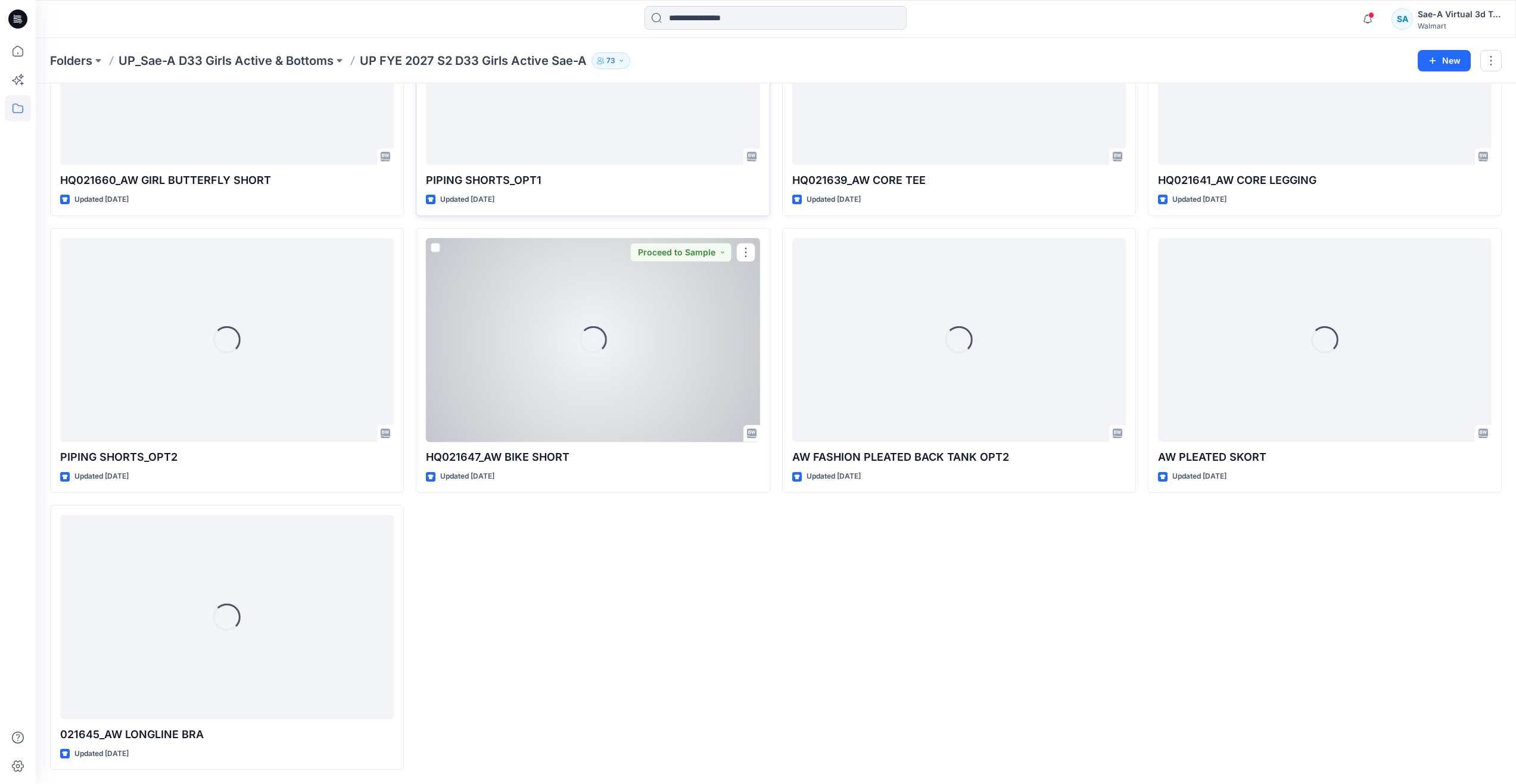
click at [544, 357] on div "Loading..." at bounding box center [592, 340] width 333 height 204
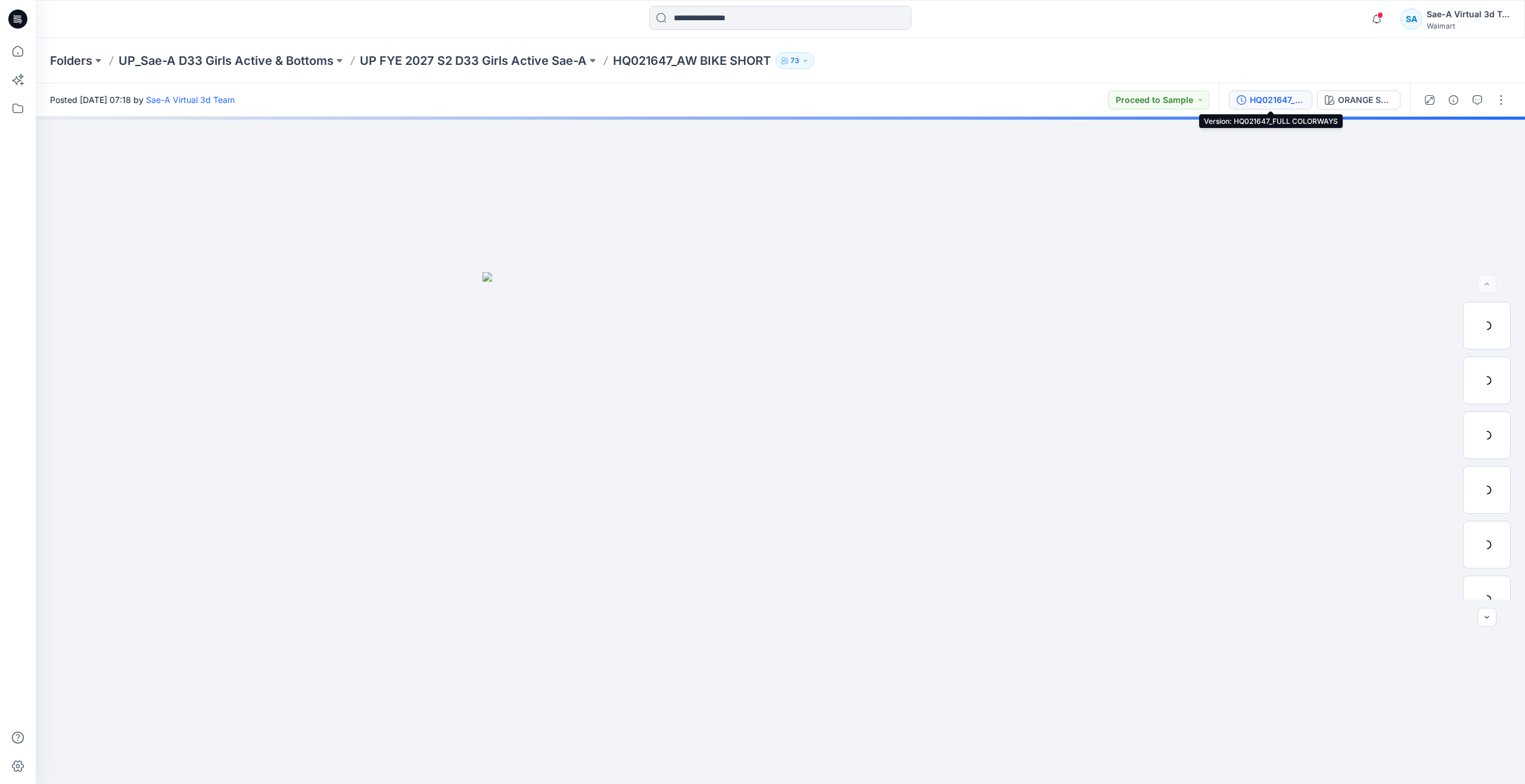
click at [1257, 100] on div "HQ021647_FULL COLORWAYS" at bounding box center [1277, 100] width 54 height 13
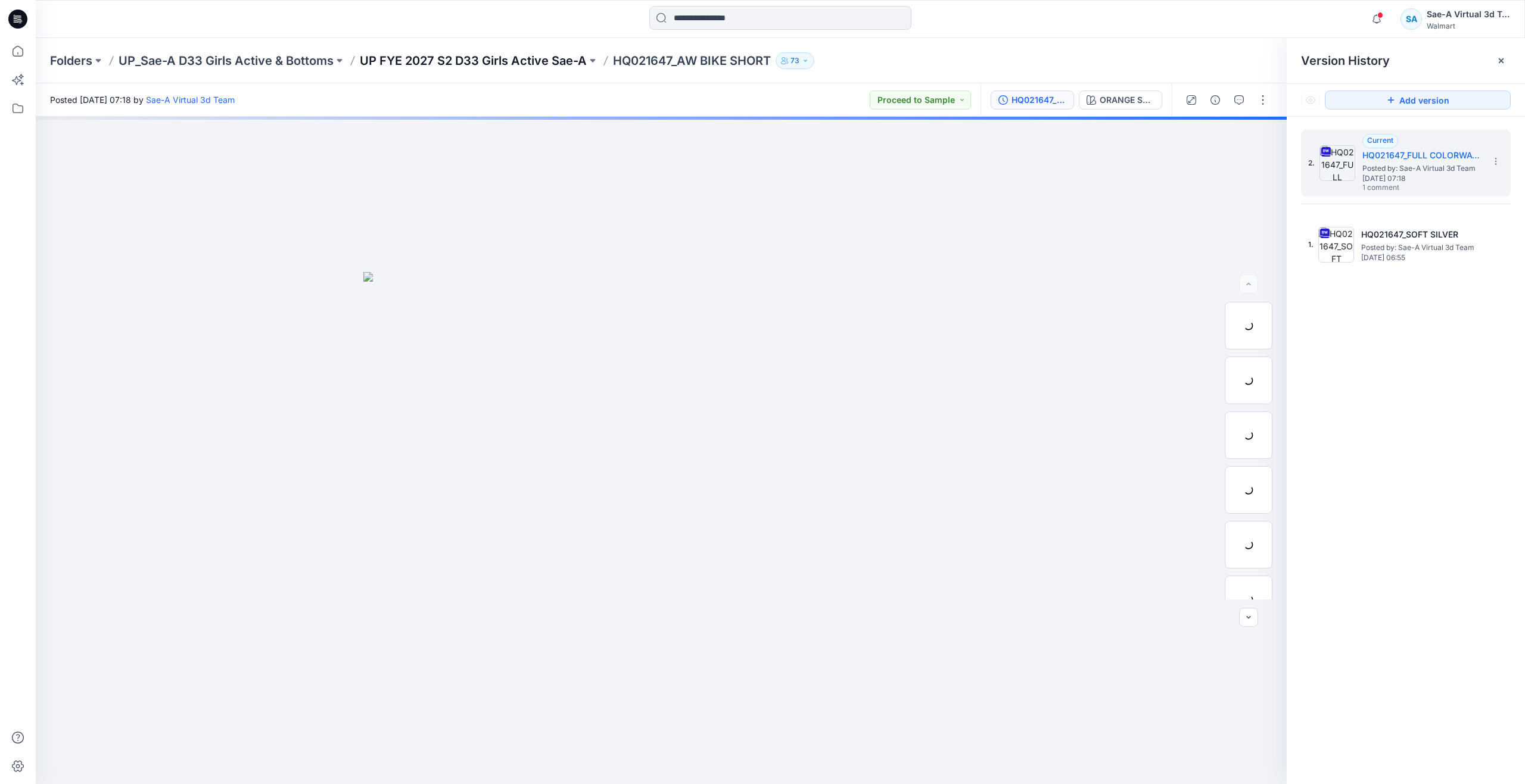
click at [492, 57] on p "UP FYE 2027 S2 D33 Girls Active Sae-A" at bounding box center [473, 60] width 227 height 17
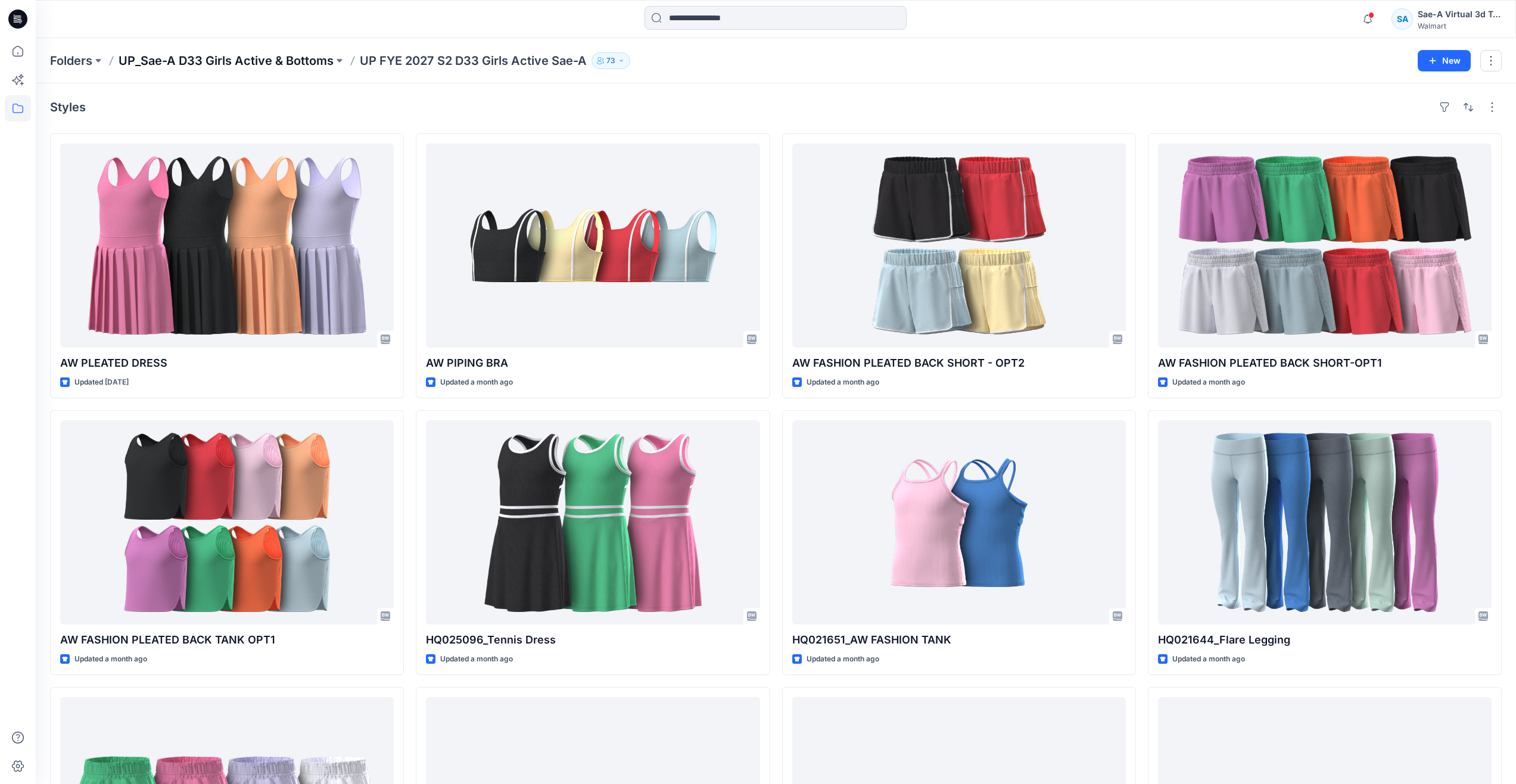
click at [290, 57] on p "UP_Sae-A D33 Girls Active & Bottoms" at bounding box center [226, 60] width 215 height 17
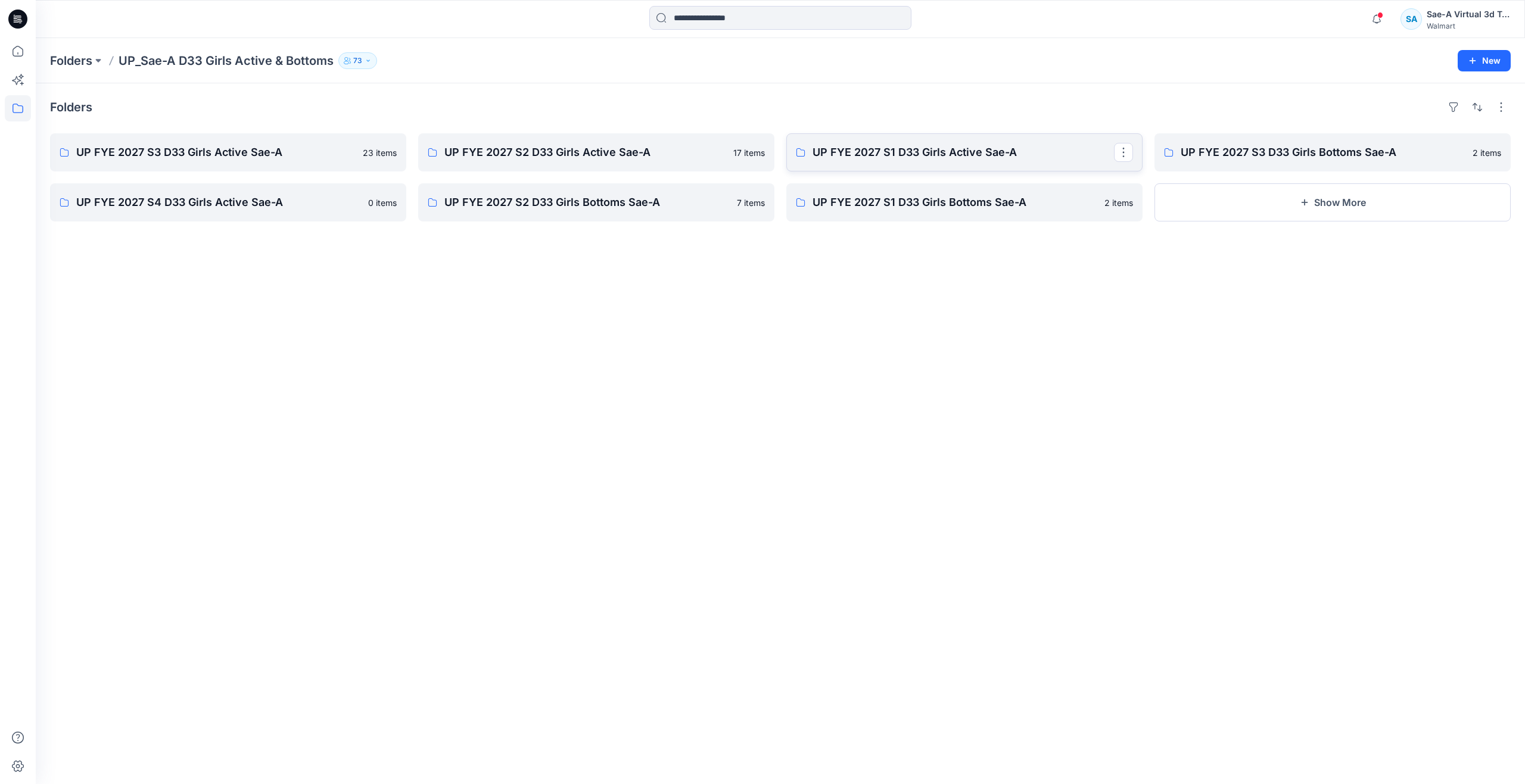
click at [932, 148] on p "UP FYE 2027 S1 D33 Girls Active Sae-A" at bounding box center [962, 153] width 302 height 17
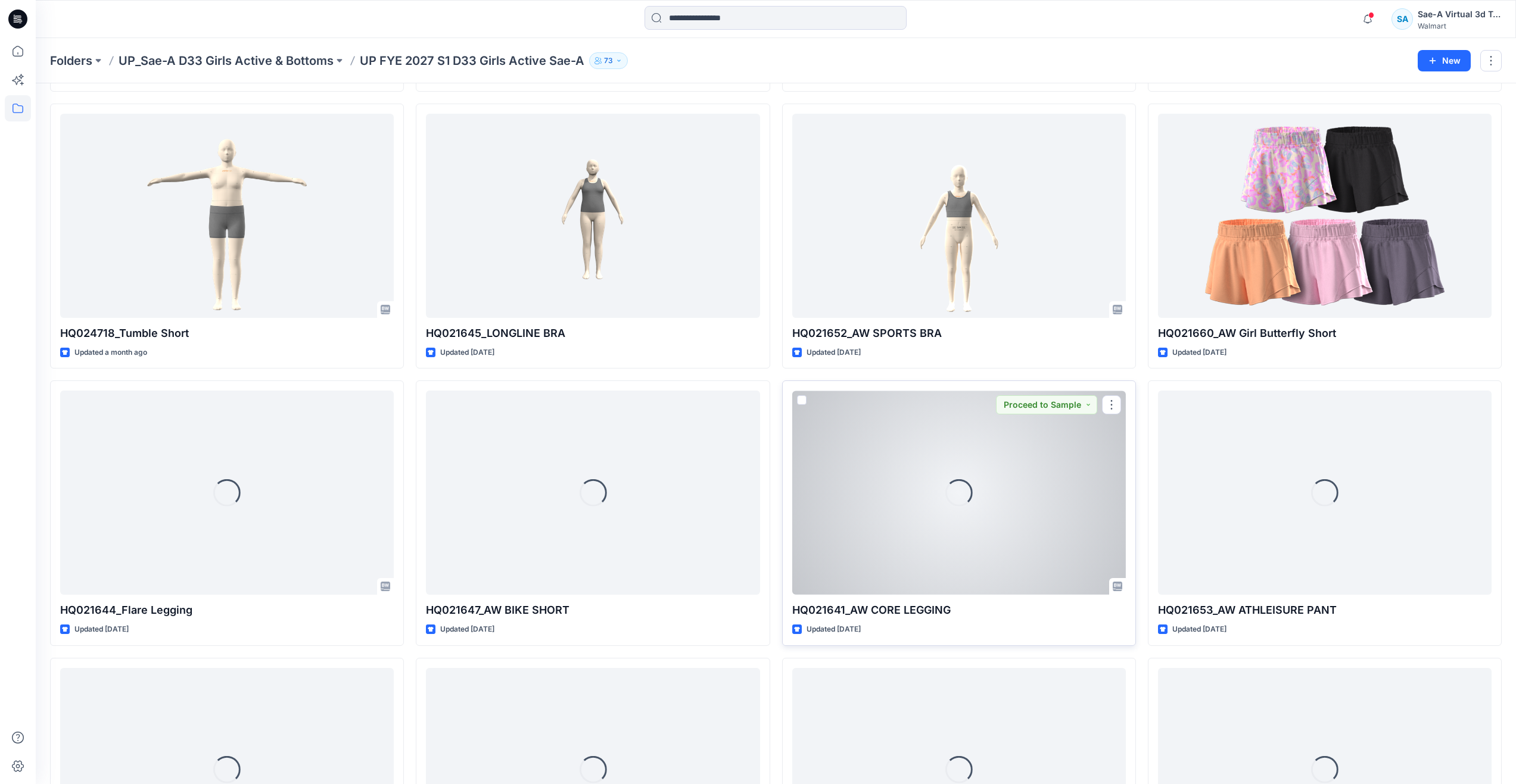
scroll to position [285, 0]
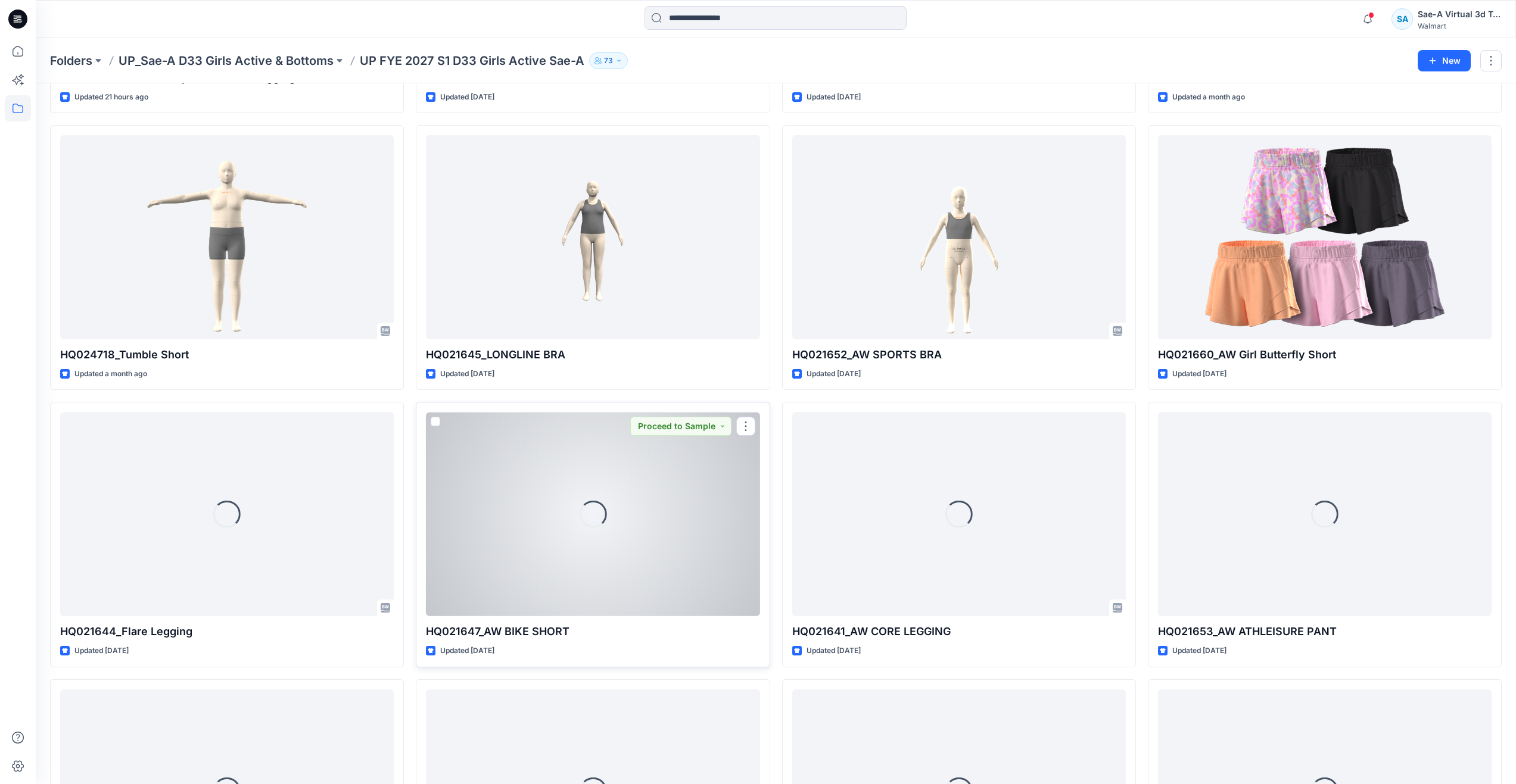
click at [644, 553] on div "Loading..." at bounding box center [592, 514] width 333 height 204
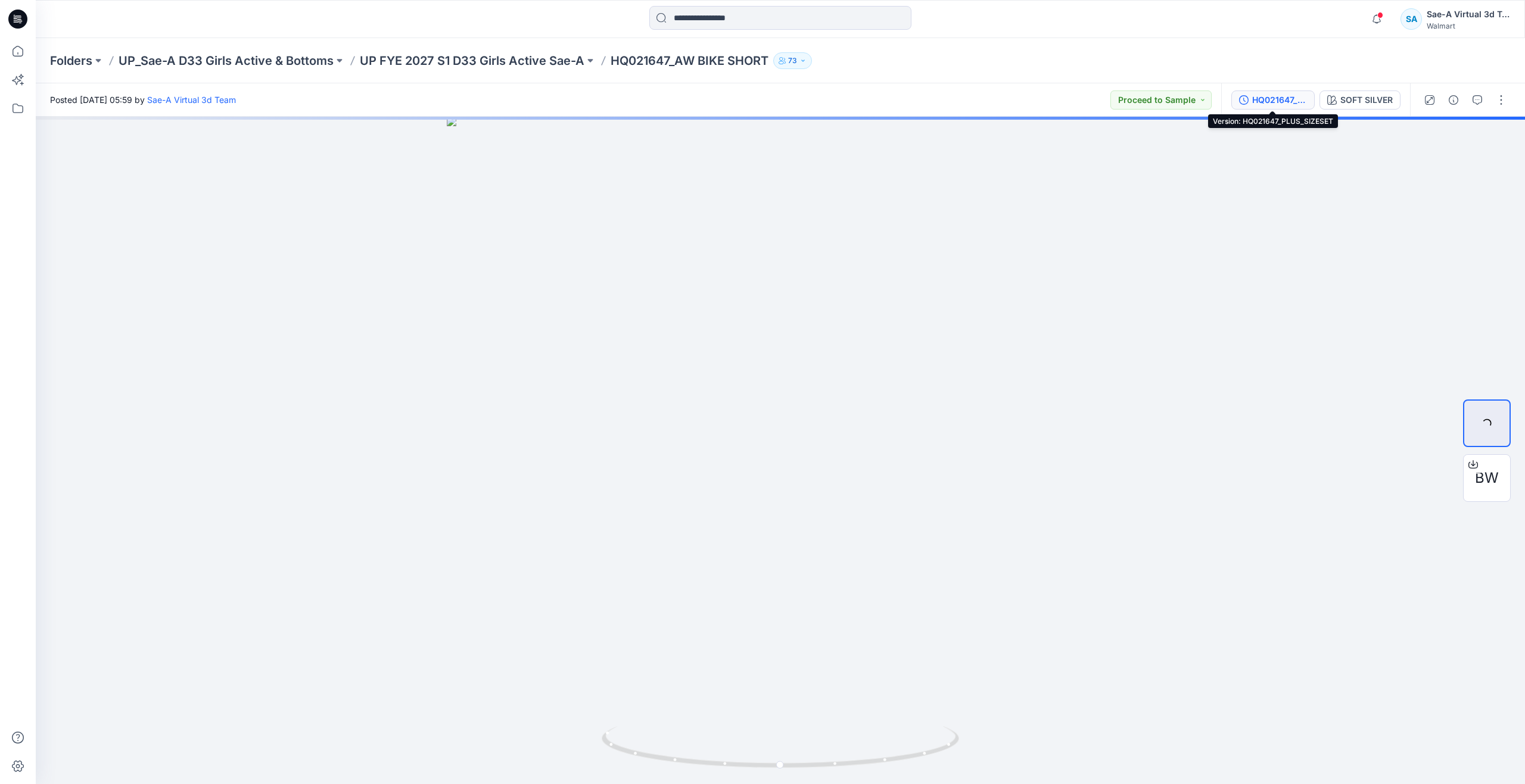
click at [1290, 105] on div "HQ021647_PLUS_SIZESET" at bounding box center [1279, 100] width 54 height 13
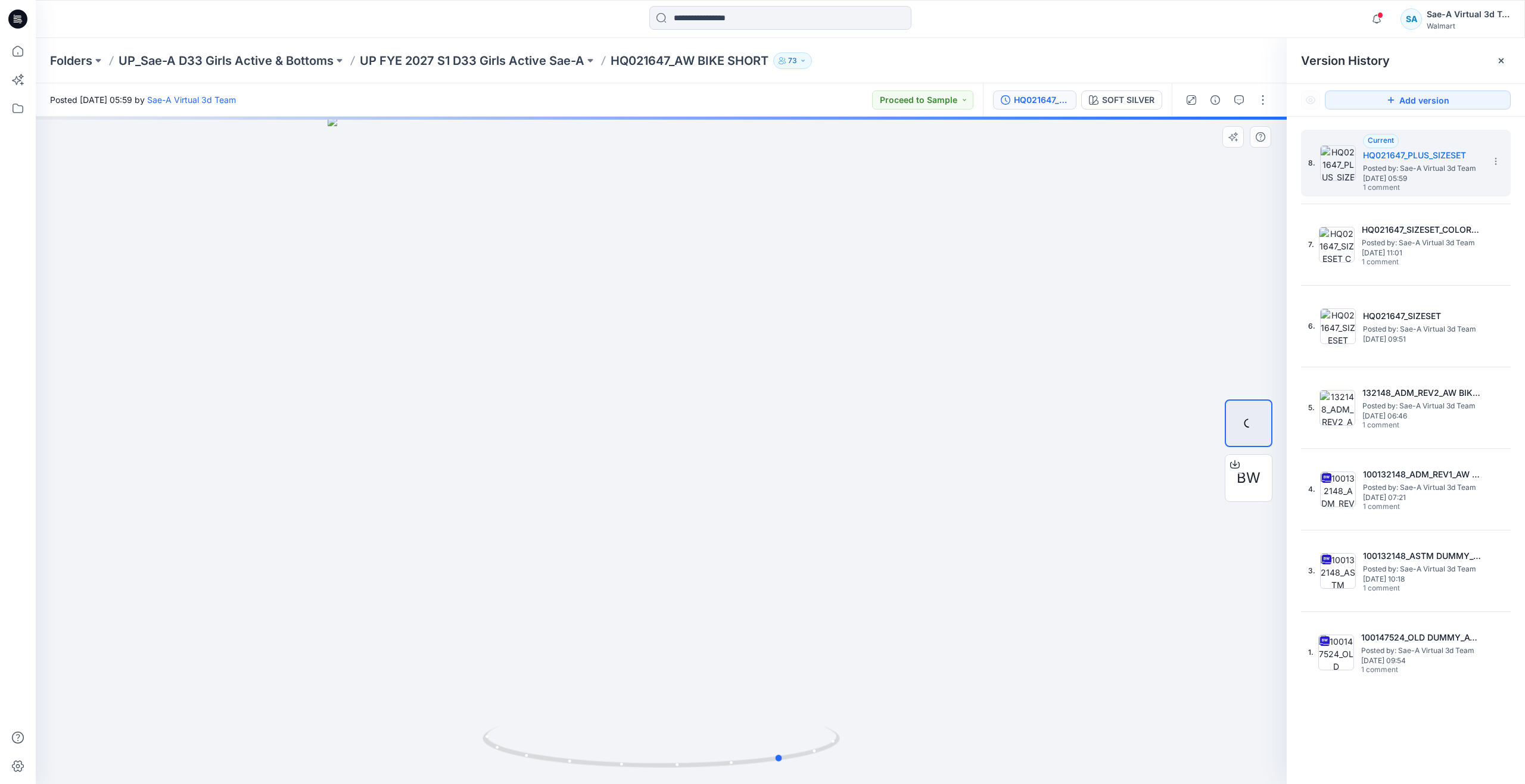
drag, startPoint x: 662, startPoint y: 768, endPoint x: 427, endPoint y: 665, distance: 256.6
click at [427, 665] on div at bounding box center [661, 450] width 1251 height 668
drag, startPoint x: 807, startPoint y: 751, endPoint x: 473, endPoint y: 688, distance: 339.9
click at [473, 688] on div at bounding box center [661, 450] width 1251 height 668
click at [1407, 577] on span "[DATE] 10:18" at bounding box center [1422, 579] width 119 height 8
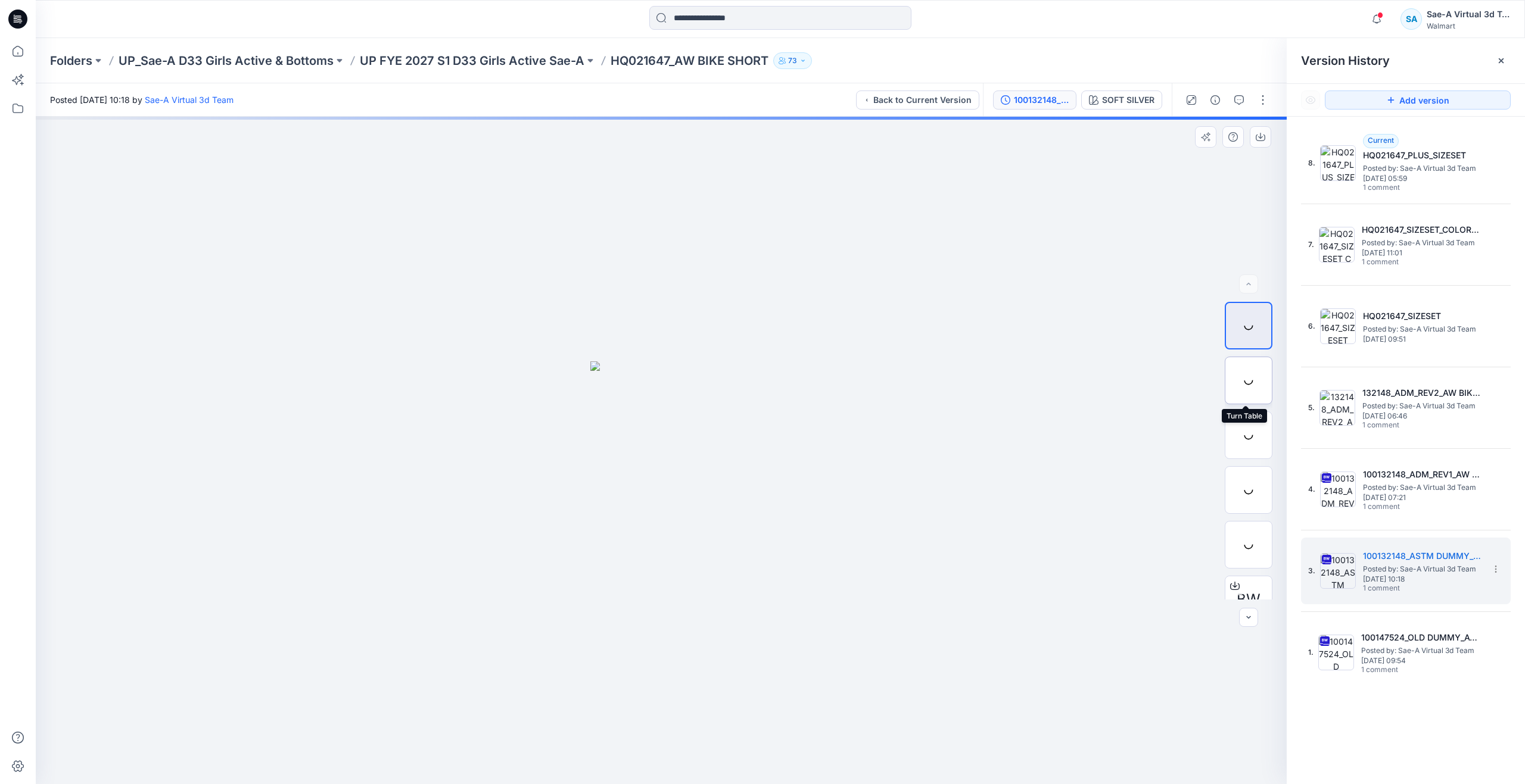
click at [1254, 386] on div at bounding box center [1248, 380] width 48 height 48
click at [953, 652] on div at bounding box center [661, 450] width 1251 height 668
drag, startPoint x: 626, startPoint y: 762, endPoint x: 516, endPoint y: 729, distance: 114.8
click at [516, 729] on icon at bounding box center [662, 748] width 361 height 45
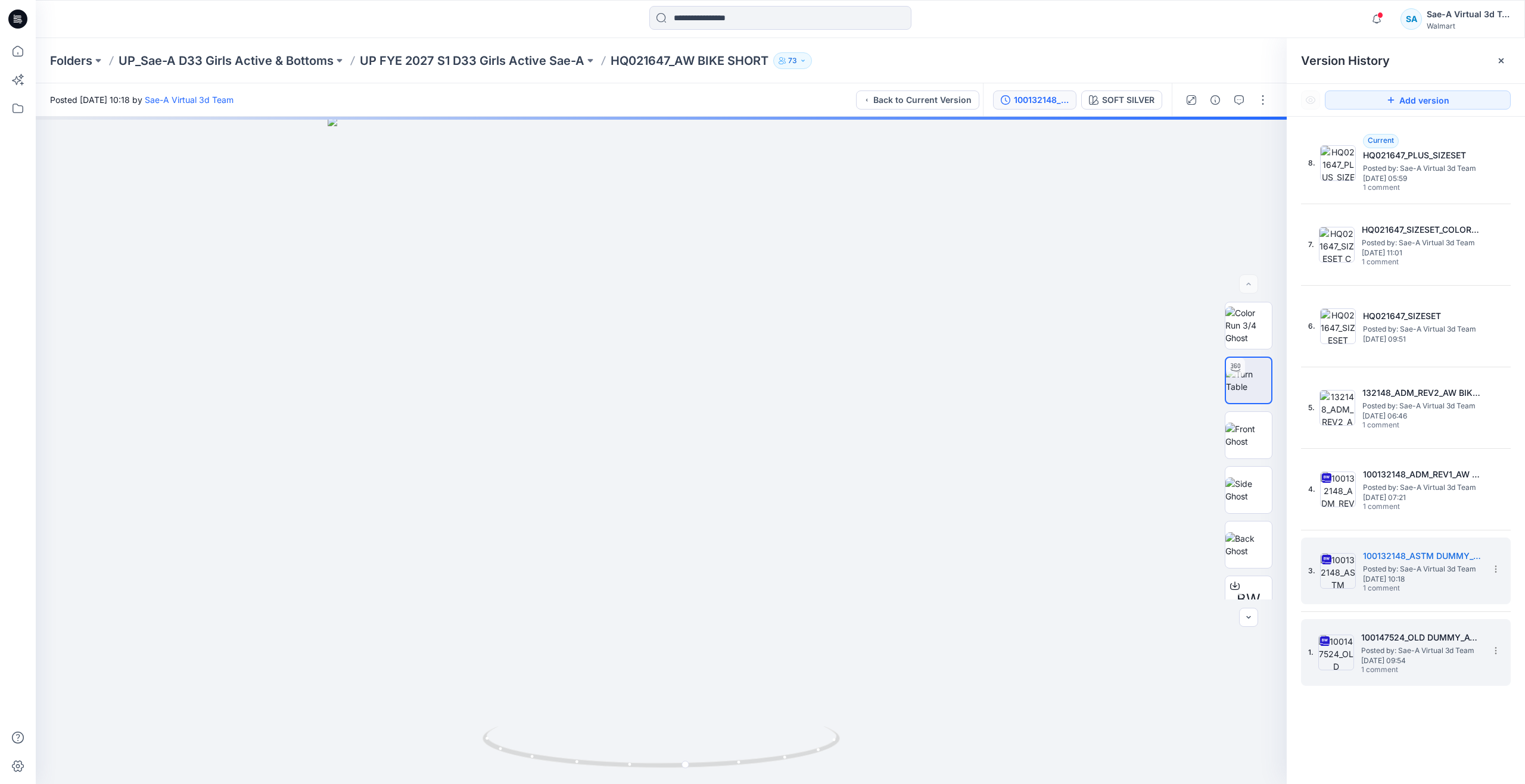
click at [1350, 657] on img at bounding box center [1335, 652] width 36 height 36
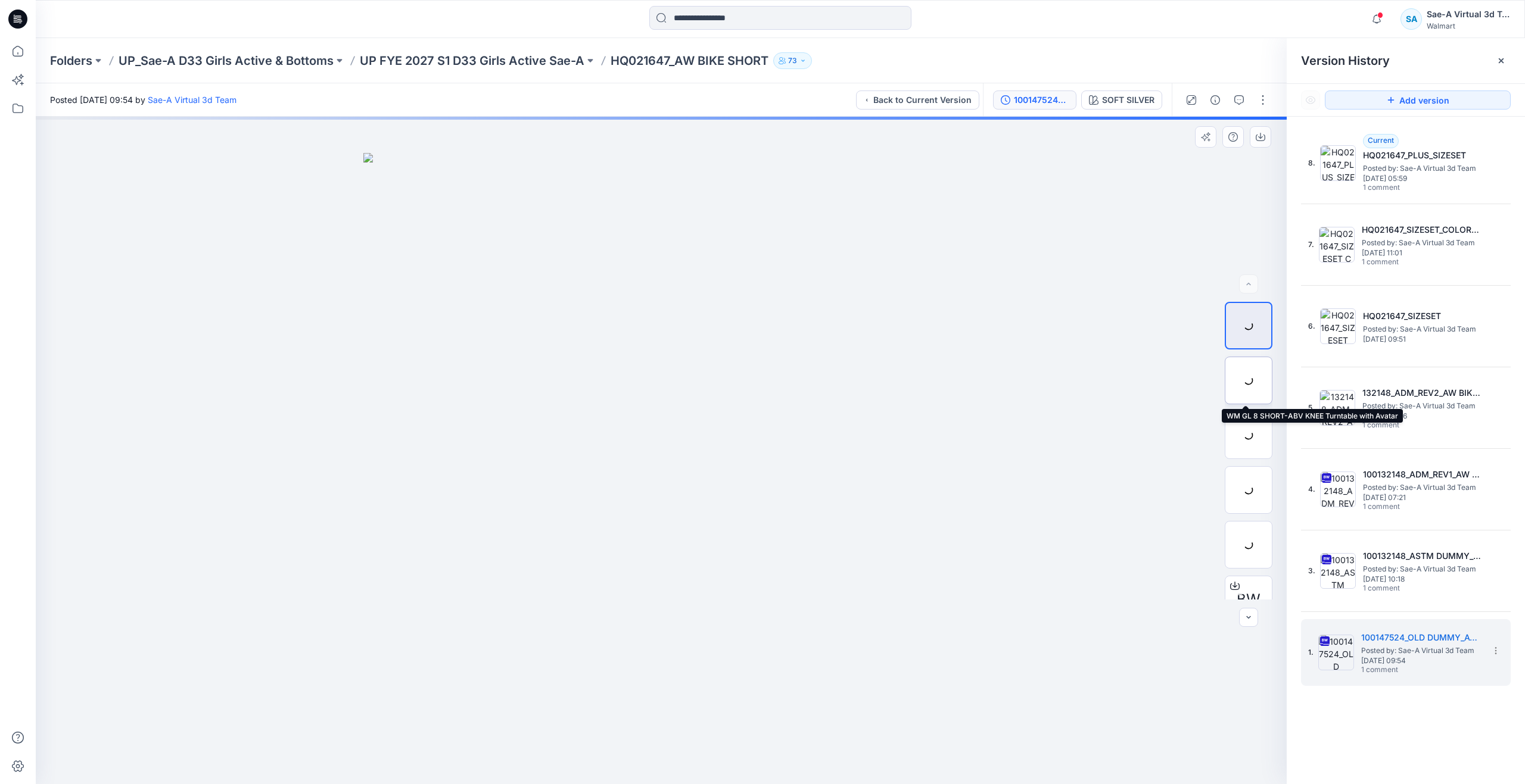
click at [1247, 393] on div at bounding box center [1248, 380] width 48 height 48
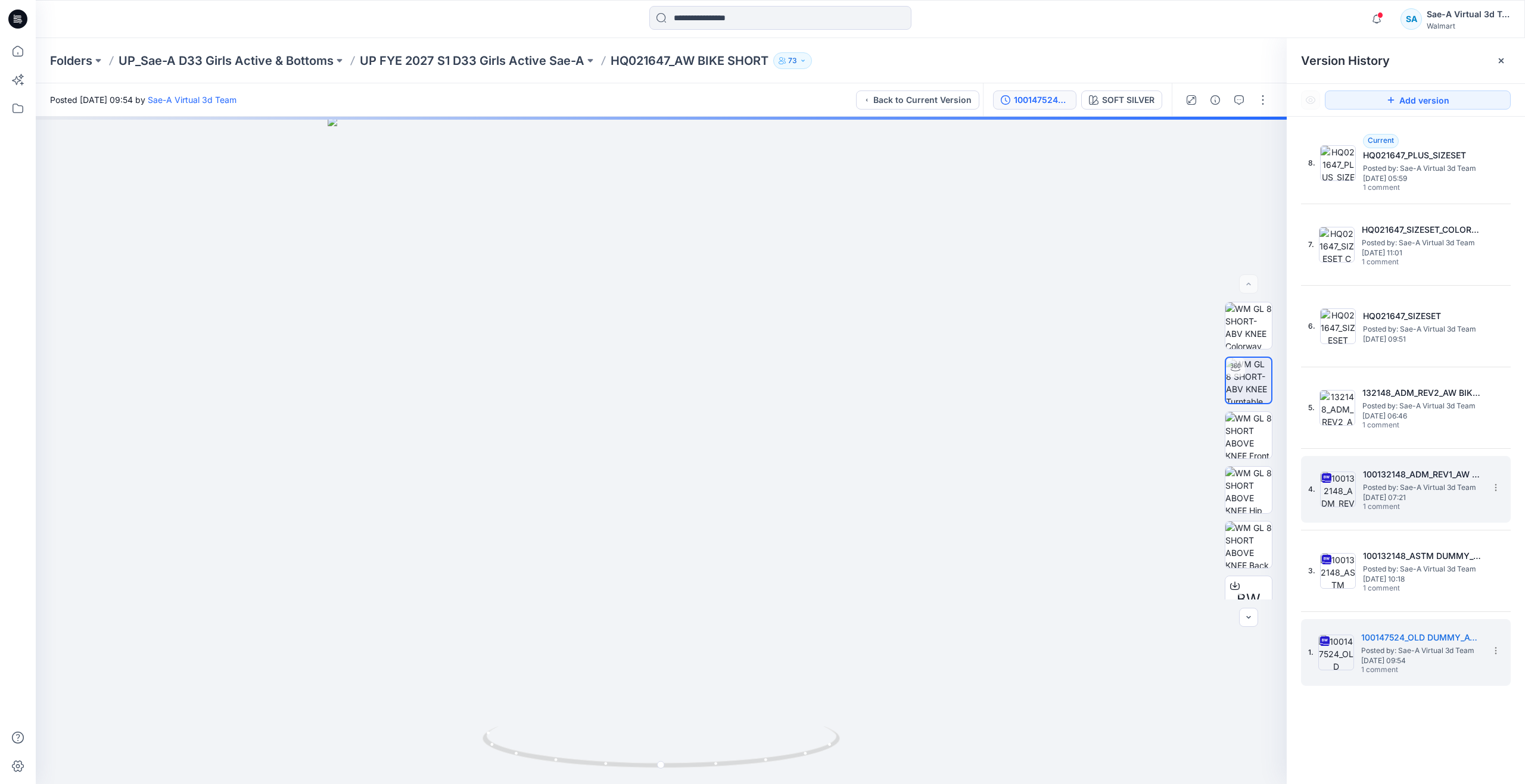
click at [1411, 482] on span "Posted by: Sae-A Virtual 3d Team" at bounding box center [1422, 488] width 119 height 12
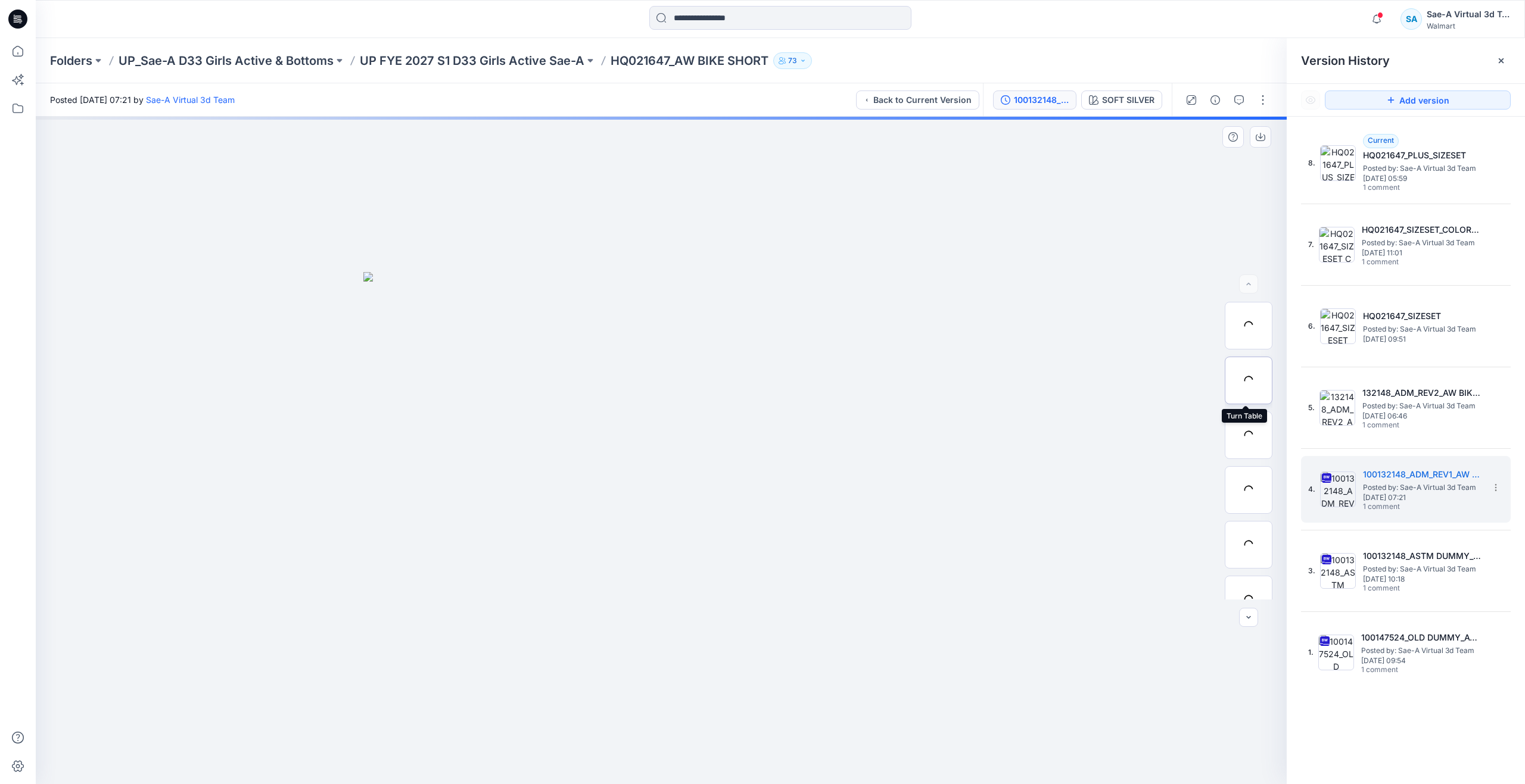
click at [1240, 389] on div at bounding box center [1248, 380] width 48 height 48
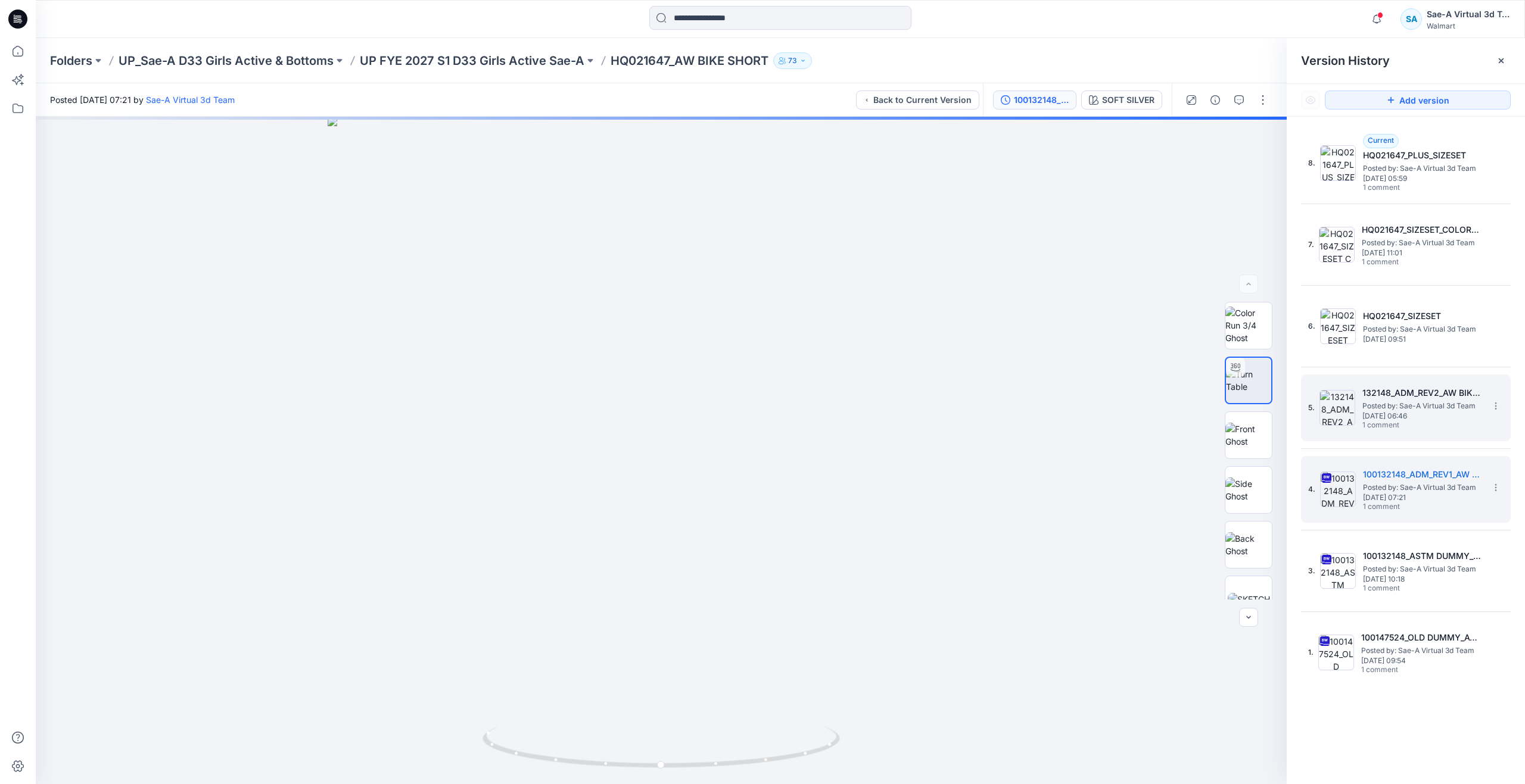
click at [1462, 407] on span "Posted by: Sae-A Virtual 3d Team" at bounding box center [1422, 406] width 119 height 12
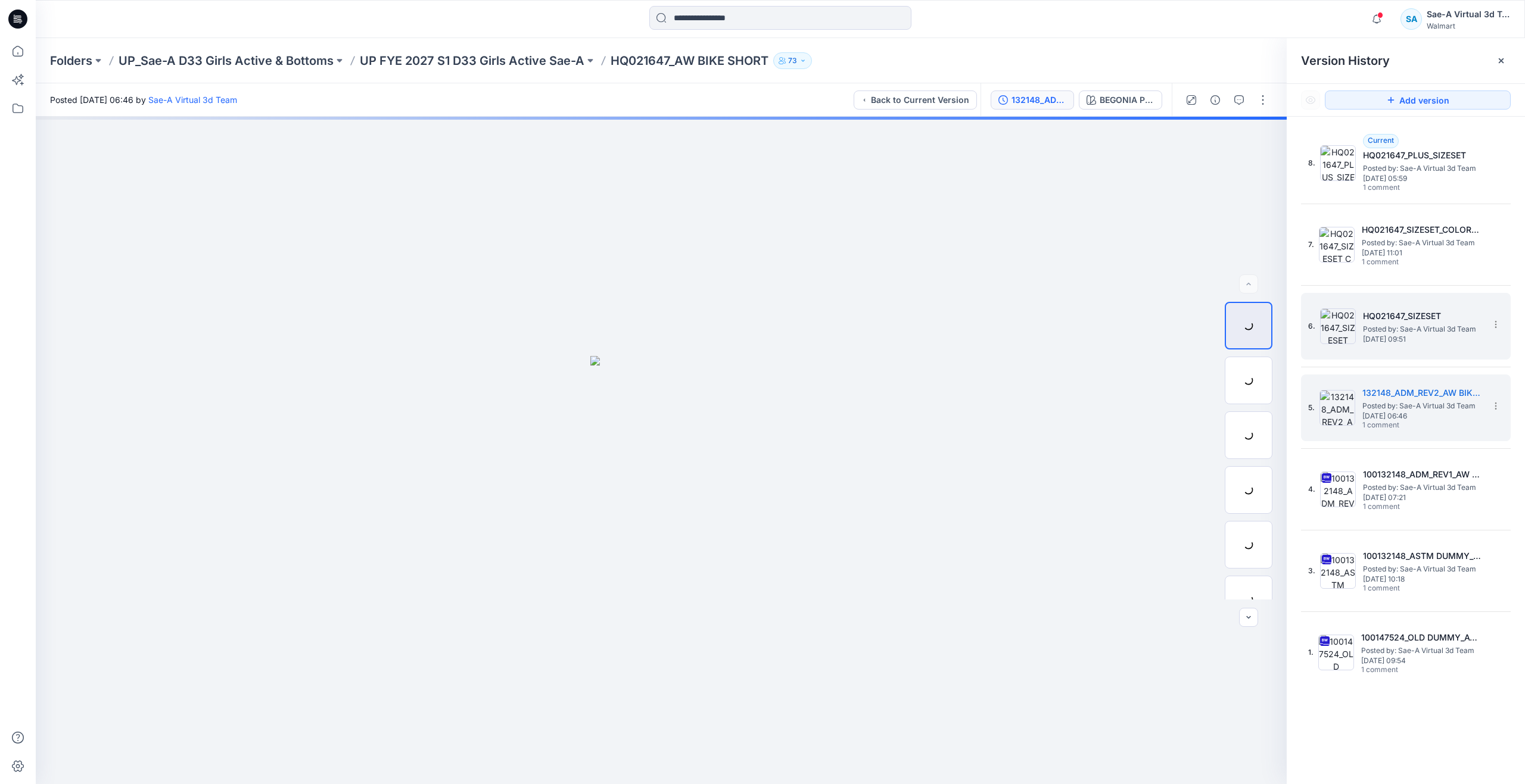
click at [1384, 342] on span "[DATE] 09:51" at bounding box center [1422, 339] width 119 height 8
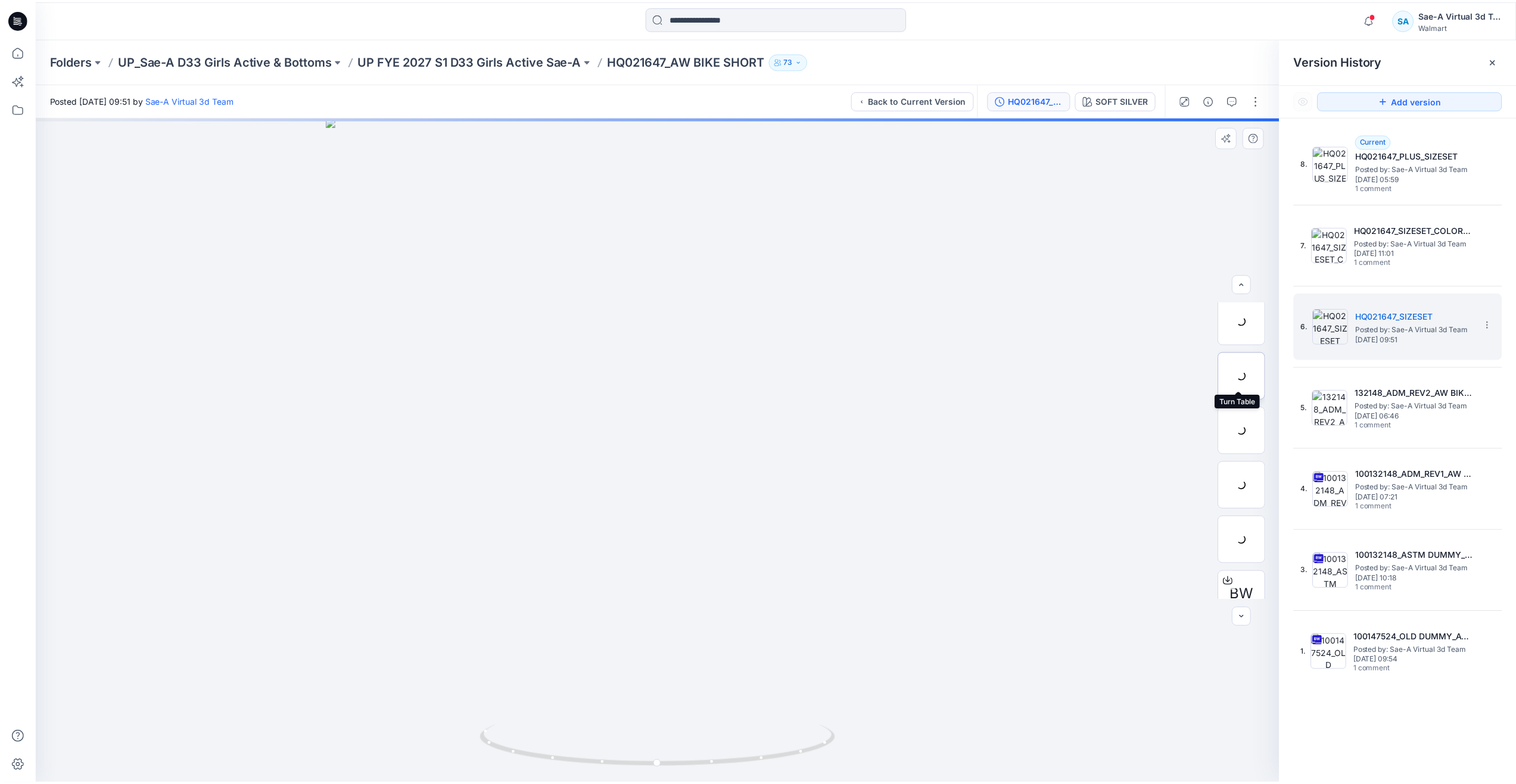
scroll to position [79, 0]
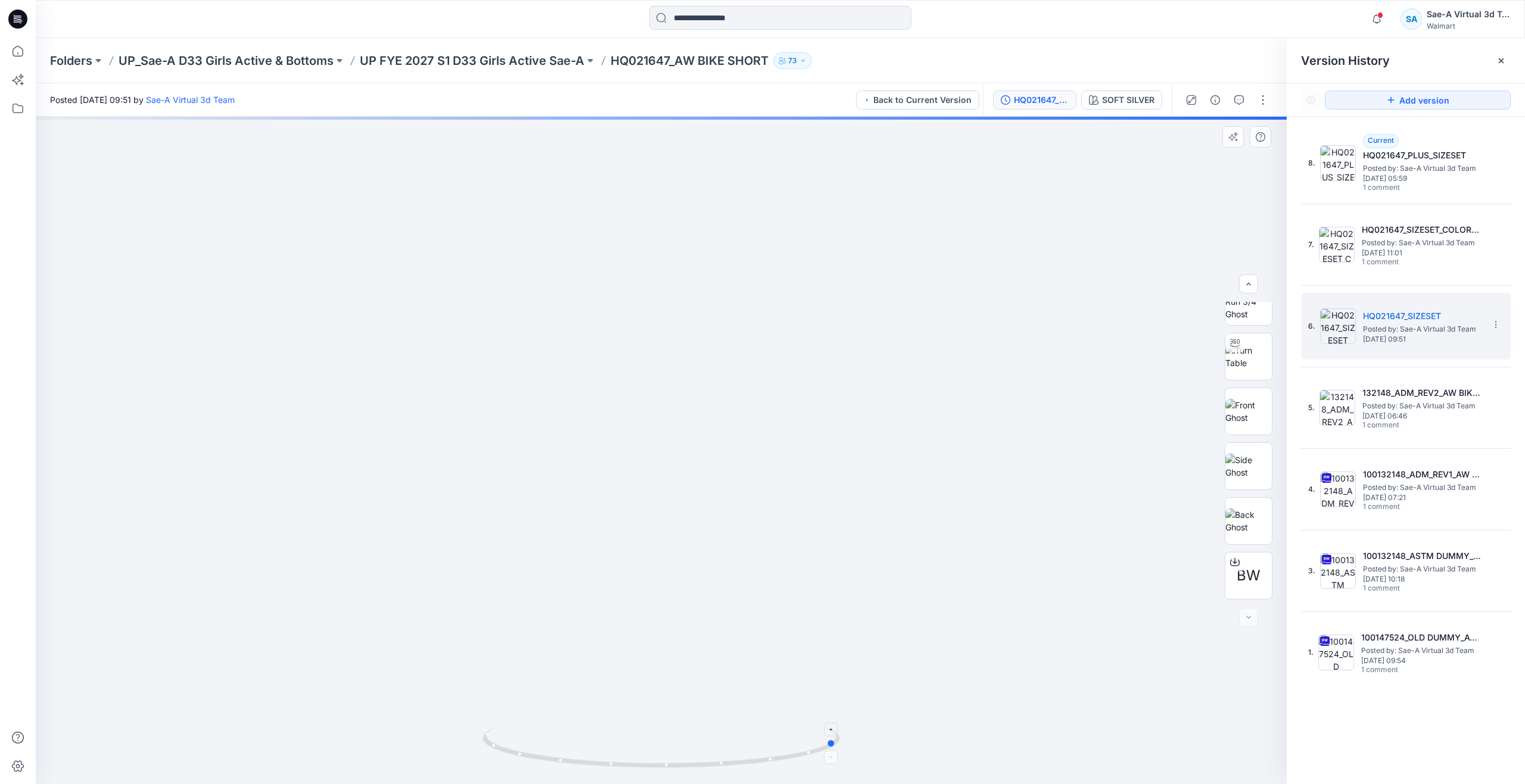
drag, startPoint x: 657, startPoint y: 764, endPoint x: 838, endPoint y: 736, distance: 183.2
click at [838, 736] on icon at bounding box center [662, 748] width 361 height 45
drag, startPoint x: 828, startPoint y: 741, endPoint x: 315, endPoint y: 634, distance: 524.0
click at [315, 634] on div at bounding box center [661, 450] width 1251 height 668
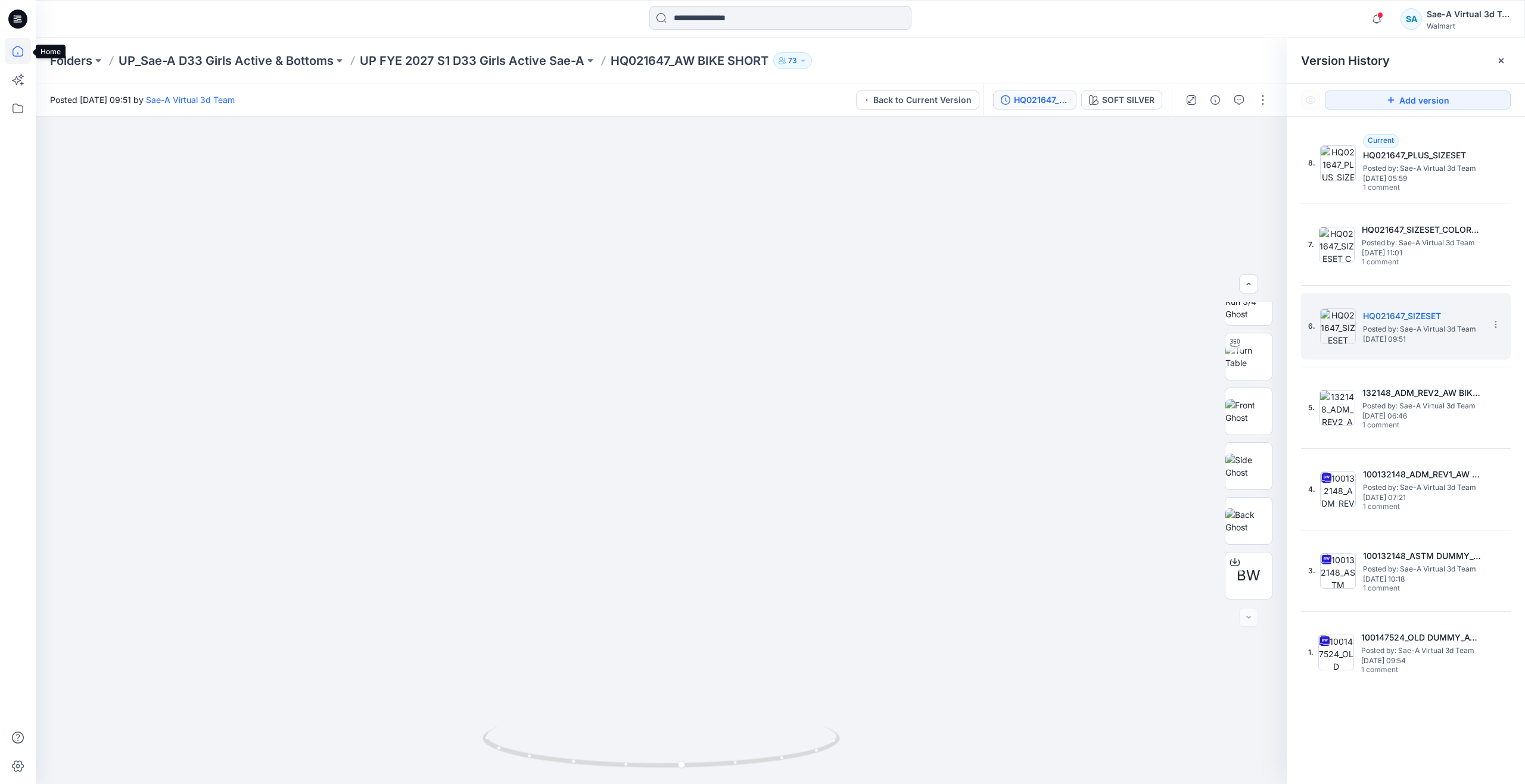
click at [17, 52] on icon at bounding box center [17, 51] width 26 height 26
